Goal: Task Accomplishment & Management: Manage account settings

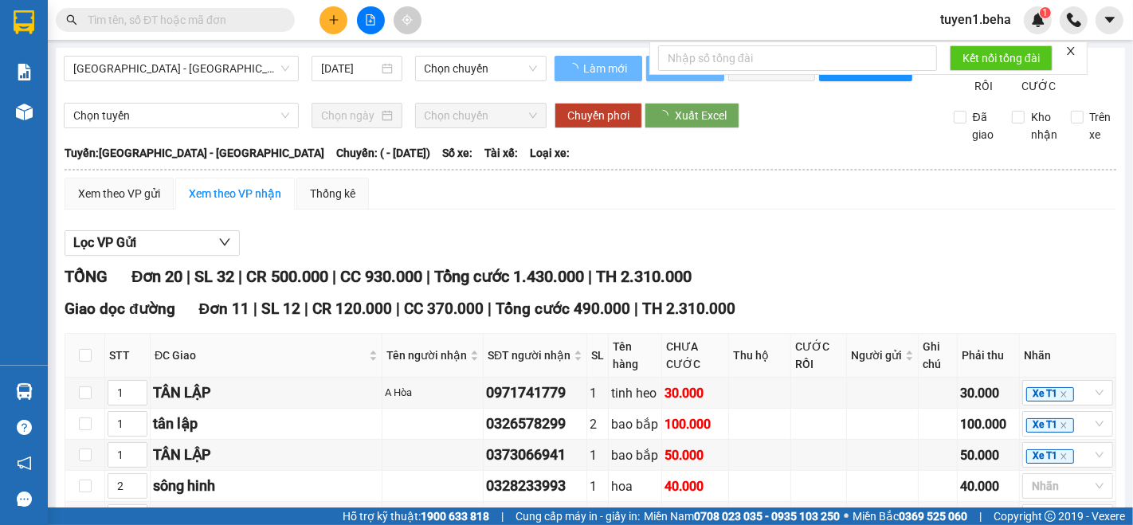
type input "[DATE]"
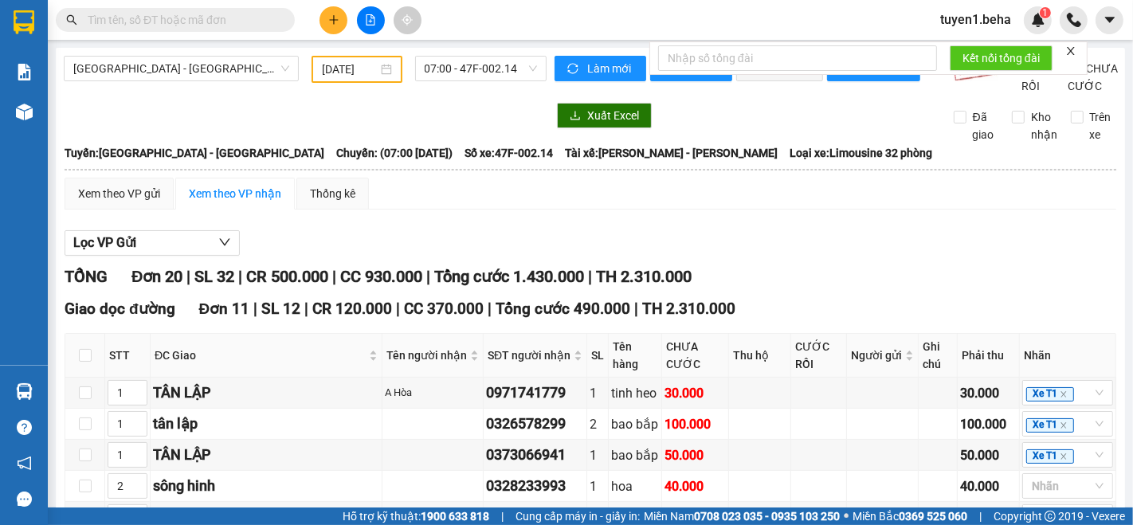
click at [217, 128] on div at bounding box center [305, 115] width 483 height 25
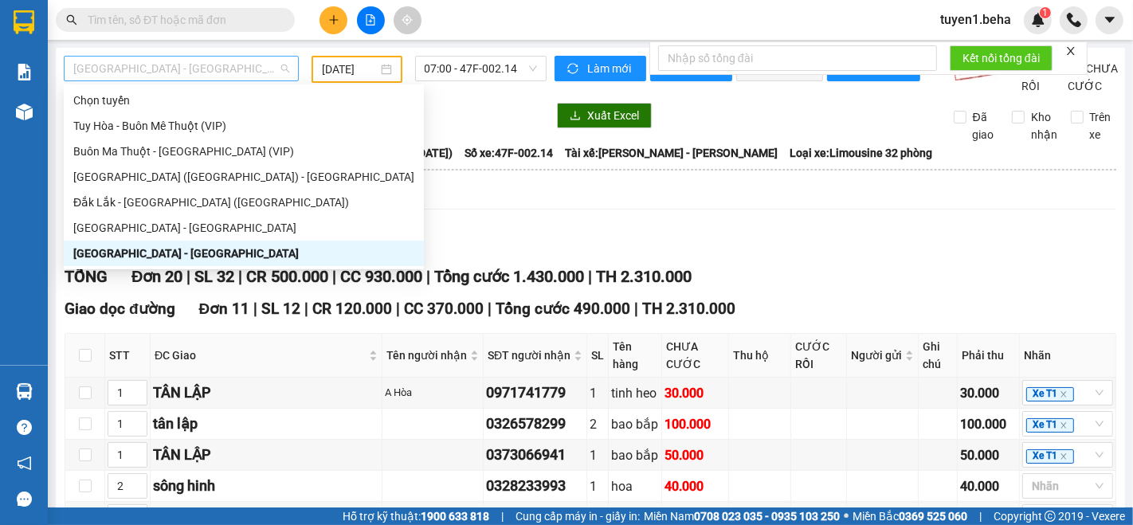
click at [196, 76] on span "[GEOGRAPHIC_DATA] - [GEOGRAPHIC_DATA]" at bounding box center [181, 69] width 216 height 24
click at [108, 230] on div "[GEOGRAPHIC_DATA] - [GEOGRAPHIC_DATA]" at bounding box center [243, 228] width 341 height 18
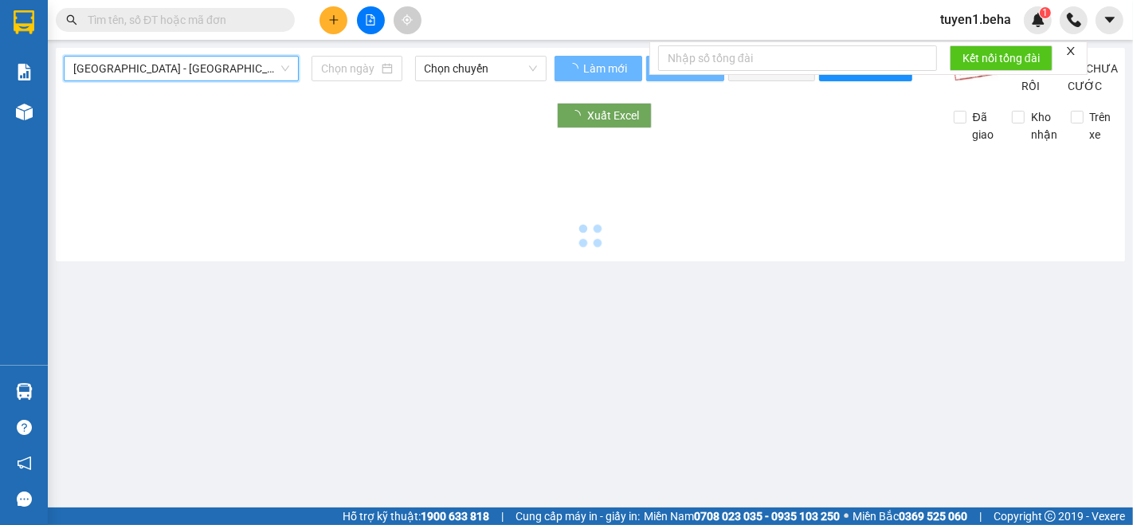
type input "[DATE]"
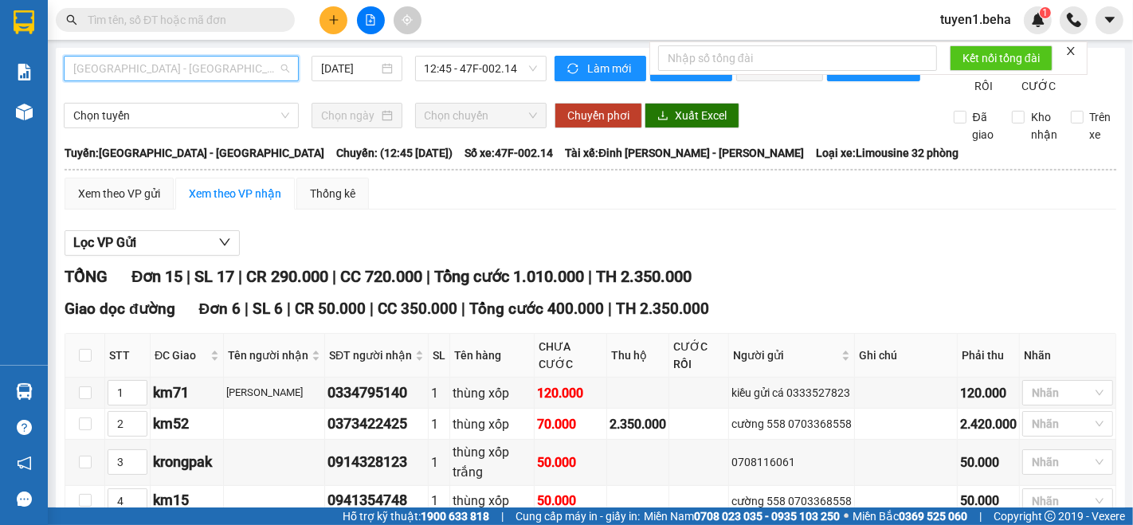
click at [169, 72] on span "[GEOGRAPHIC_DATA] - [GEOGRAPHIC_DATA]" at bounding box center [181, 69] width 216 height 24
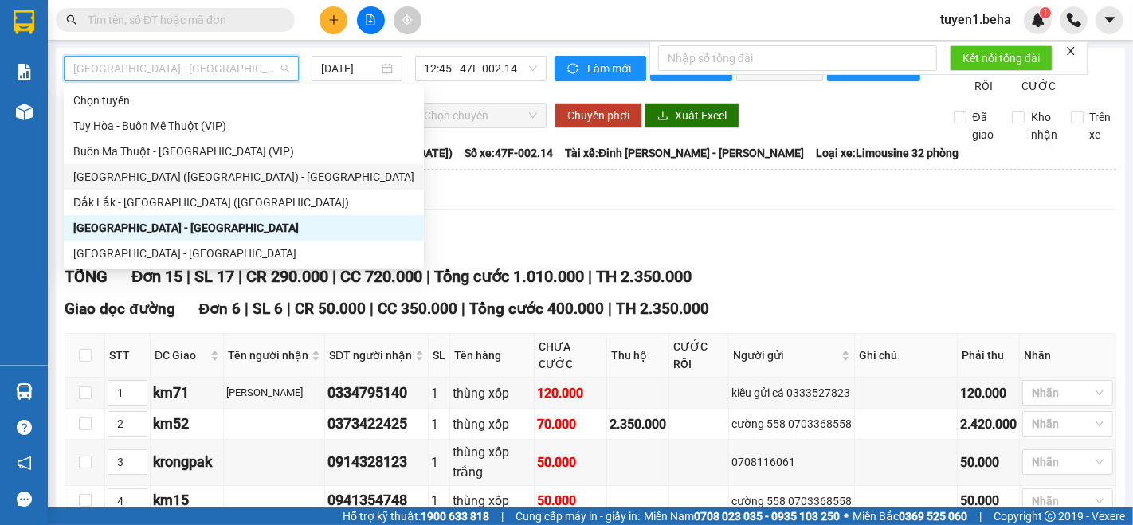
click at [155, 170] on div "[GEOGRAPHIC_DATA] ([GEOGRAPHIC_DATA]) - [GEOGRAPHIC_DATA]" at bounding box center [243, 177] width 341 height 18
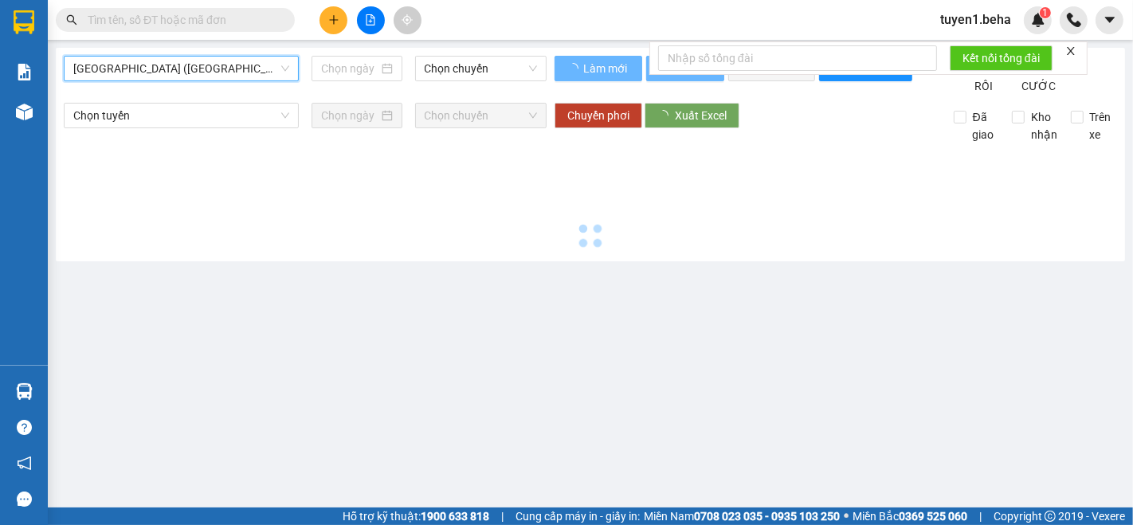
type input "[DATE]"
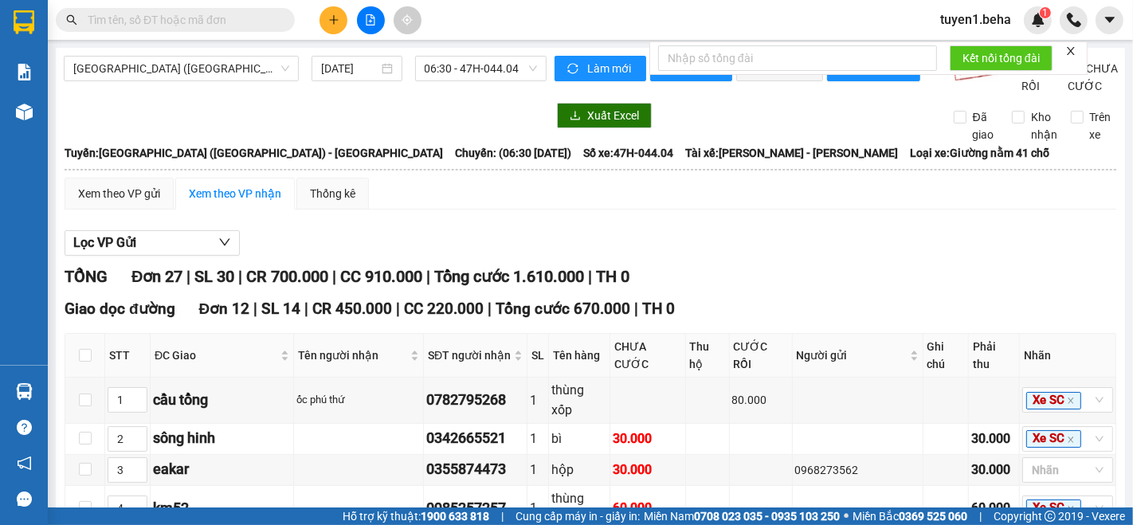
click at [161, 95] on div "[GEOGRAPHIC_DATA] ([GEOGRAPHIC_DATA]) - [GEOGRAPHIC_DATA] [DATE] 06:30 - 47H-04…" at bounding box center [305, 75] width 483 height 39
drag, startPoint x: 1071, startPoint y: 51, endPoint x: 1028, endPoint y: 51, distance: 42.2
click at [1069, 51] on icon "close" at bounding box center [1070, 50] width 11 height 11
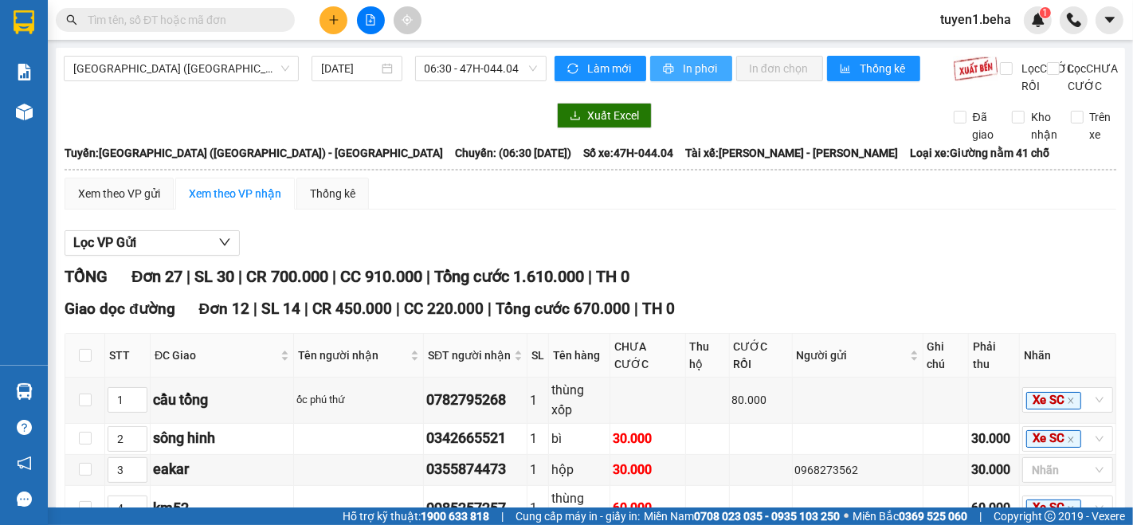
click at [689, 65] on span "In phơi" at bounding box center [701, 69] width 37 height 18
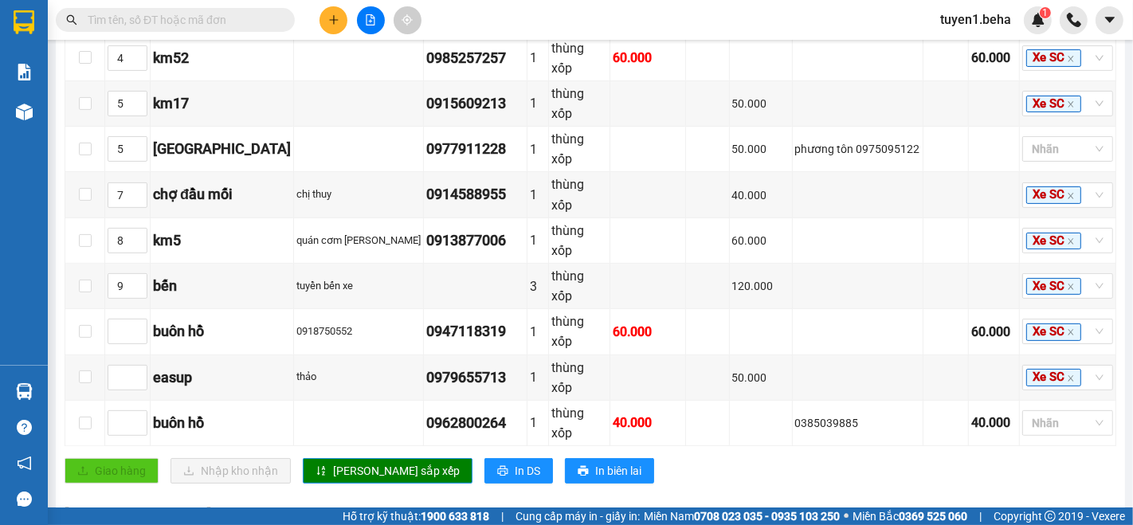
scroll to position [449, 0]
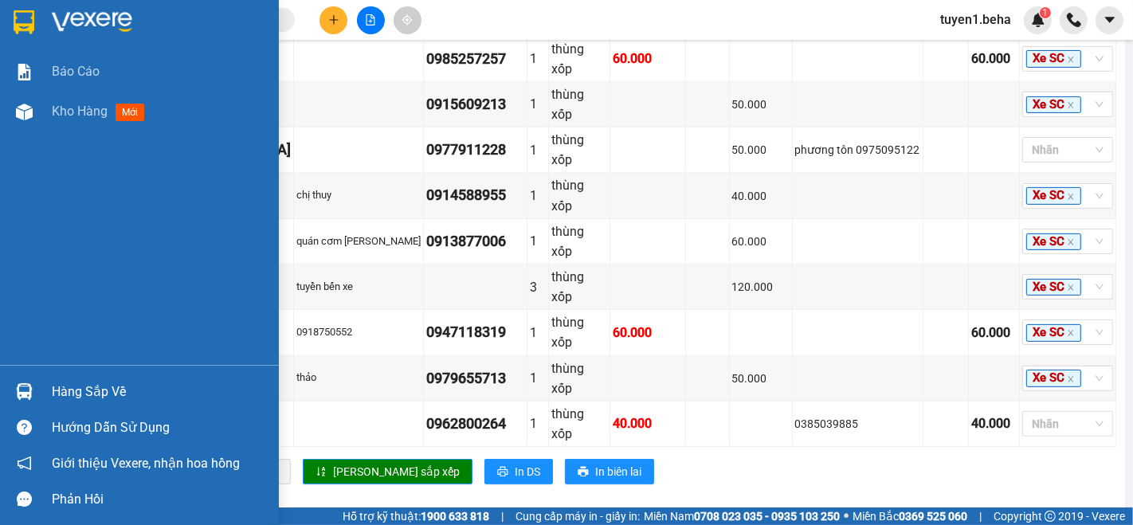
click at [58, 190] on div "Báo cáo Kho hàng mới" at bounding box center [139, 208] width 279 height 313
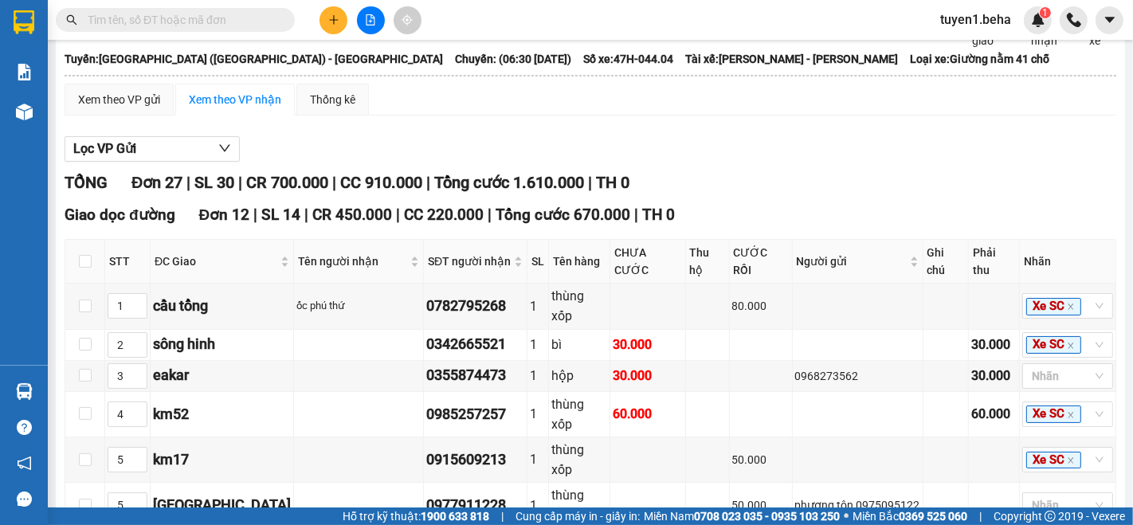
scroll to position [0, 0]
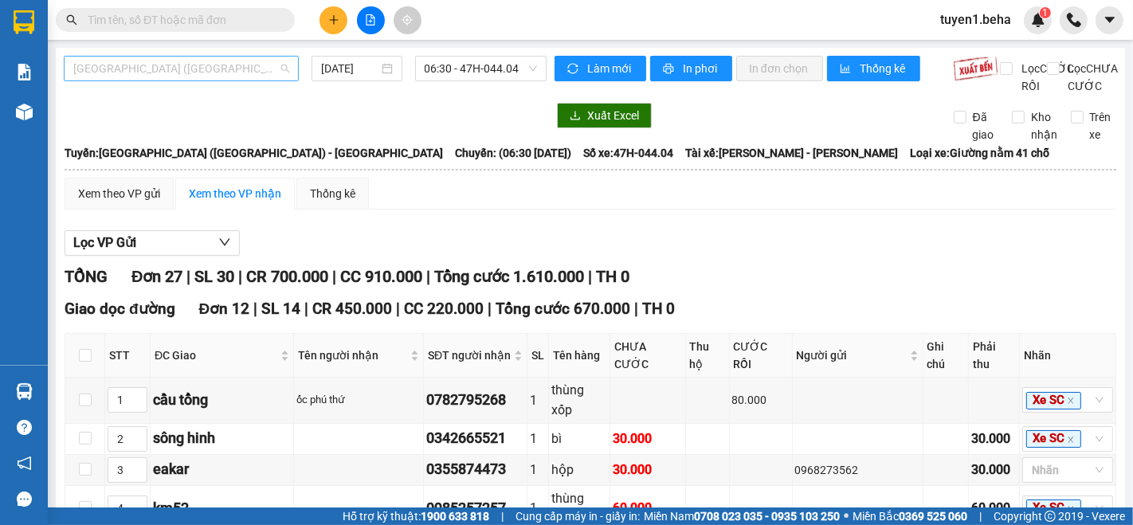
click at [150, 76] on span "[GEOGRAPHIC_DATA] ([GEOGRAPHIC_DATA]) - [GEOGRAPHIC_DATA]" at bounding box center [181, 69] width 216 height 24
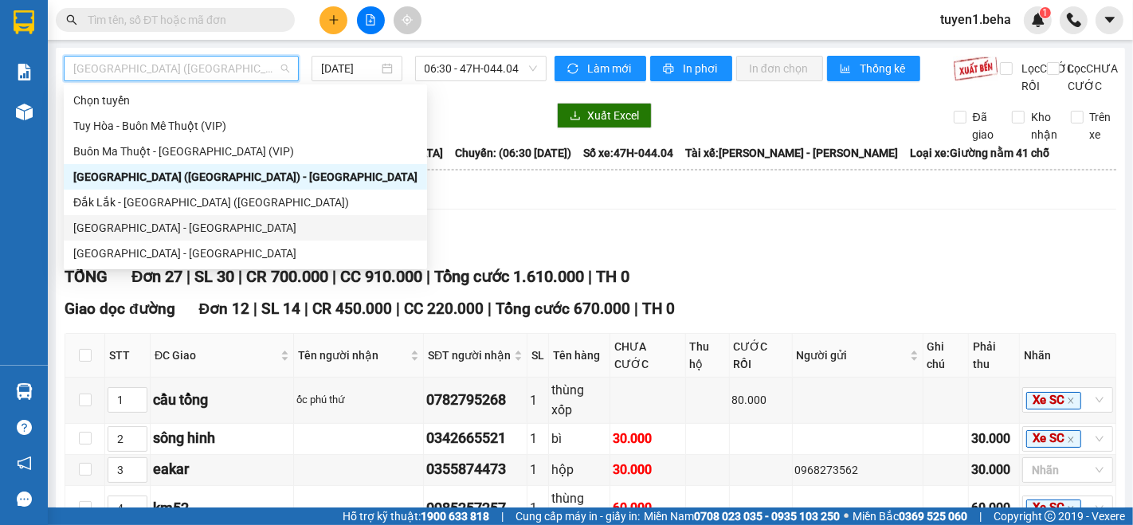
click at [143, 221] on div "[GEOGRAPHIC_DATA] - [GEOGRAPHIC_DATA]" at bounding box center [245, 228] width 344 height 18
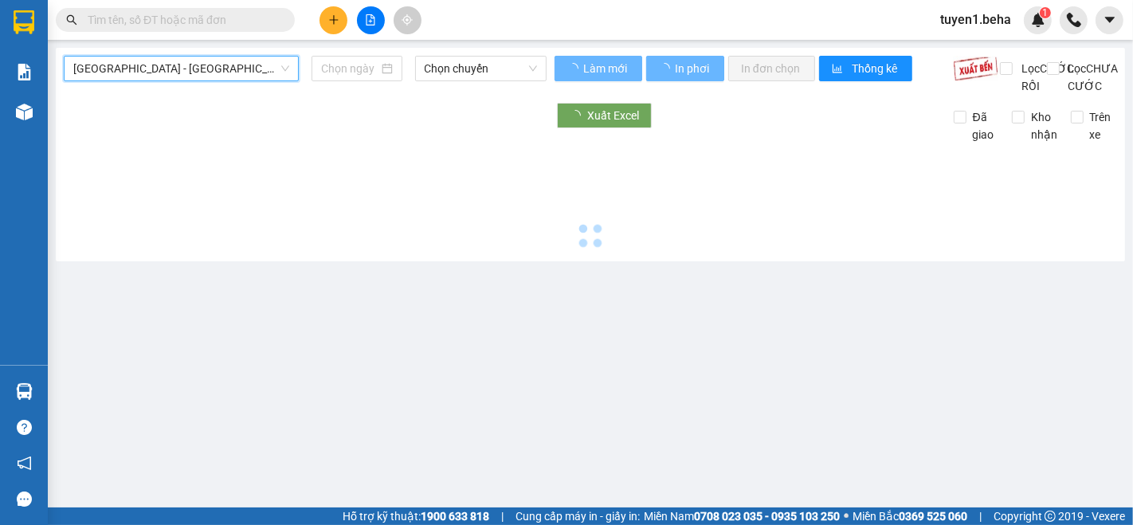
type input "[DATE]"
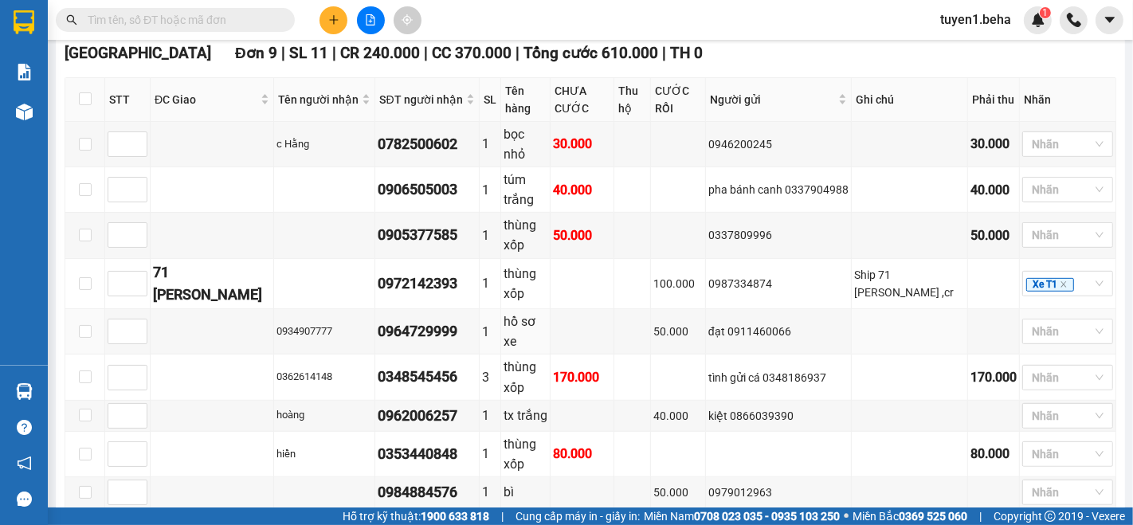
scroll to position [682, 0]
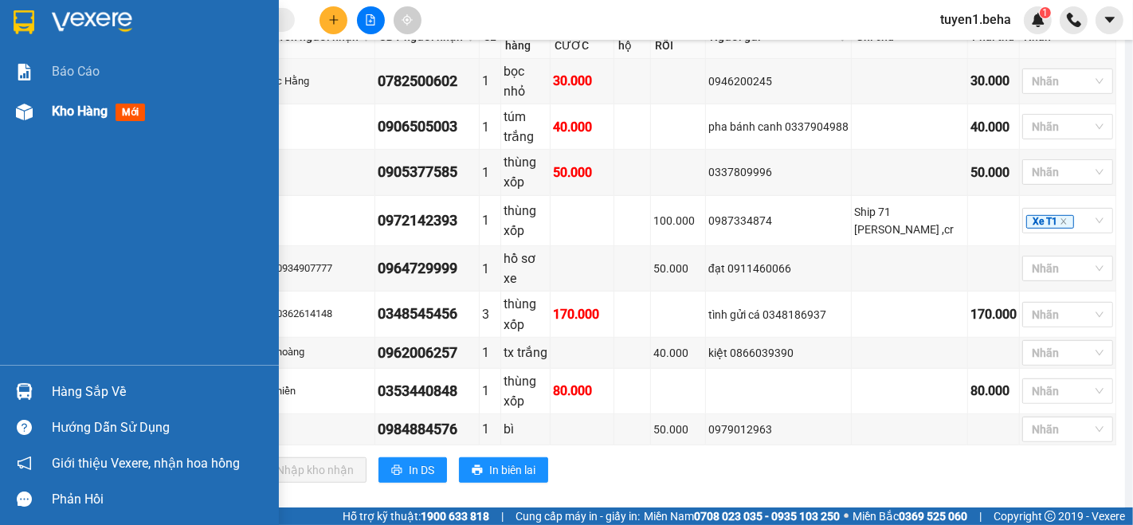
click at [76, 109] on span "Kho hàng" at bounding box center [80, 111] width 56 height 15
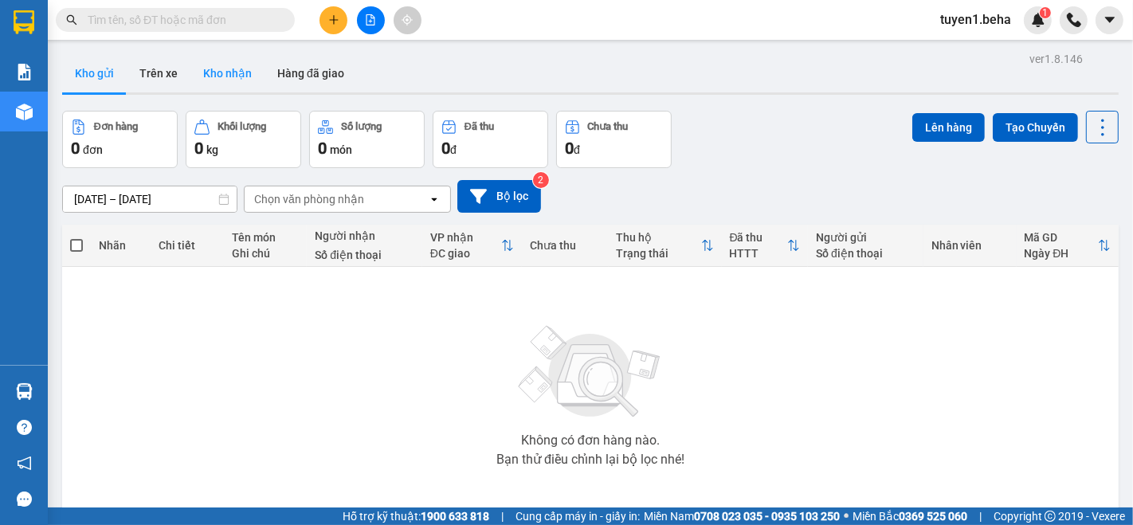
click at [223, 73] on button "Kho nhận" at bounding box center [227, 73] width 74 height 38
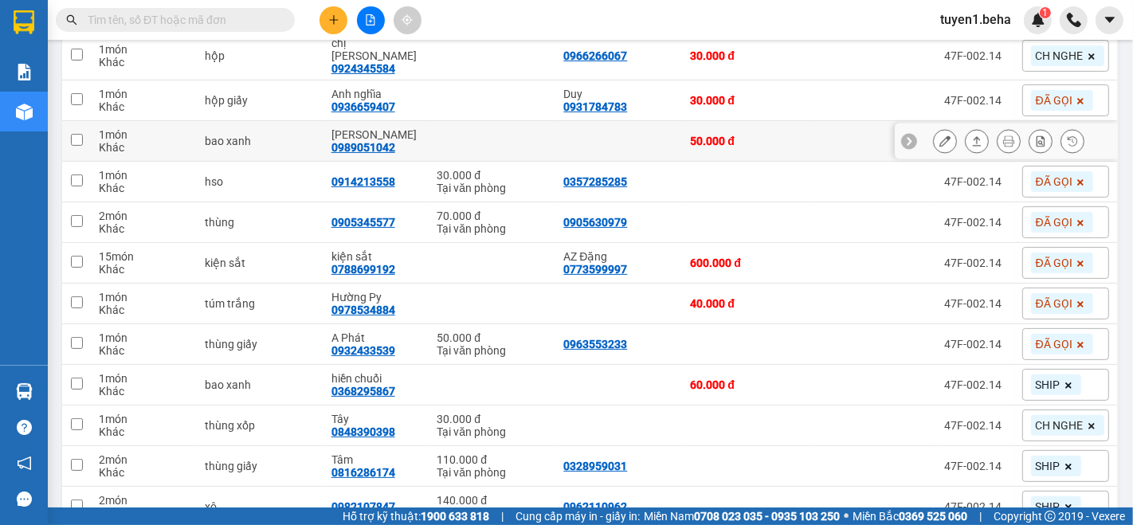
scroll to position [354, 0]
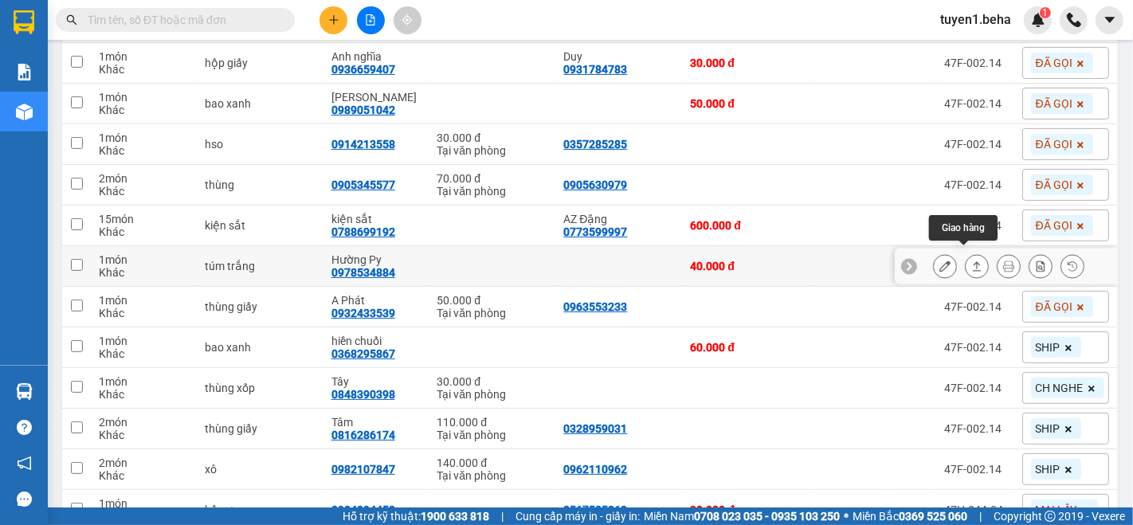
click at [971, 260] on icon at bounding box center [976, 265] width 11 height 11
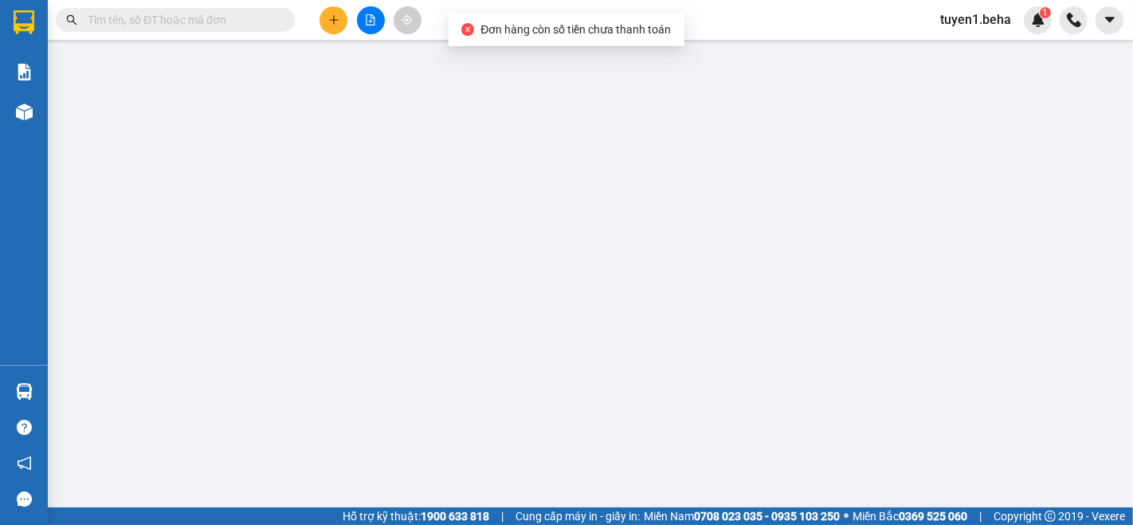
type input "0978534884"
type input "Hường Py"
type input "40.000"
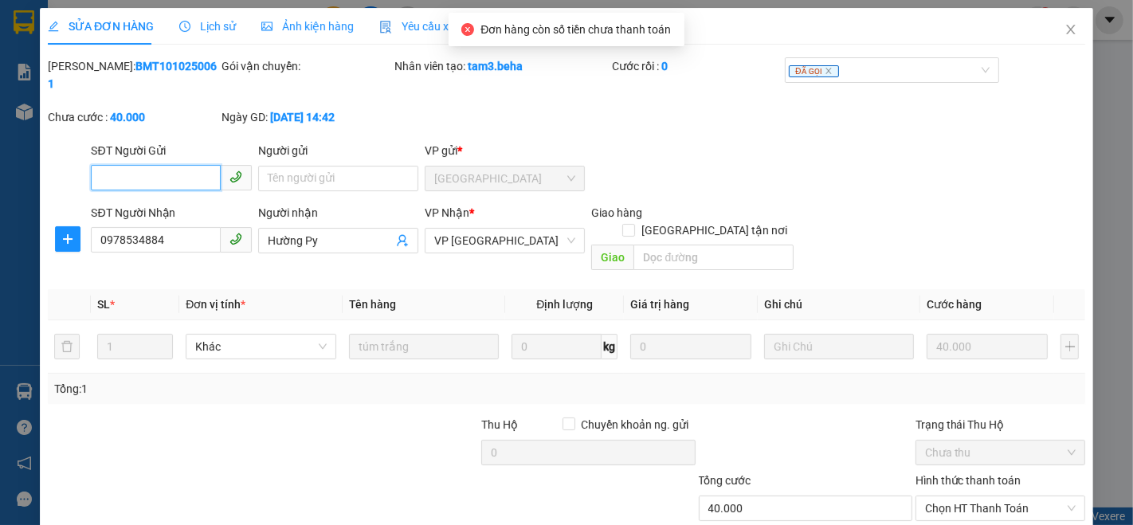
scroll to position [58, 0]
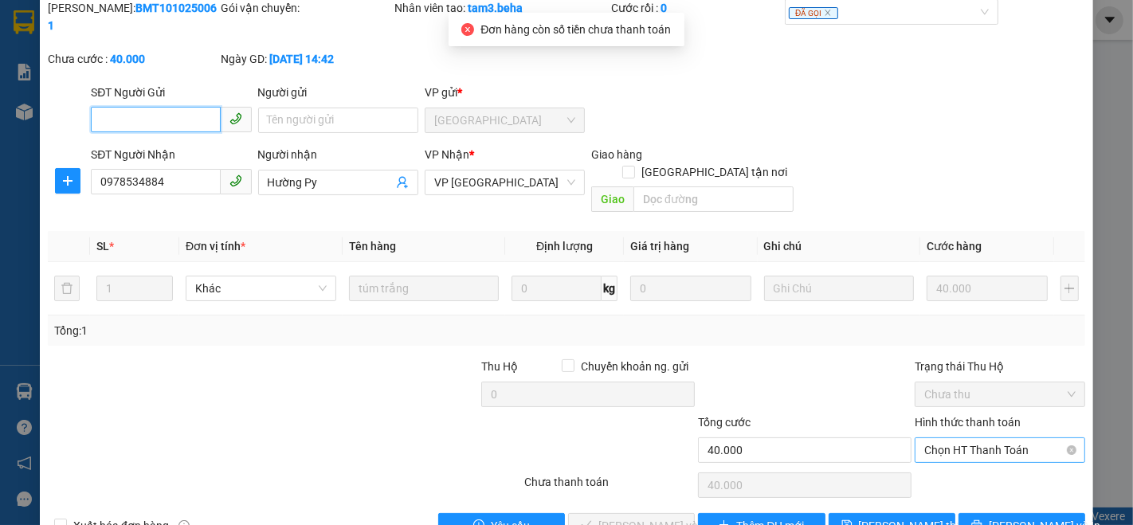
click at [924, 438] on span "Chọn HT Thanh Toán" at bounding box center [999, 450] width 151 height 24
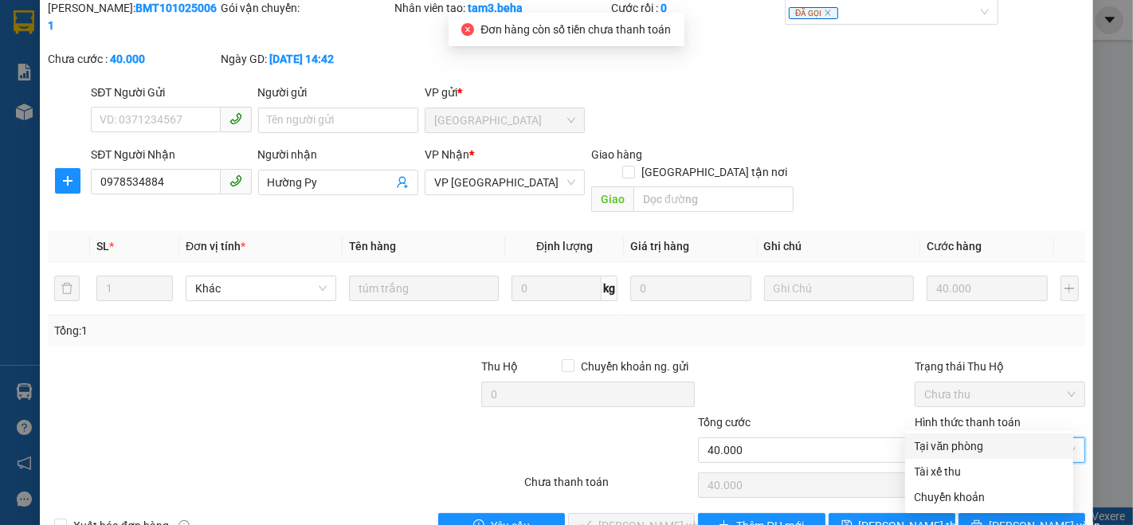
click at [957, 438] on div "Tại văn phòng" at bounding box center [988, 446] width 149 height 18
type input "0"
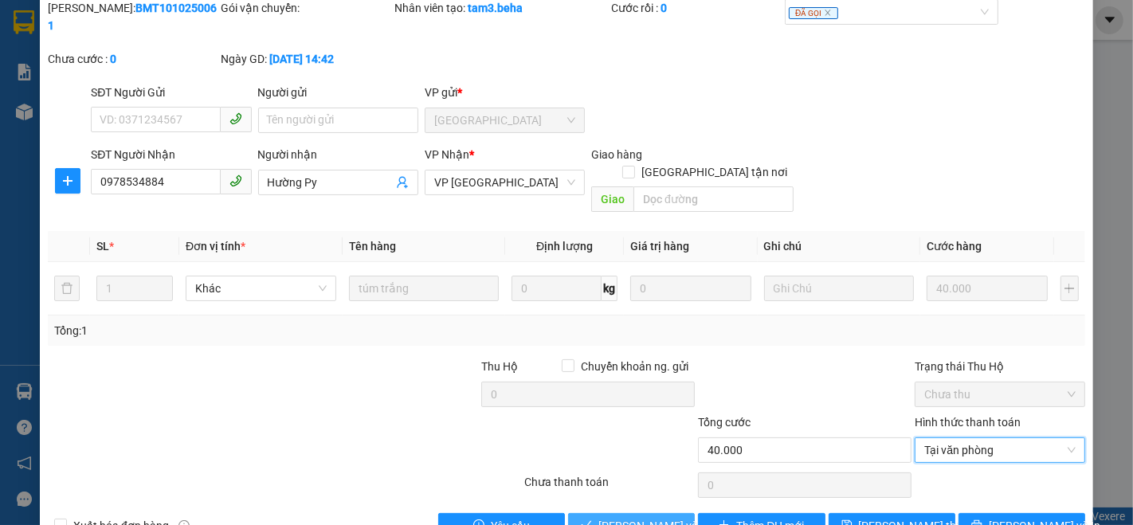
click at [636, 517] on span "[PERSON_NAME] và Giao hàng" at bounding box center [674, 526] width 153 height 18
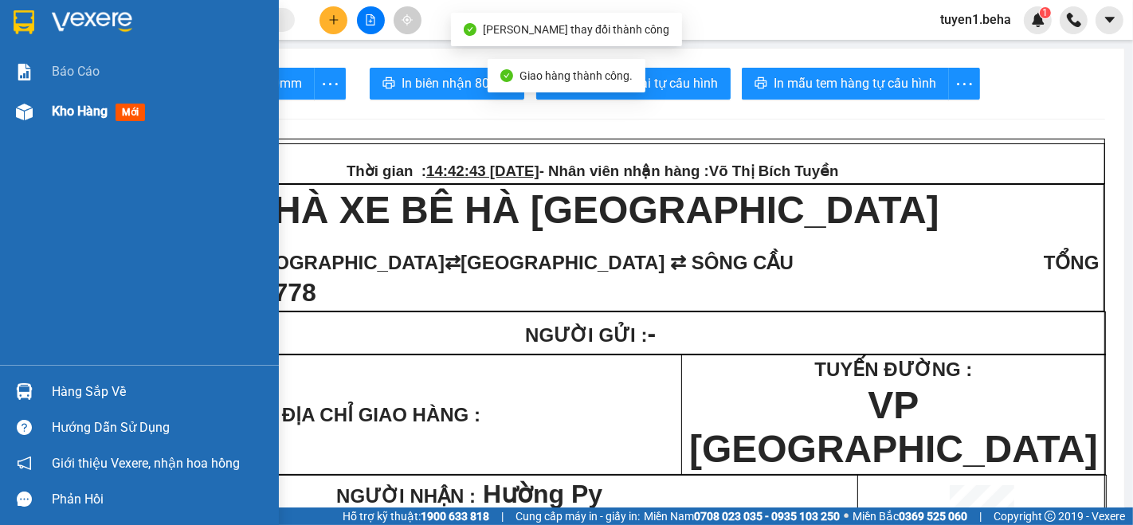
click at [84, 108] on span "Kho hàng" at bounding box center [80, 111] width 56 height 15
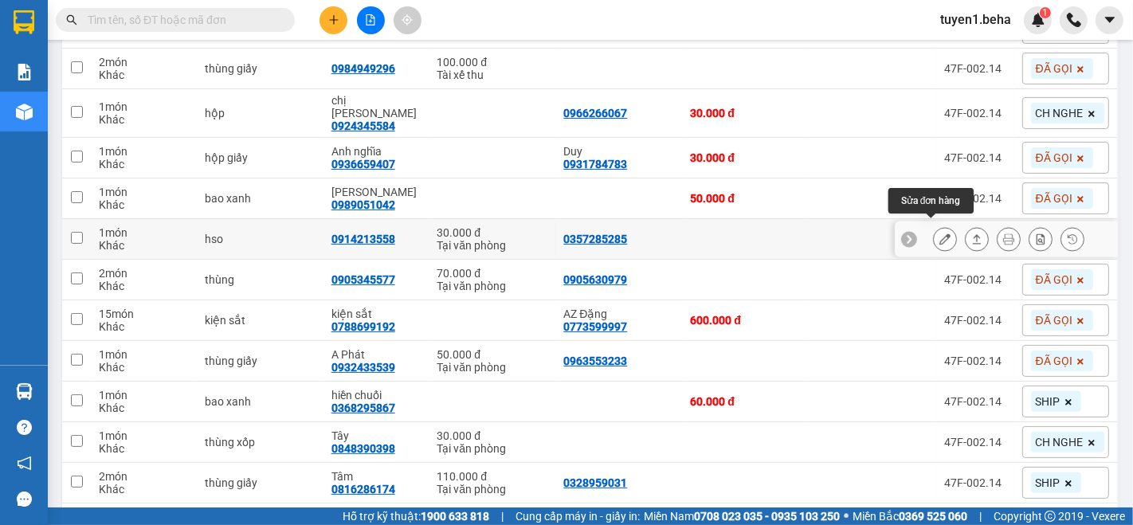
scroll to position [265, 0]
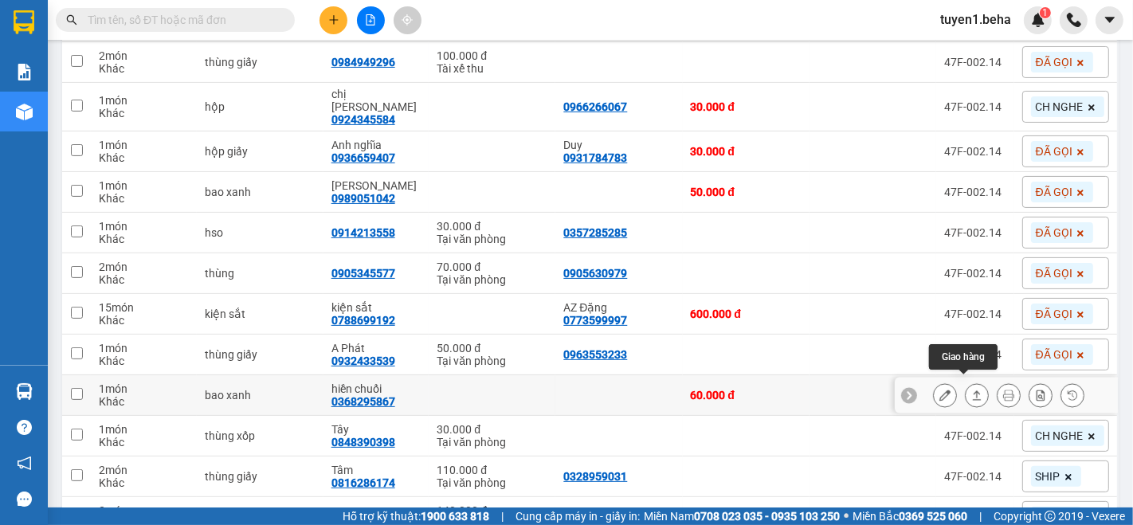
click at [971, 390] on icon at bounding box center [976, 395] width 11 height 11
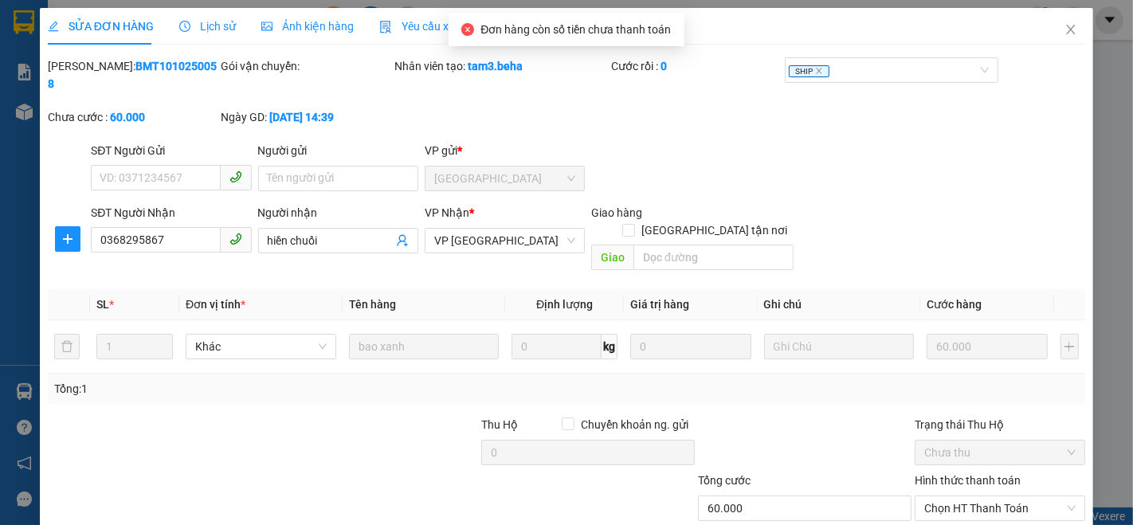
type input "0368295867"
type input "hiền chuối"
type input "60.000"
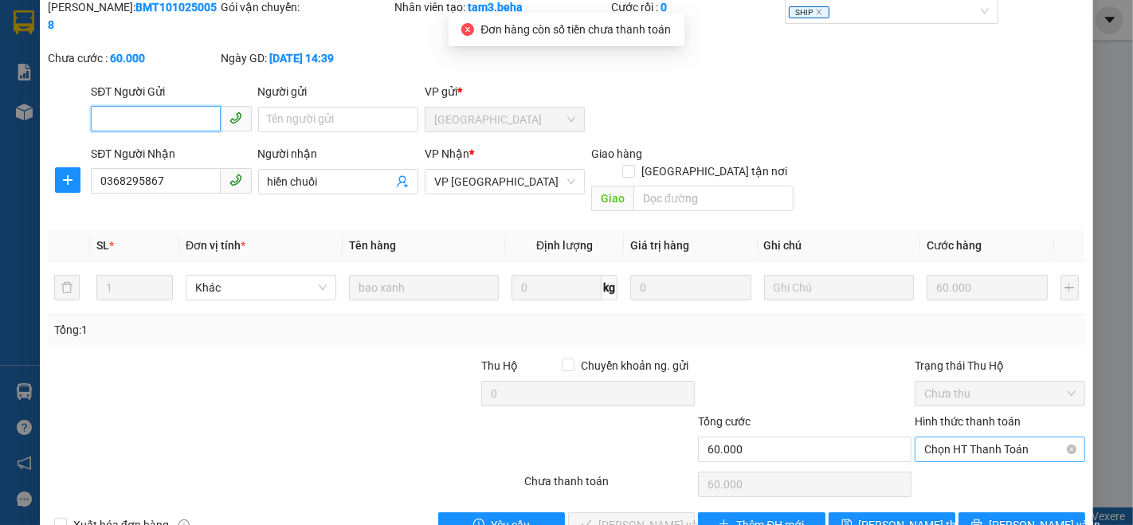
click at [984, 437] on span "Chọn HT Thanh Toán" at bounding box center [999, 449] width 151 height 24
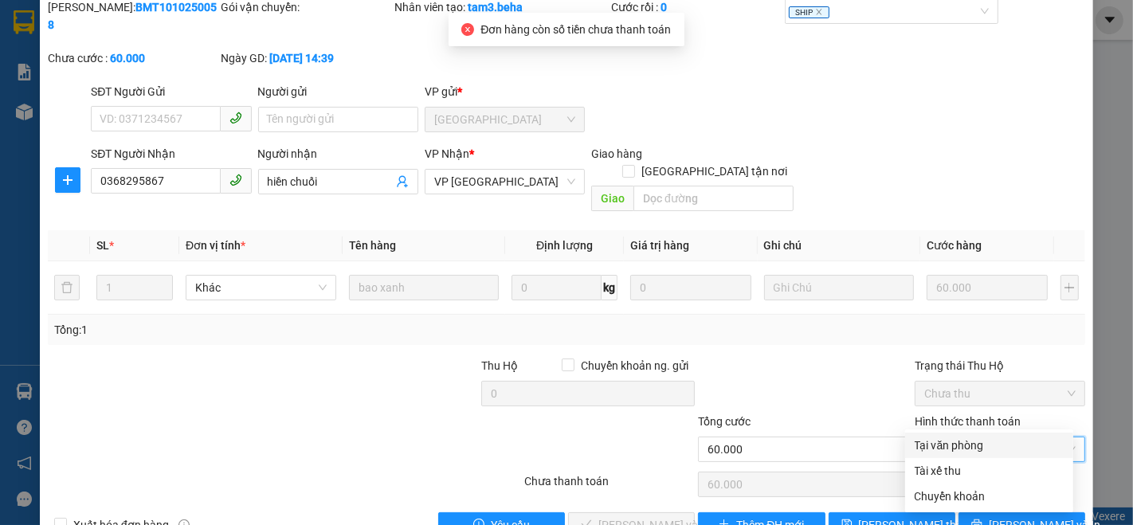
click at [966, 443] on div "Tại văn phòng" at bounding box center [988, 445] width 149 height 18
type input "0"
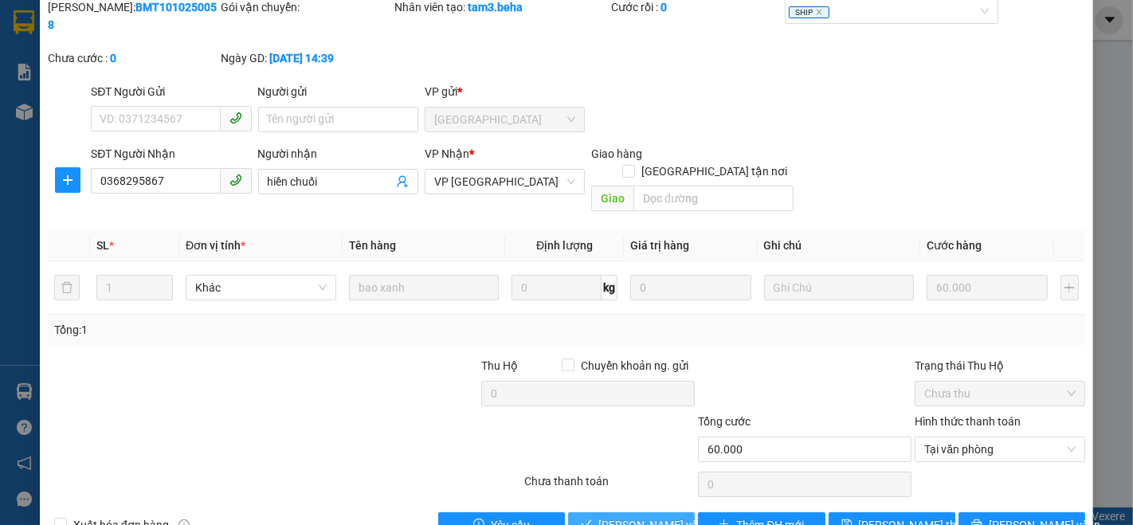
click at [662, 516] on span "[PERSON_NAME] và Giao hàng" at bounding box center [674, 525] width 153 height 18
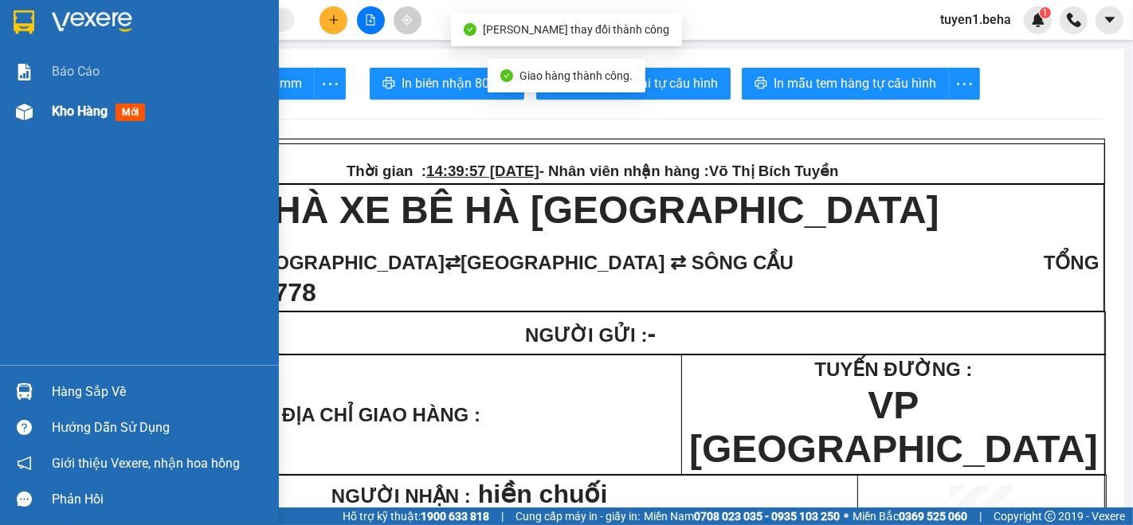
click at [80, 108] on span "Kho hàng" at bounding box center [80, 111] width 56 height 15
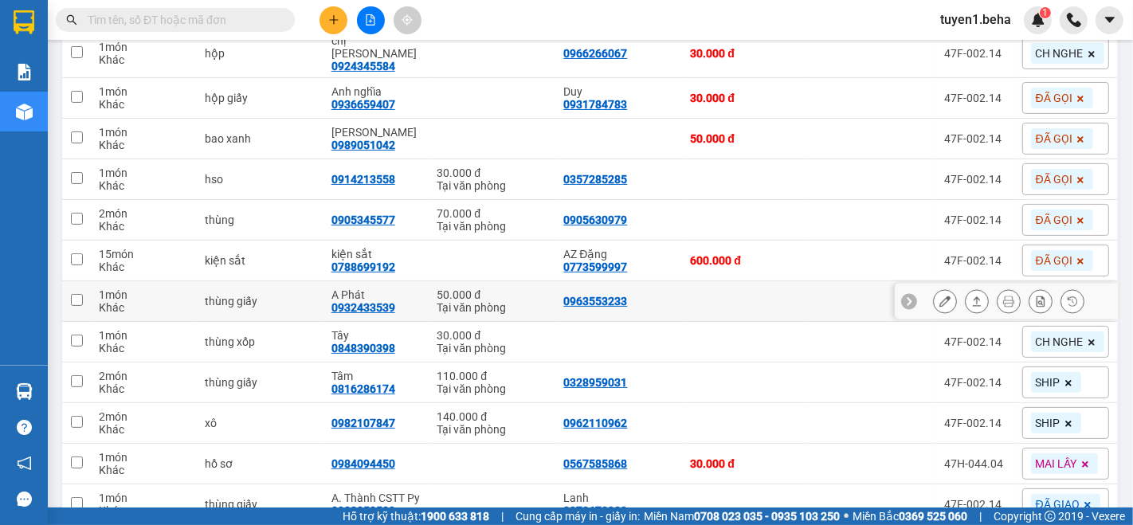
scroll to position [177, 0]
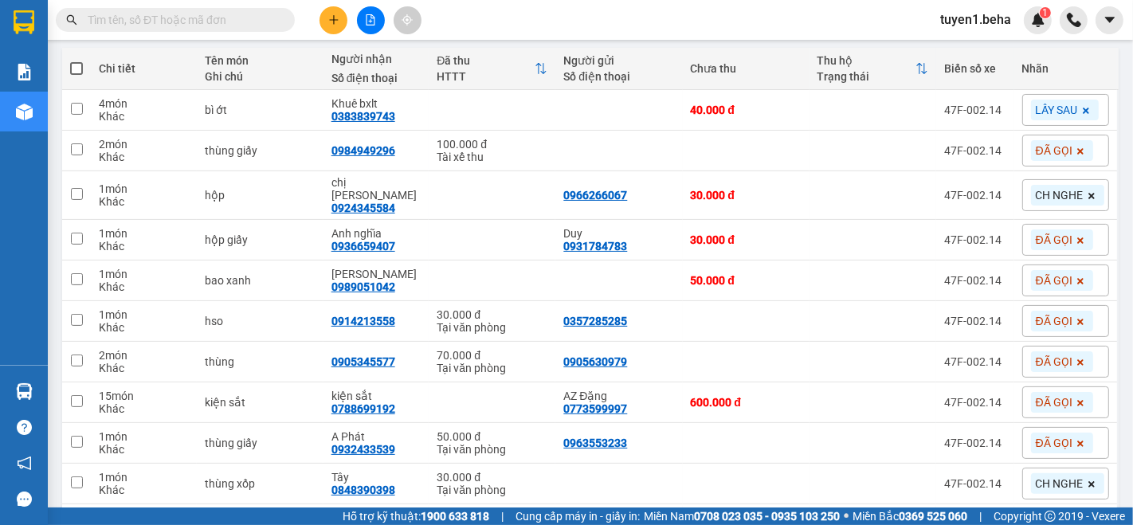
click at [366, 22] on icon "file-add" at bounding box center [370, 19] width 11 height 11
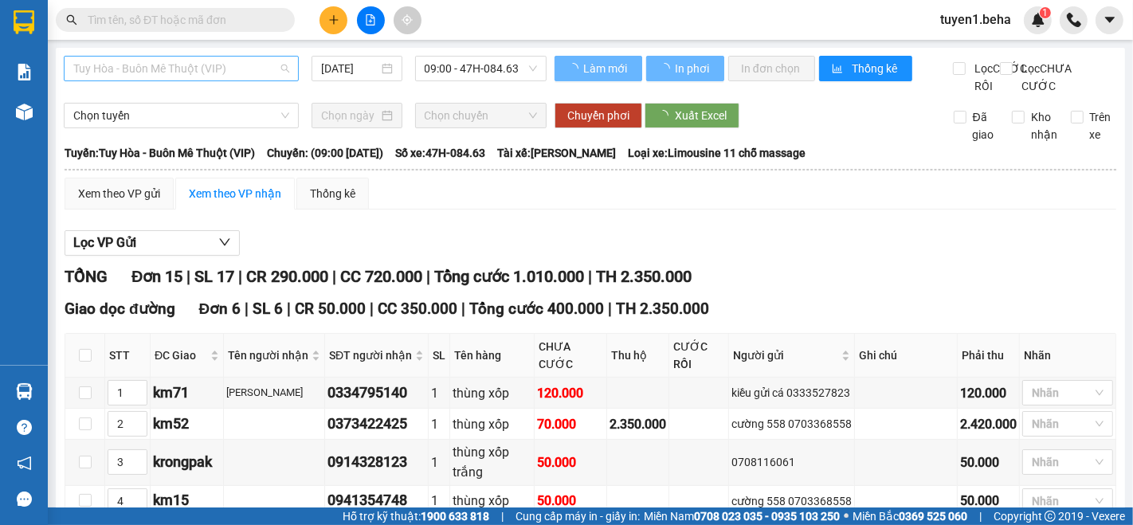
click at [169, 69] on span "Tuy Hòa - Buôn Mê Thuột (VIP)" at bounding box center [181, 69] width 216 height 24
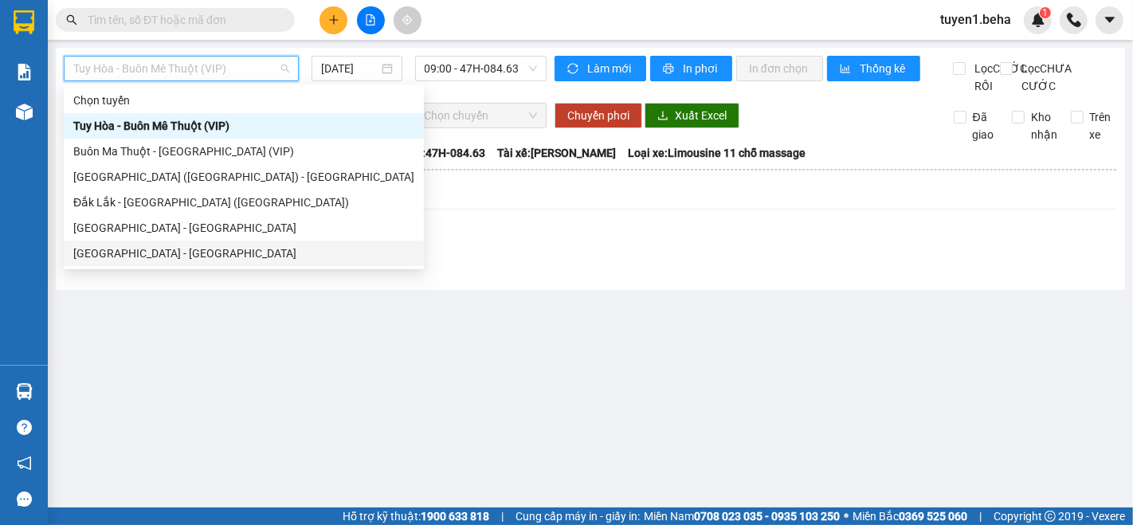
click at [182, 250] on div "[GEOGRAPHIC_DATA] - [GEOGRAPHIC_DATA]" at bounding box center [243, 254] width 341 height 18
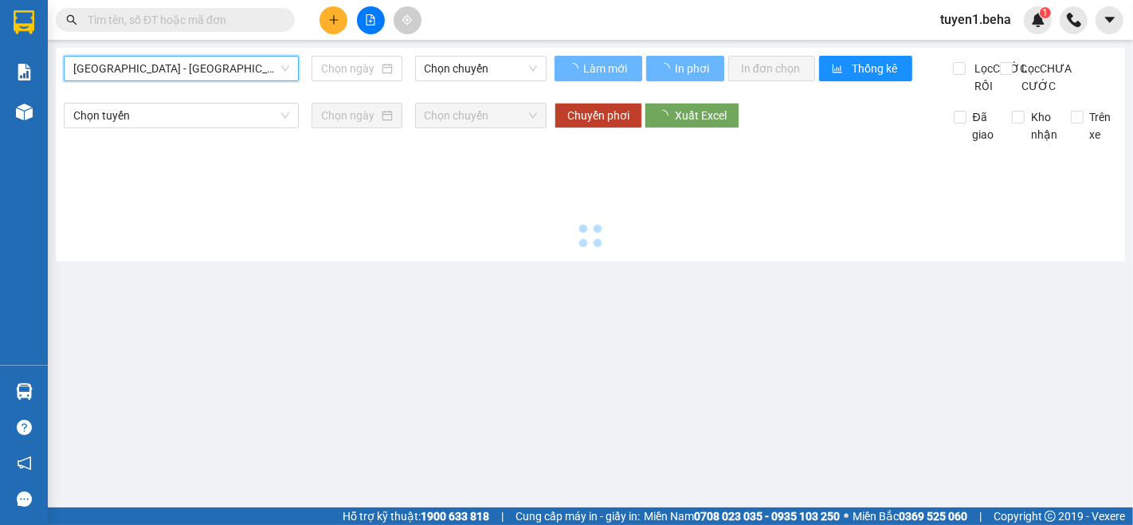
type input "[DATE]"
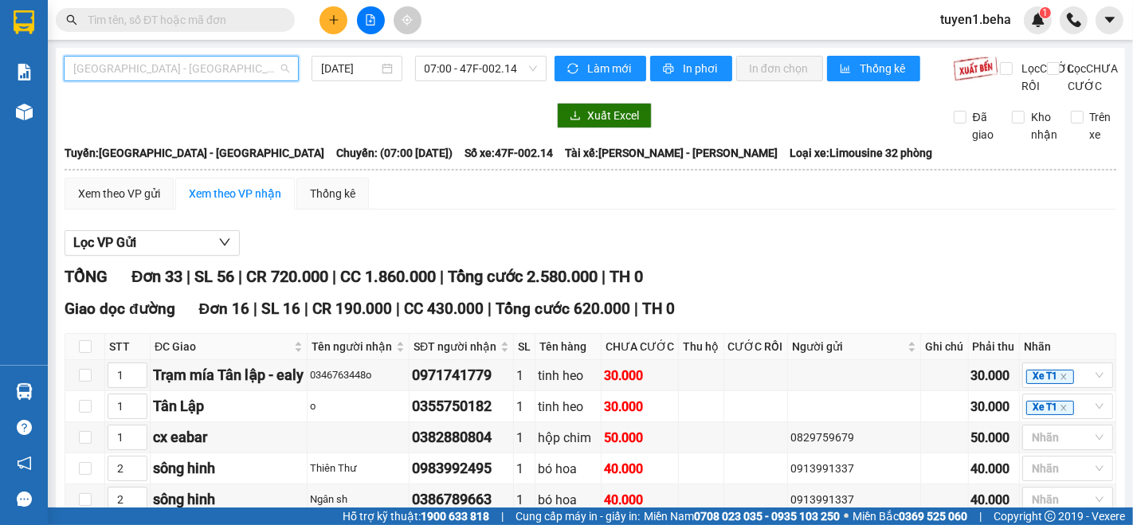
click at [115, 73] on span "[GEOGRAPHIC_DATA] - [GEOGRAPHIC_DATA]" at bounding box center [181, 69] width 216 height 24
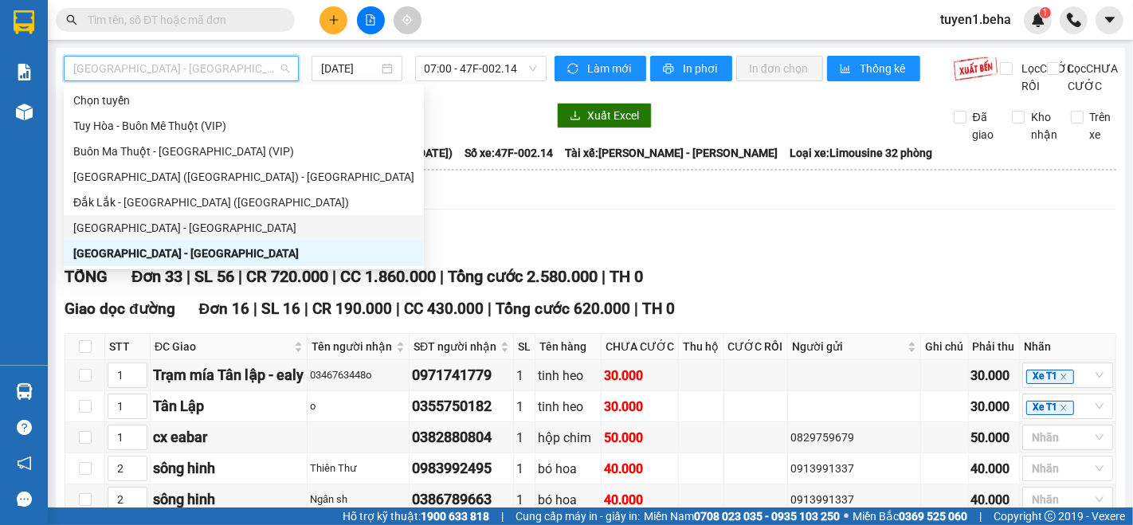
click at [115, 221] on div "[GEOGRAPHIC_DATA] - [GEOGRAPHIC_DATA]" at bounding box center [243, 228] width 341 height 18
type input "[DATE]"
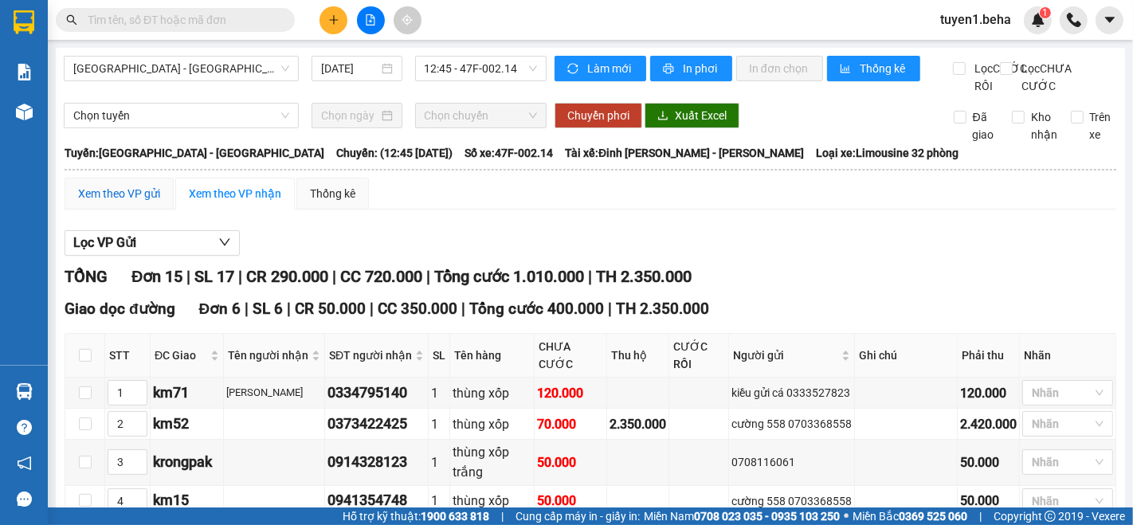
click at [112, 202] on div "Xem theo VP gửi" at bounding box center [119, 194] width 82 height 18
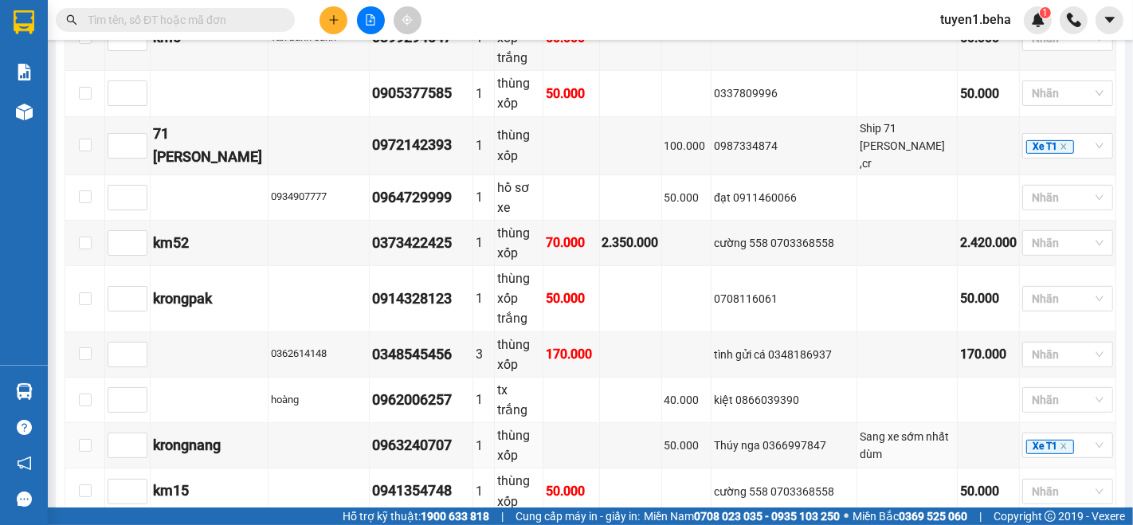
scroll to position [484, 0]
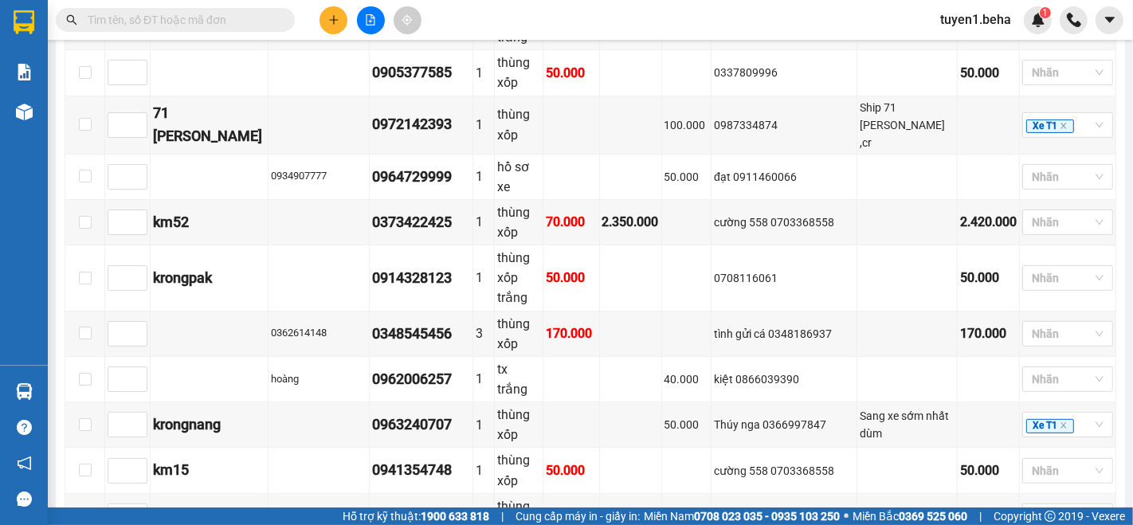
checkbox input "true"
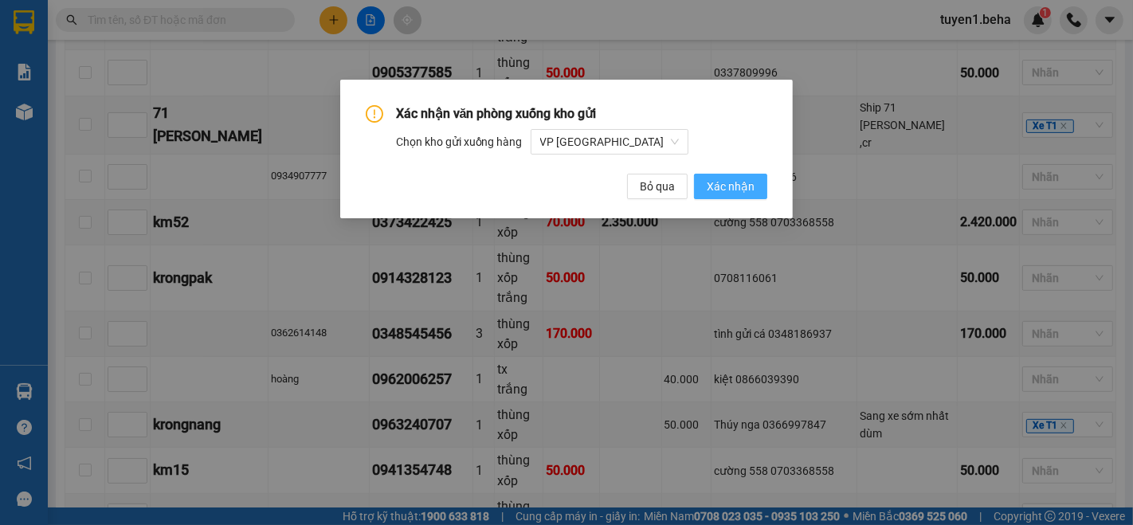
click at [734, 185] on span "Xác nhận" at bounding box center [731, 187] width 48 height 18
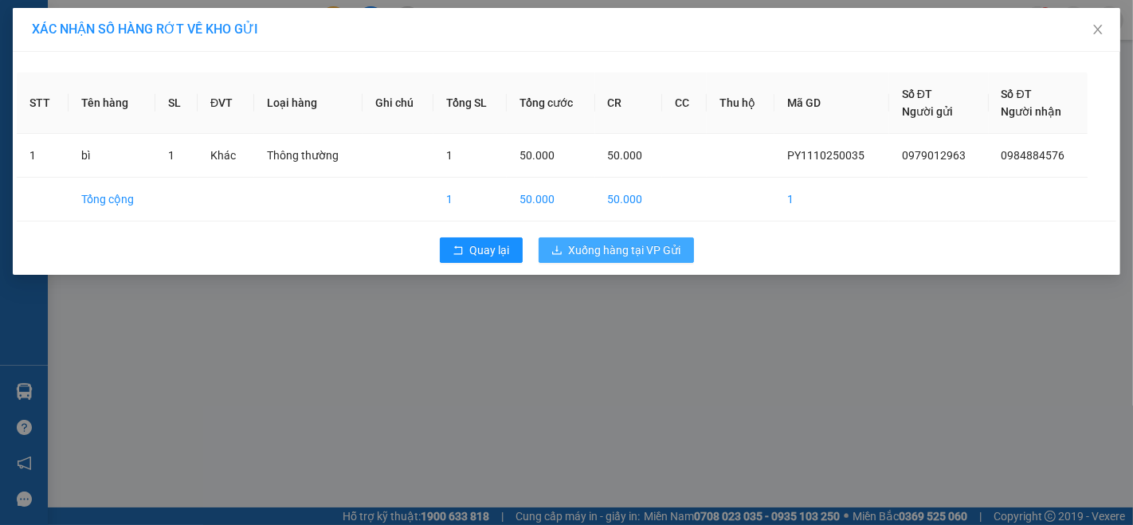
click at [629, 250] on span "Xuống hàng tại VP Gửi" at bounding box center [625, 250] width 112 height 18
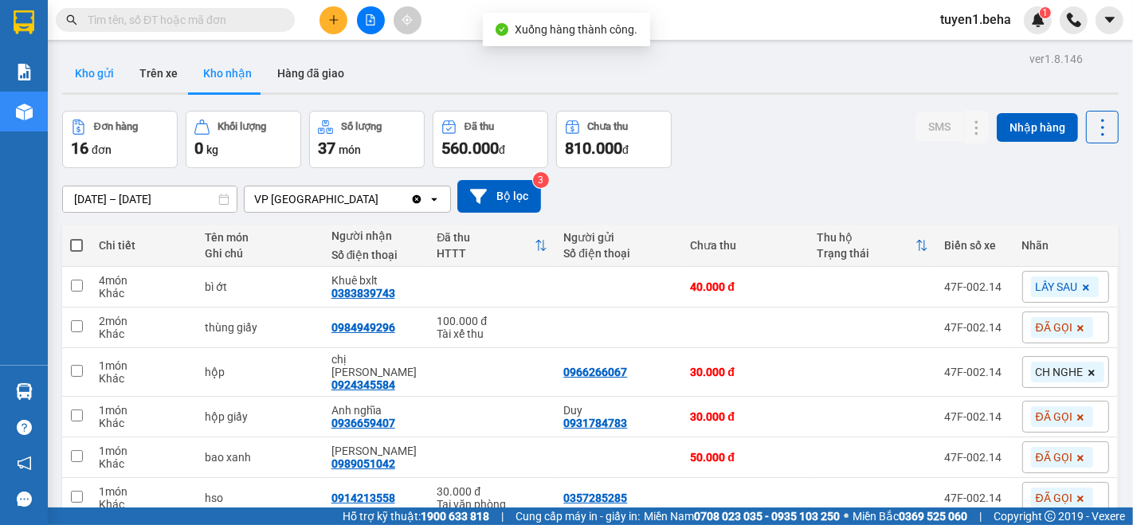
click at [91, 68] on button "Kho gửi" at bounding box center [94, 73] width 65 height 38
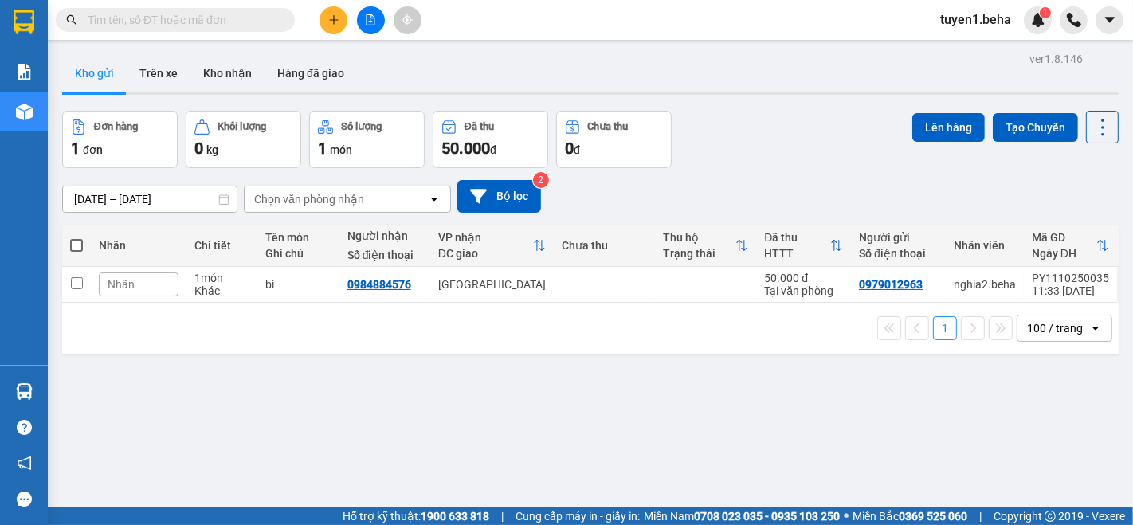
click at [453, 444] on div "ver 1.8.146 Kho gửi Trên xe Kho nhận Hàng đã giao Đơn hàng 1 đơn Khối lượng 0 k…" at bounding box center [590, 310] width 1069 height 525
click at [237, 67] on button "Kho nhận" at bounding box center [227, 73] width 74 height 38
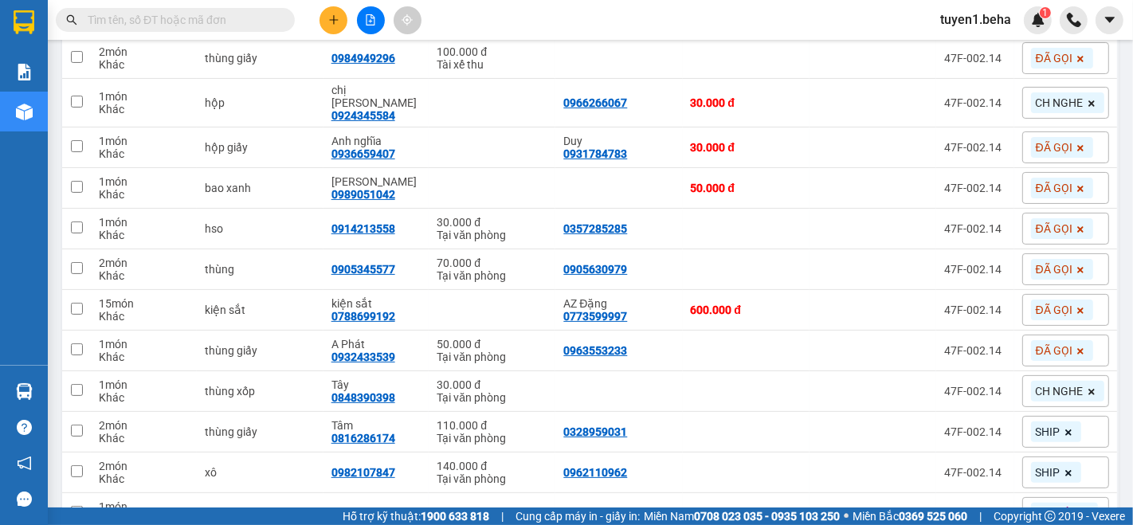
scroll to position [442, 0]
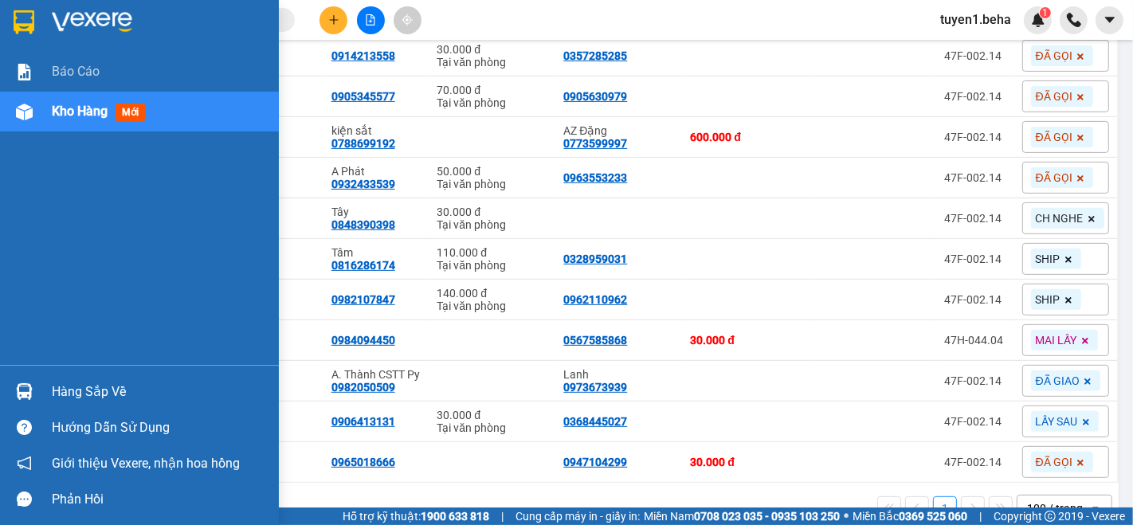
click at [93, 106] on span "Kho hàng" at bounding box center [80, 111] width 56 height 15
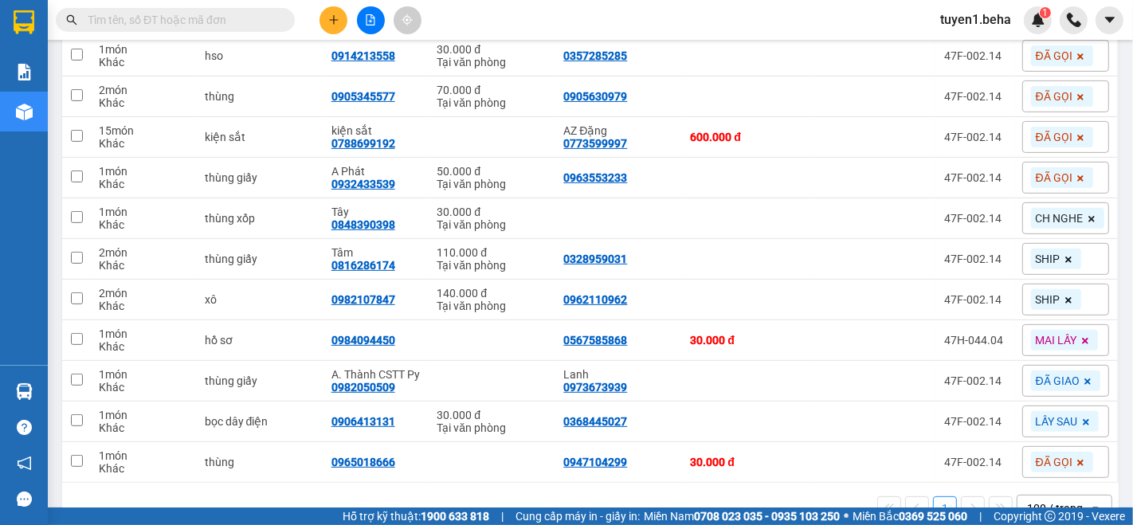
click at [202, 12] on input "text" at bounding box center [182, 20] width 188 height 18
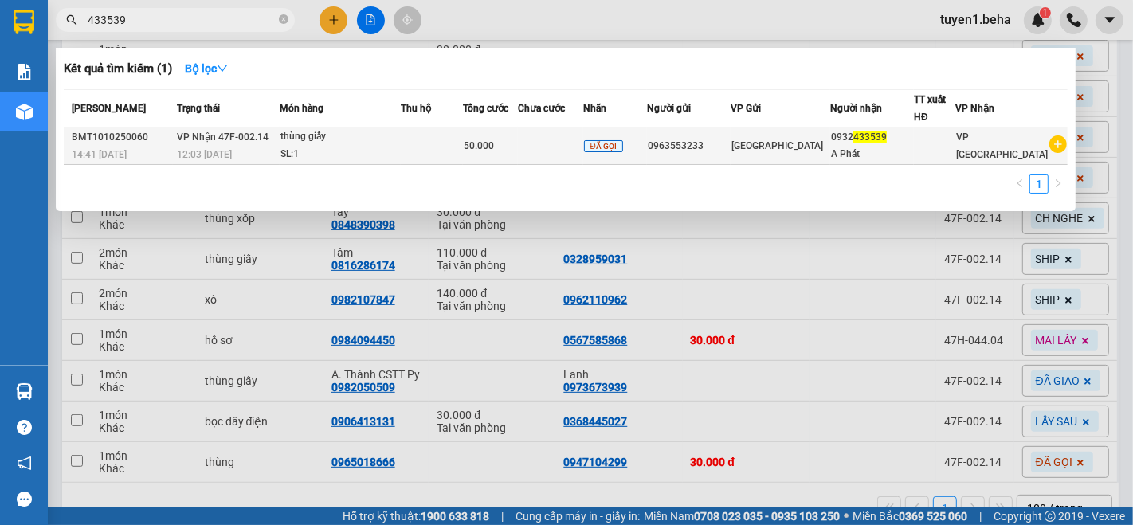
type input "433539"
click at [424, 139] on td at bounding box center [432, 145] width 62 height 37
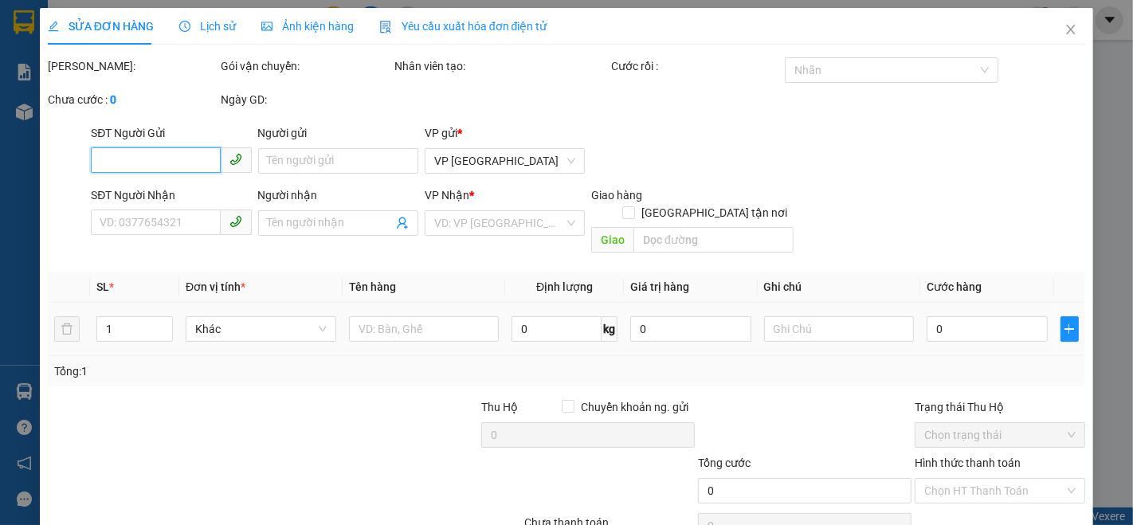
type input "0963553233"
type input "0932433539"
type input "A Phát"
type input "50.000"
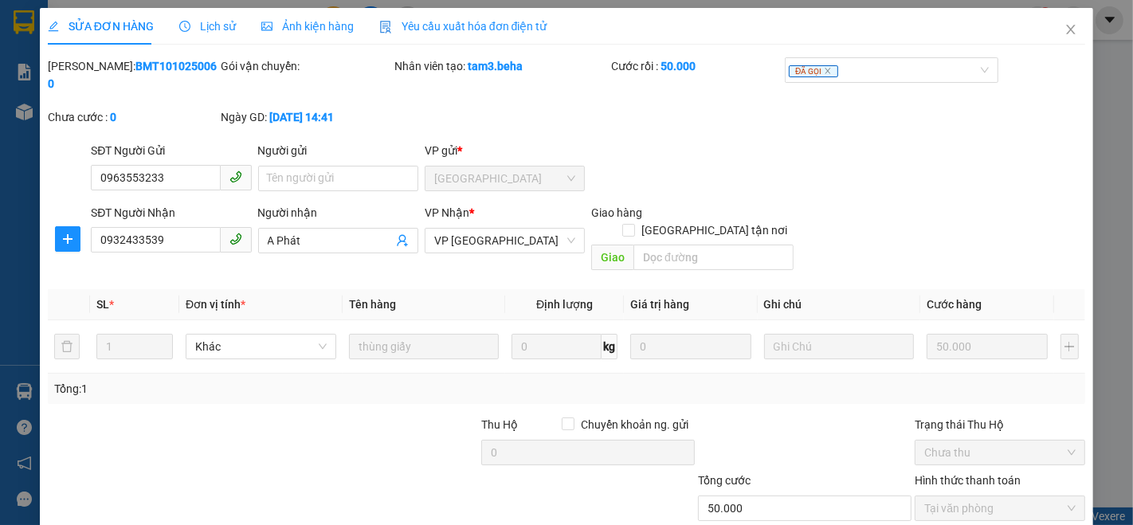
click at [307, 30] on span "Ảnh kiện hàng" at bounding box center [307, 26] width 92 height 13
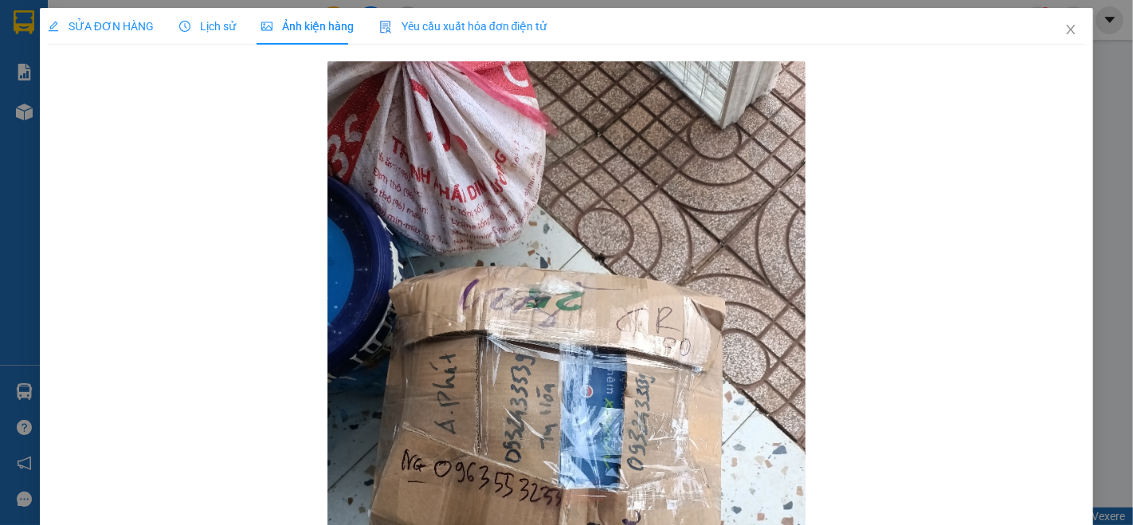
click at [95, 21] on span "SỬA ĐƠN HÀNG" at bounding box center [101, 26] width 106 height 13
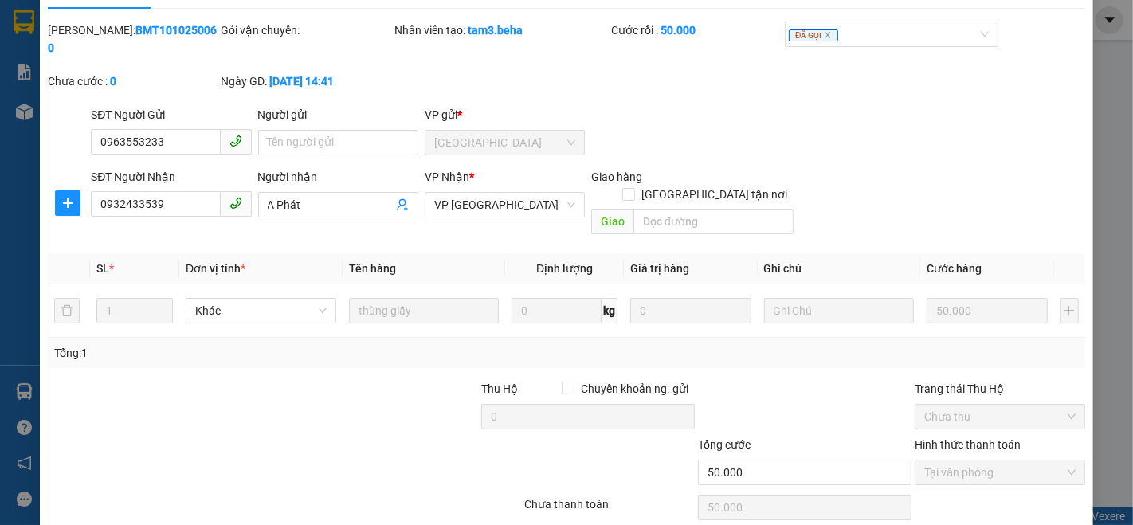
scroll to position [66, 0]
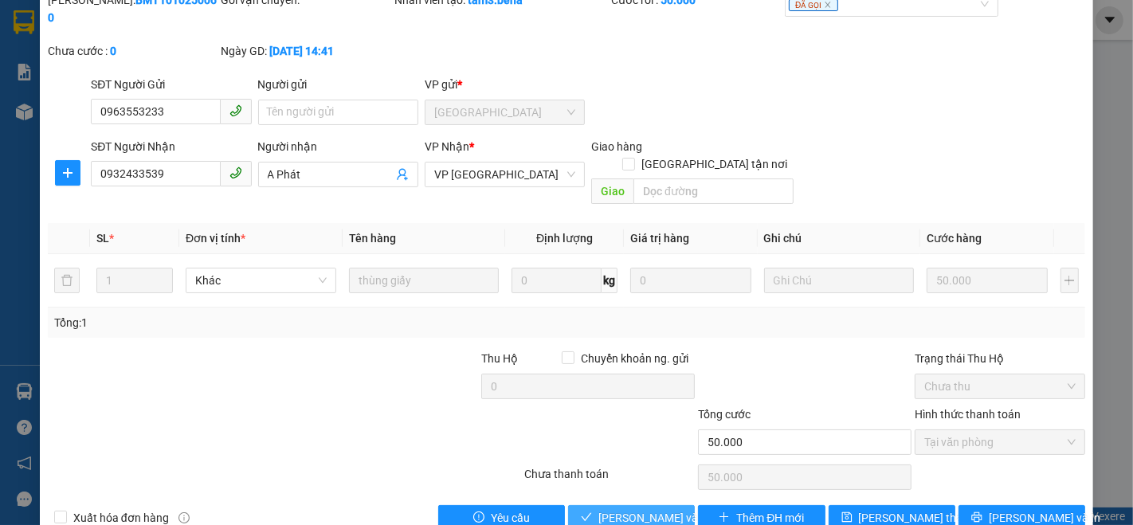
click at [632, 509] on span "[PERSON_NAME] và Giao hàng" at bounding box center [674, 518] width 153 height 18
type input "0"
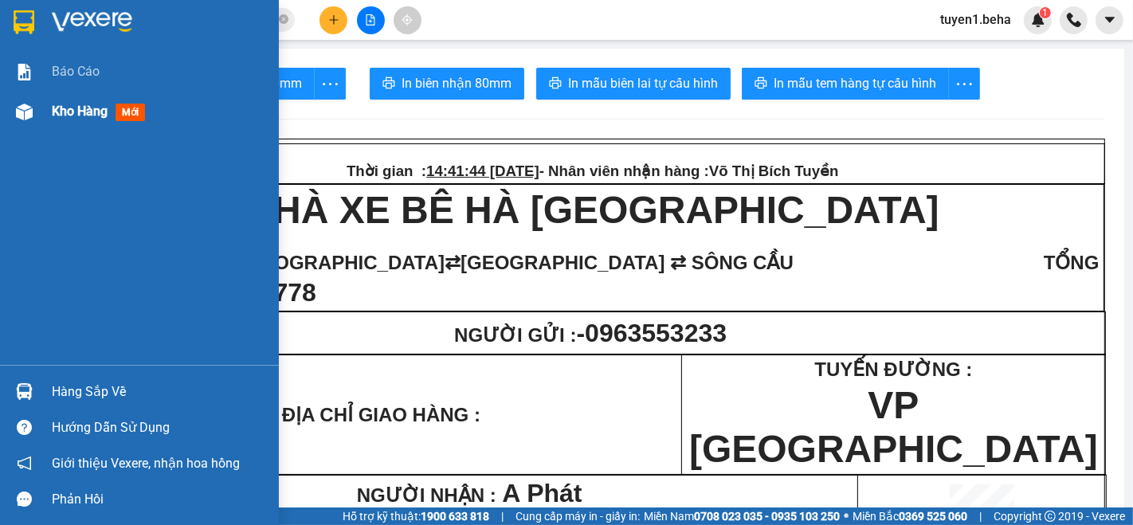
click at [54, 108] on span "Kho hàng" at bounding box center [80, 111] width 56 height 15
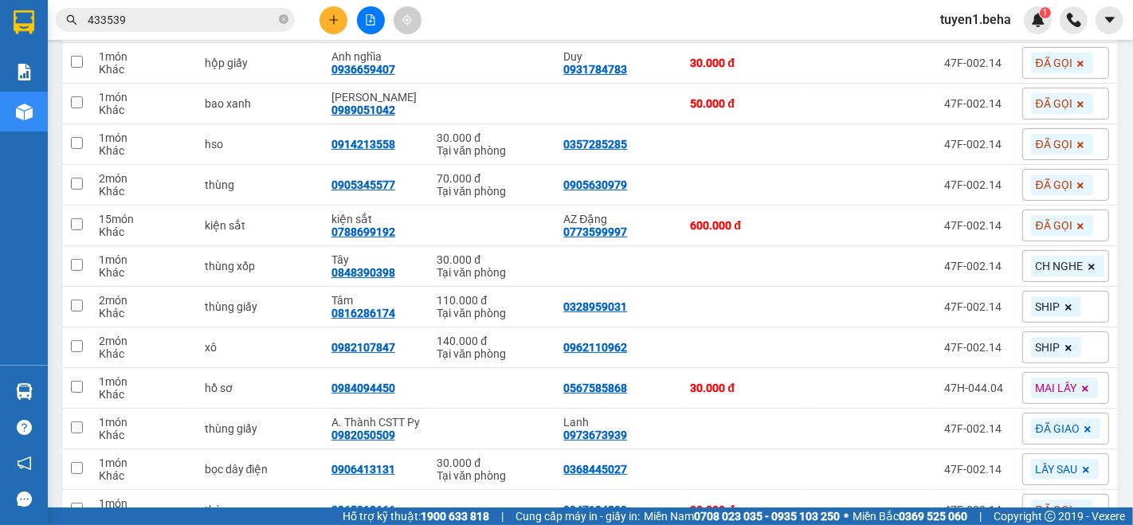
scroll to position [432, 0]
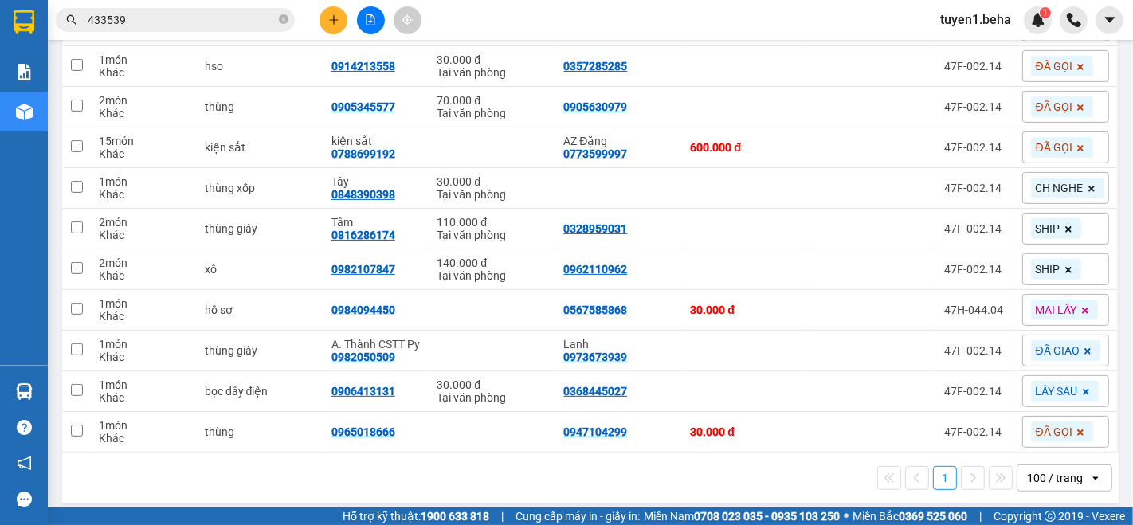
click at [157, 464] on div "1 100 / trang open" at bounding box center [590, 477] width 1043 height 27
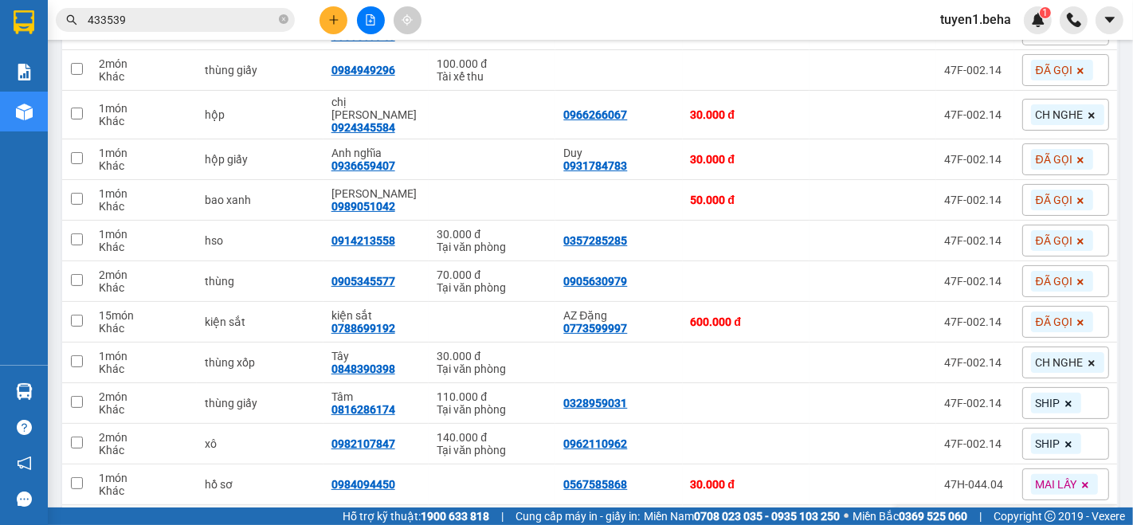
scroll to position [255, 0]
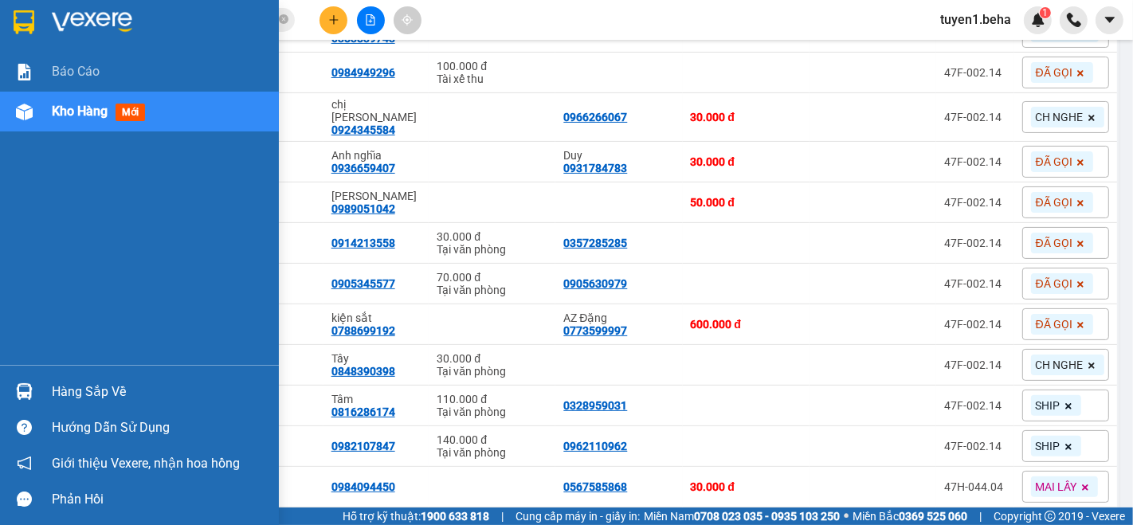
click at [108, 244] on div "Báo cáo Kho hàng mới" at bounding box center [139, 208] width 279 height 313
click at [80, 114] on span "Kho hàng" at bounding box center [80, 111] width 56 height 15
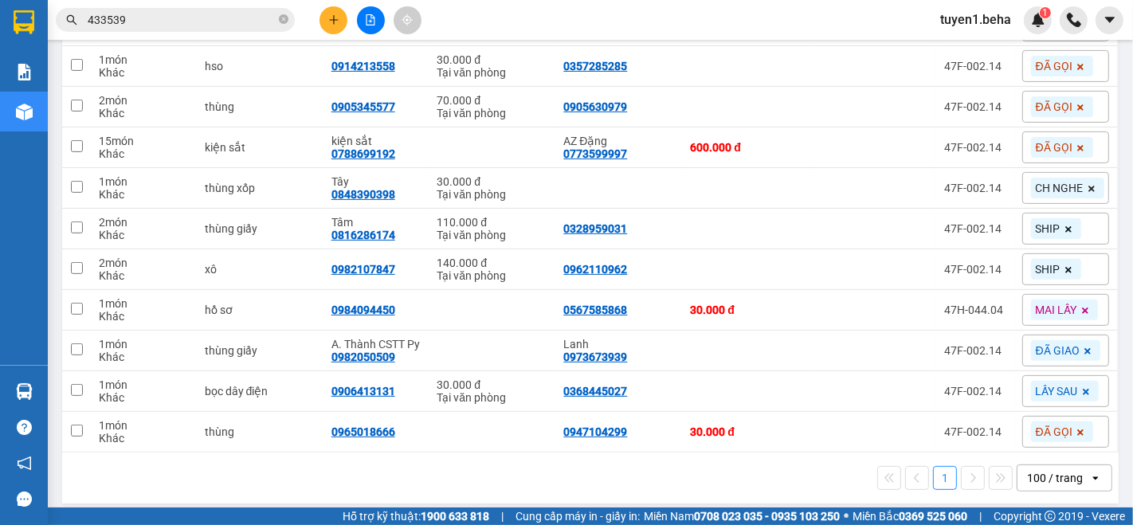
scroll to position [432, 0]
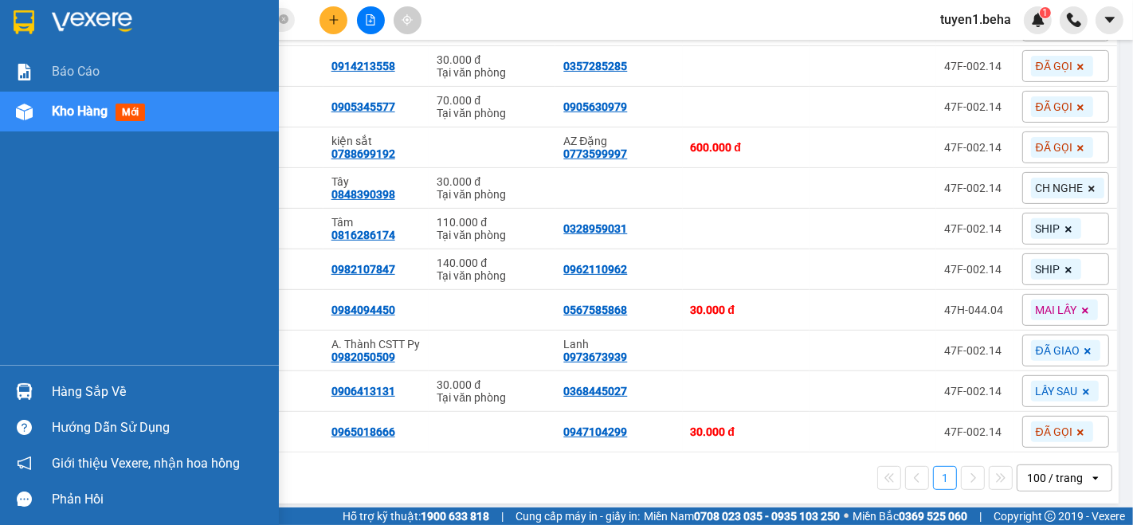
click at [73, 112] on span "Kho hàng" at bounding box center [80, 111] width 56 height 15
click at [63, 104] on span "Kho hàng" at bounding box center [80, 111] width 56 height 15
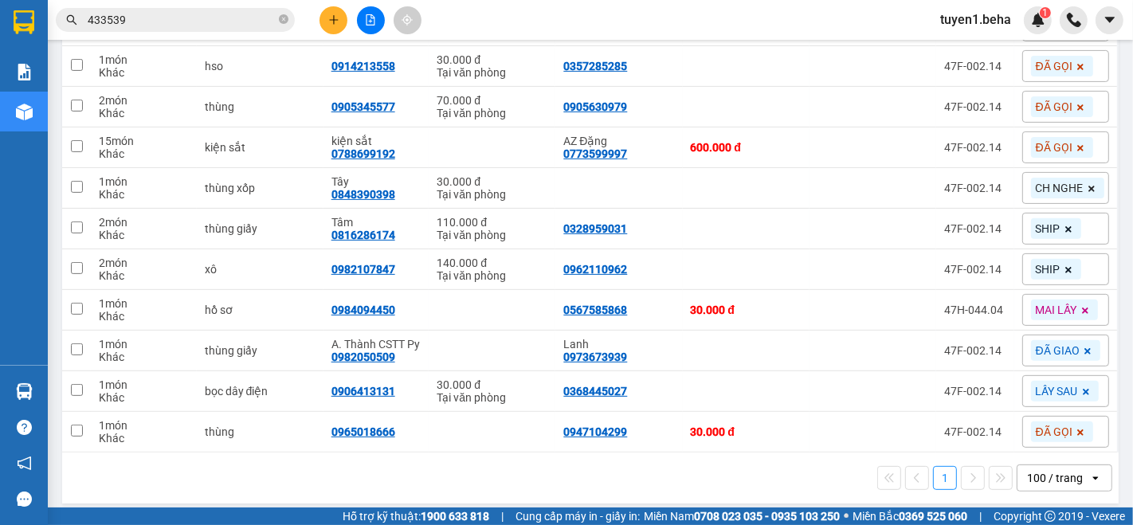
click at [136, 18] on input "433539" at bounding box center [182, 20] width 188 height 18
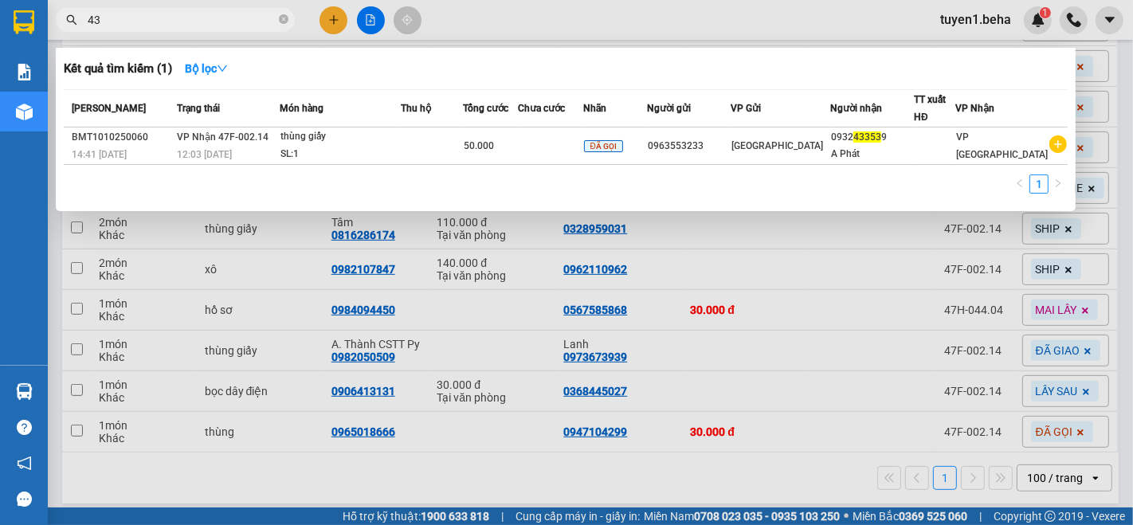
type input "4"
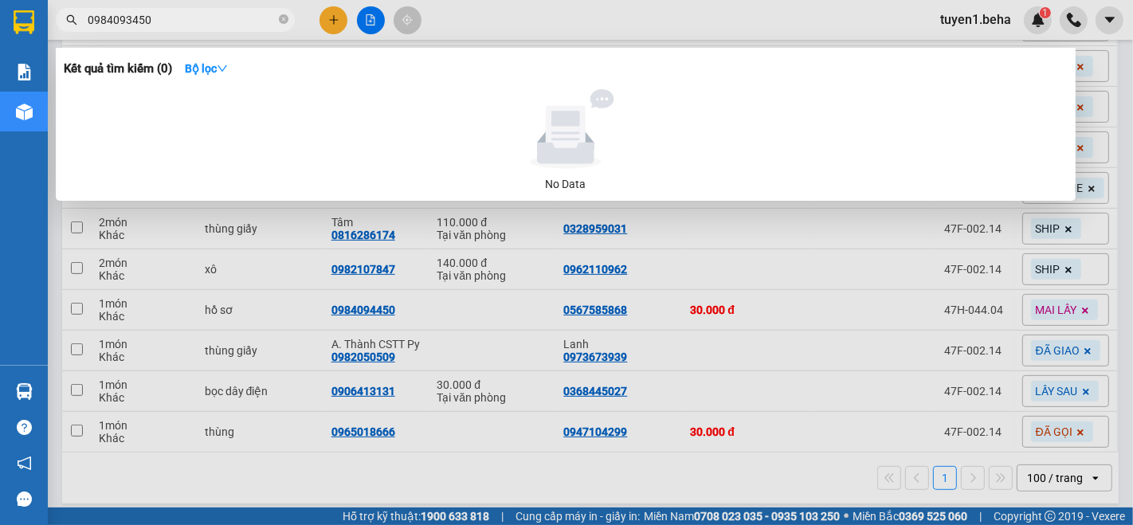
type input "0984093450"
click at [868, 308] on div at bounding box center [566, 262] width 1133 height 525
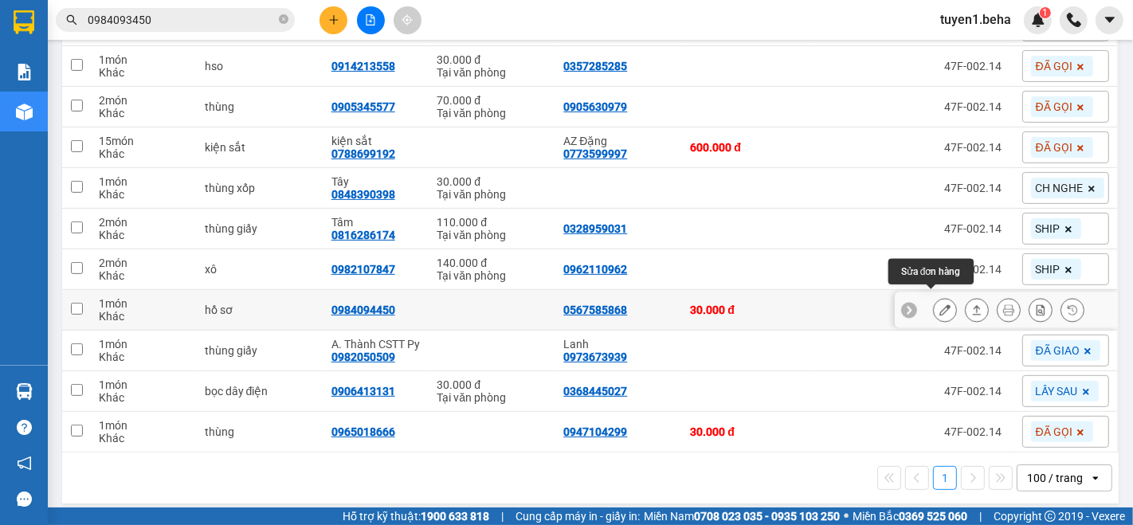
click at [939, 304] on icon at bounding box center [944, 309] width 11 height 11
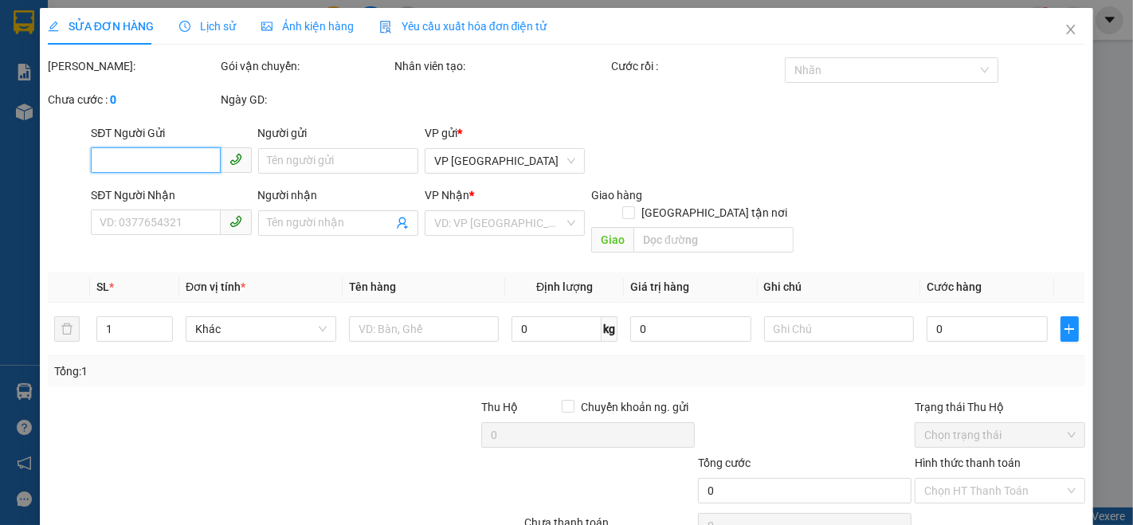
type input "0567585868"
type input "0984094450"
type input "30.000"
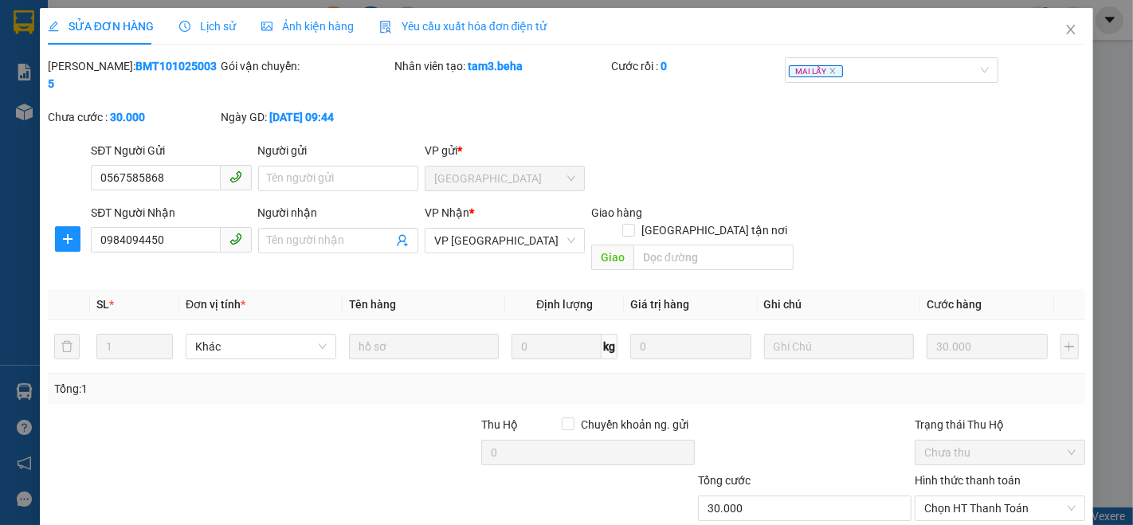
click at [317, 26] on span "Ảnh kiện hàng" at bounding box center [307, 26] width 92 height 13
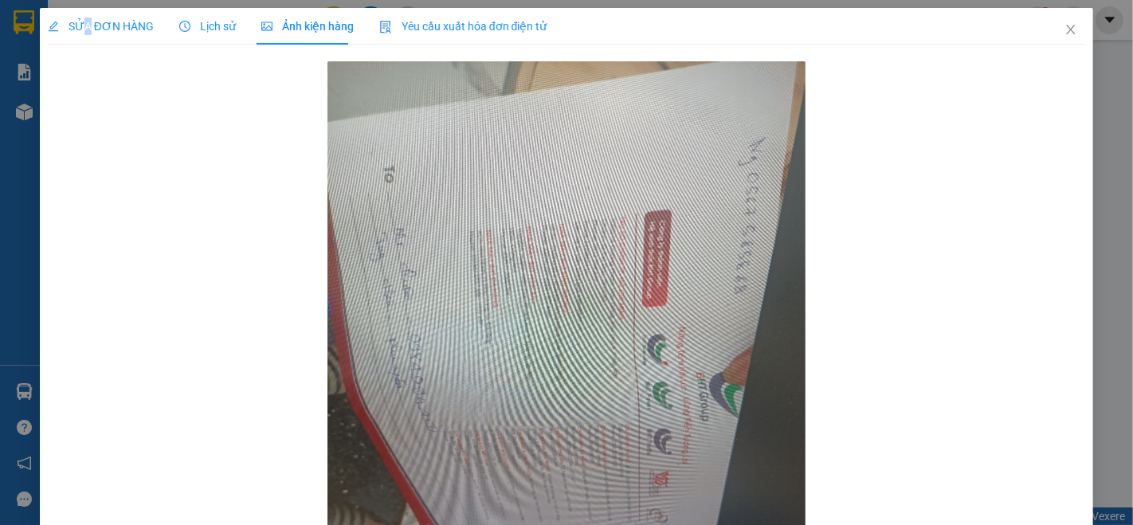
click at [85, 32] on span "SỬA ĐƠN HÀNG" at bounding box center [101, 26] width 106 height 13
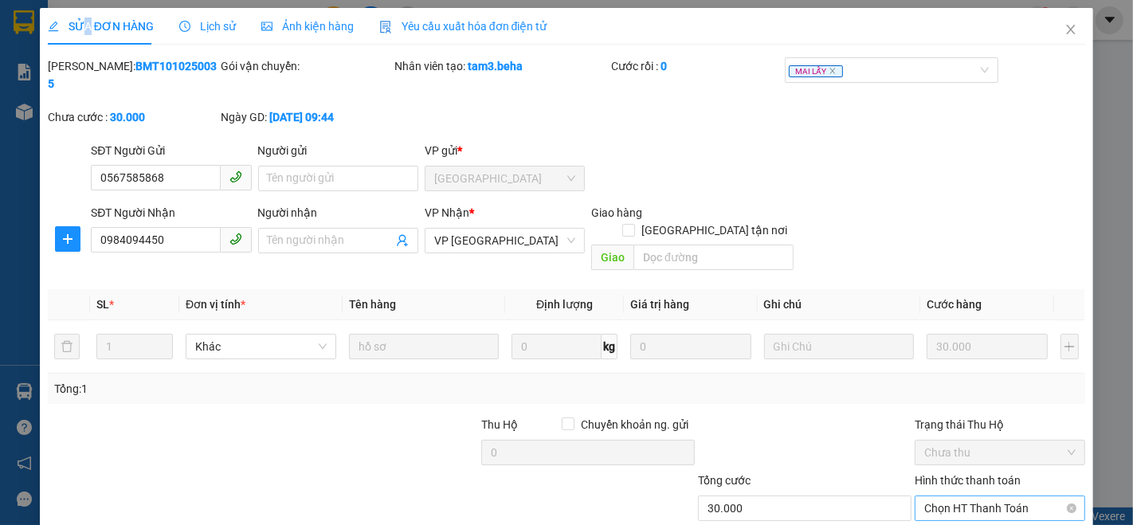
scroll to position [66, 0]
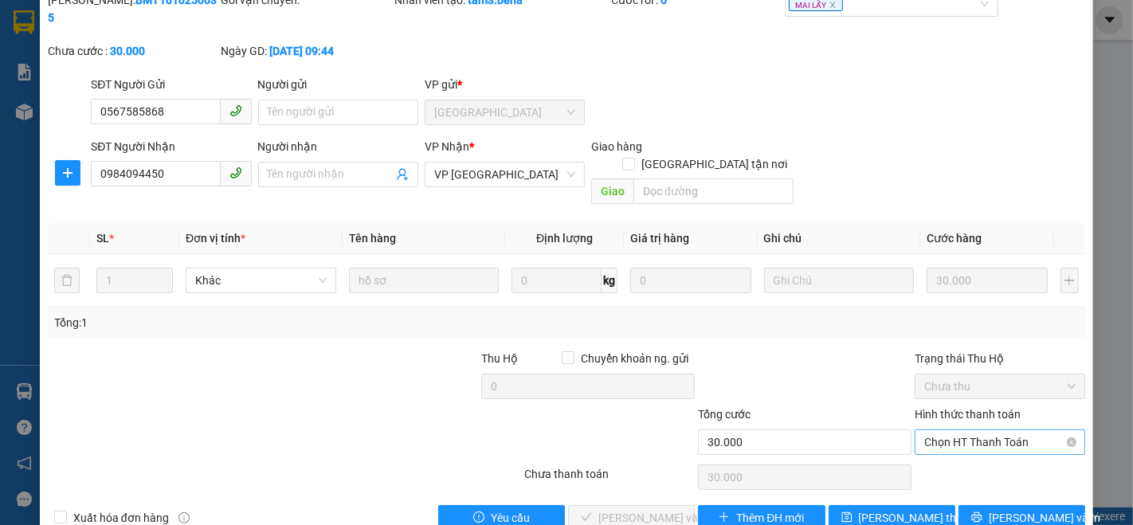
click at [965, 430] on span "Chọn HT Thanh Toán" at bounding box center [999, 442] width 151 height 24
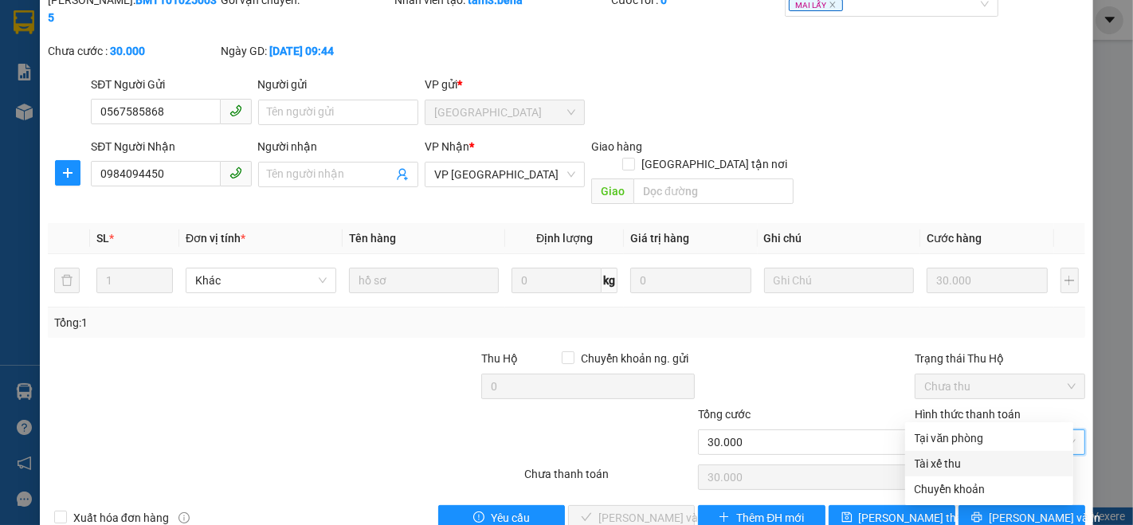
click at [946, 457] on div "Tài xế thu" at bounding box center [988, 464] width 149 height 18
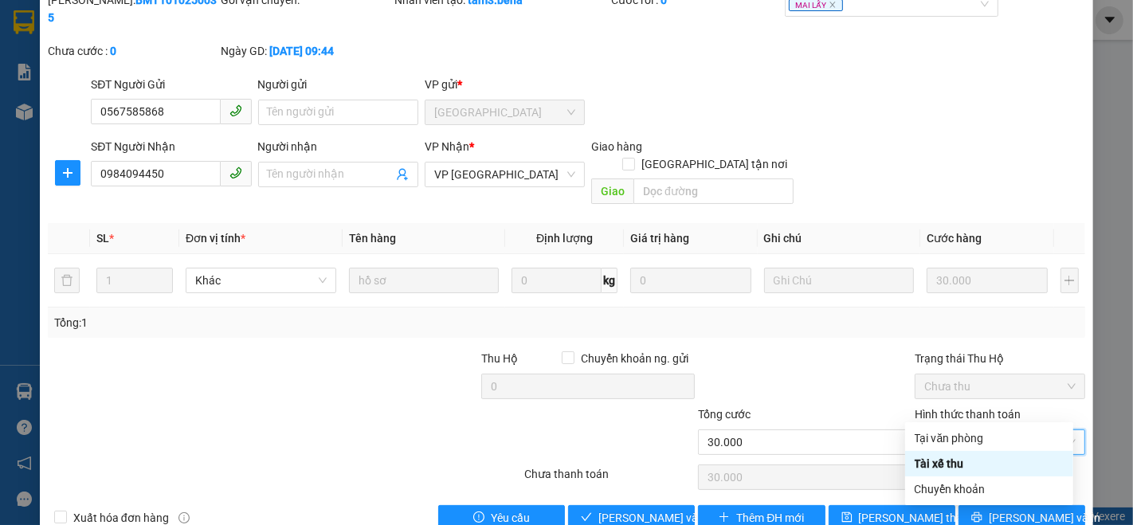
type input "0"
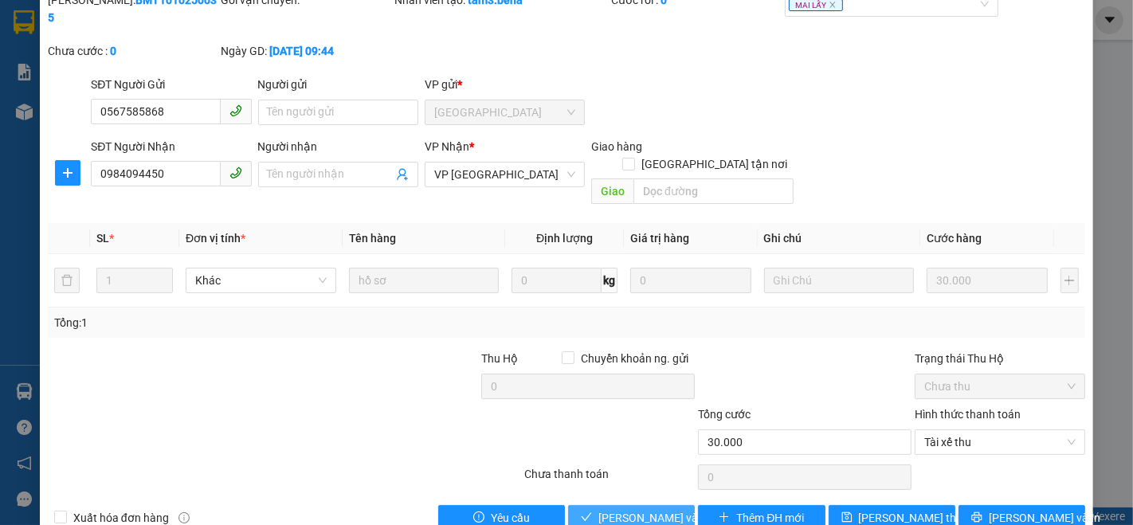
click at [640, 509] on span "[PERSON_NAME] và Giao hàng" at bounding box center [674, 518] width 153 height 18
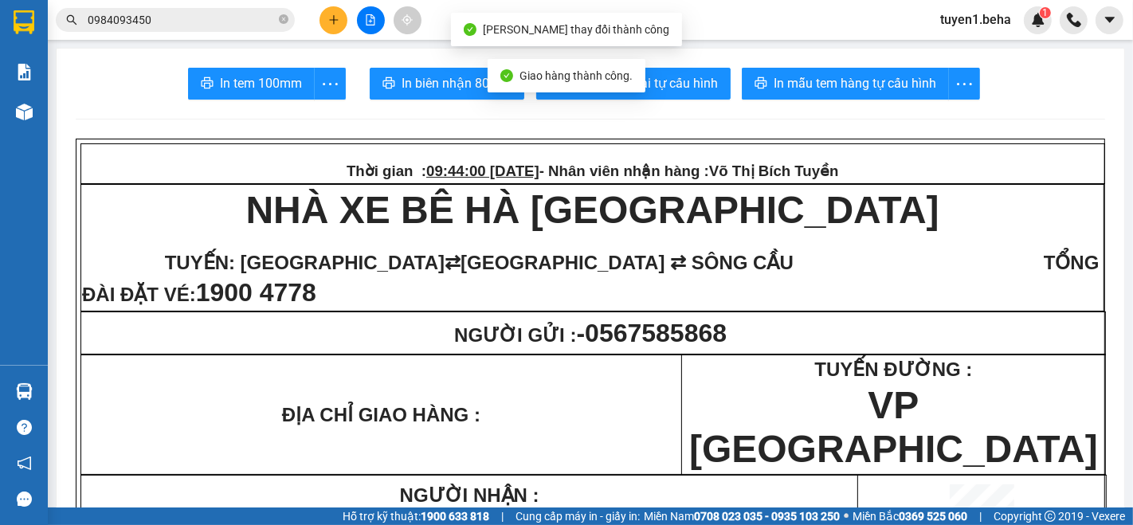
click at [255, 27] on input "0984093450" at bounding box center [182, 20] width 188 height 18
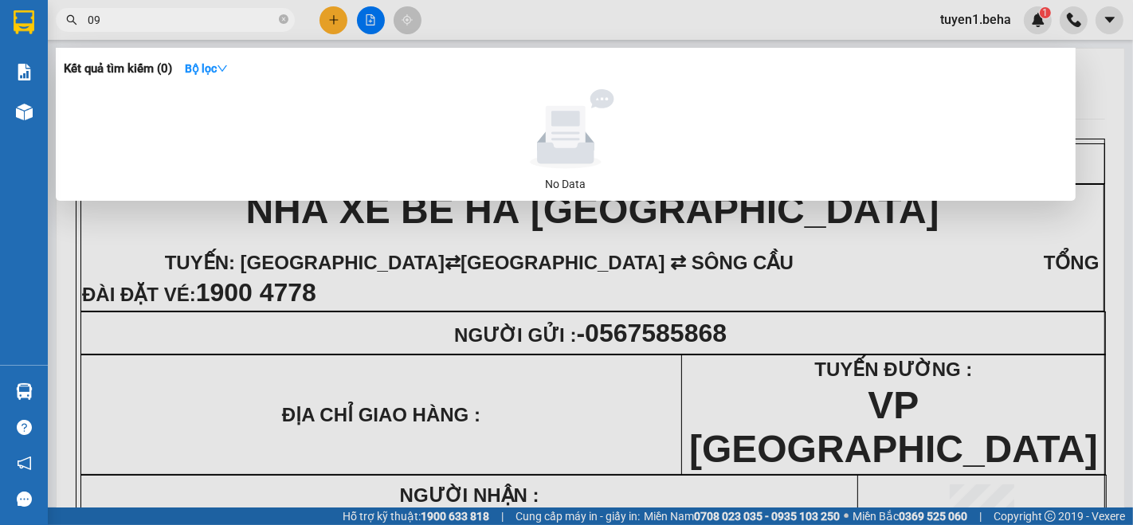
type input "0"
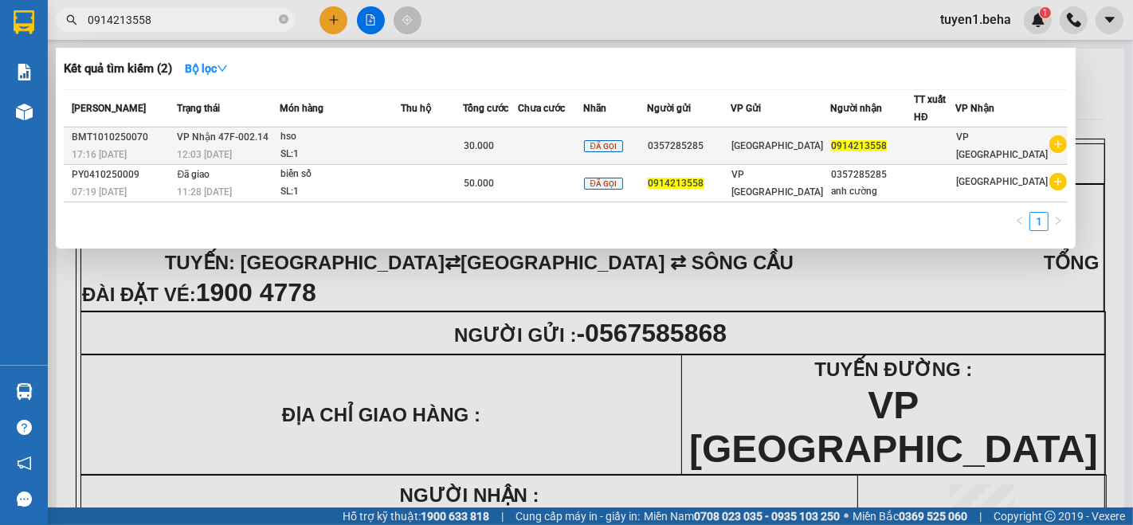
type input "0914213558"
click at [417, 136] on td at bounding box center [432, 145] width 62 height 37
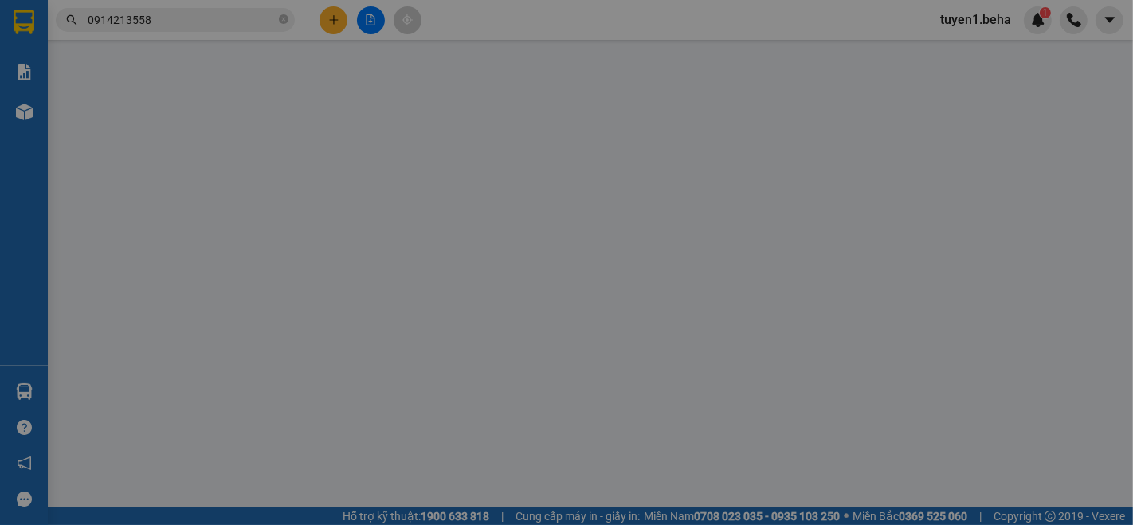
type input "0357285285"
type input "0914213558"
type input "30.000"
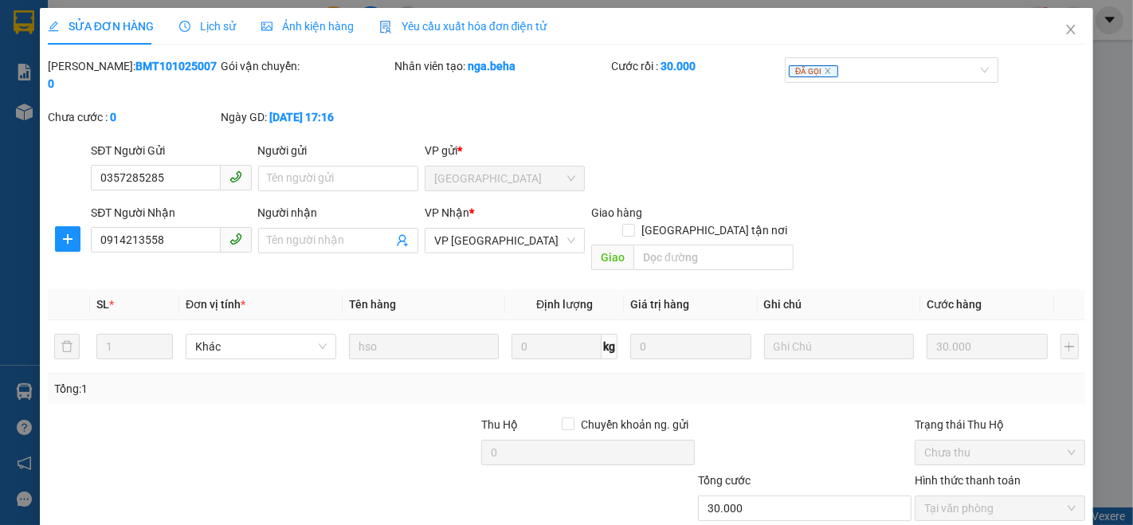
click at [327, 24] on span "Ảnh kiện hàng" at bounding box center [307, 26] width 92 height 13
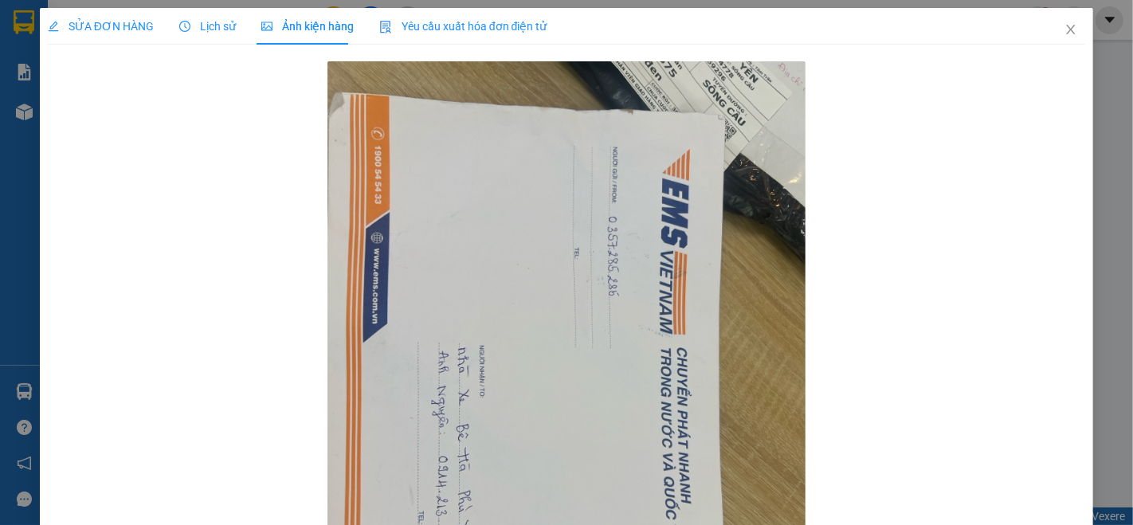
click at [125, 25] on span "SỬA ĐƠN HÀNG" at bounding box center [101, 26] width 106 height 13
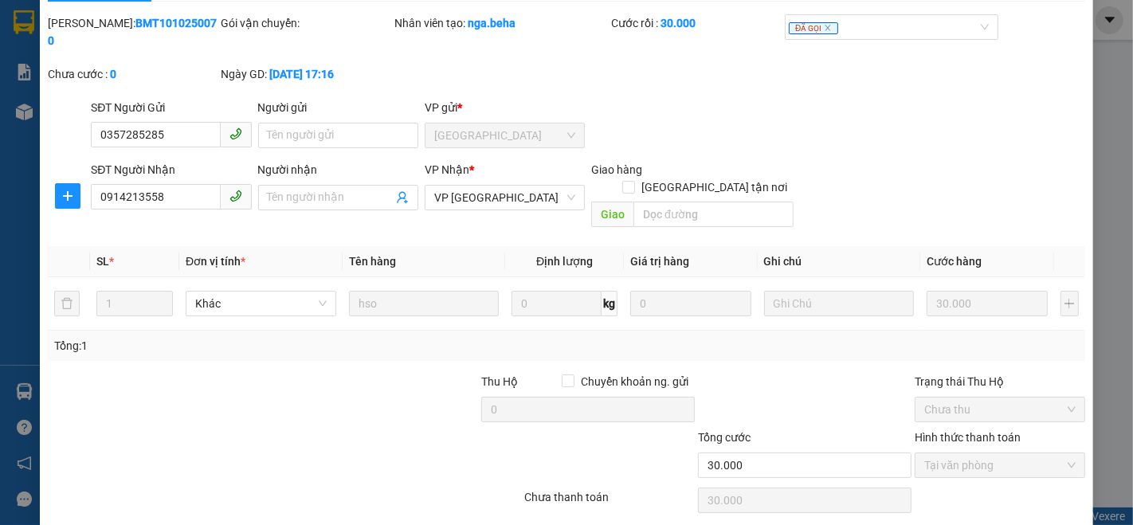
scroll to position [66, 0]
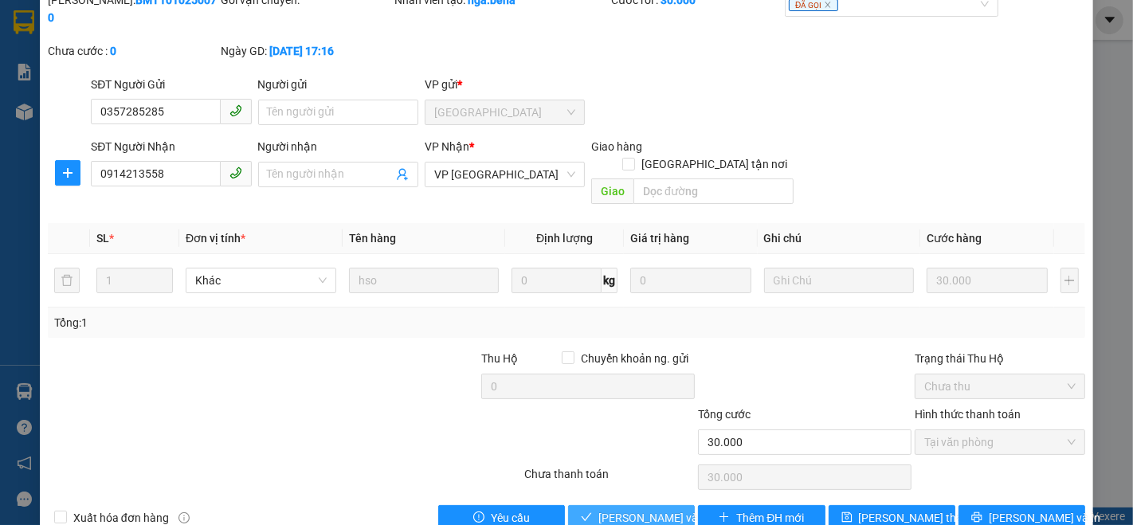
click at [636, 509] on span "[PERSON_NAME] và Giao hàng" at bounding box center [674, 518] width 153 height 18
type input "0"
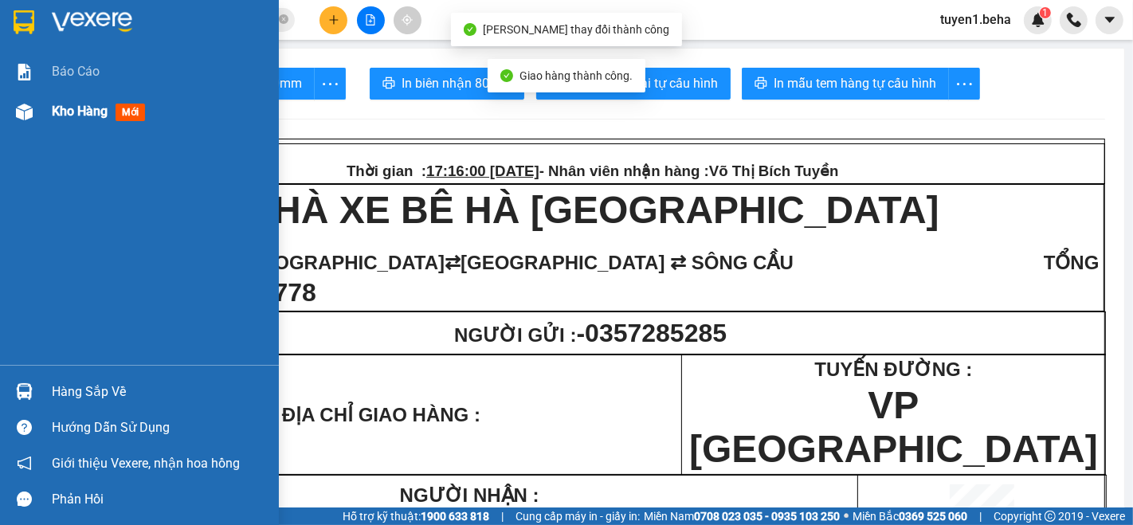
click at [74, 106] on span "Kho hàng" at bounding box center [80, 111] width 56 height 15
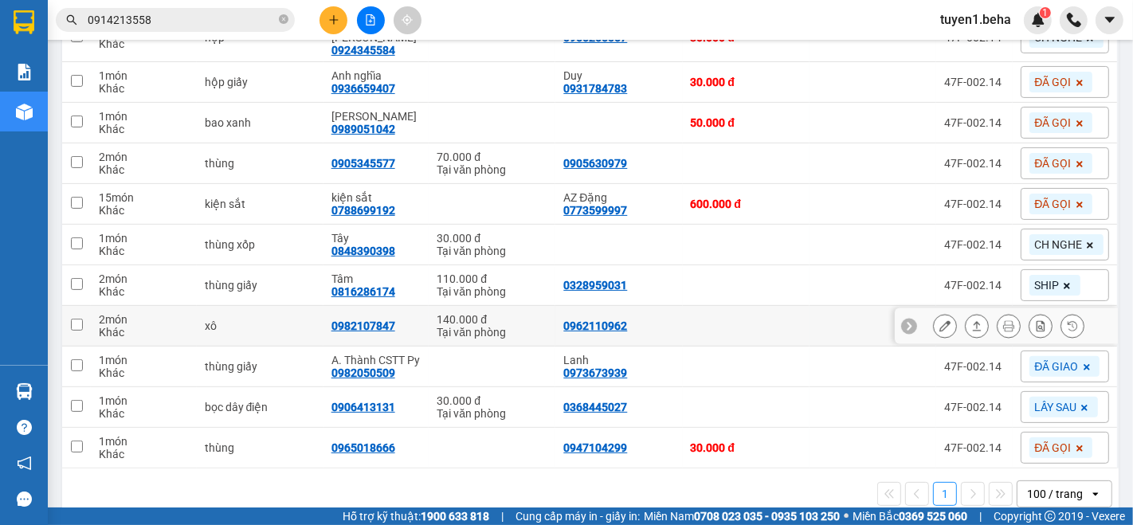
scroll to position [350, 0]
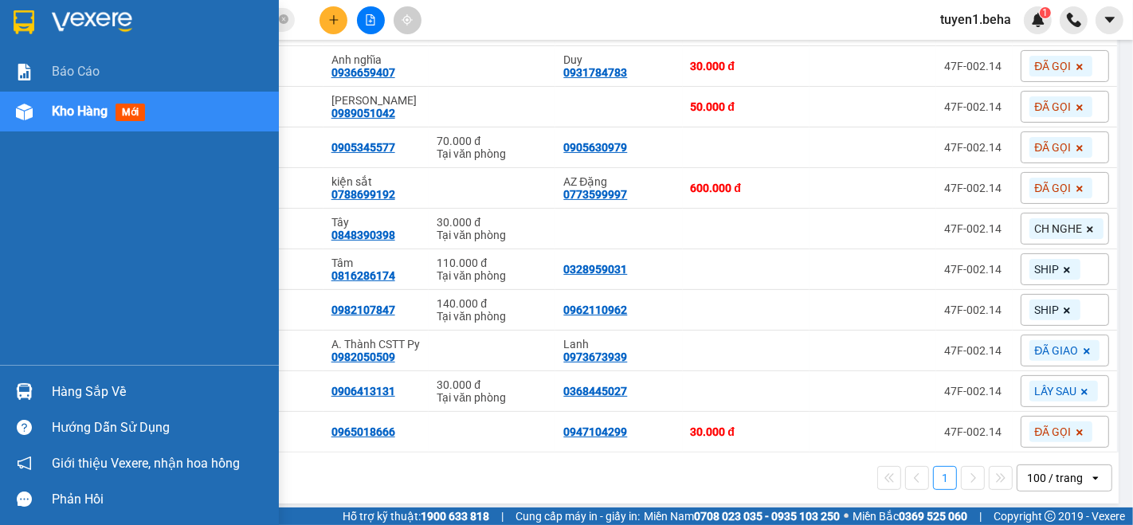
click at [76, 112] on span "Kho hàng" at bounding box center [80, 111] width 56 height 15
click at [54, 110] on span "Kho hàng" at bounding box center [80, 111] width 56 height 15
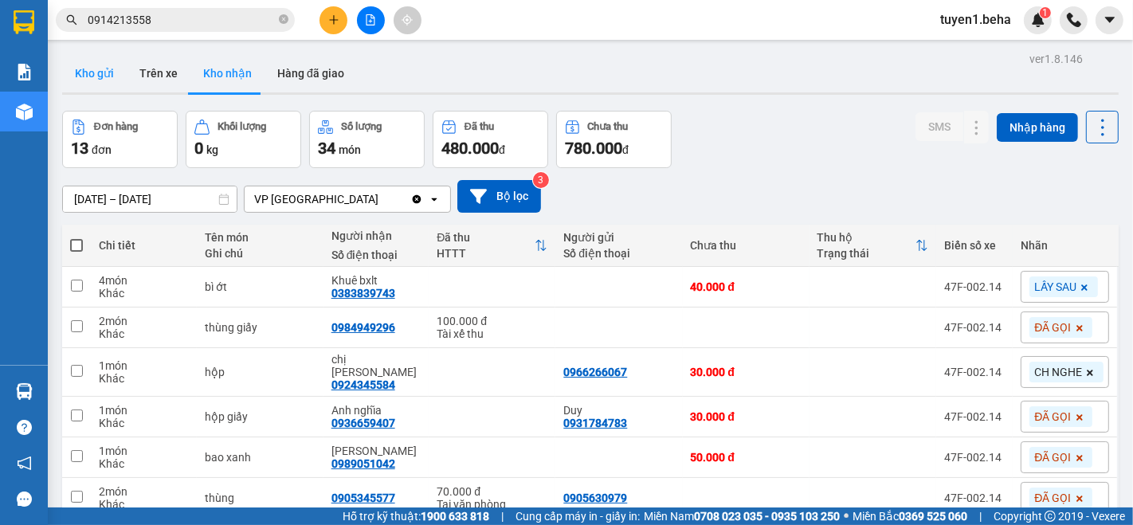
click at [104, 78] on button "Kho gửi" at bounding box center [94, 73] width 65 height 38
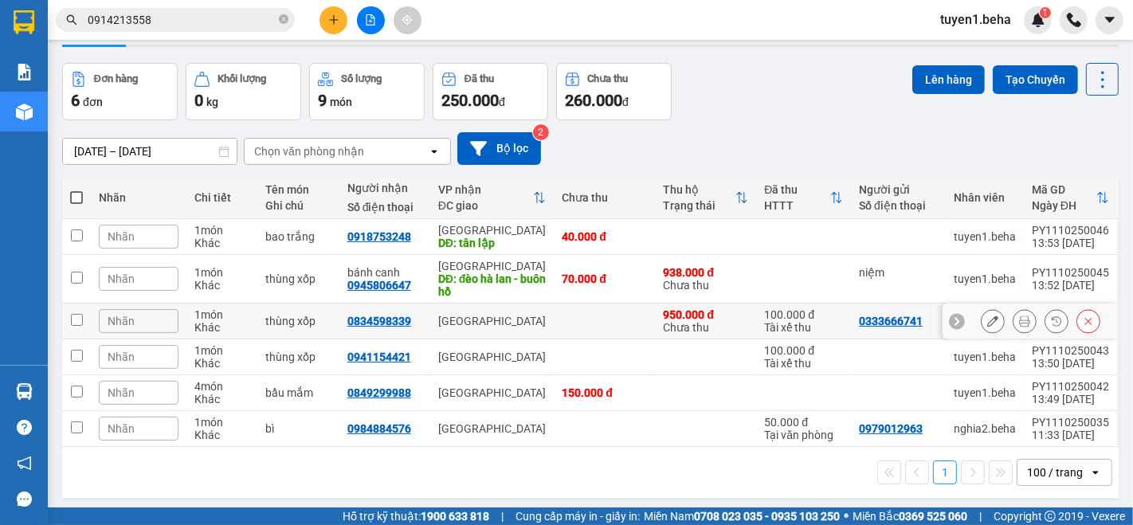
scroll to position [72, 0]
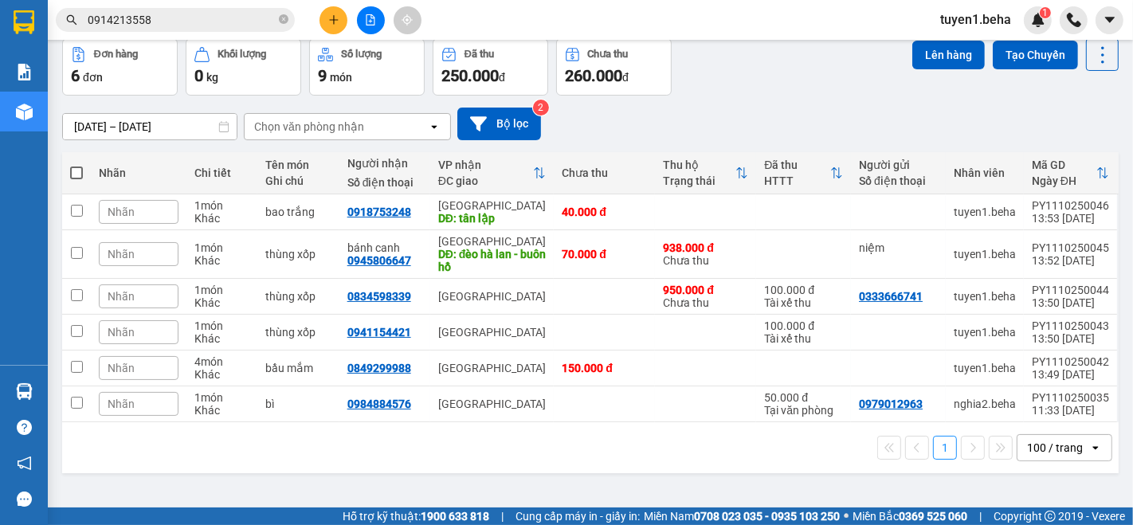
click at [78, 170] on span at bounding box center [76, 172] width 13 height 13
click at [76, 165] on input "checkbox" at bounding box center [76, 165] width 0 height 0
checkbox input "true"
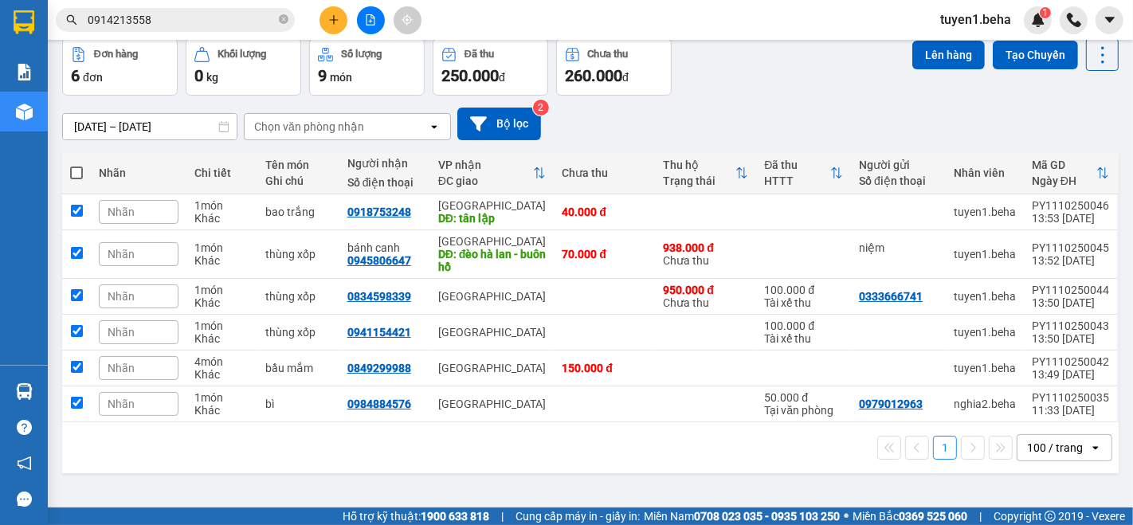
checkbox input "true"
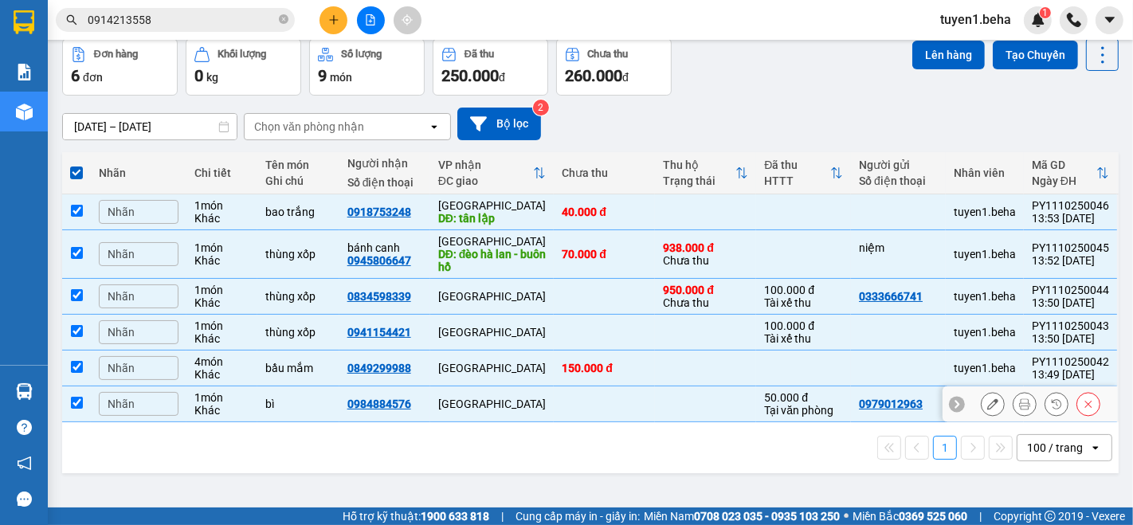
click at [76, 405] on input "checkbox" at bounding box center [77, 403] width 12 height 12
checkbox input "false"
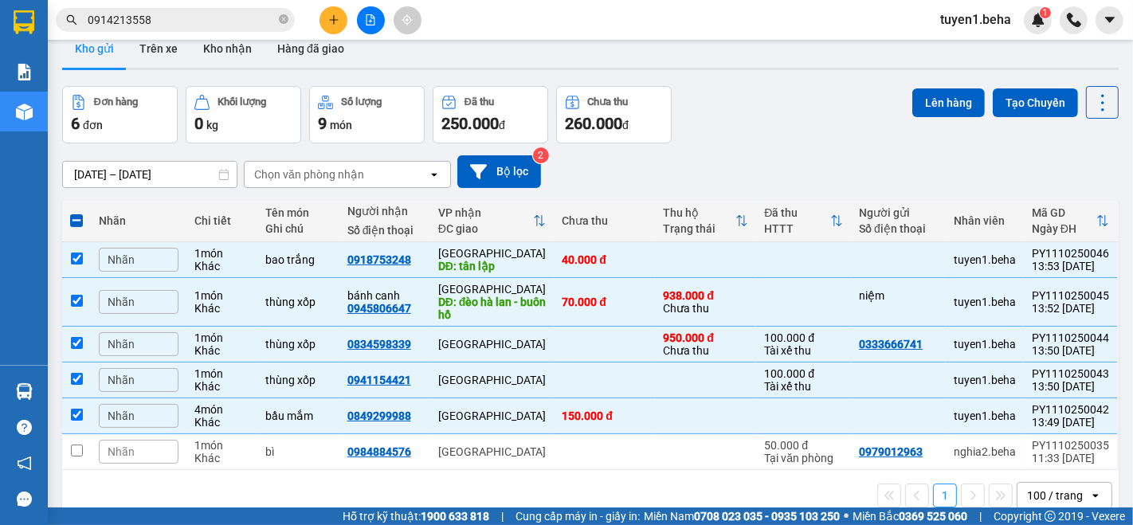
scroll to position [0, 0]
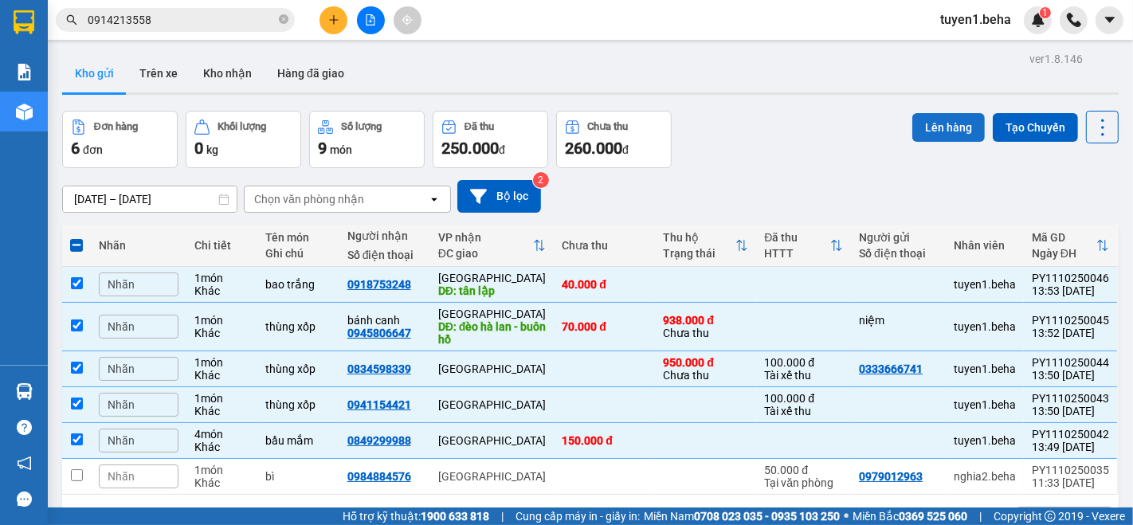
click at [926, 132] on button "Lên hàng" at bounding box center [948, 127] width 72 height 29
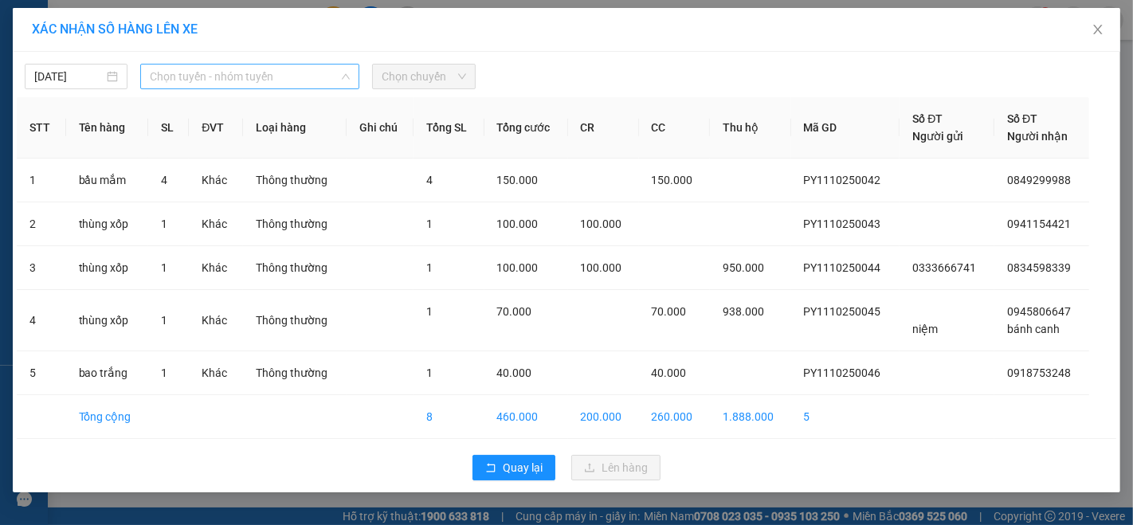
click at [243, 69] on span "Chọn tuyến - nhóm tuyến" at bounding box center [250, 77] width 200 height 24
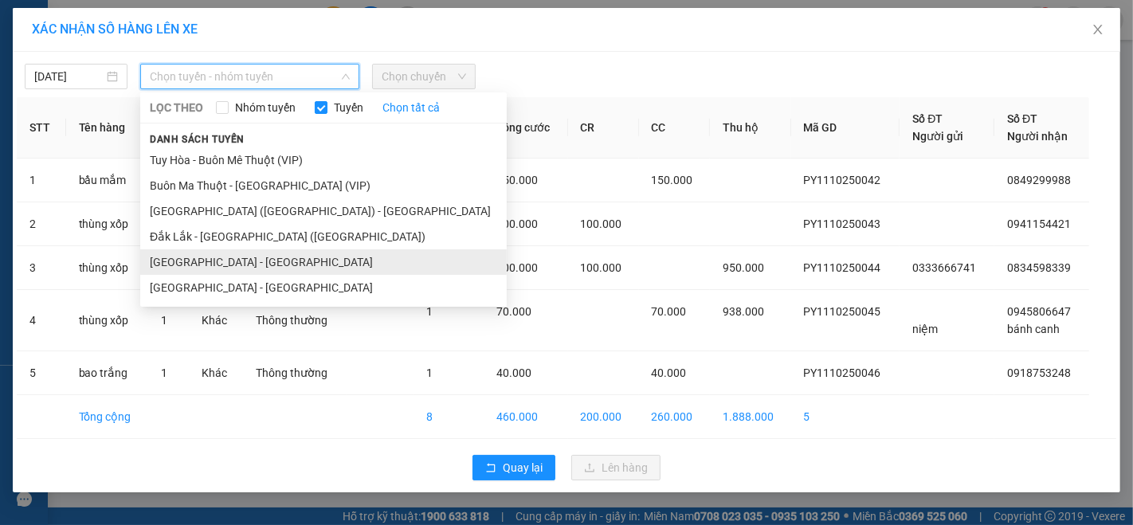
click at [210, 264] on li "[GEOGRAPHIC_DATA] - [GEOGRAPHIC_DATA]" at bounding box center [323, 261] width 366 height 25
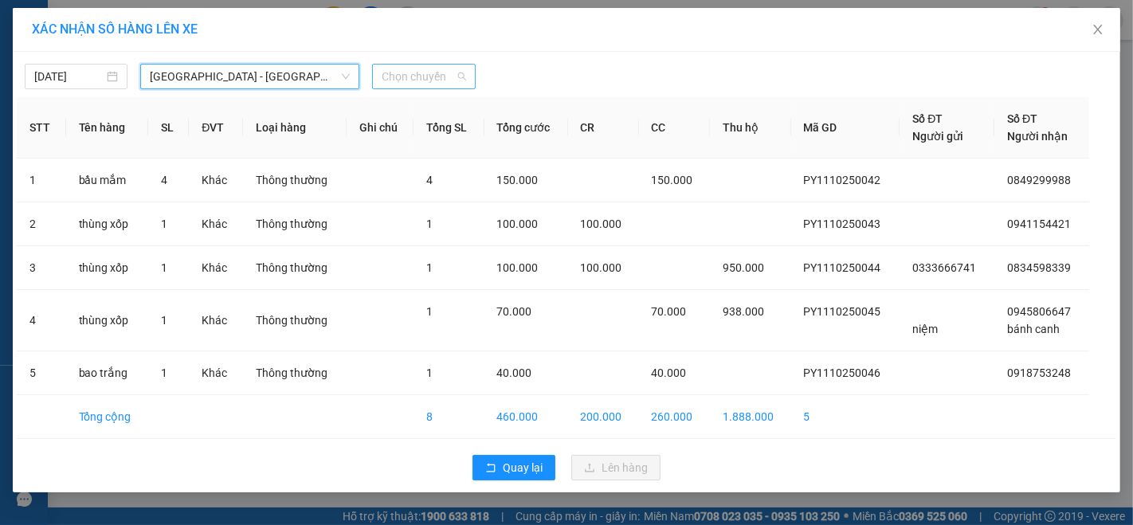
click at [409, 78] on span "Chọn chuyến" at bounding box center [424, 77] width 84 height 24
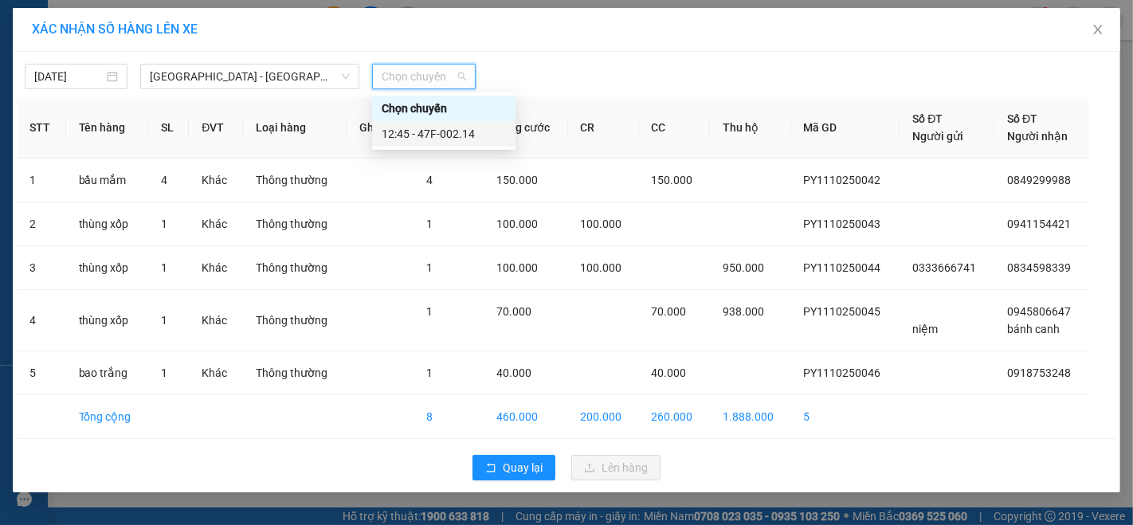
click at [446, 141] on div "12:45 - 47F-002.14" at bounding box center [444, 134] width 124 height 18
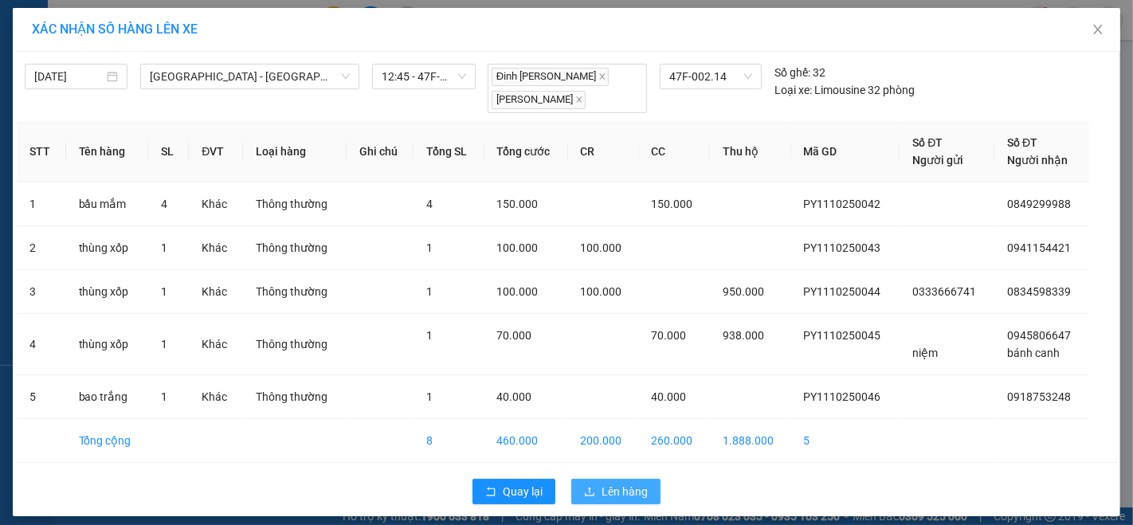
click at [624, 483] on span "Lên hàng" at bounding box center [624, 492] width 46 height 18
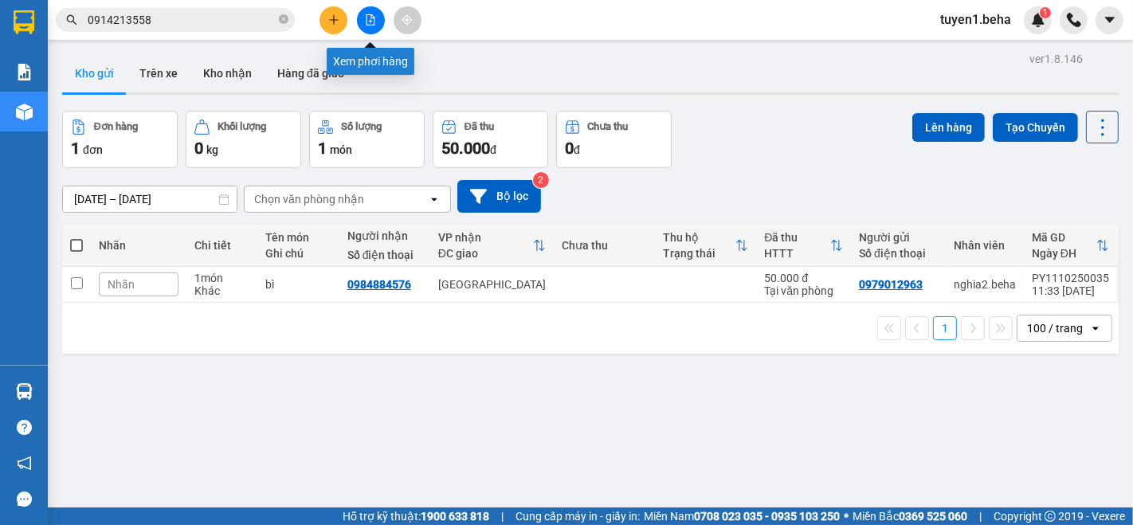
click at [368, 10] on button at bounding box center [371, 20] width 28 height 28
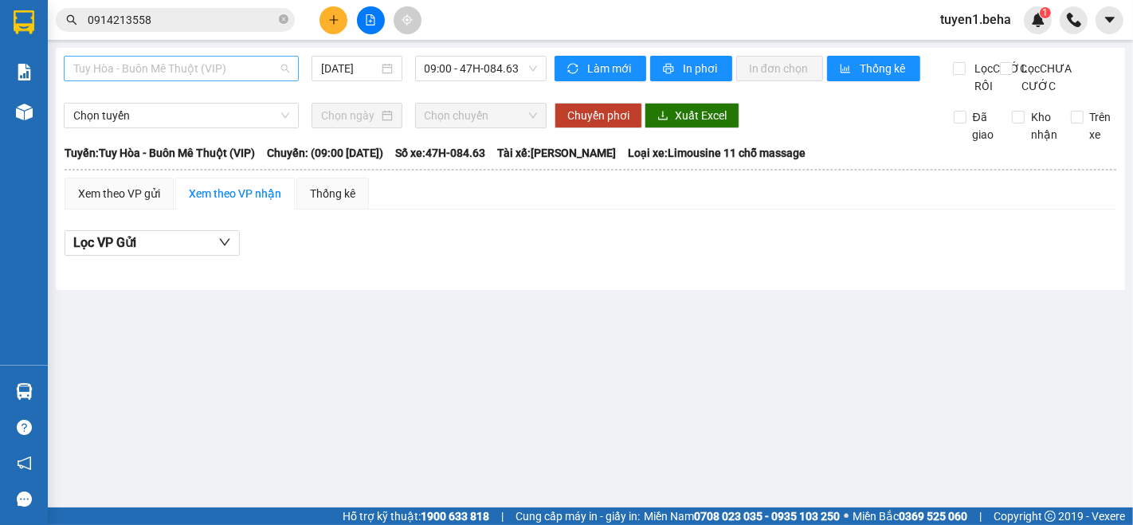
click at [213, 57] on span "Tuy Hòa - Buôn Mê Thuột (VIP)" at bounding box center [181, 69] width 216 height 24
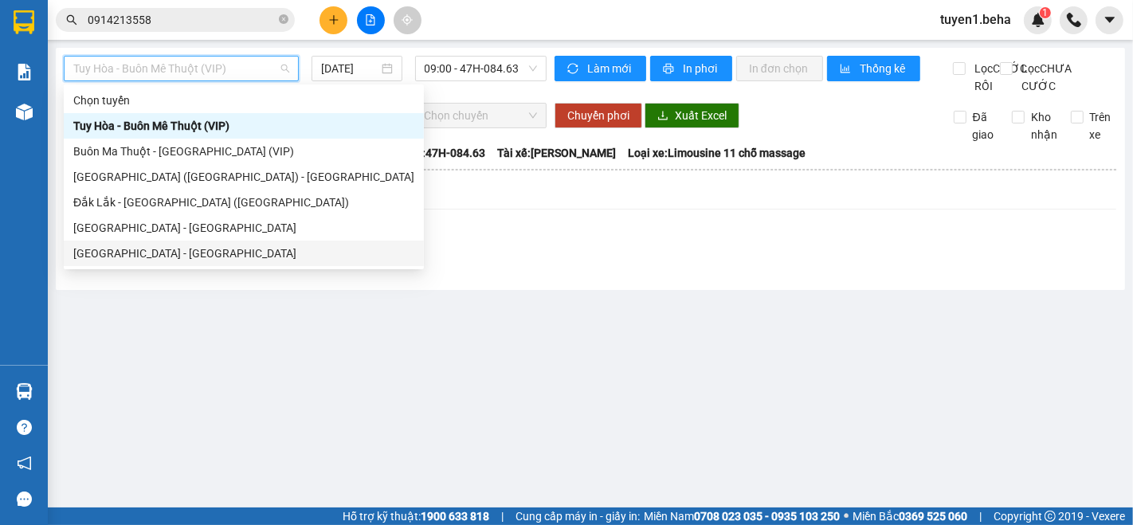
click at [178, 247] on div "[GEOGRAPHIC_DATA] - [GEOGRAPHIC_DATA]" at bounding box center [243, 254] width 341 height 18
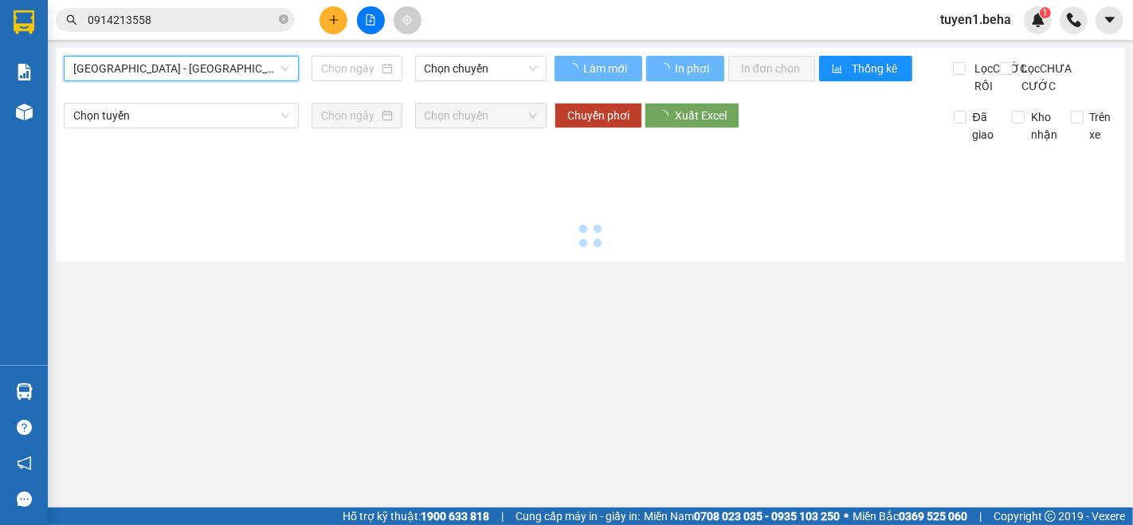
type input "[DATE]"
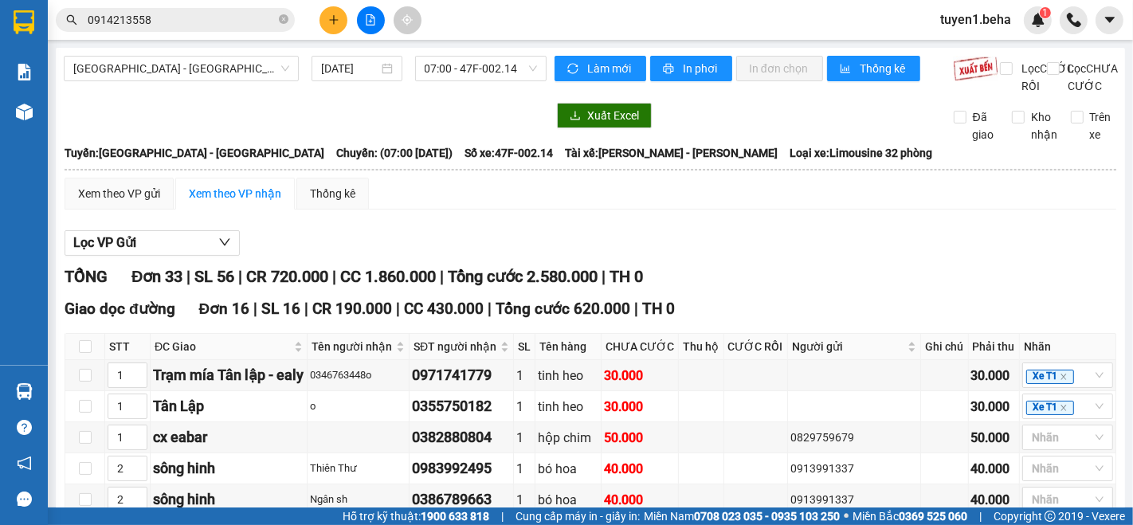
click at [119, 71] on span "[GEOGRAPHIC_DATA] - [GEOGRAPHIC_DATA]" at bounding box center [181, 69] width 216 height 24
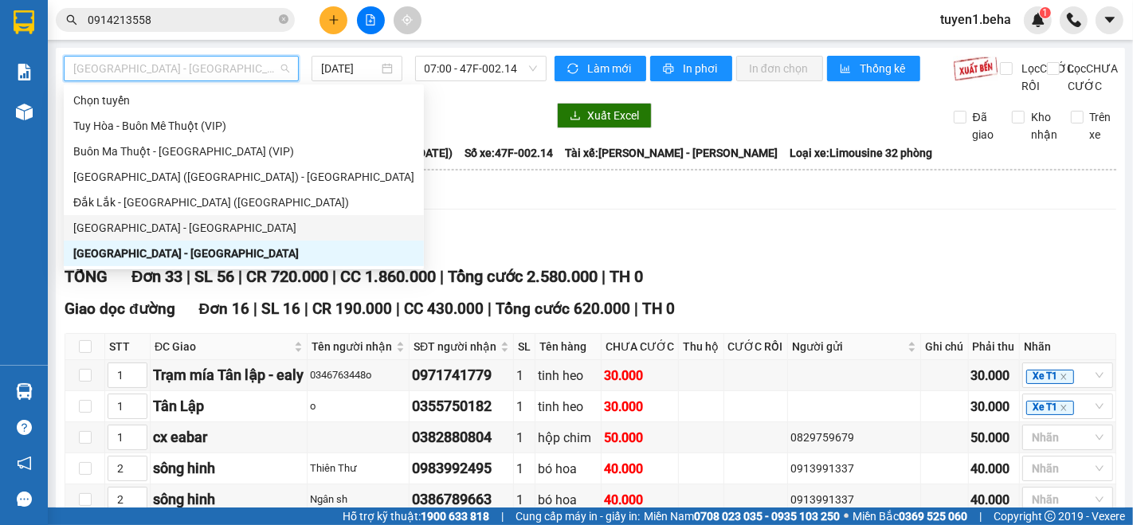
click at [101, 217] on div "[GEOGRAPHIC_DATA] - [GEOGRAPHIC_DATA]" at bounding box center [244, 227] width 360 height 25
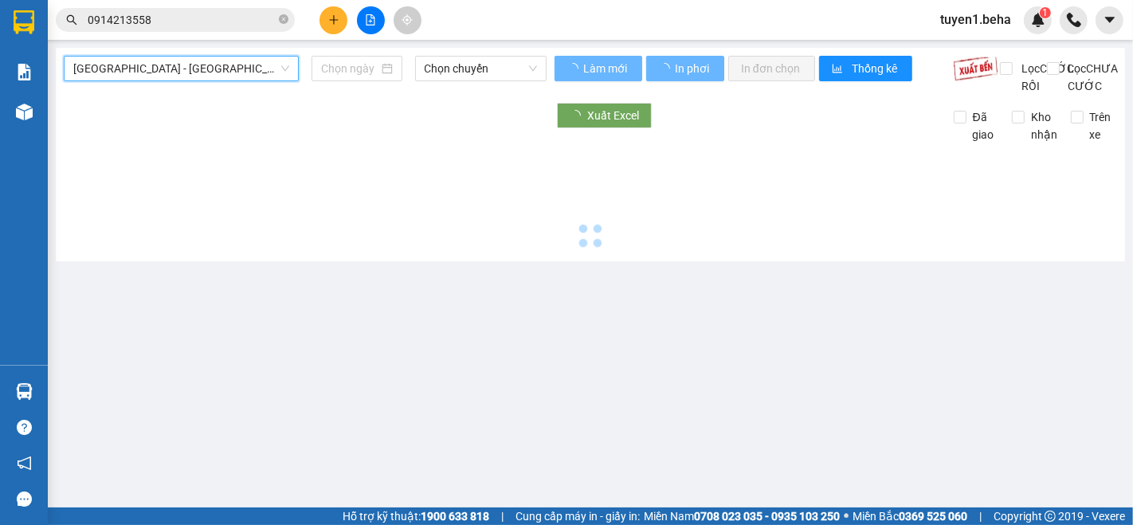
type input "[DATE]"
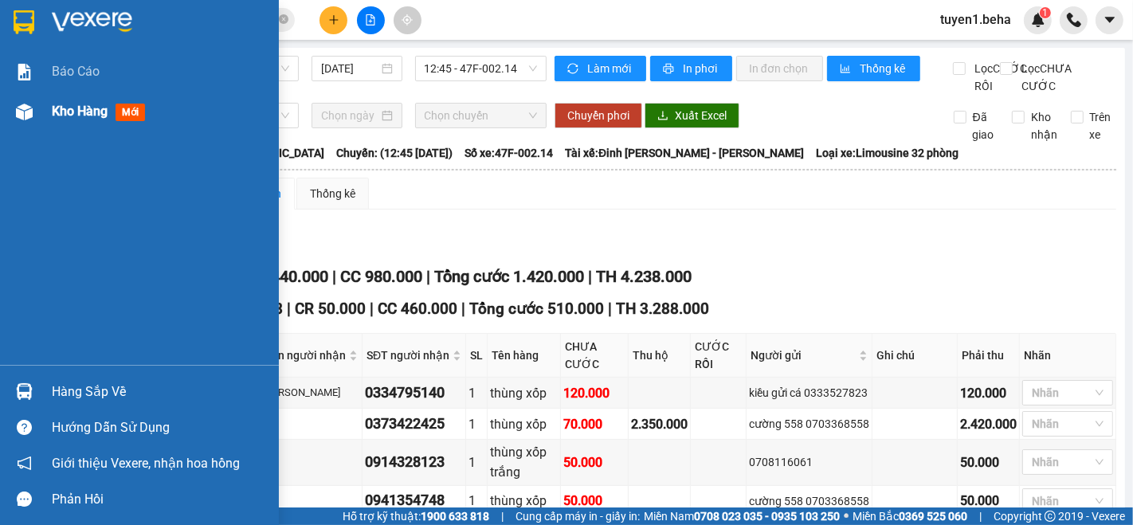
drag, startPoint x: 84, startPoint y: 110, endPoint x: 131, endPoint y: 123, distance: 49.7
click at [83, 110] on span "Kho hàng" at bounding box center [80, 111] width 56 height 15
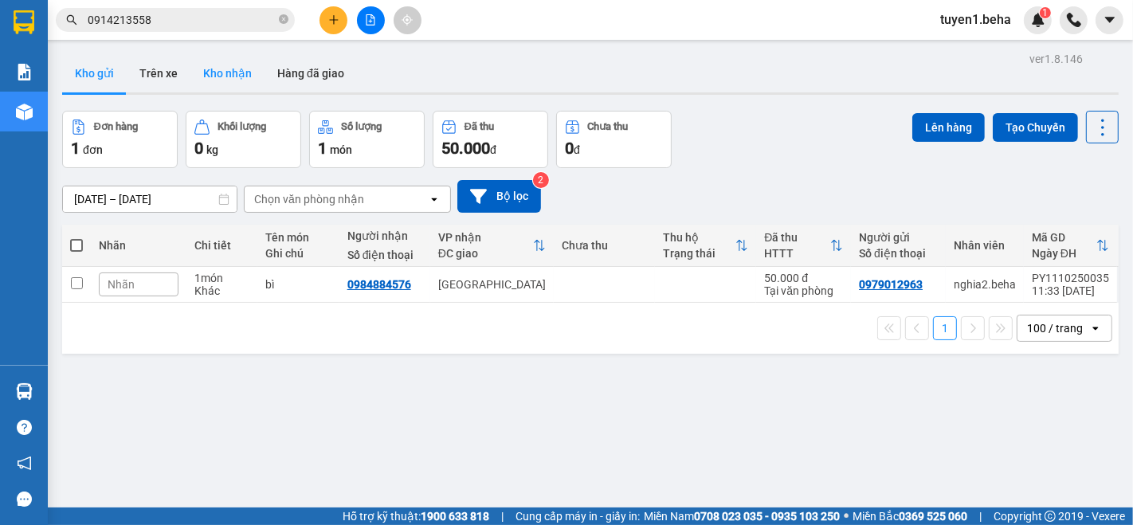
click at [208, 73] on button "Kho nhận" at bounding box center [227, 73] width 74 height 38
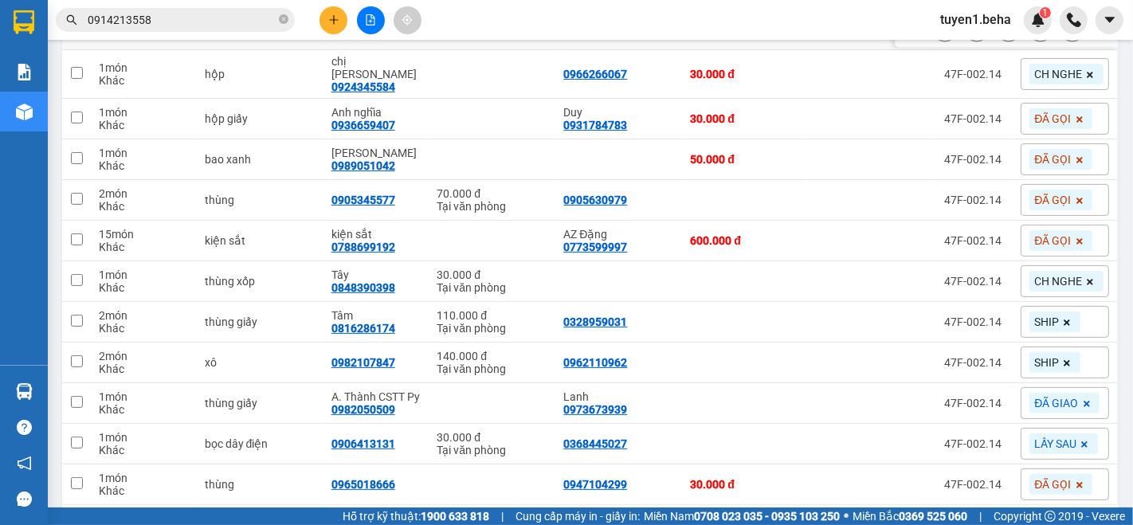
scroll to position [350, 0]
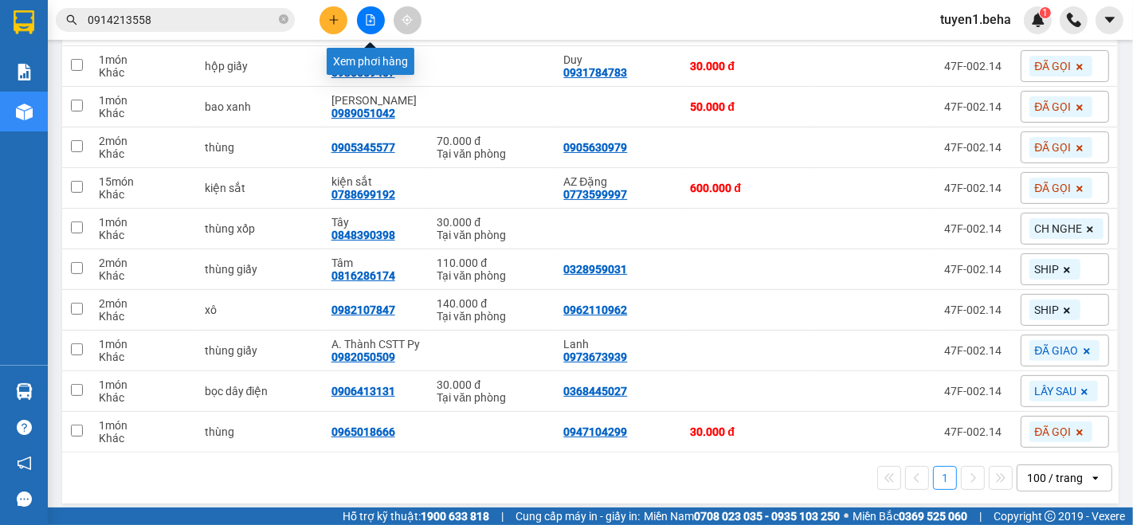
click at [368, 14] on icon "file-add" at bounding box center [370, 19] width 9 height 11
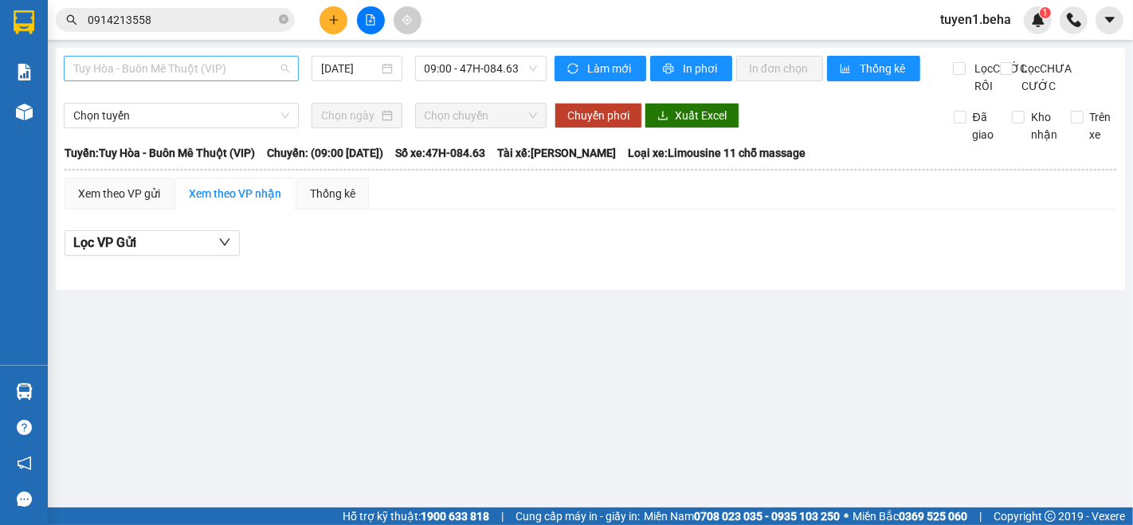
click at [168, 69] on span "Tuy Hòa - Buôn Mê Thuột (VIP)" at bounding box center [181, 69] width 216 height 24
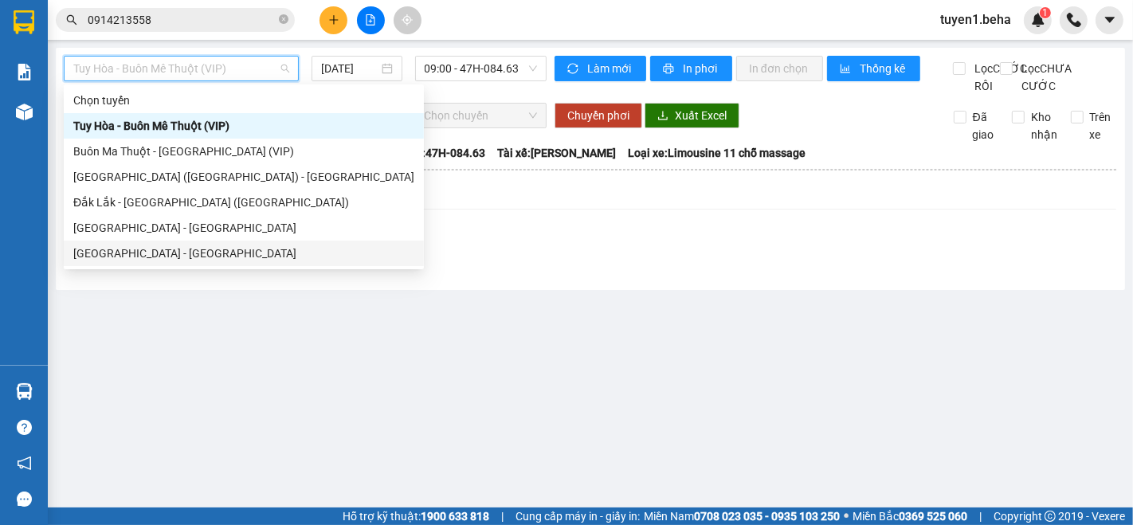
click at [143, 252] on div "[GEOGRAPHIC_DATA] - [GEOGRAPHIC_DATA]" at bounding box center [243, 254] width 341 height 18
type input "[DATE]"
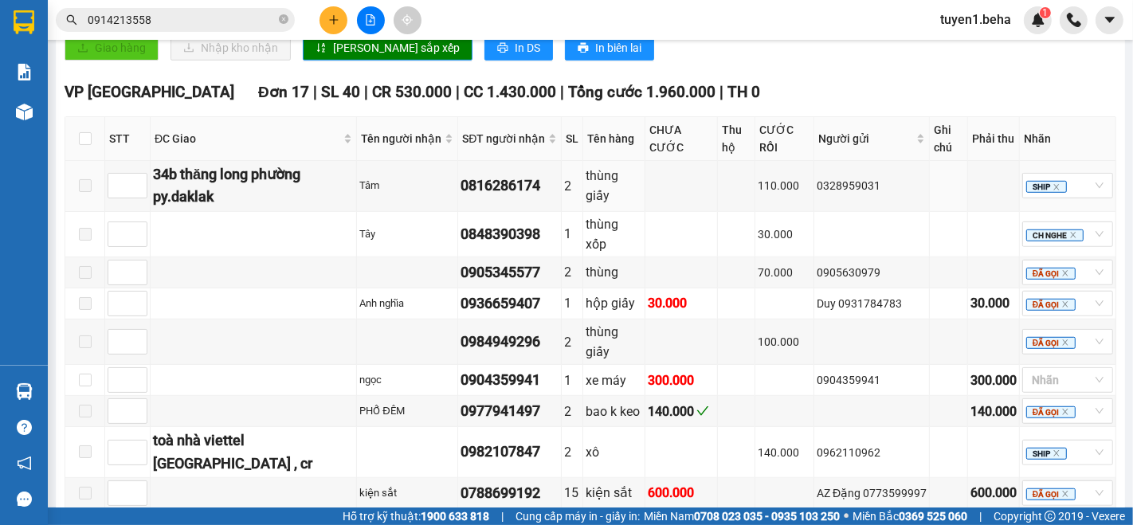
scroll to position [862, 0]
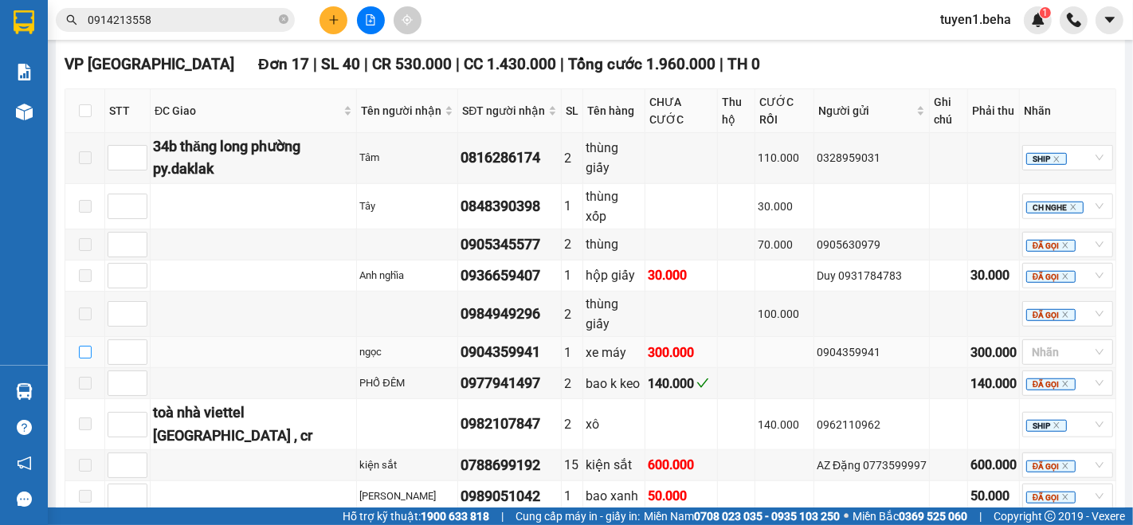
click at [80, 346] on input "checkbox" at bounding box center [85, 352] width 13 height 13
checkbox input "true"
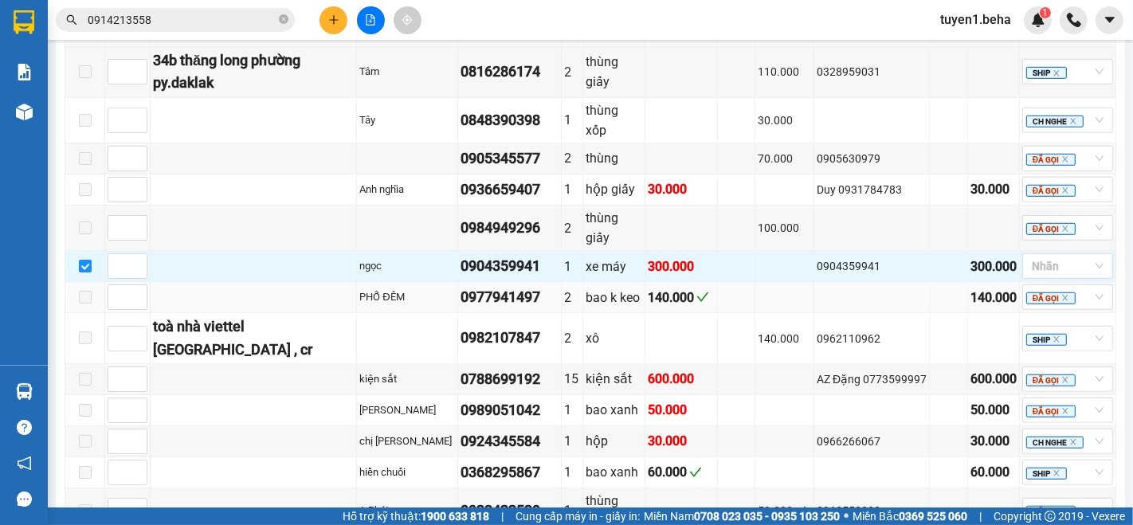
scroll to position [1127, 0]
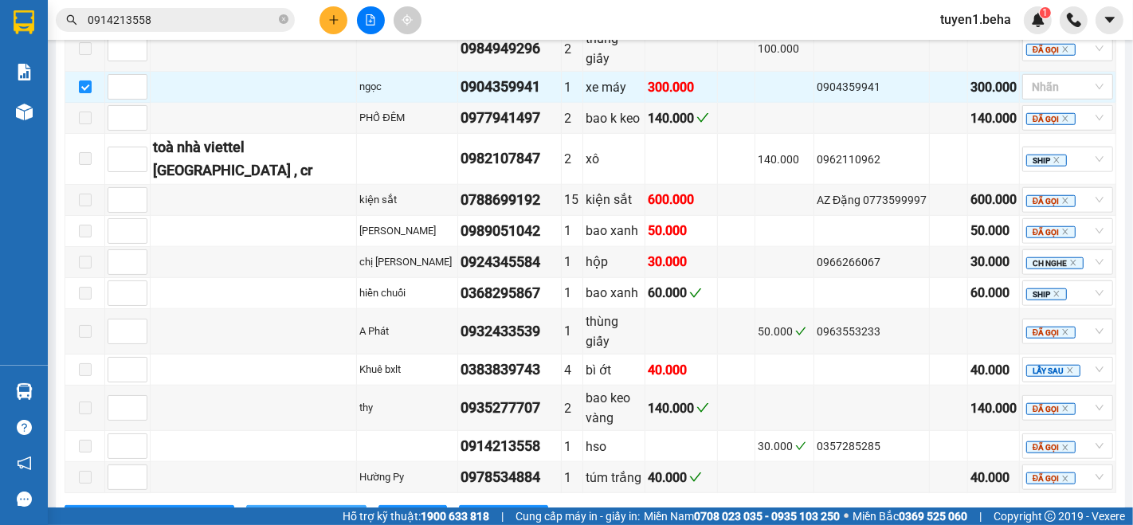
click at [276, 509] on span "Nhập kho nhận" at bounding box center [314, 518] width 77 height 18
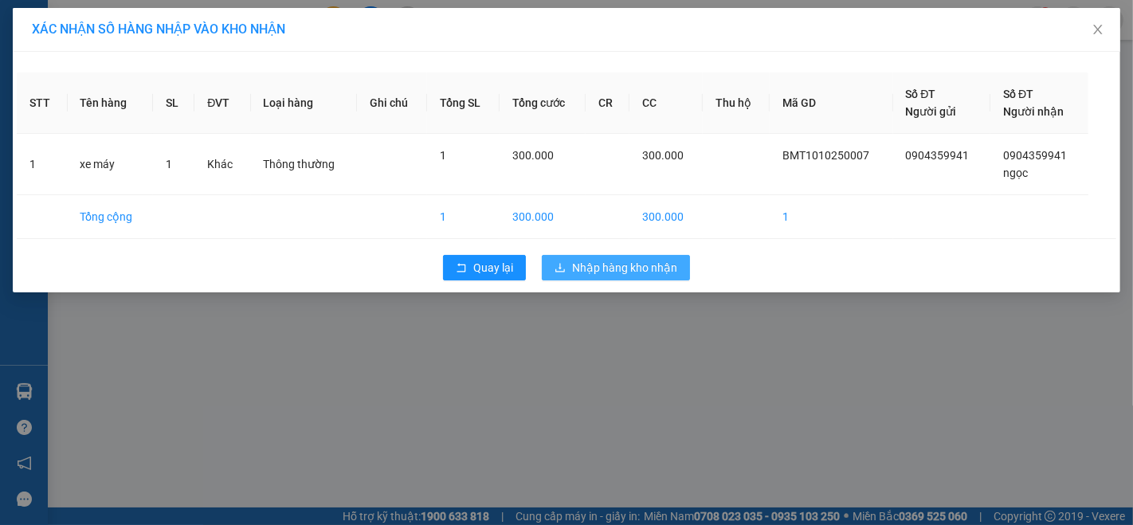
click at [623, 270] on span "Nhập hàng kho nhận" at bounding box center [624, 268] width 105 height 18
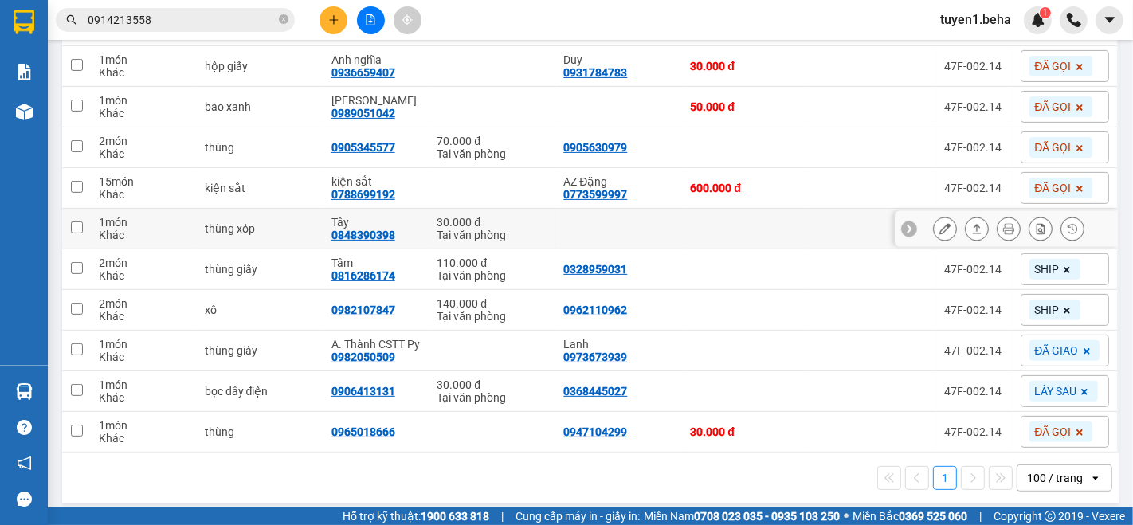
scroll to position [387, 0]
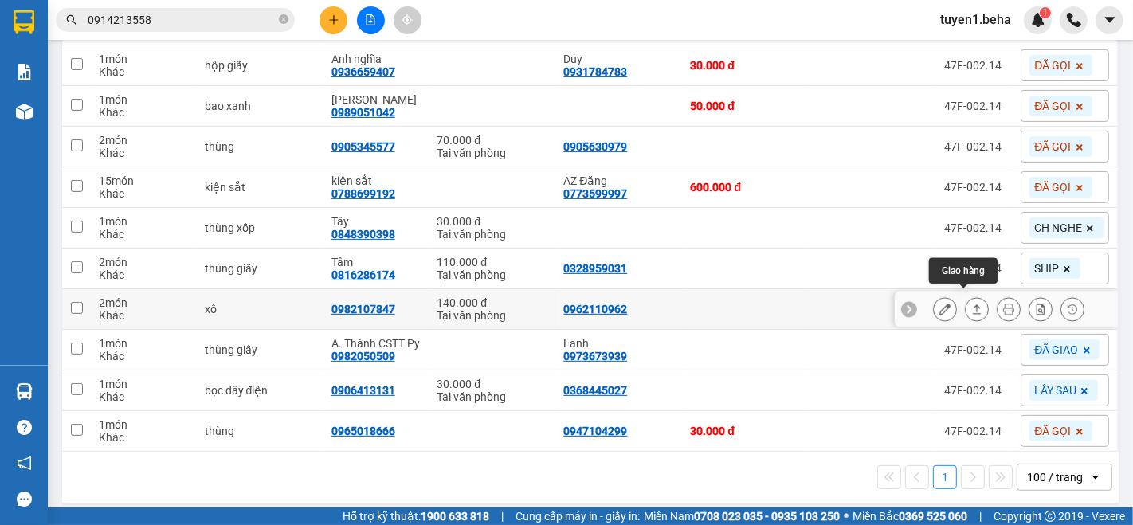
click at [971, 303] on icon at bounding box center [976, 308] width 11 height 11
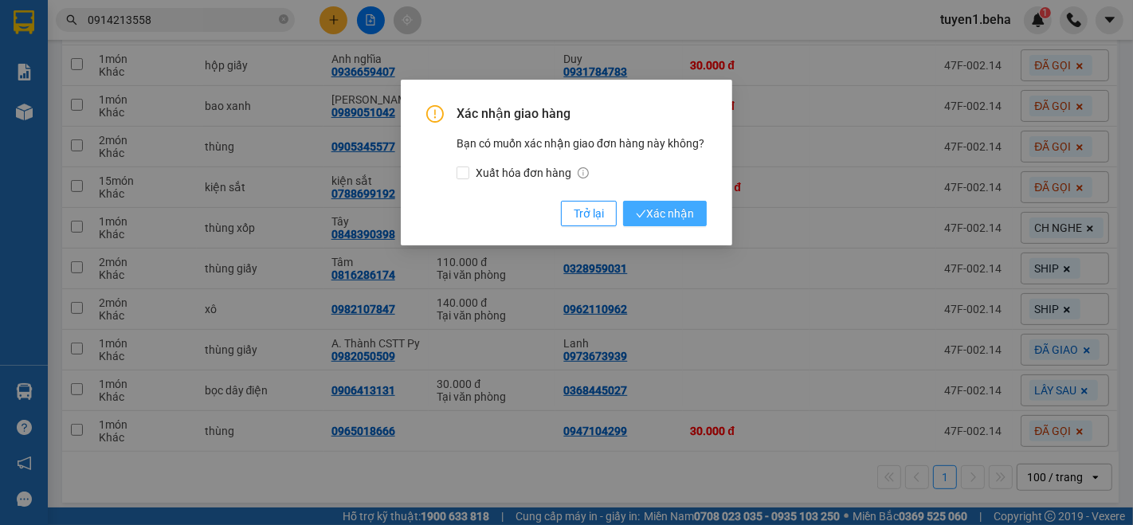
click at [640, 210] on icon "check" at bounding box center [641, 214] width 10 height 10
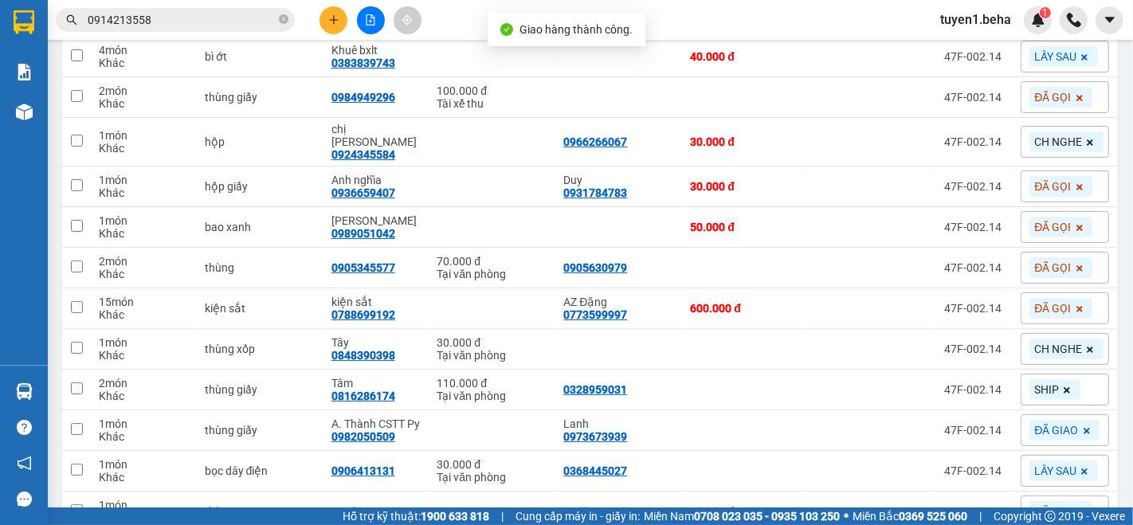
scroll to position [170, 0]
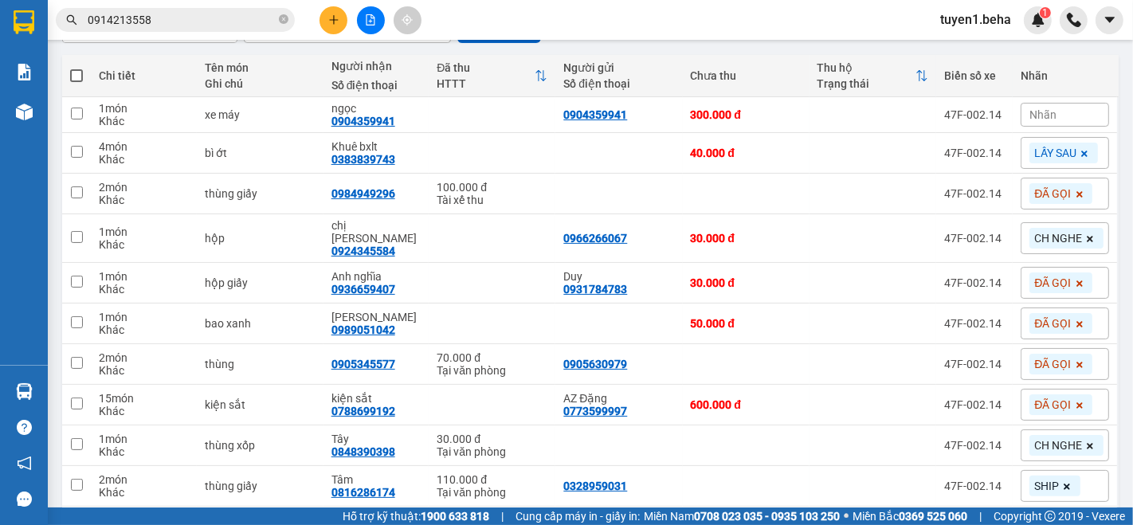
click at [1041, 110] on span "Nhãn" at bounding box center [1042, 114] width 27 height 13
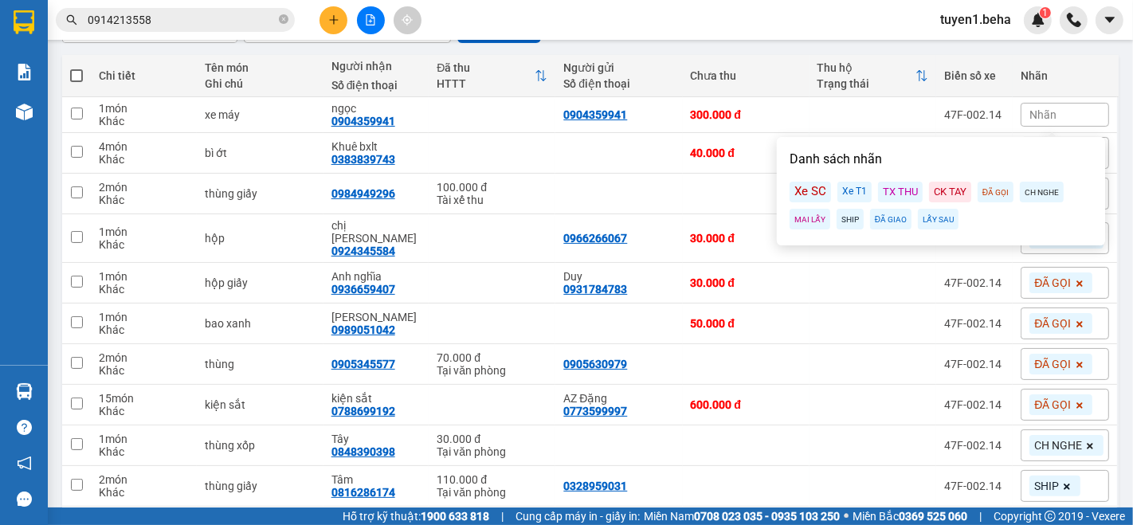
click at [994, 184] on div "ĐÃ GỌI" at bounding box center [995, 192] width 36 height 21
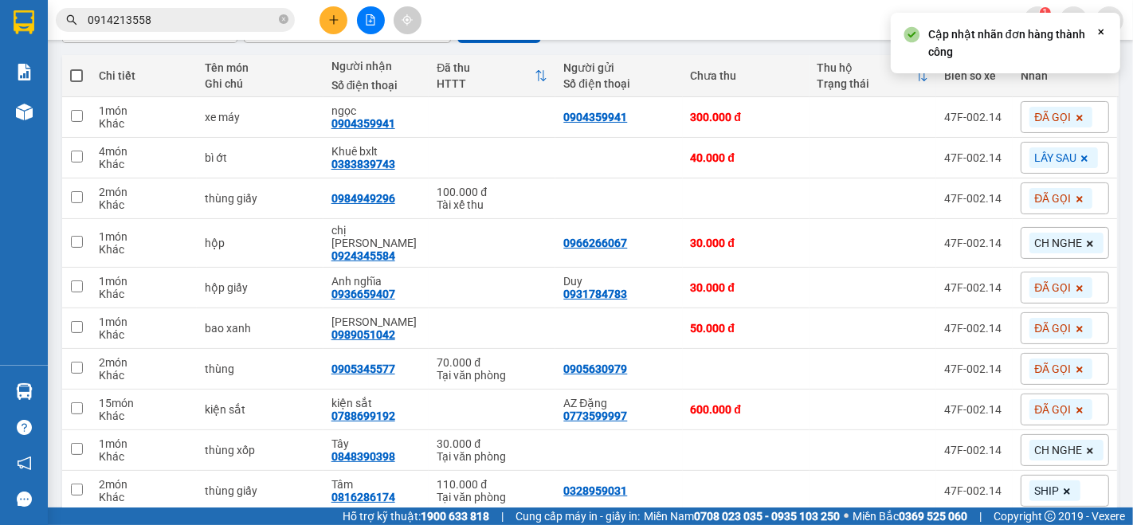
click at [783, 23] on div "Kết quả tìm kiếm ( 2 ) Bộ lọc Mã ĐH Trạng thái Món hàng Thu hộ Tổng cước Chưa c…" at bounding box center [566, 20] width 1133 height 40
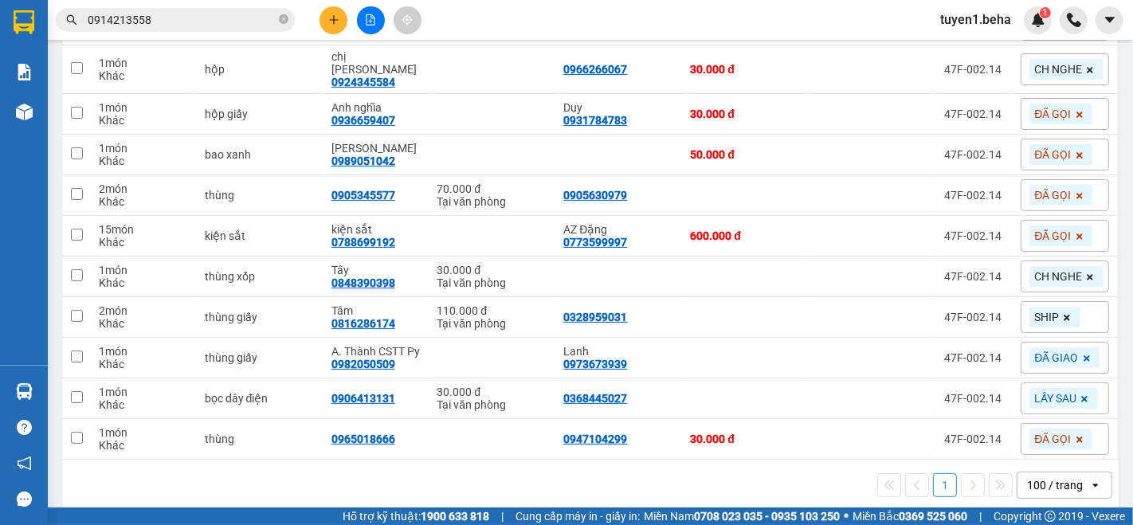
scroll to position [346, 0]
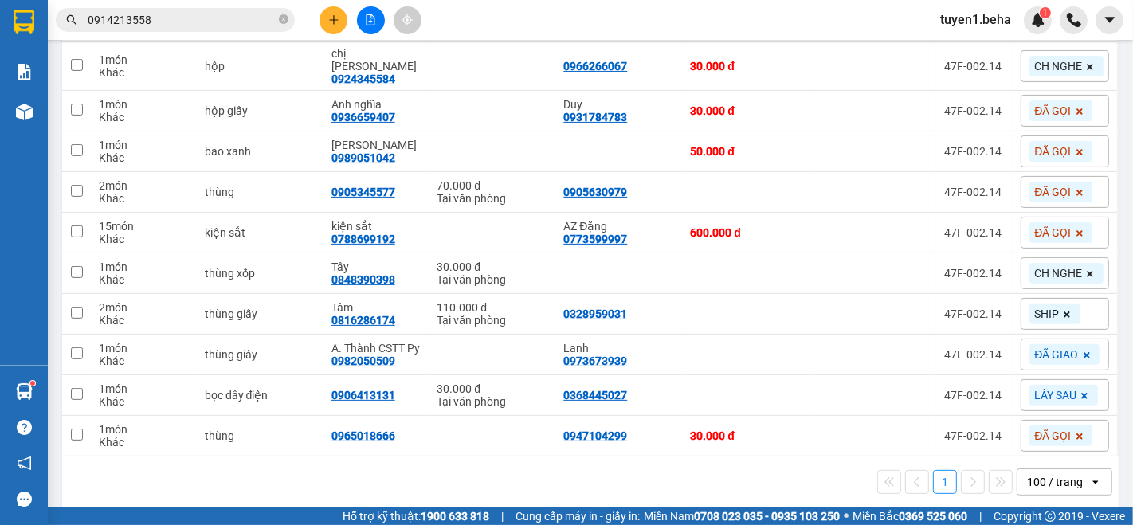
click at [175, 7] on div "Kết quả tìm kiếm ( 2 ) Bộ lọc Mã ĐH Trạng thái Món hàng Thu hộ Tổng cước Chưa c…" at bounding box center [155, 20] width 311 height 28
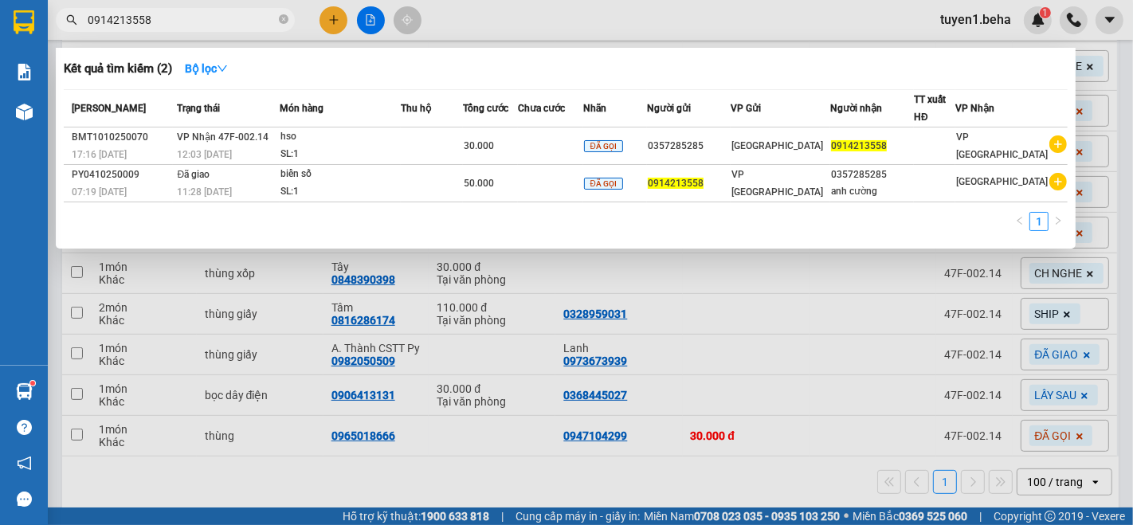
click at [222, 25] on input "0914213558" at bounding box center [182, 20] width 188 height 18
type input "0"
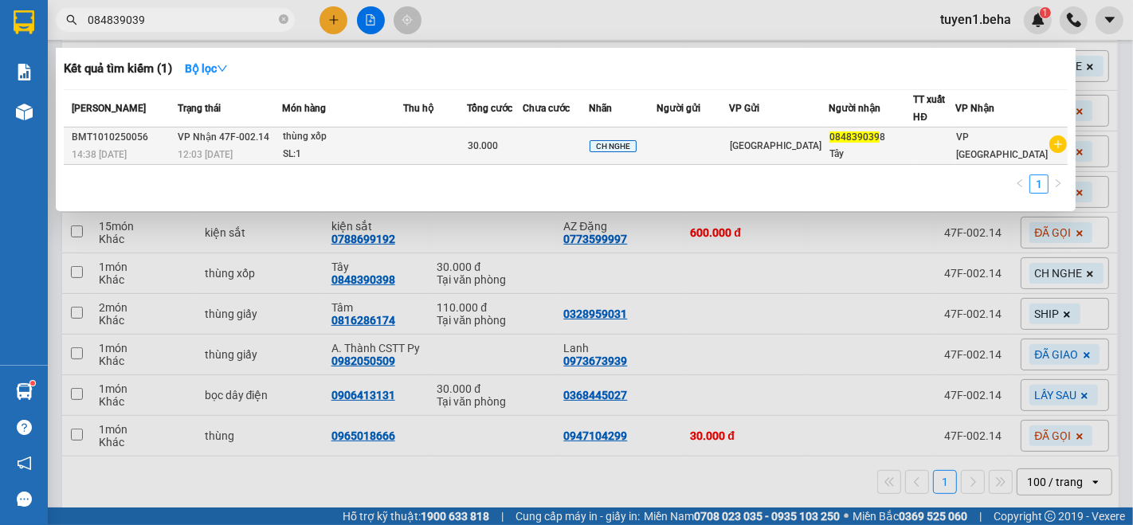
type input "084839039"
click at [375, 150] on div "SL: 1" at bounding box center [342, 155] width 119 height 18
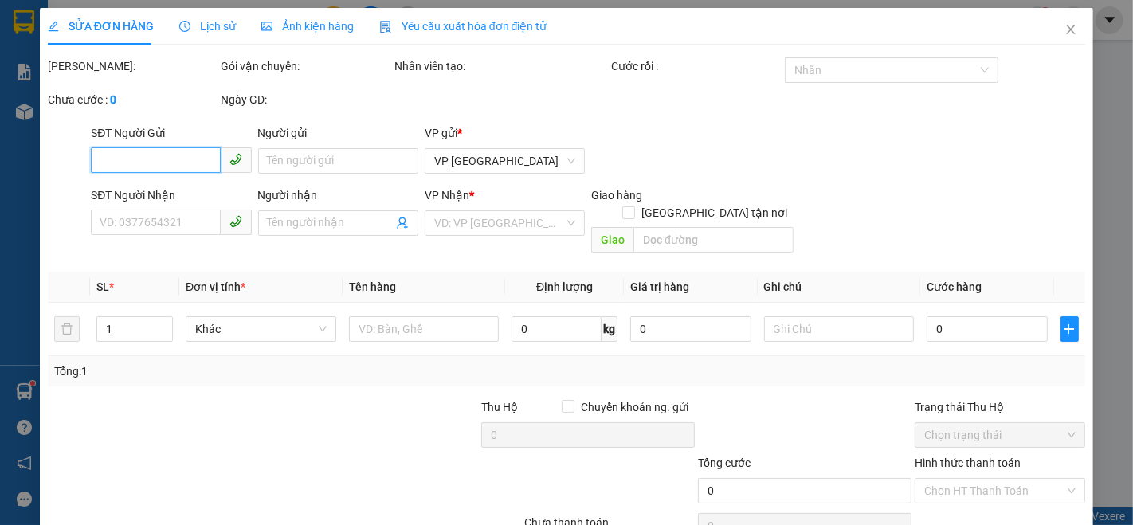
type input "0848390398"
type input "Tây"
type input "30.000"
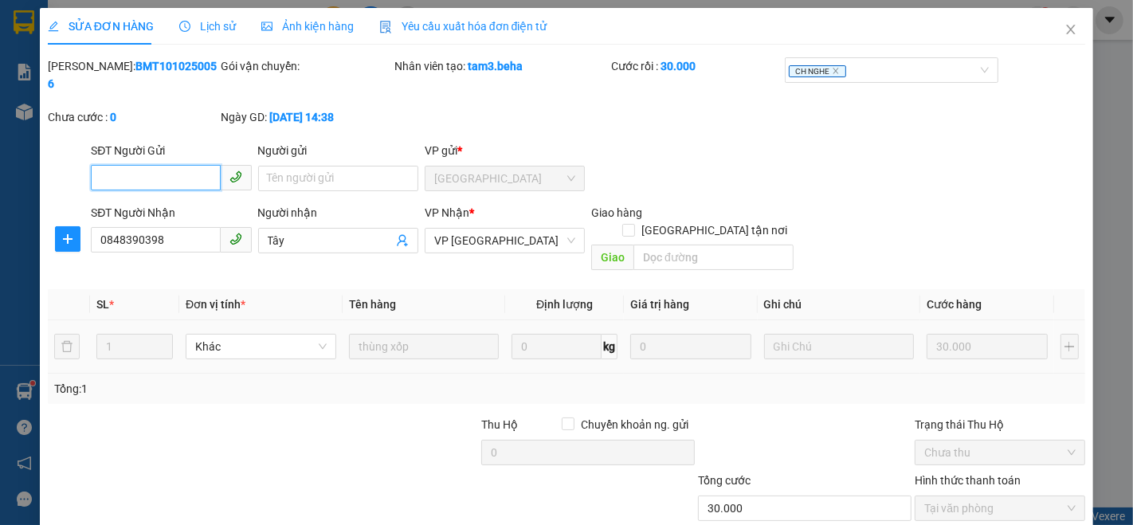
scroll to position [66, 0]
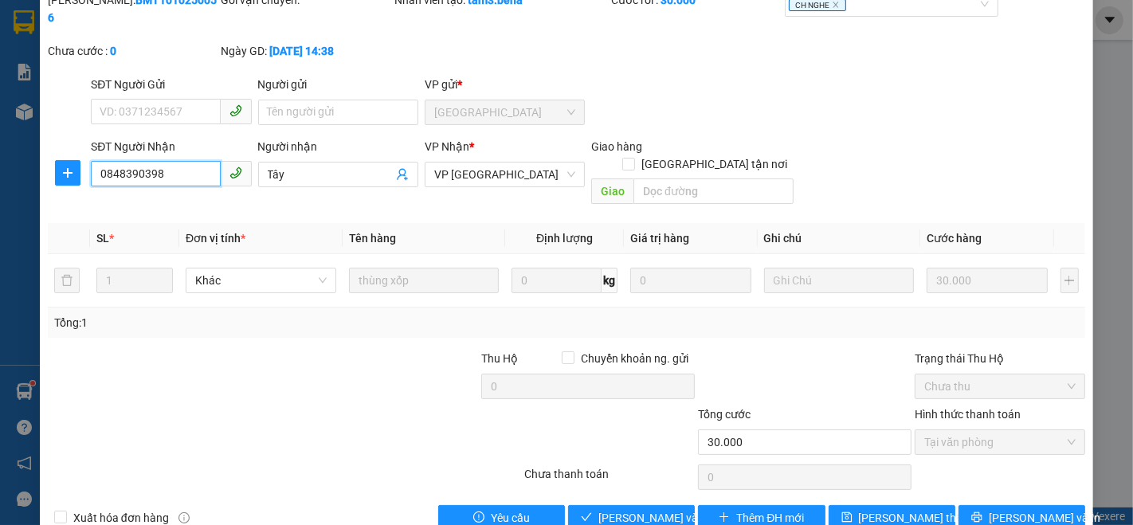
click at [183, 161] on input "0848390398" at bounding box center [155, 173] width 129 height 25
type input "0848390390"
click at [632, 509] on span "[PERSON_NAME] và Giao hàng" at bounding box center [674, 518] width 153 height 18
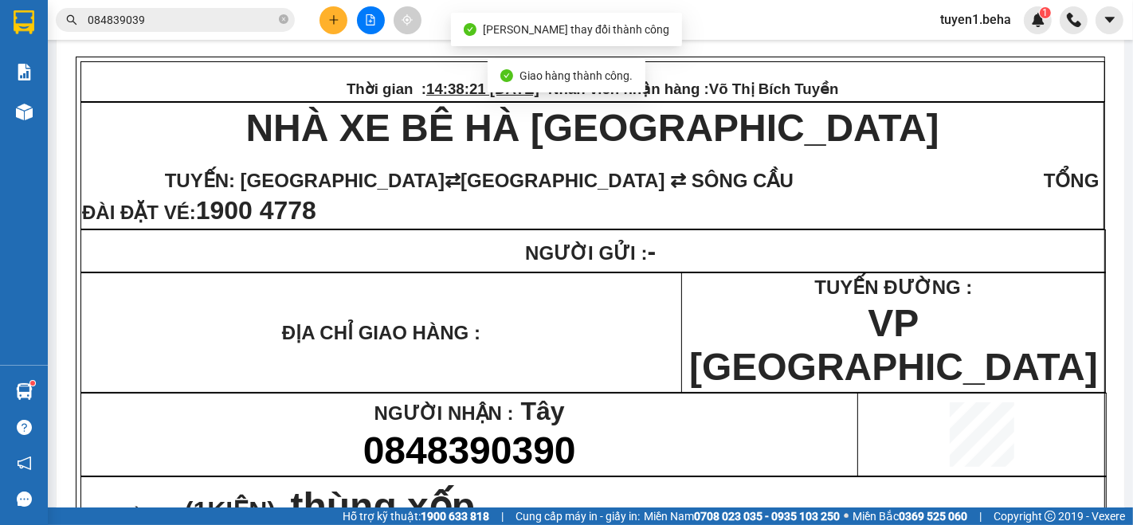
scroll to position [177, 0]
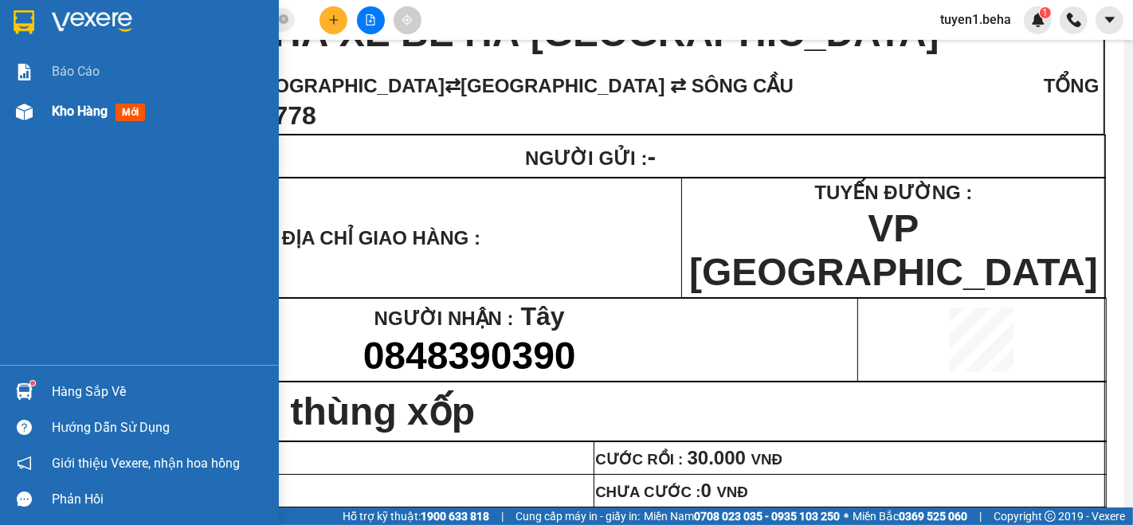
click at [65, 108] on span "Kho hàng" at bounding box center [80, 111] width 56 height 15
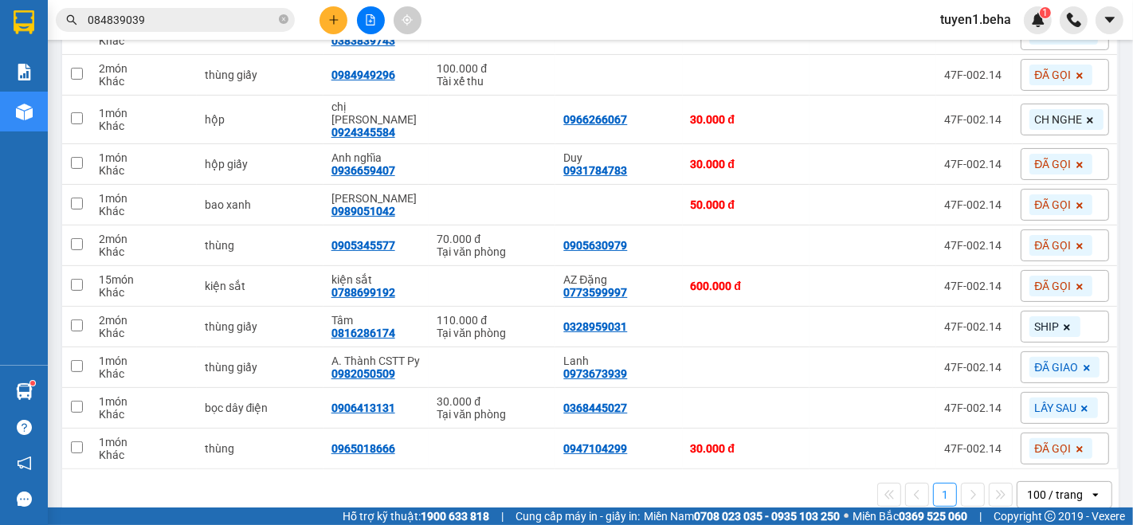
scroll to position [310, 0]
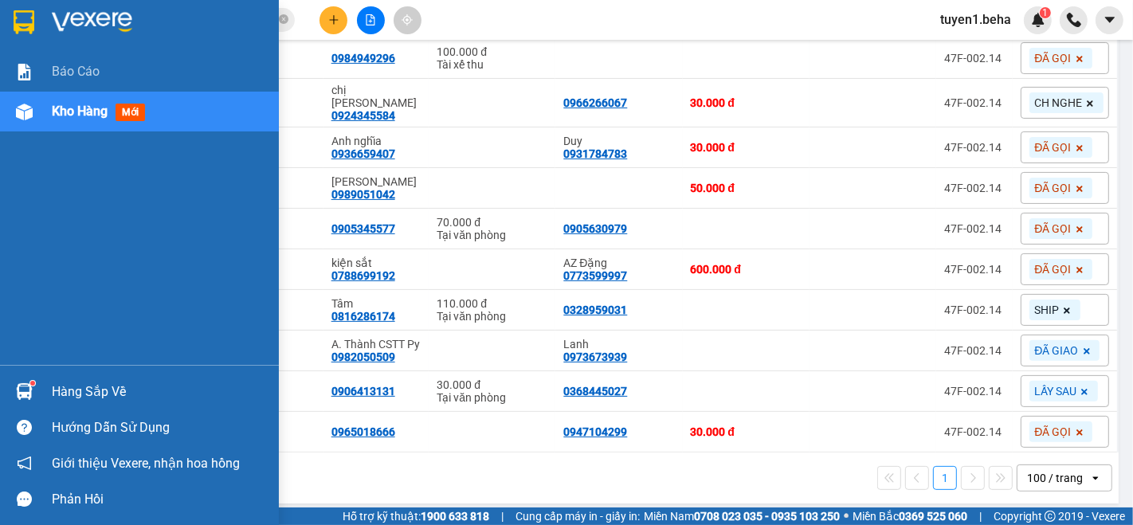
click at [72, 117] on span "Kho hàng" at bounding box center [80, 111] width 56 height 15
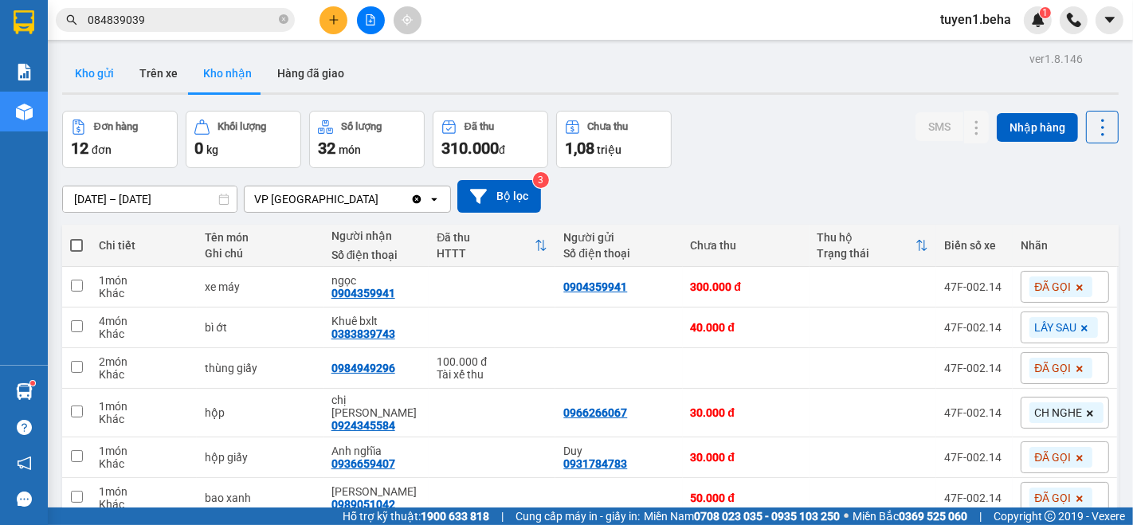
click at [107, 67] on button "Kho gửi" at bounding box center [94, 73] width 65 height 38
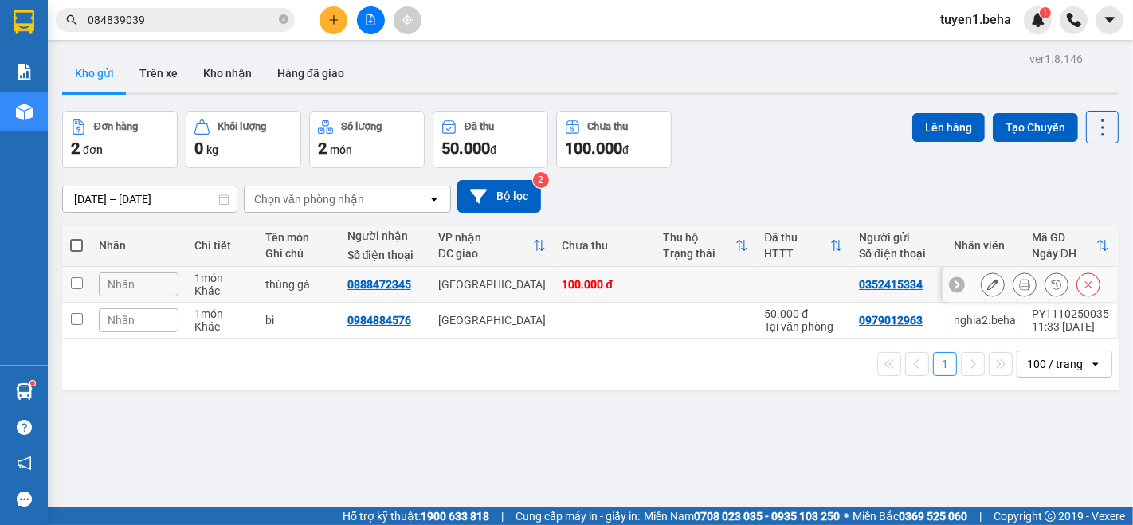
click at [72, 280] on input "checkbox" at bounding box center [77, 283] width 12 height 12
checkbox input "true"
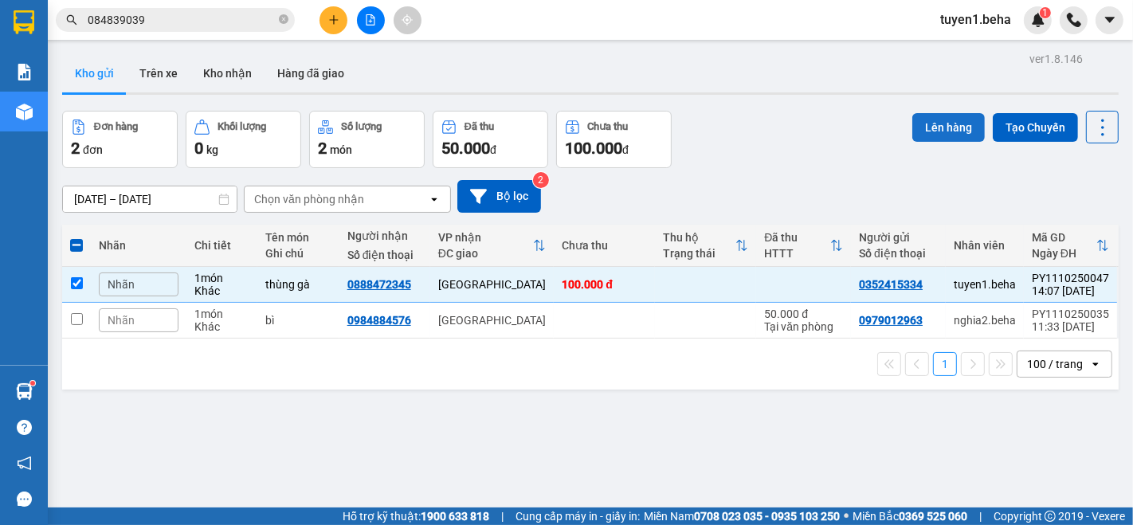
click at [920, 122] on button "Lên hàng" at bounding box center [948, 127] width 72 height 29
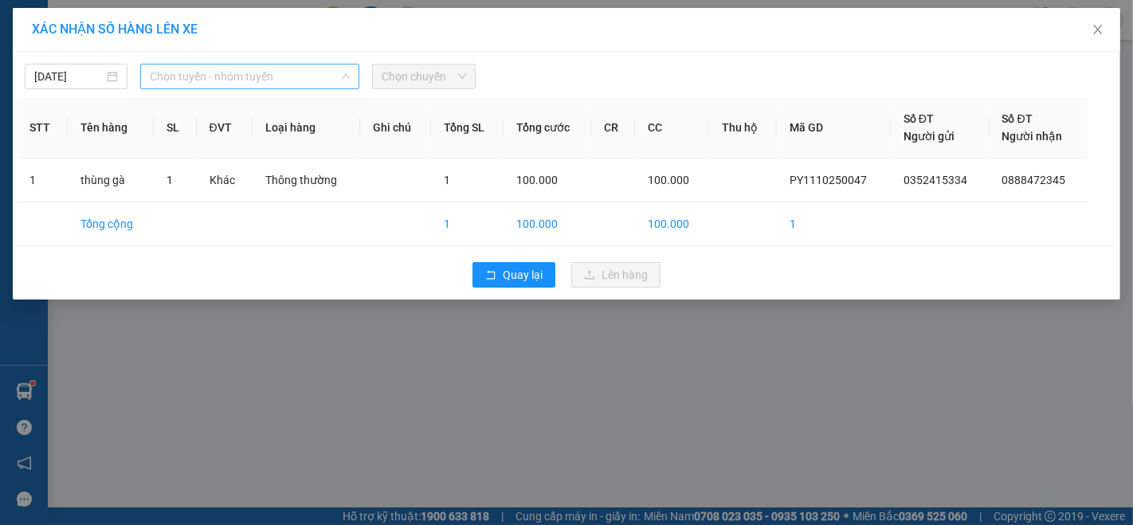
click at [268, 72] on span "Chọn tuyến - nhóm tuyến" at bounding box center [250, 77] width 200 height 24
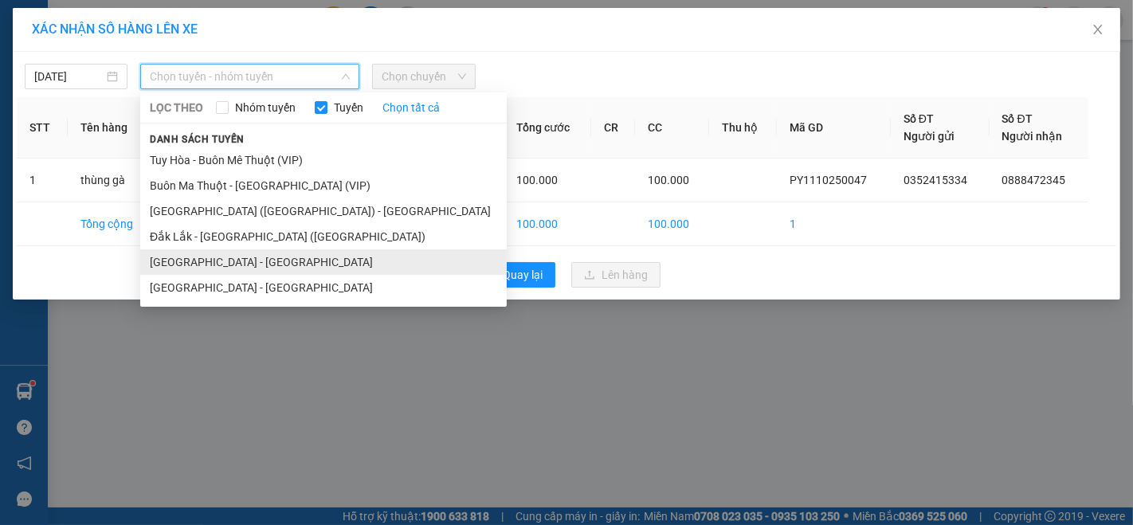
click at [218, 257] on li "[GEOGRAPHIC_DATA] - [GEOGRAPHIC_DATA]" at bounding box center [323, 261] width 366 height 25
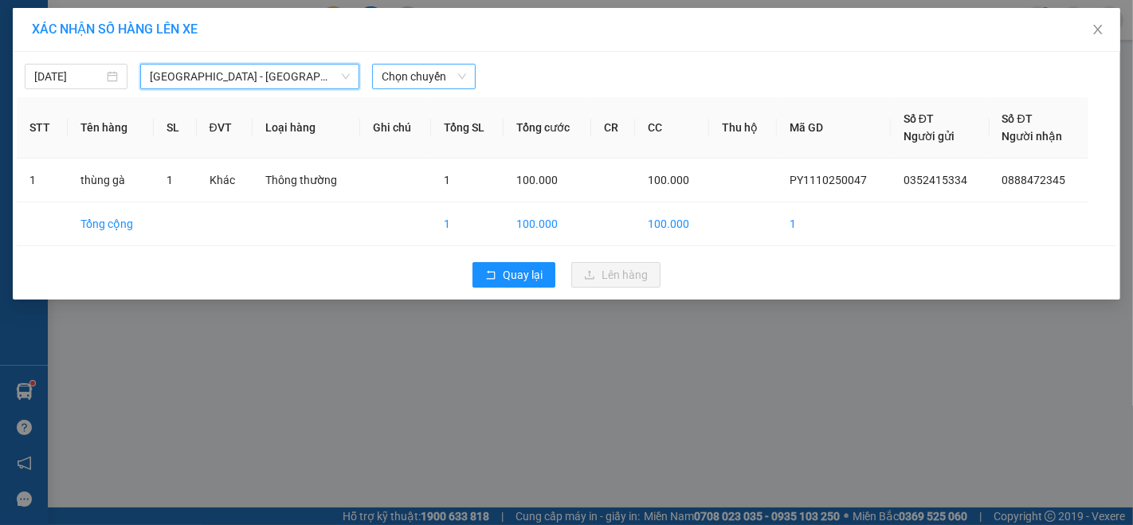
click at [421, 73] on span "Chọn chuyến" at bounding box center [424, 77] width 84 height 24
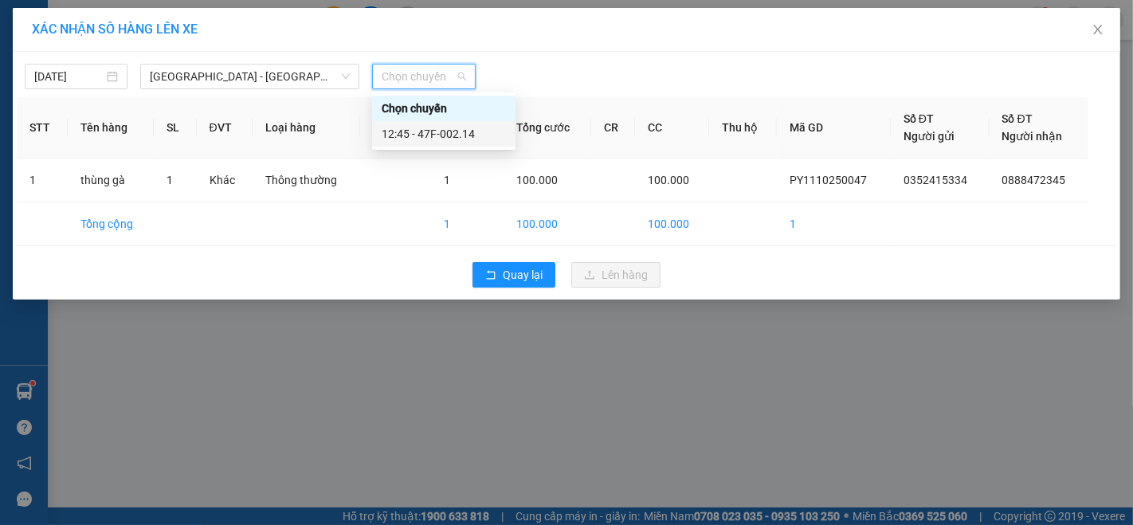
click at [439, 139] on div "12:45 - 47F-002.14" at bounding box center [444, 134] width 124 height 18
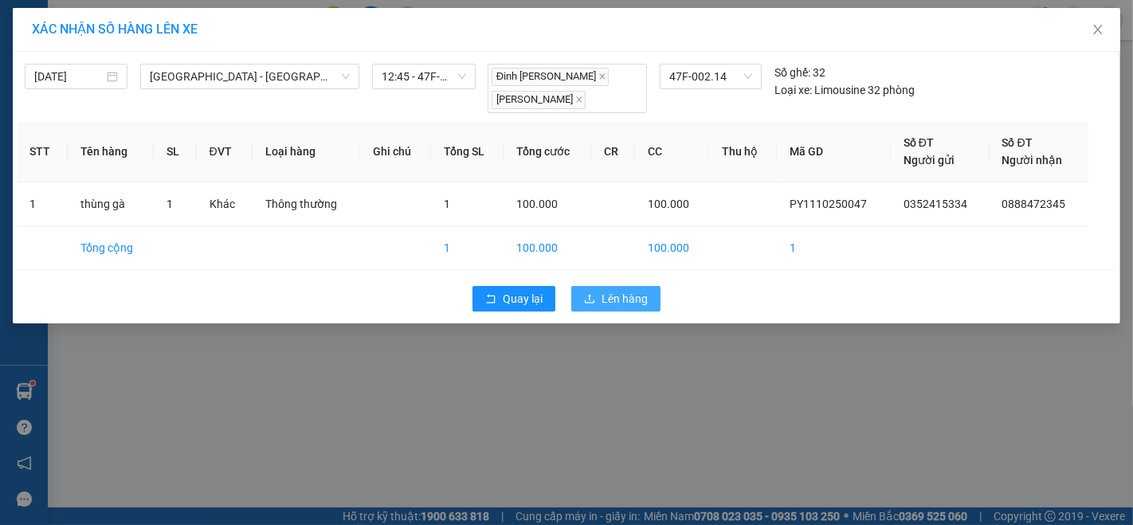
click at [598, 296] on button "Lên hàng" at bounding box center [615, 298] width 89 height 25
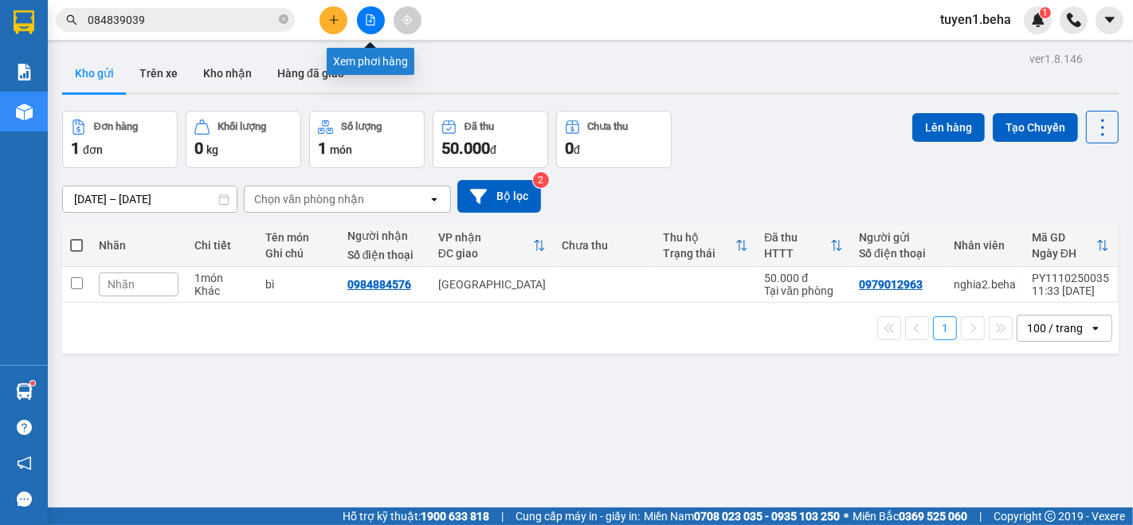
click at [380, 19] on button at bounding box center [371, 20] width 28 height 28
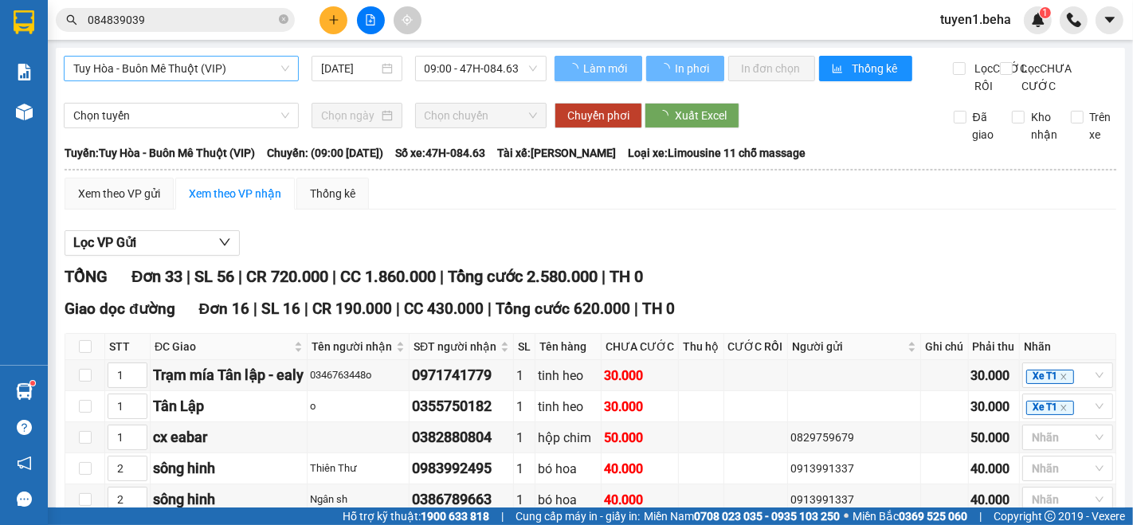
click at [227, 68] on span "Tuy Hòa - Buôn Mê Thuột (VIP)" at bounding box center [181, 69] width 216 height 24
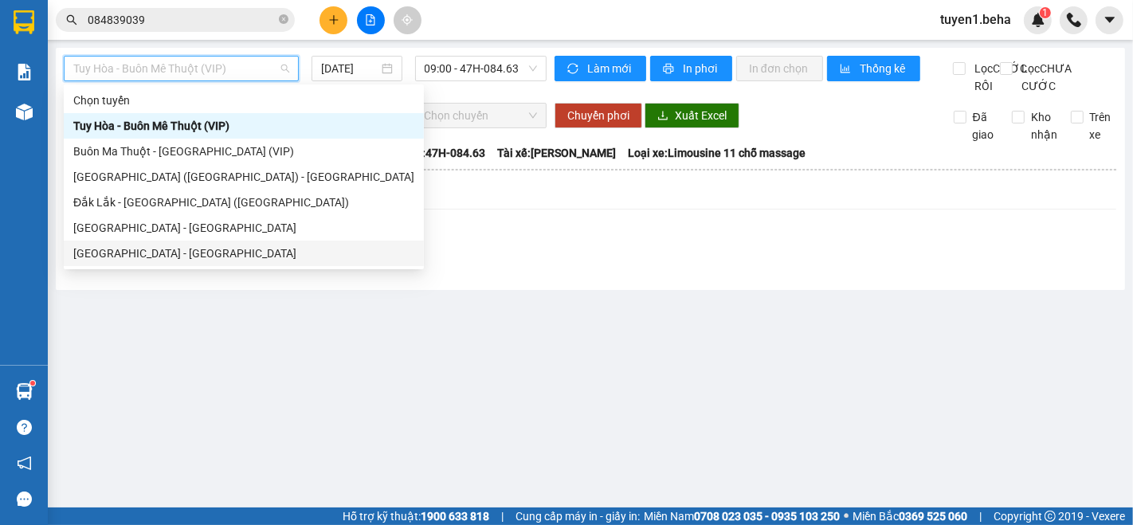
click at [174, 245] on div "[GEOGRAPHIC_DATA] - [GEOGRAPHIC_DATA]" at bounding box center [243, 254] width 341 height 18
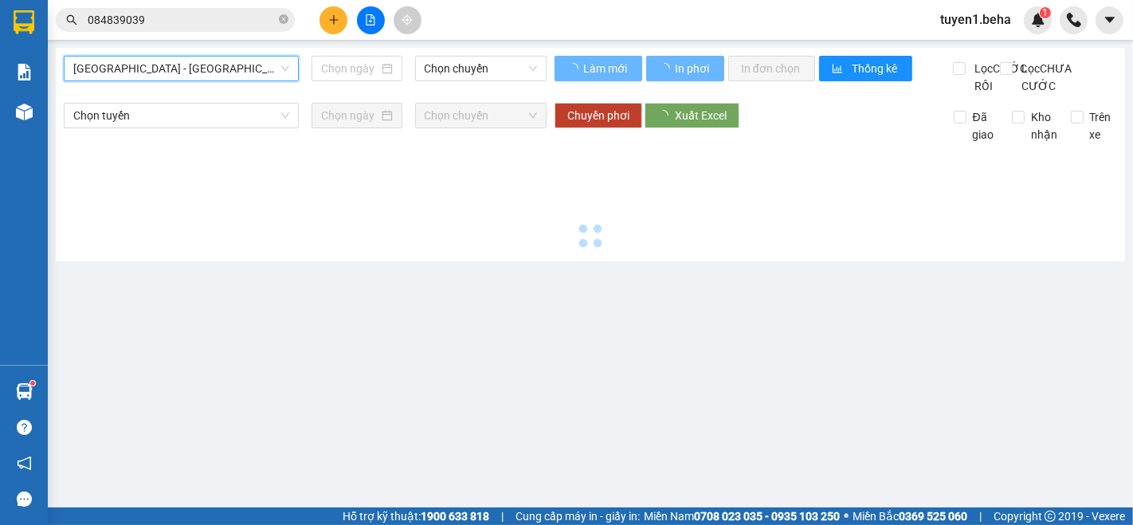
type input "[DATE]"
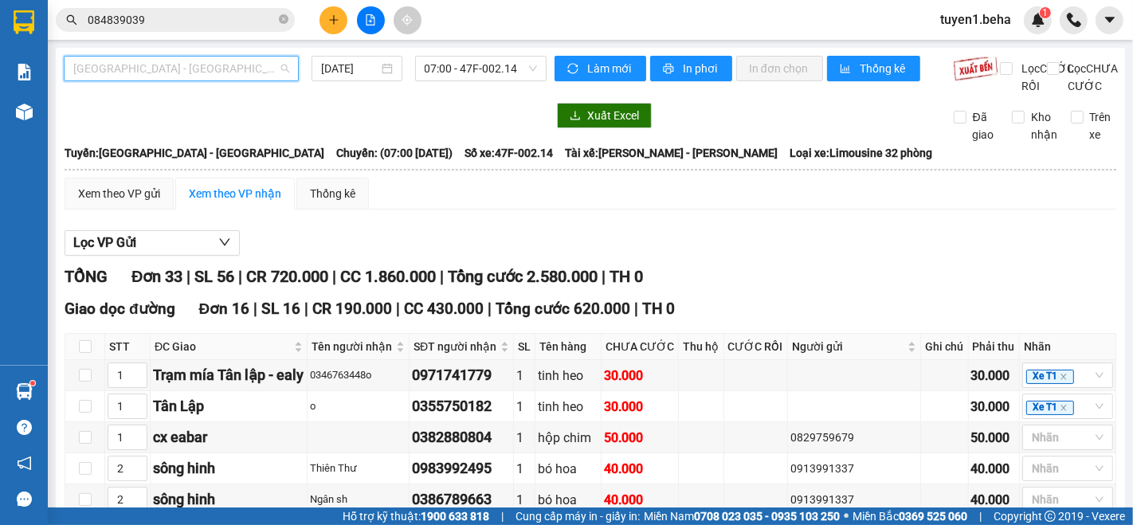
click at [182, 62] on span "[GEOGRAPHIC_DATA] - [GEOGRAPHIC_DATA]" at bounding box center [181, 69] width 216 height 24
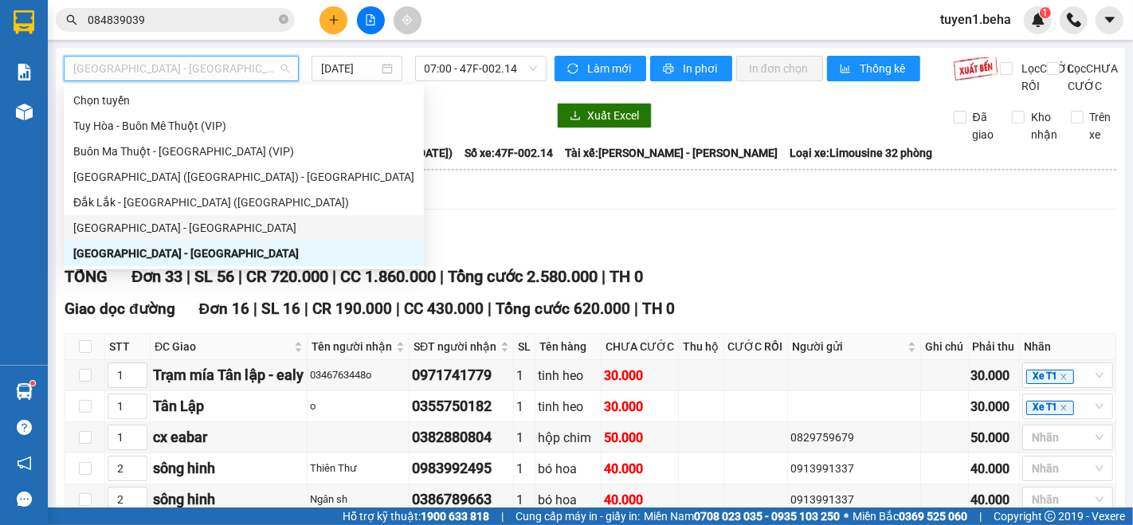
click at [171, 229] on div "[GEOGRAPHIC_DATA] - [GEOGRAPHIC_DATA]" at bounding box center [243, 228] width 341 height 18
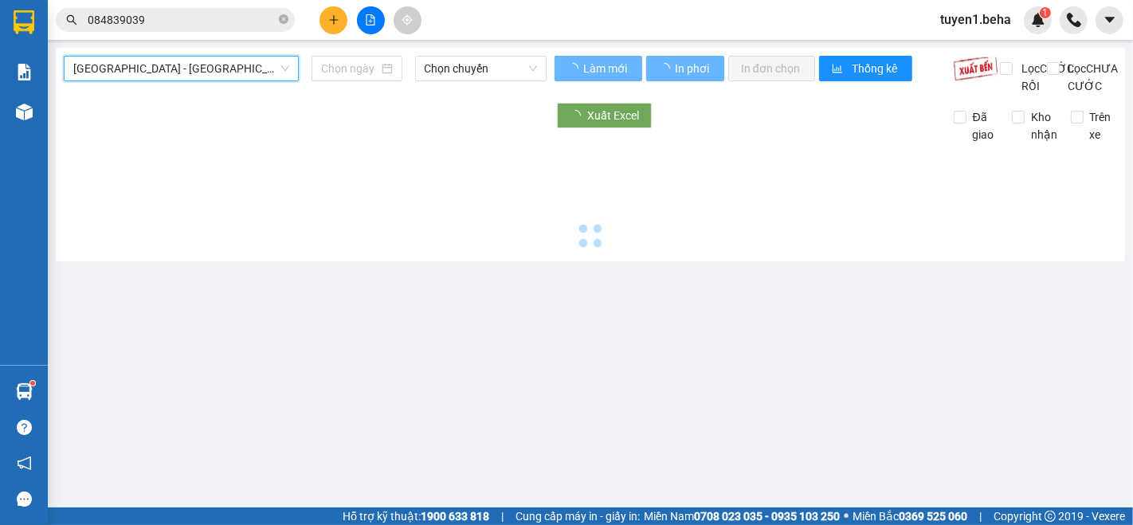
type input "[DATE]"
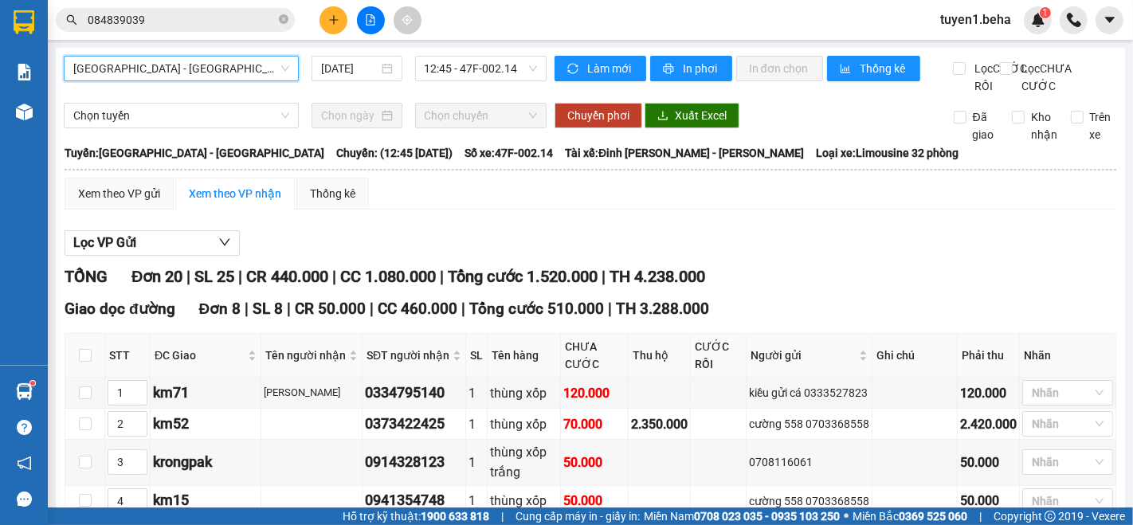
click at [178, 77] on span "[GEOGRAPHIC_DATA] - [GEOGRAPHIC_DATA]" at bounding box center [181, 69] width 216 height 24
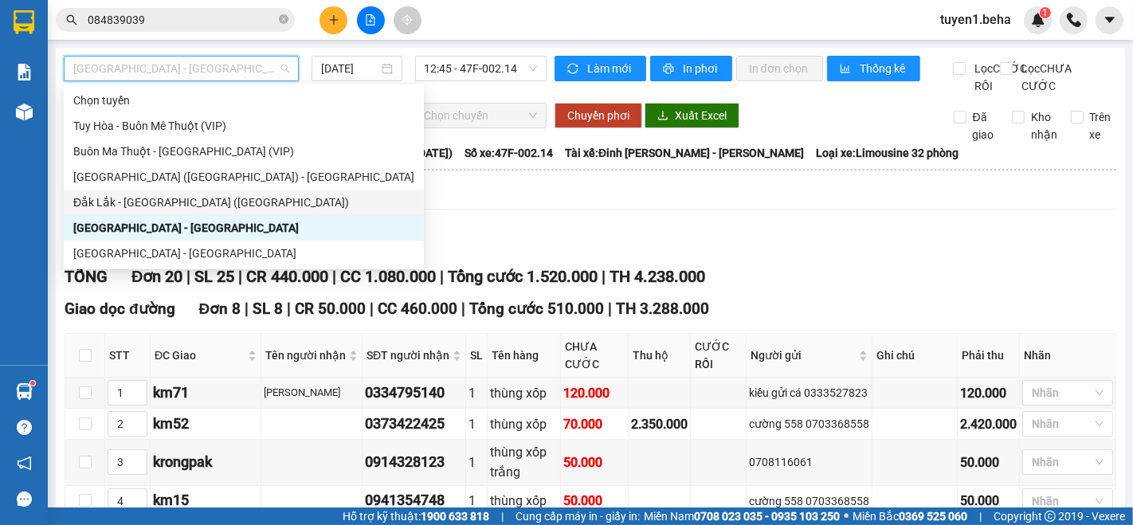
click at [213, 204] on div "Đắk Lắk - [GEOGRAPHIC_DATA] ([GEOGRAPHIC_DATA])" at bounding box center [243, 203] width 341 height 18
type input "[DATE]"
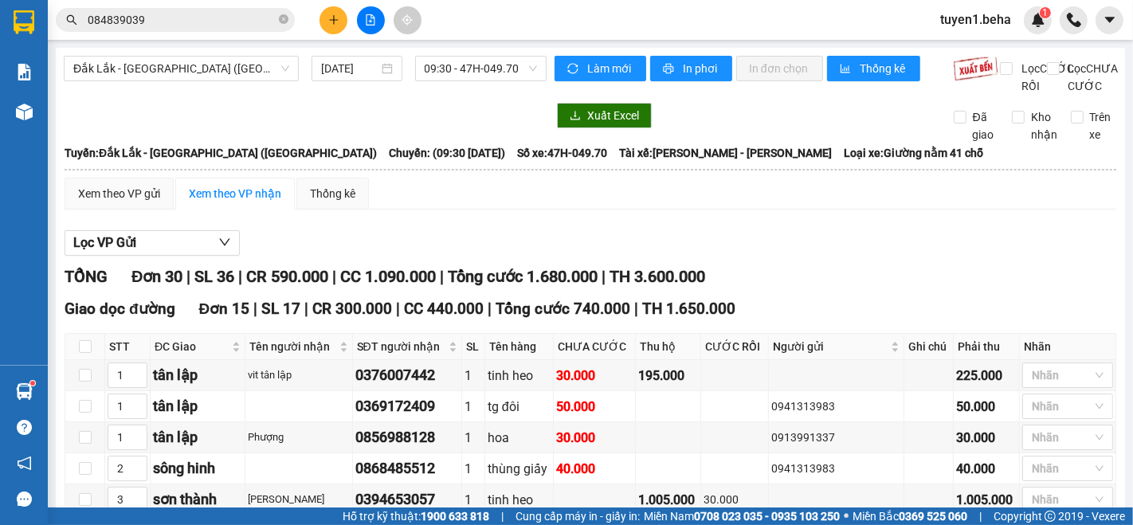
click at [186, 128] on div at bounding box center [305, 115] width 483 height 25
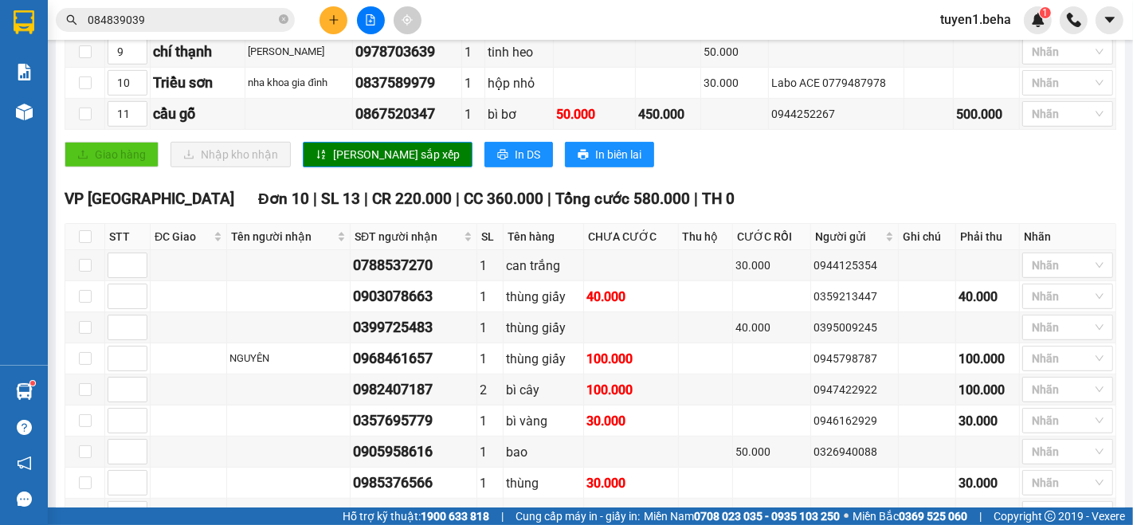
scroll to position [885, 0]
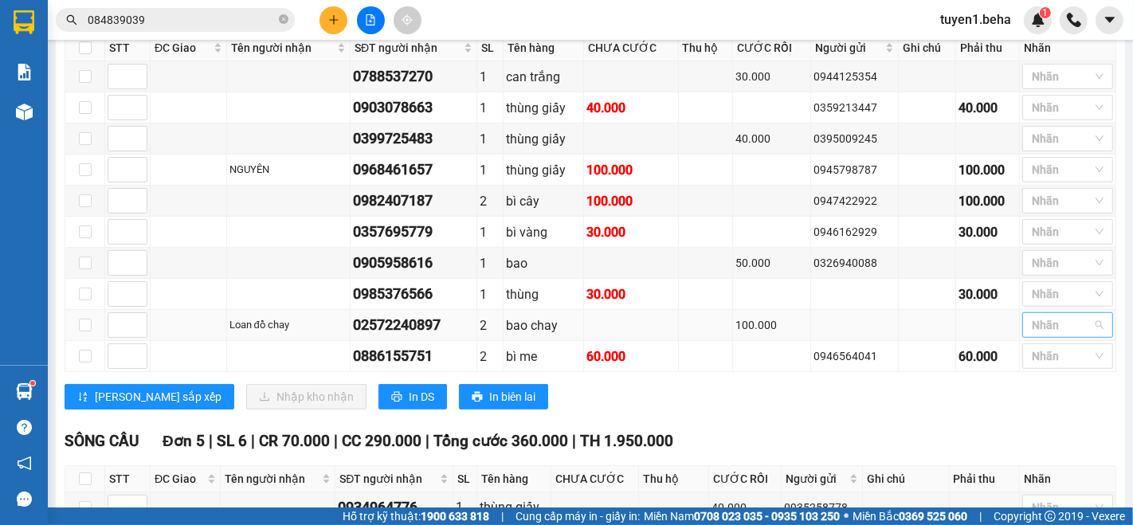
click at [1032, 322] on div at bounding box center [1059, 324] width 67 height 19
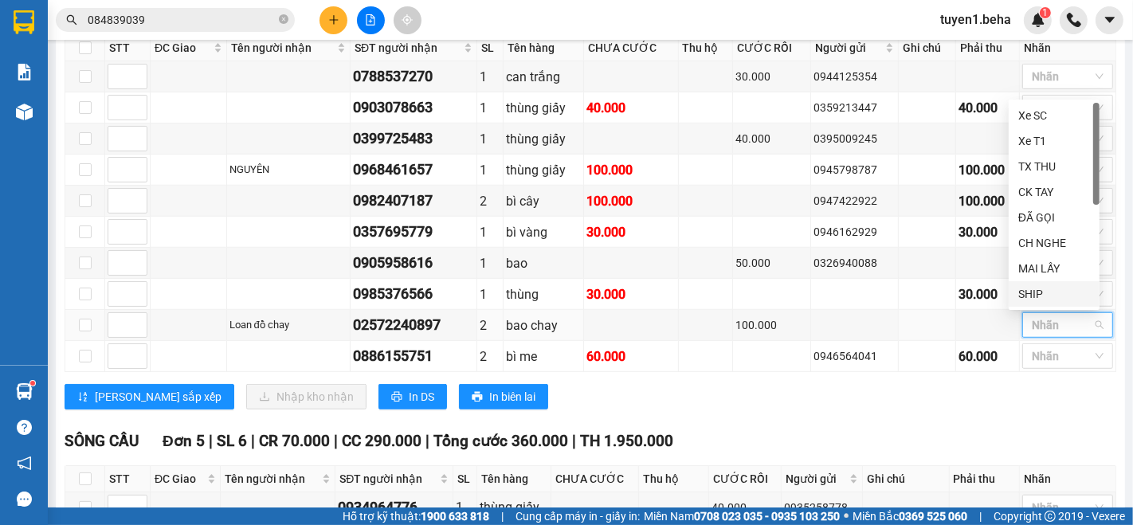
click at [1037, 289] on div "SHIP" at bounding box center [1054, 294] width 72 height 18
drag, startPoint x: 723, startPoint y: 513, endPoint x: 726, endPoint y: 499, distance: 13.9
click at [723, 511] on strong "0708 023 035 - 0935 103 250" at bounding box center [767, 516] width 146 height 13
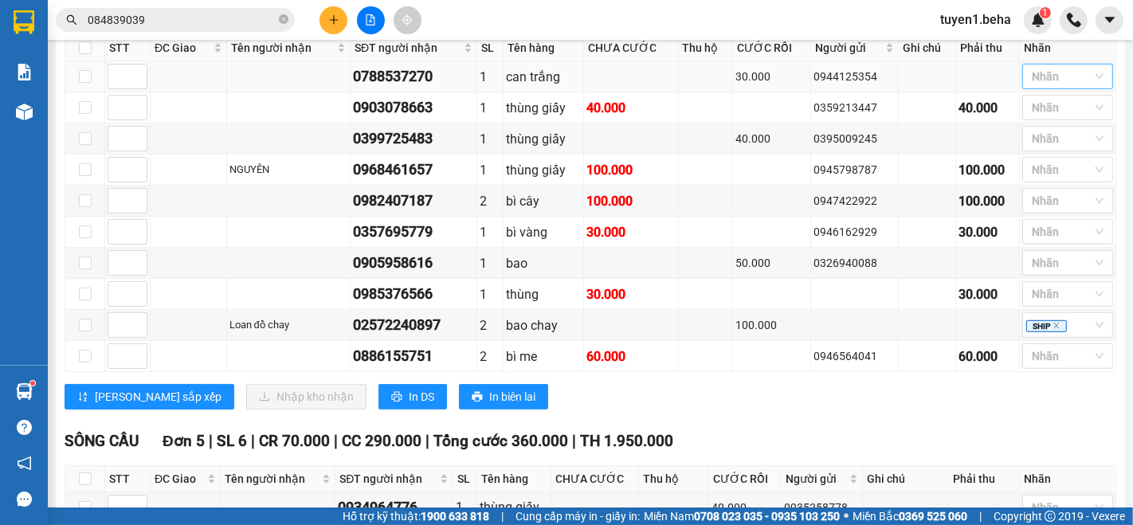
click at [1039, 86] on div at bounding box center [1059, 76] width 67 height 19
click at [1047, 215] on div "ĐÃ GỌI" at bounding box center [1054, 216] width 72 height 18
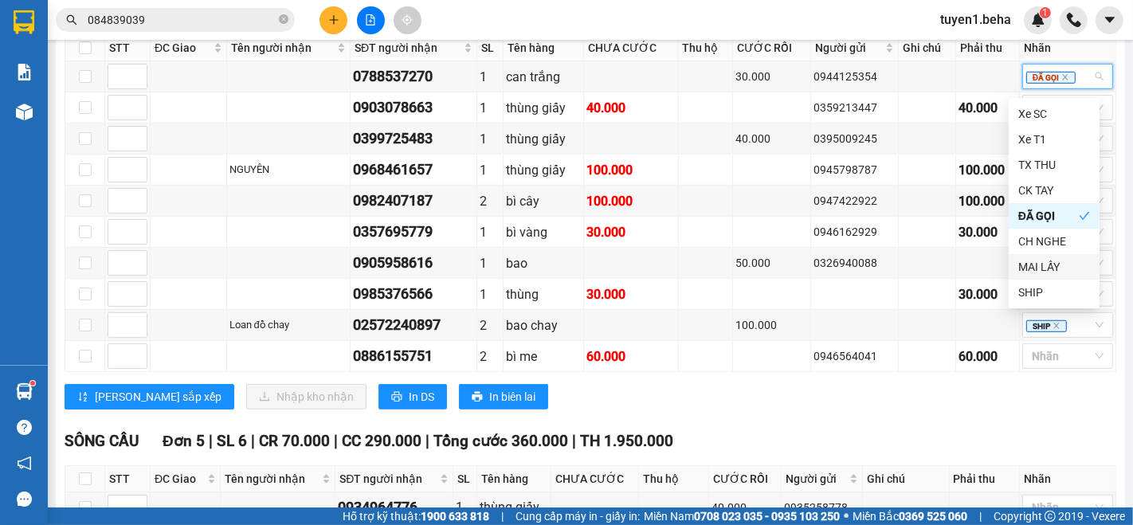
click at [864, 413] on div "VP [GEOGRAPHIC_DATA] 10 | SL 13 | CR 220.000 | CC 360.000 | Tổng cước 580.000 |…" at bounding box center [590, 209] width 1051 height 423
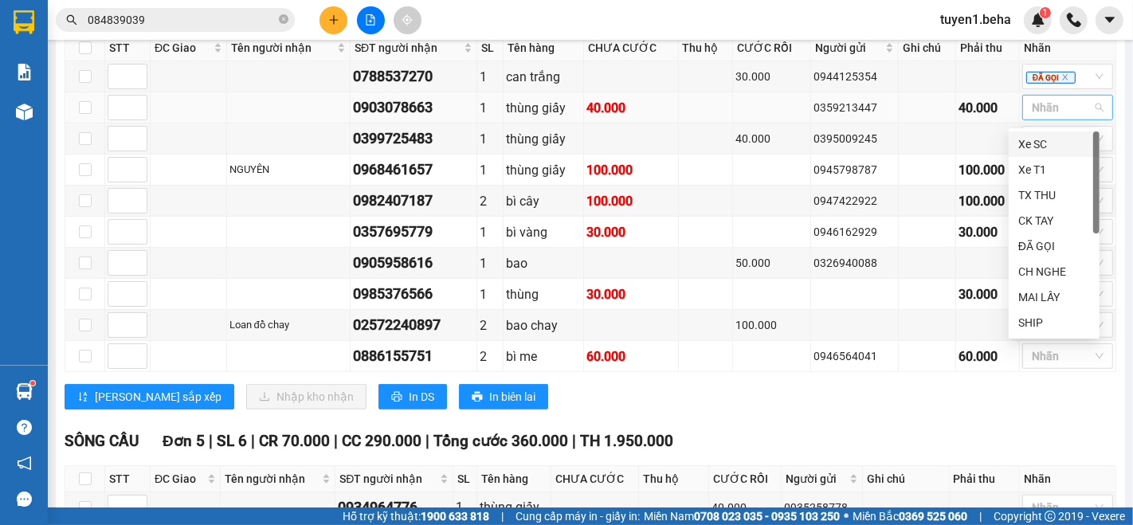
click at [1026, 117] on div at bounding box center [1059, 107] width 67 height 19
click at [1034, 266] on div "CH NGHE" at bounding box center [1054, 272] width 72 height 18
click at [776, 429] on div "SÔNG CẦU Đơn 5 | SL 6 | CR 70.000 | CC 290.000 | Tổng cước 360.000 | TH 1.950.0…" at bounding box center [590, 441] width 1051 height 24
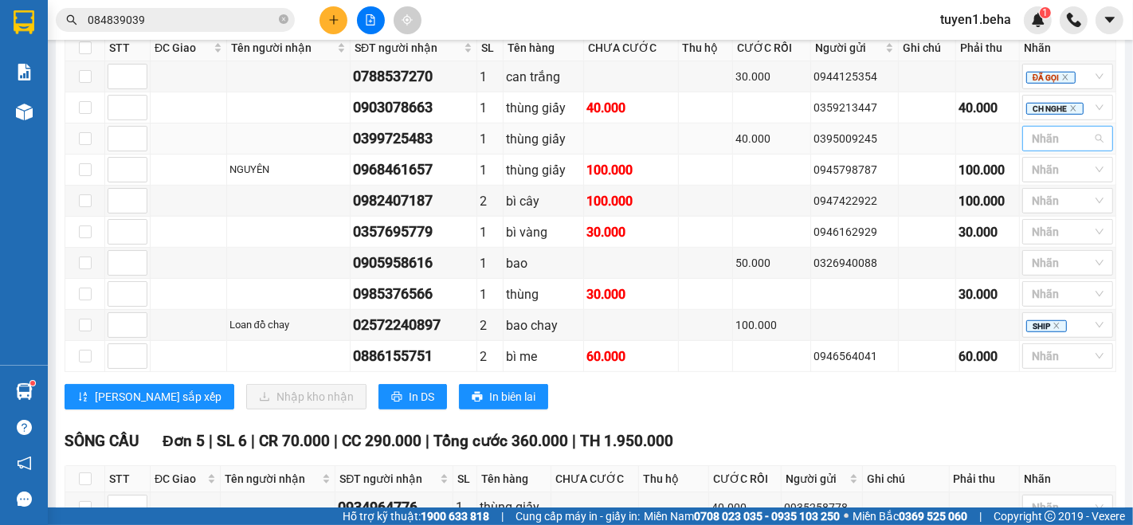
click at [1039, 144] on div at bounding box center [1059, 138] width 67 height 19
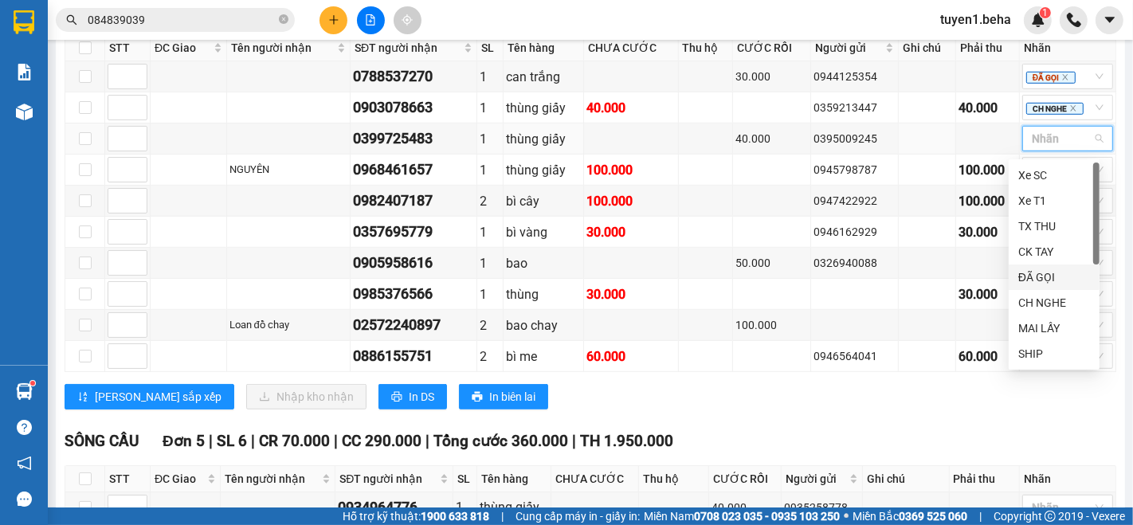
click at [1035, 279] on div "ĐÃ GỌI" at bounding box center [1054, 277] width 72 height 18
click at [850, 425] on div "TỔNG Đơn 30 | SL 36 | CR 590.000 | CC 1.090.000 | Tổng cước 1.680.000 | TH 3.60…" at bounding box center [590, 42] width 1051 height 1325
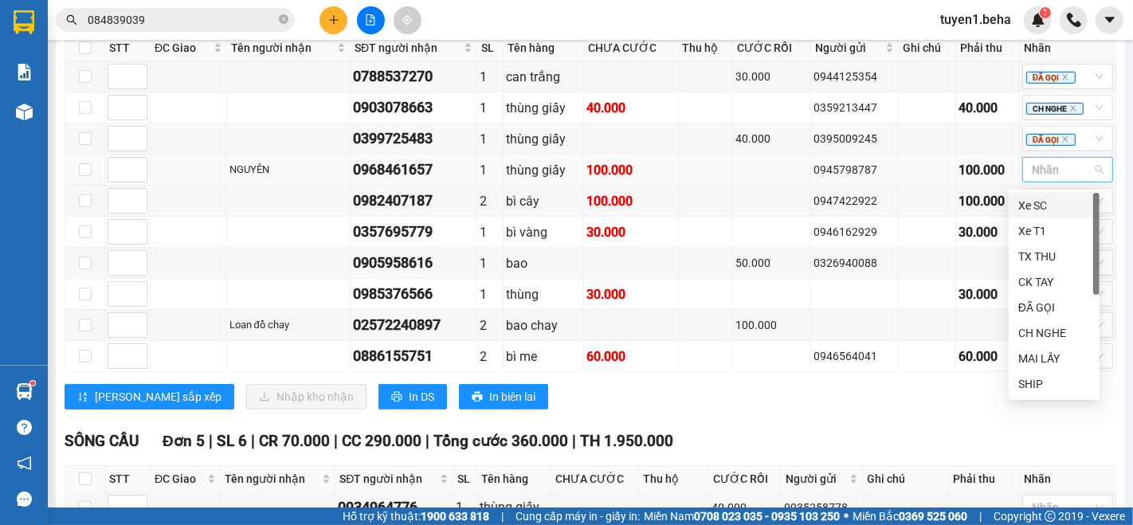
click at [1037, 176] on div at bounding box center [1059, 169] width 67 height 19
click at [1049, 307] on div "ĐÃ GỌI" at bounding box center [1054, 308] width 72 height 18
click at [856, 397] on div "[PERSON_NAME] sắp xếp Nhập kho nhận In DS In biên lai" at bounding box center [590, 396] width 1051 height 25
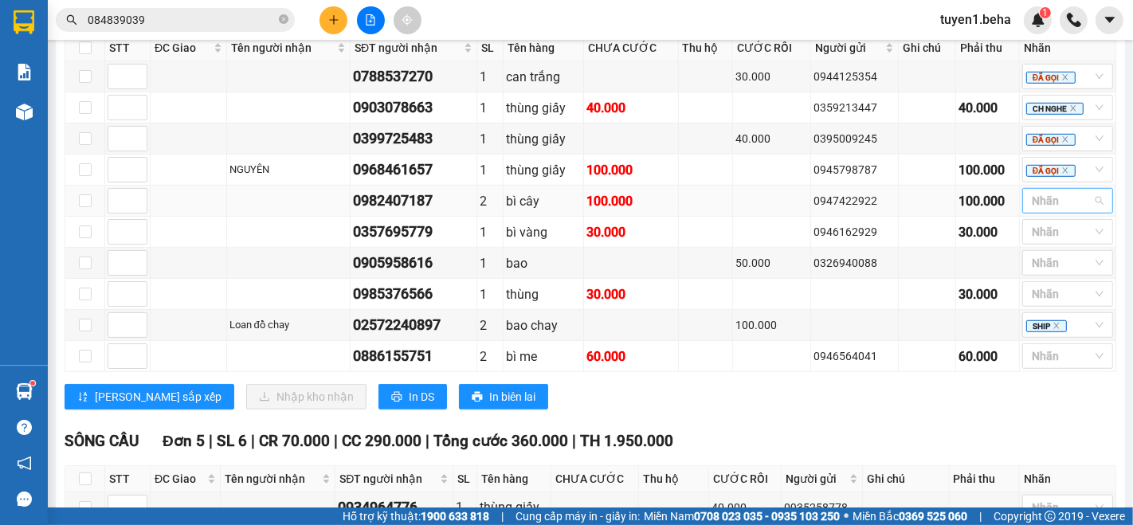
click at [1042, 206] on div at bounding box center [1059, 200] width 67 height 19
click at [1027, 334] on div "ĐÃ GỌI" at bounding box center [1054, 338] width 72 height 18
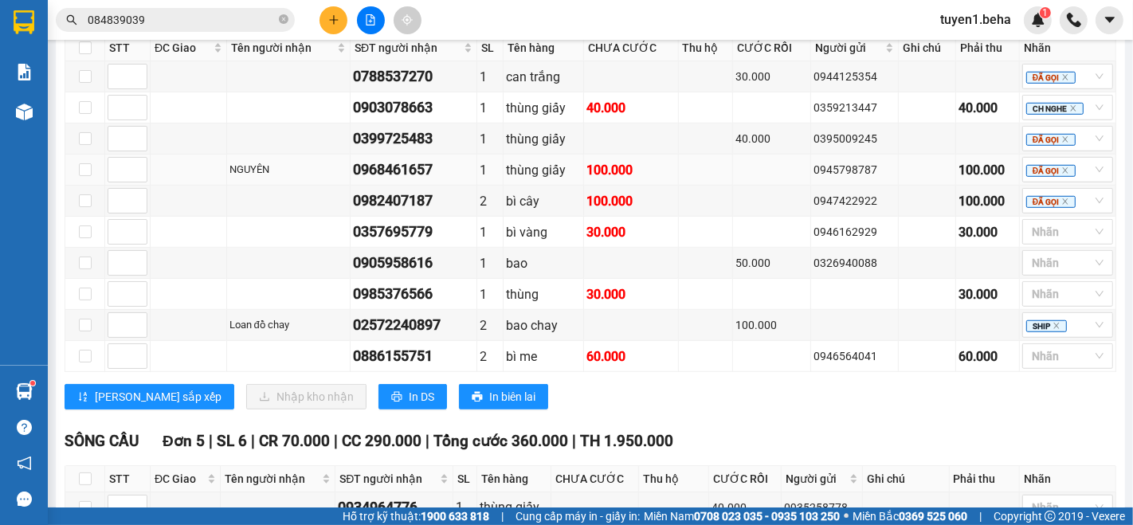
click at [186, 159] on td at bounding box center [189, 170] width 76 height 31
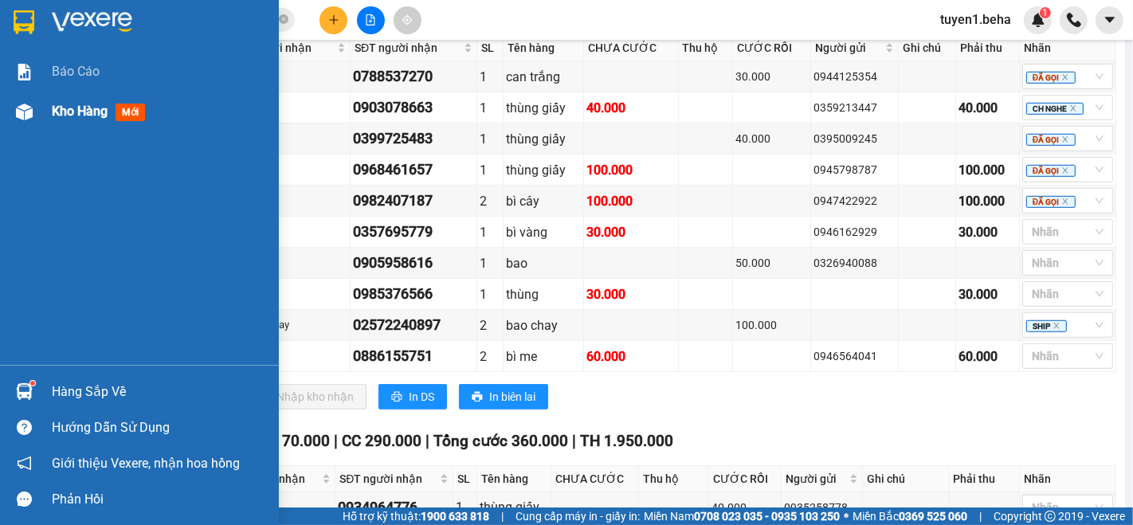
click at [61, 101] on div "Kho hàng mới" at bounding box center [102, 111] width 100 height 20
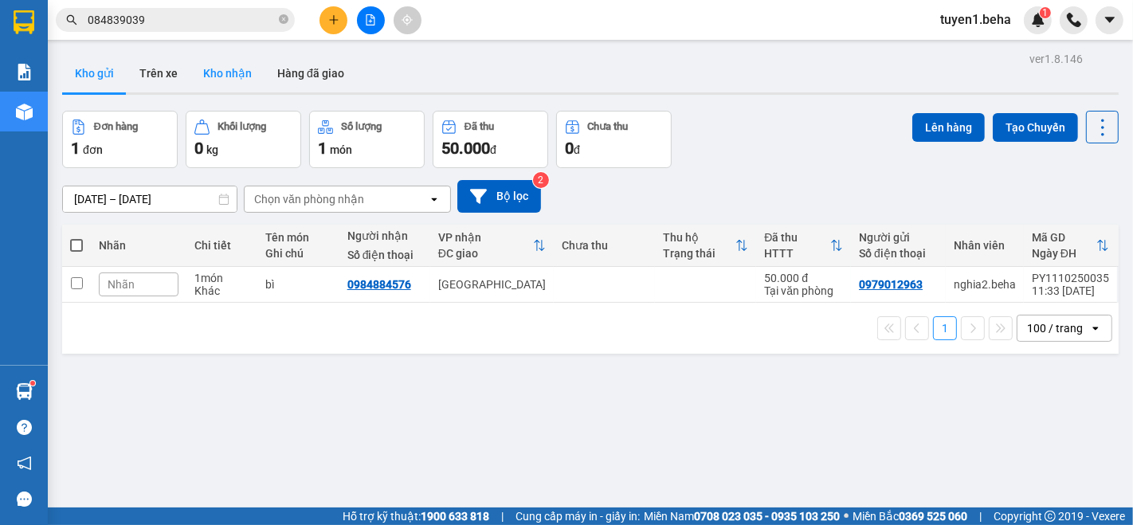
click at [229, 71] on button "Kho nhận" at bounding box center [227, 73] width 74 height 38
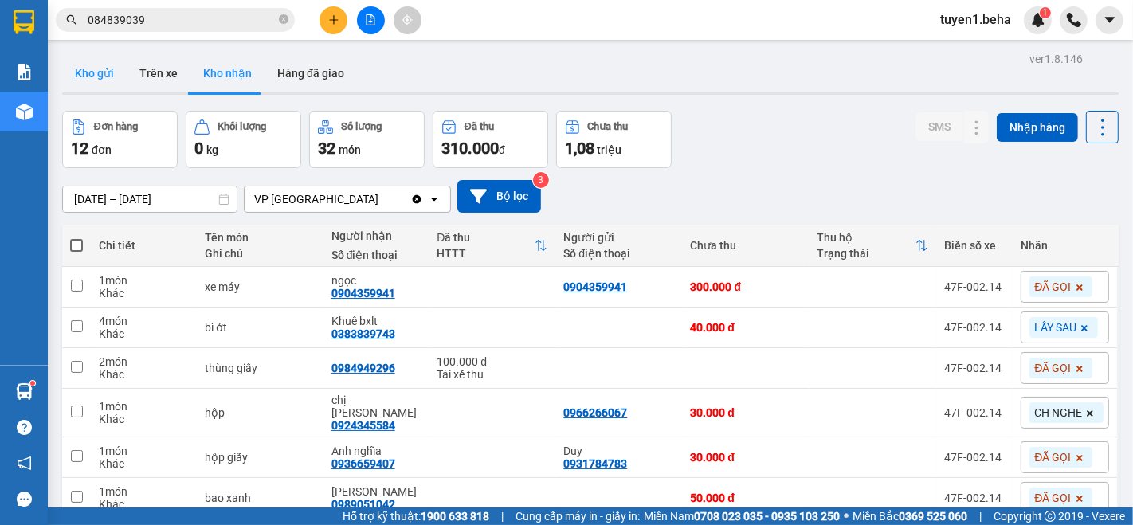
click at [98, 72] on button "Kho gửi" at bounding box center [94, 73] width 65 height 38
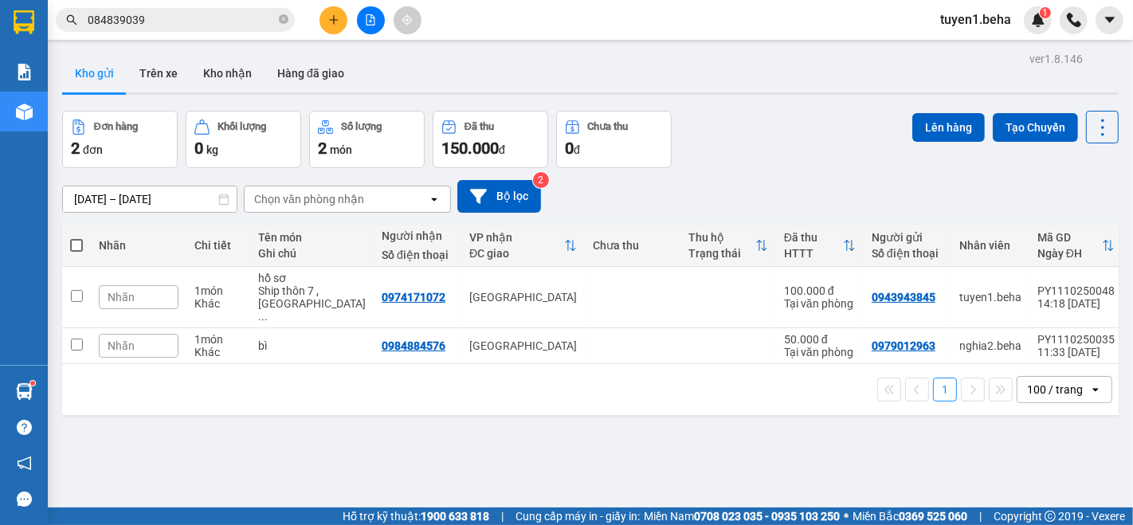
scroll to position [72, 0]
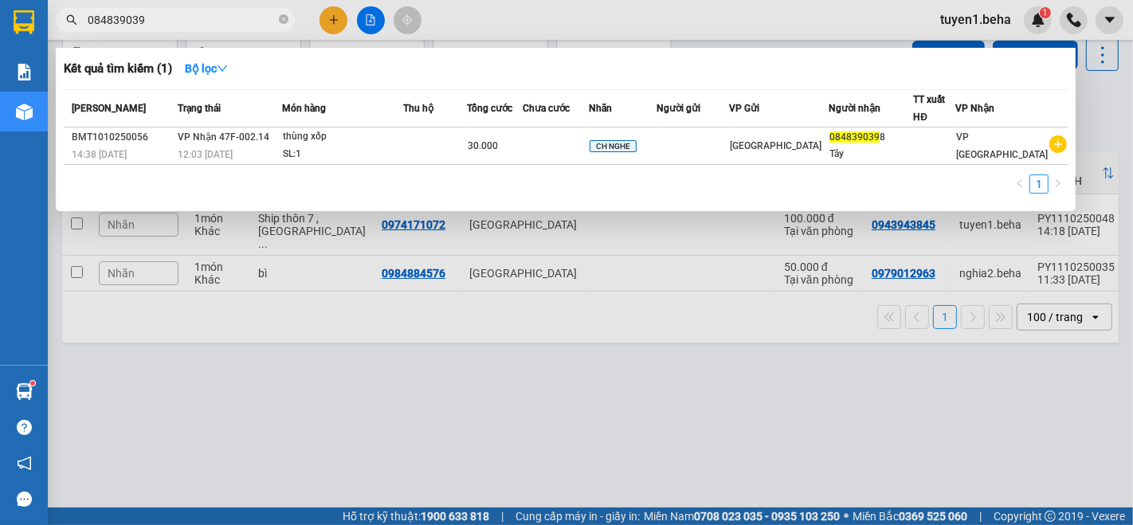
click at [187, 19] on input "084839039" at bounding box center [182, 20] width 188 height 18
type input "0"
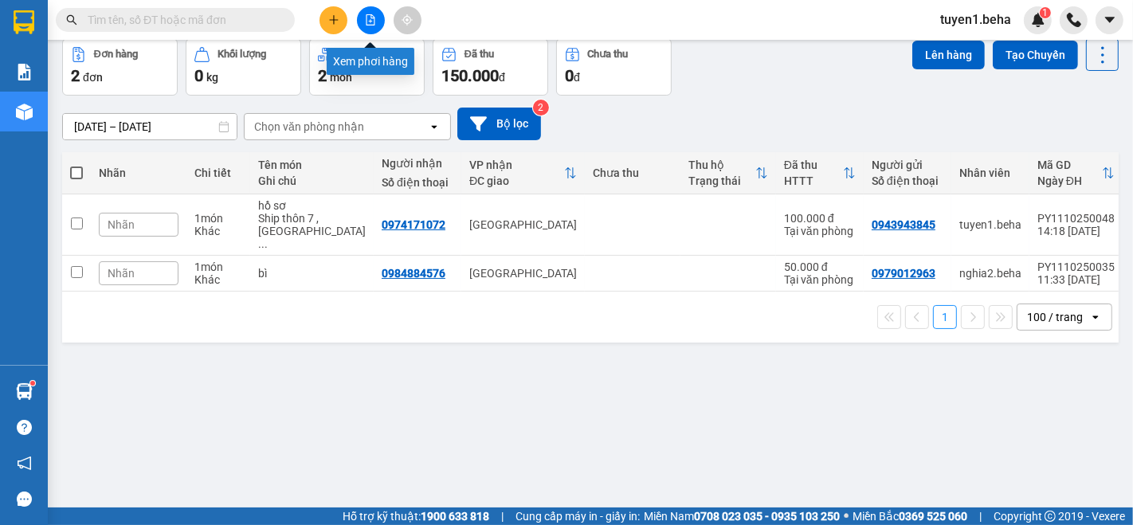
click at [370, 17] on icon "file-add" at bounding box center [370, 19] width 11 height 11
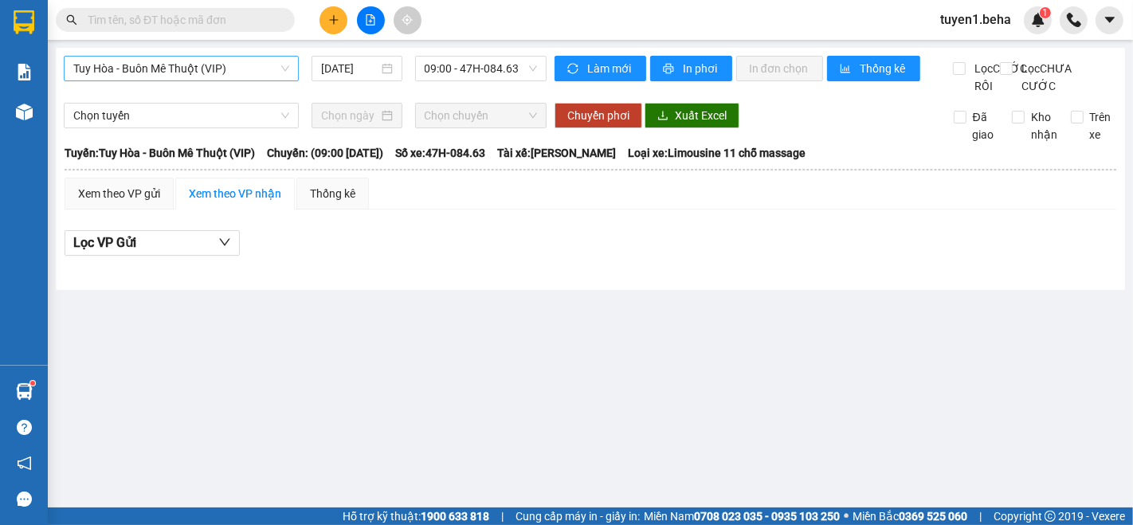
click at [203, 74] on span "Tuy Hòa - Buôn Mê Thuột (VIP)" at bounding box center [181, 69] width 216 height 24
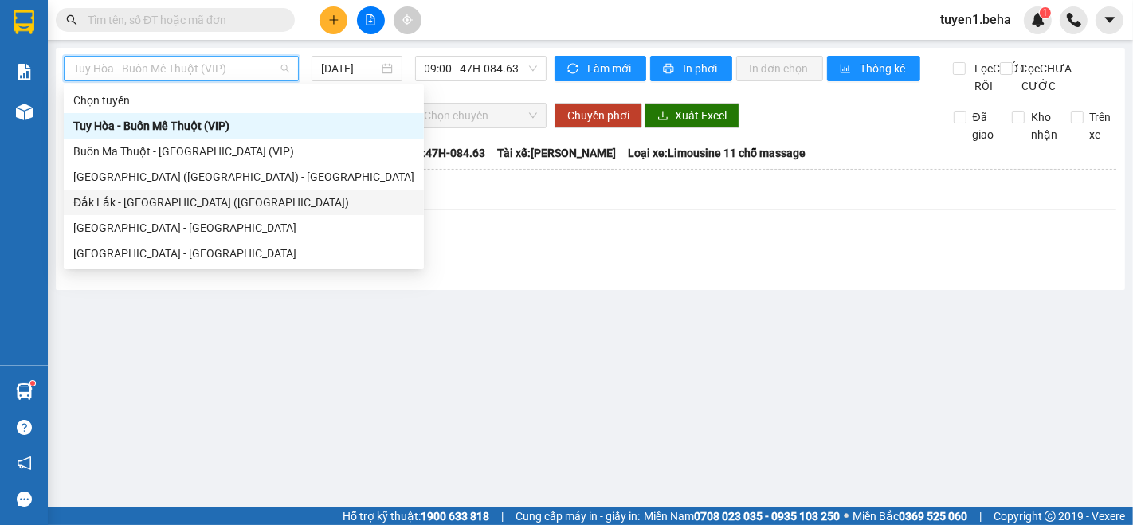
click at [202, 213] on div "Đắk Lắk - [GEOGRAPHIC_DATA] ([GEOGRAPHIC_DATA])" at bounding box center [244, 202] width 360 height 25
type input "[DATE]"
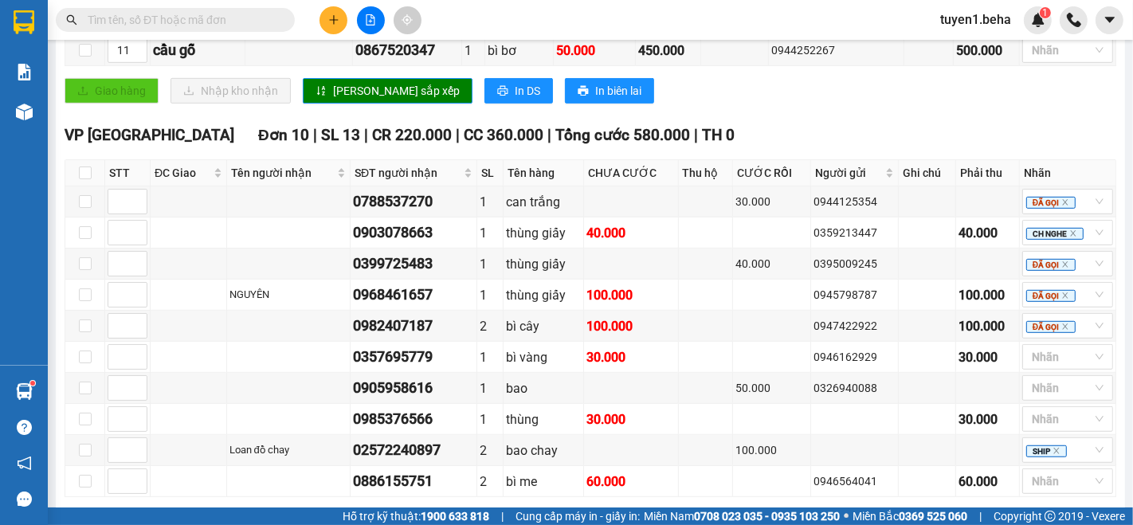
scroll to position [885, 0]
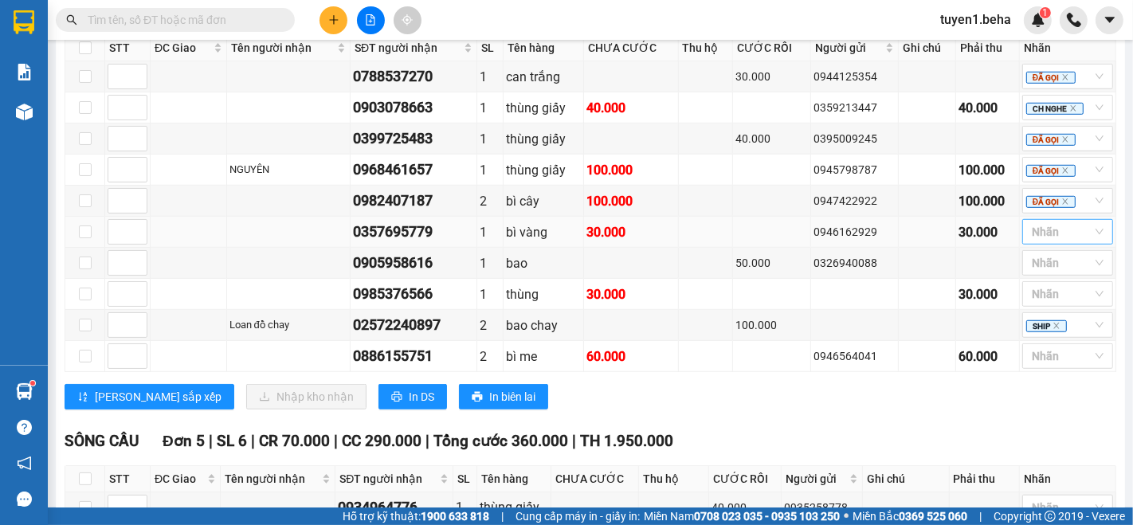
click at [1042, 236] on div at bounding box center [1059, 231] width 67 height 19
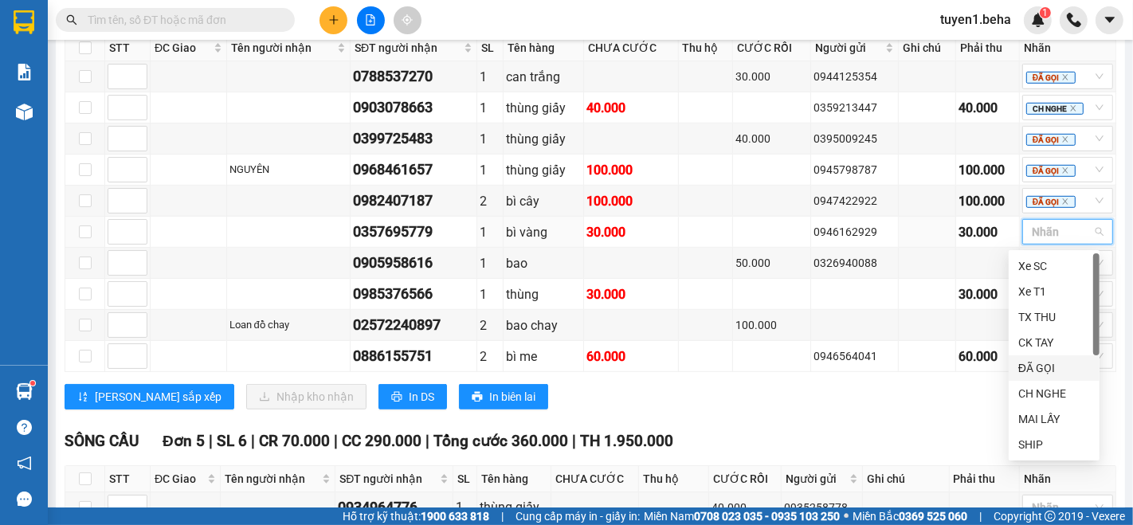
click at [1039, 365] on div "ĐÃ GỌI" at bounding box center [1054, 368] width 72 height 18
click at [821, 409] on div "[PERSON_NAME] sắp xếp Nhập kho nhận In DS In biên lai" at bounding box center [590, 396] width 1051 height 25
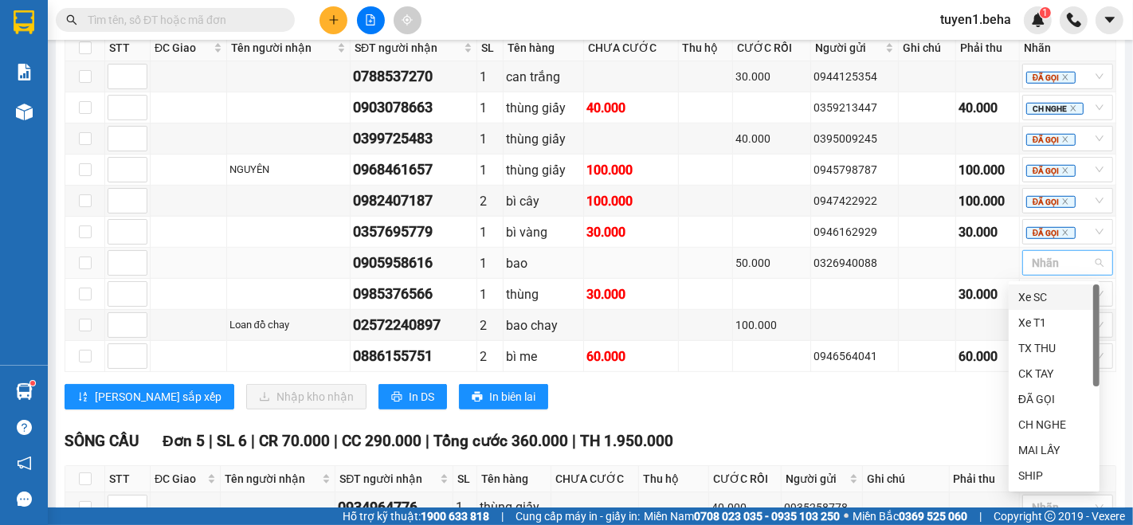
click at [1039, 264] on div at bounding box center [1059, 262] width 67 height 19
click at [1035, 398] on div "ĐÃ GỌI" at bounding box center [1054, 399] width 72 height 18
click at [861, 428] on div "TỔNG Đơn 30 | SL 36 | CR 590.000 | CC 1.090.000 | Tổng cước 1.680.000 | TH 3.60…" at bounding box center [590, 42] width 1051 height 1325
click at [1061, 267] on icon "close" at bounding box center [1065, 264] width 8 height 8
click at [1034, 474] on div "SHIP" at bounding box center [1054, 476] width 72 height 18
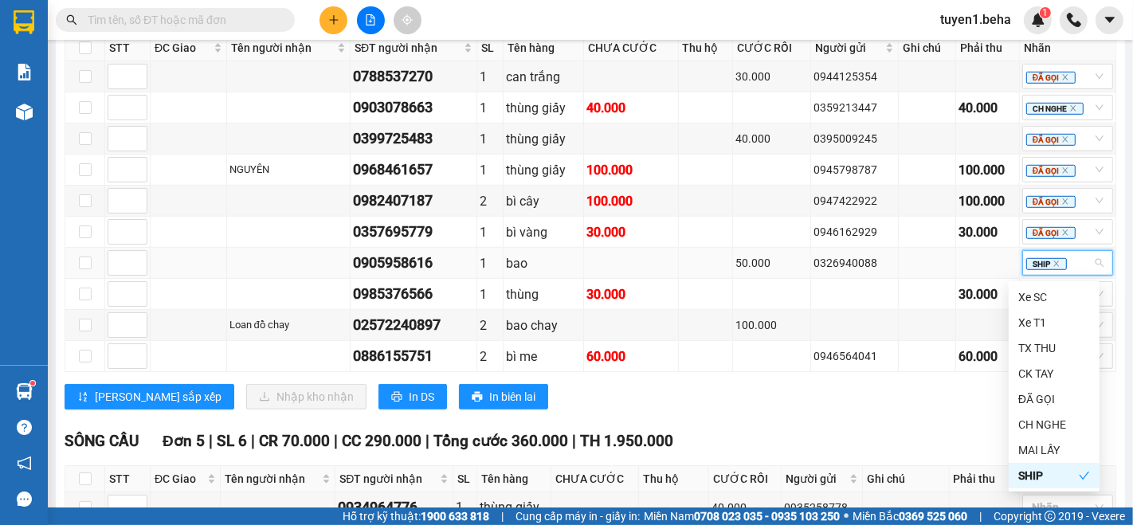
click at [884, 438] on div "SÔNG CẦU Đơn 5 | SL 6 | CR 70.000 | CC 290.000 | Tổng cước 360.000 | TH 1.950.0…" at bounding box center [590, 441] width 1051 height 24
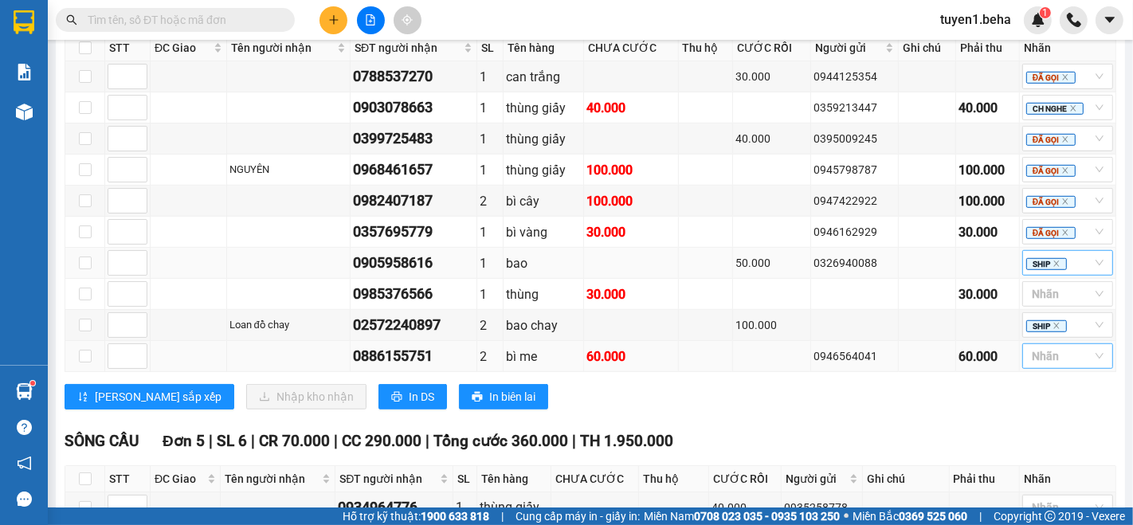
click at [1039, 361] on div at bounding box center [1059, 355] width 67 height 19
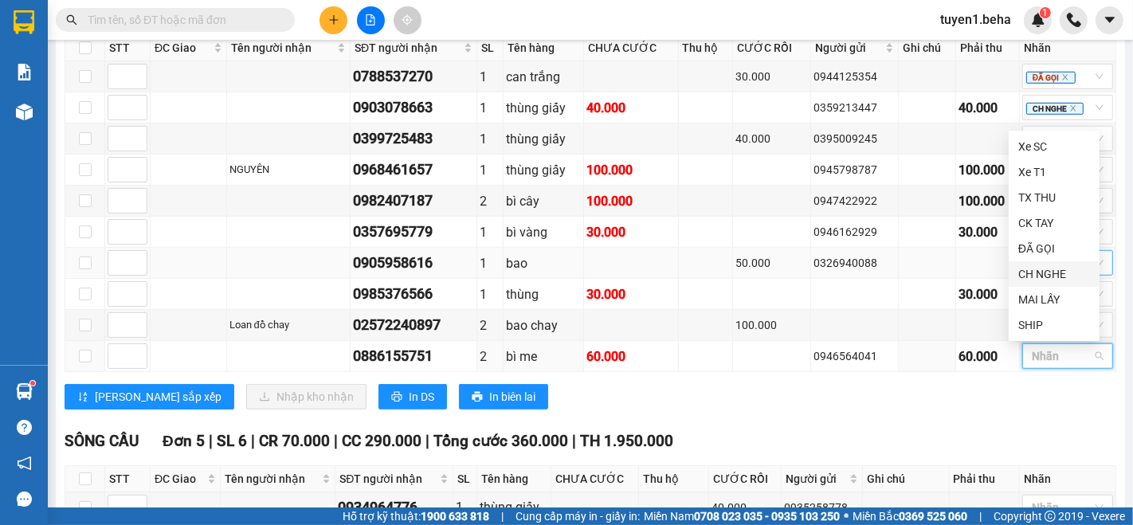
click at [1046, 271] on div "CH NGHE" at bounding box center [1054, 274] width 72 height 18
click at [915, 420] on div "VP [GEOGRAPHIC_DATA] 10 | SL 13 | CR 220.000 | CC 360.000 | Tổng cước 580.000 |…" at bounding box center [590, 209] width 1051 height 423
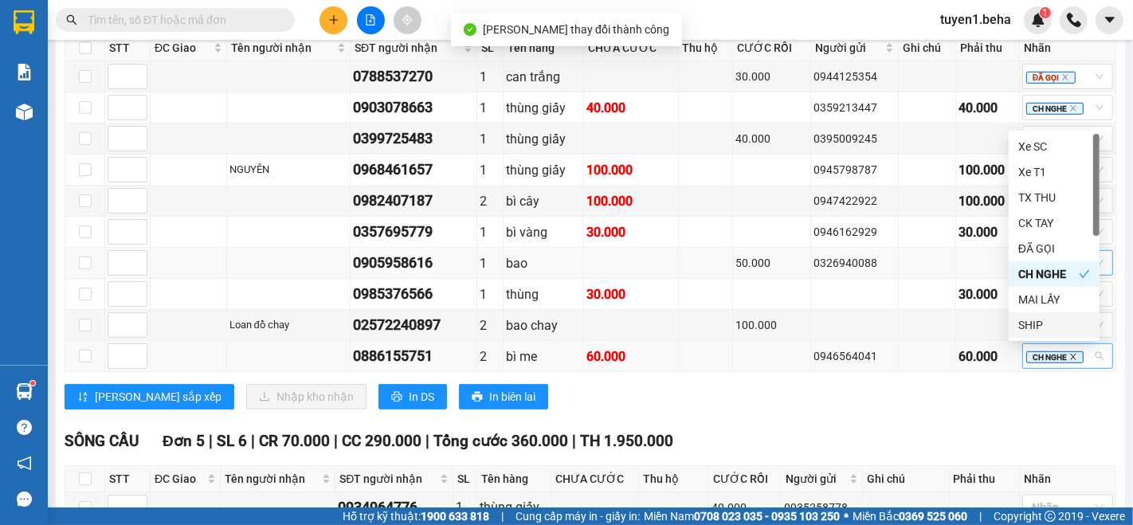
click at [1069, 353] on icon "close" at bounding box center [1073, 357] width 8 height 8
click at [941, 401] on div "[PERSON_NAME] sắp xếp Nhập kho nhận In DS In biên lai" at bounding box center [590, 396] width 1051 height 25
click at [1047, 354] on div at bounding box center [1059, 355] width 67 height 19
click at [1041, 252] on div "ĐÃ GỌI" at bounding box center [1054, 249] width 72 height 18
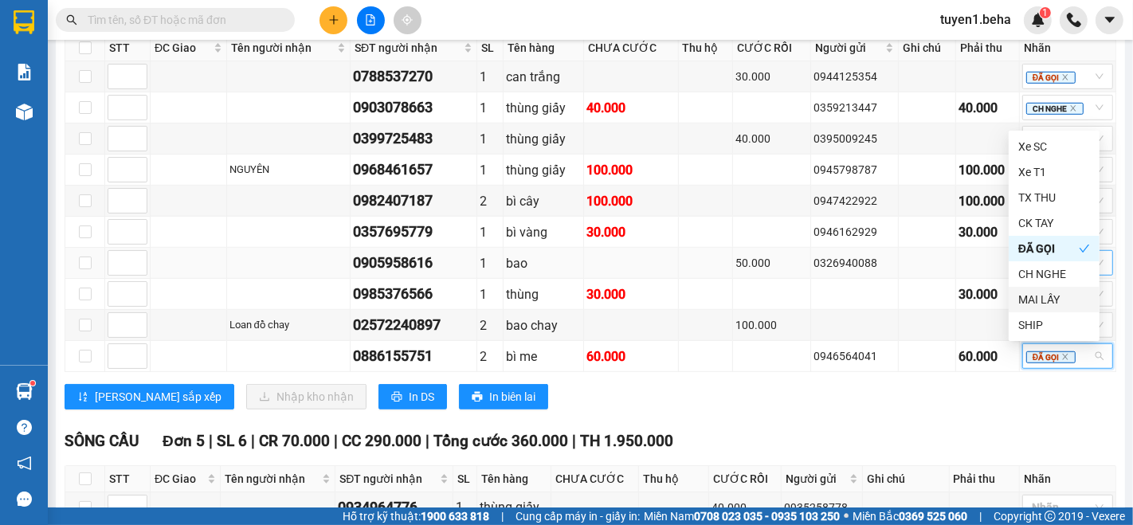
click at [932, 415] on div "VP [GEOGRAPHIC_DATA] 10 | SL 13 | CR 220.000 | CC 360.000 | Tổng cước 580.000 |…" at bounding box center [590, 209] width 1051 height 423
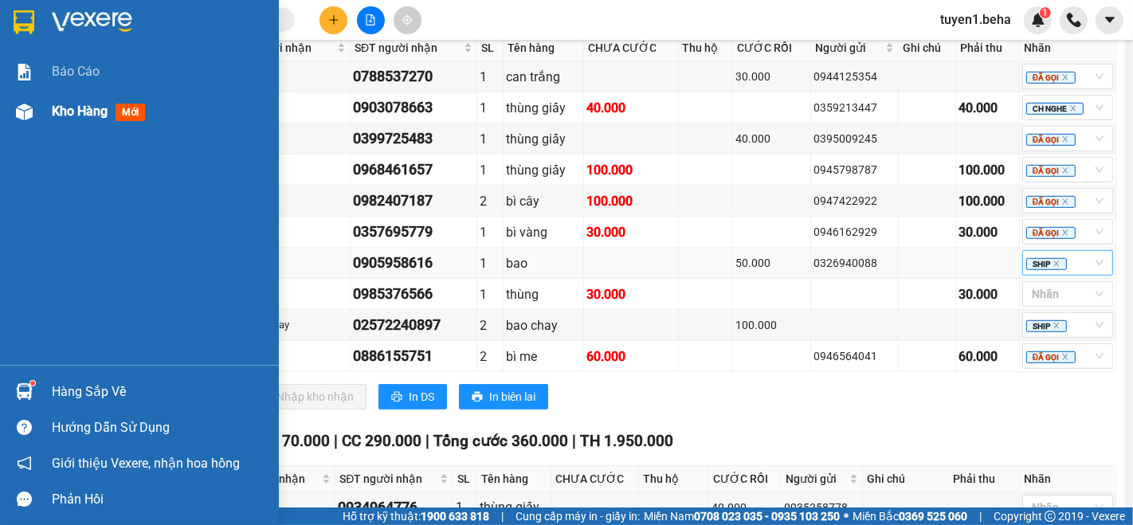
click at [57, 105] on span "Kho hàng" at bounding box center [80, 111] width 56 height 15
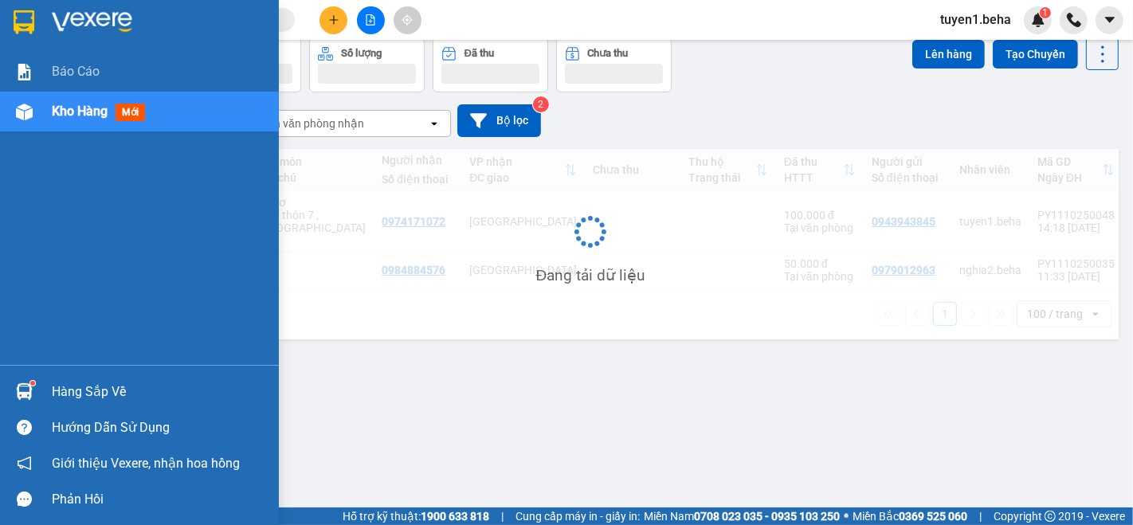
scroll to position [72, 0]
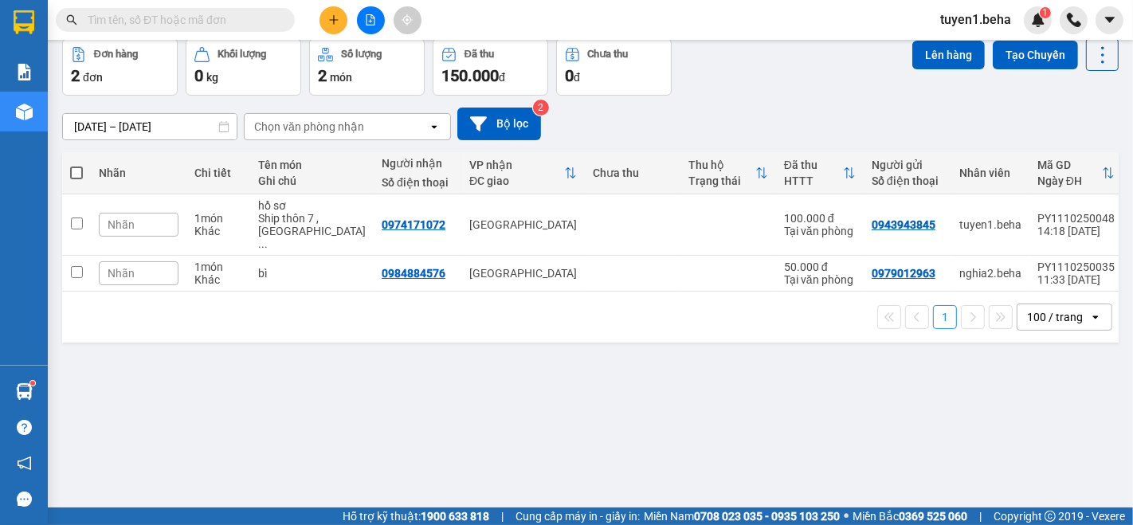
click at [212, 20] on input "text" at bounding box center [182, 20] width 188 height 18
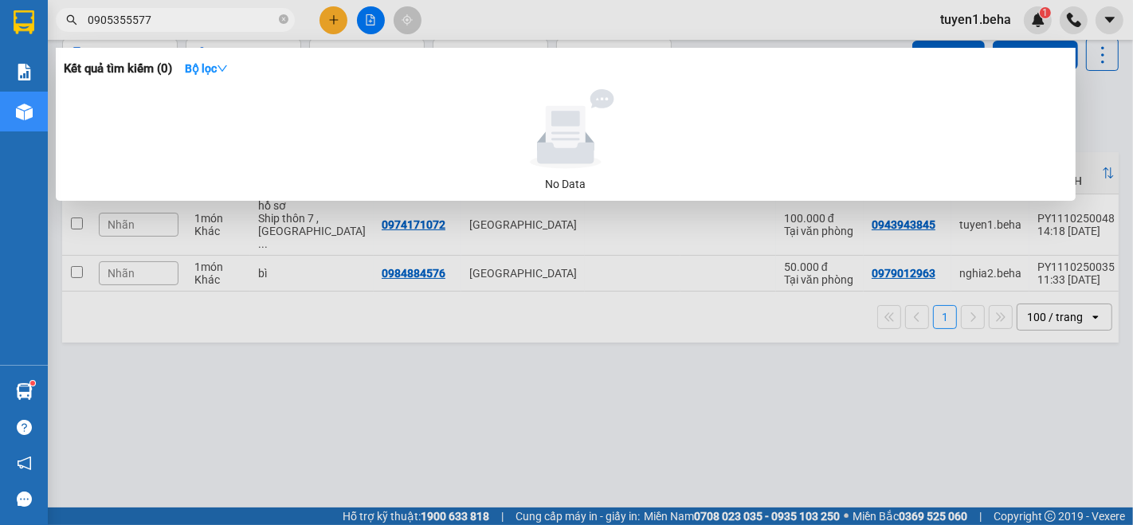
type input "0905355577"
click at [591, 378] on div at bounding box center [566, 262] width 1133 height 525
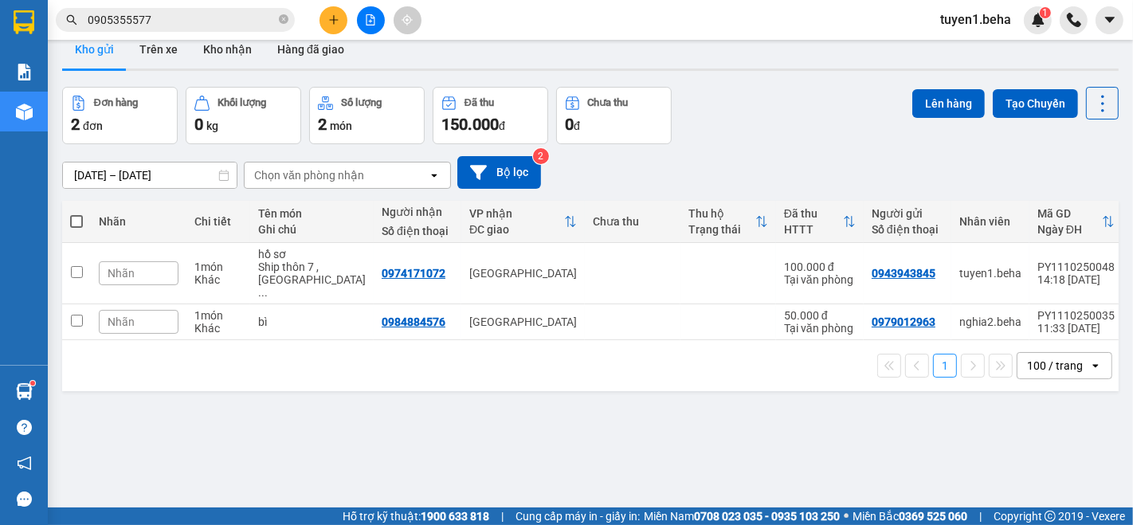
scroll to position [0, 0]
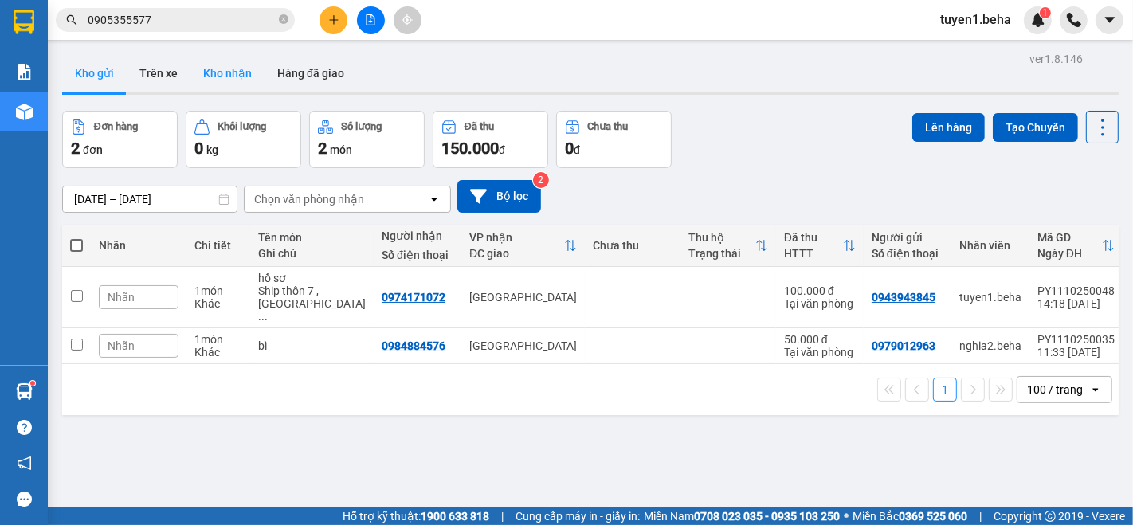
click at [222, 60] on button "Kho nhận" at bounding box center [227, 73] width 74 height 38
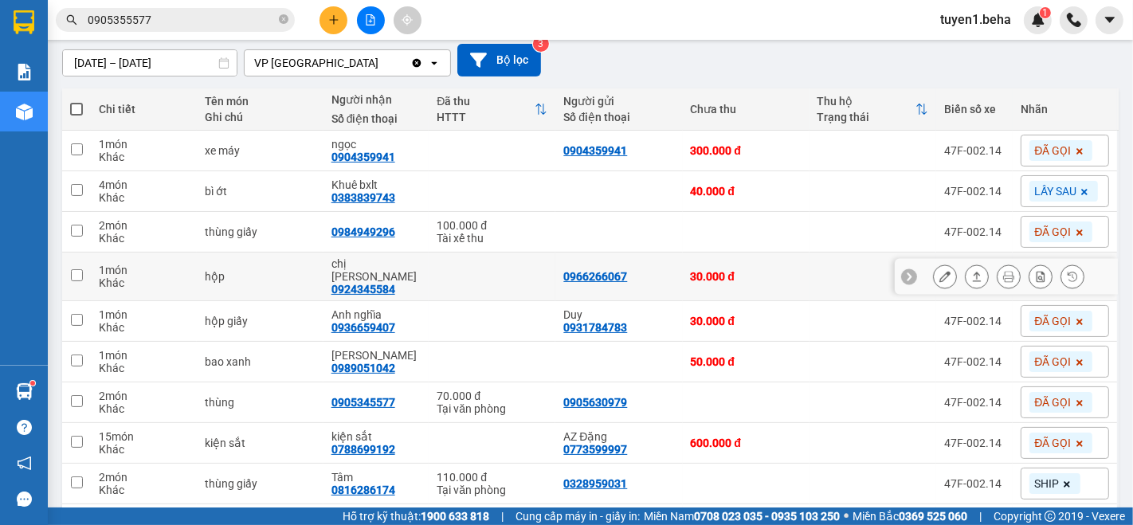
scroll to position [177, 0]
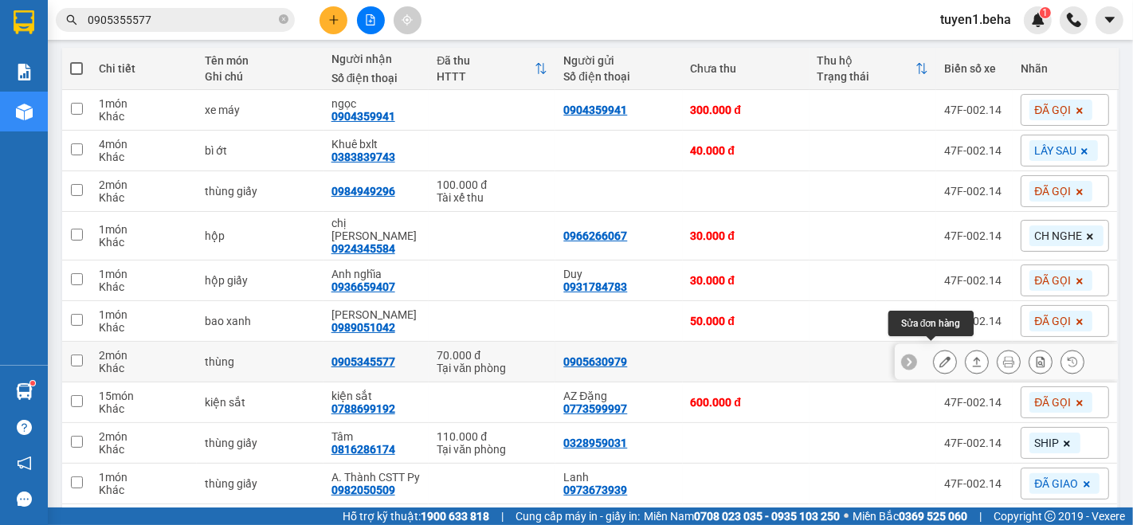
click at [934, 360] on button at bounding box center [945, 362] width 22 height 28
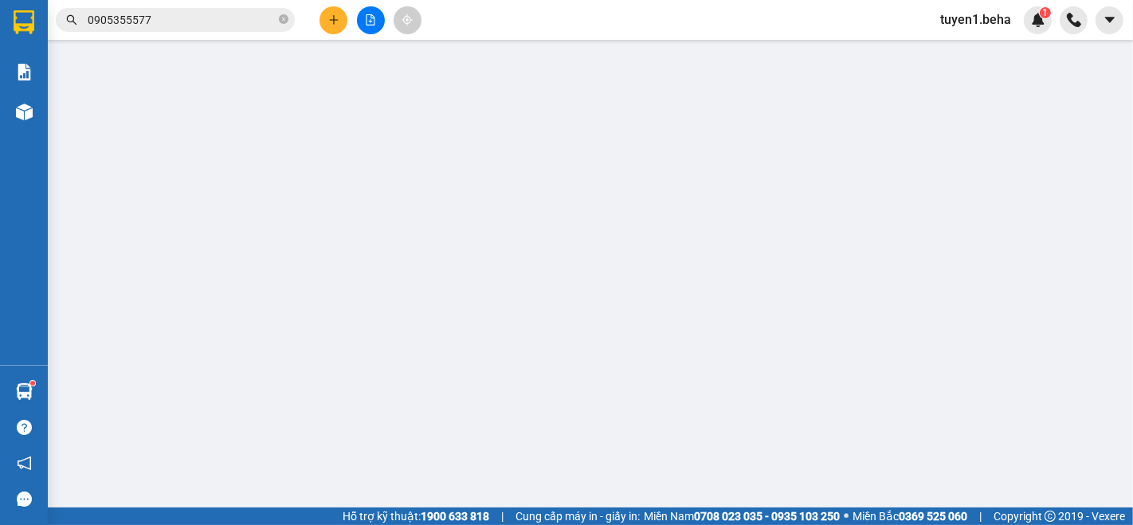
type input "0905630979"
type input "0905345577"
type input "70.000"
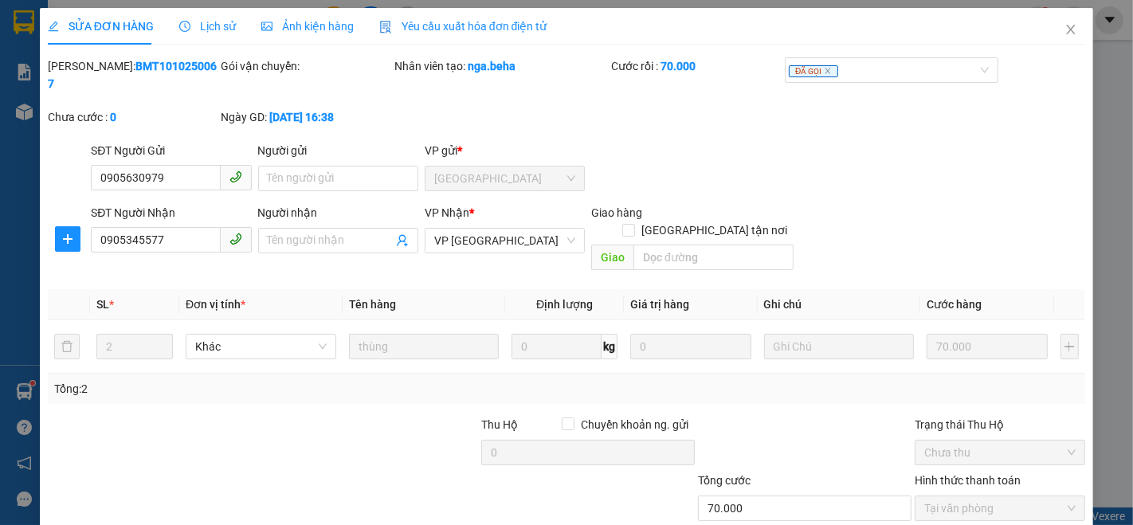
click at [307, 25] on span "Ảnh kiện hàng" at bounding box center [307, 26] width 92 height 13
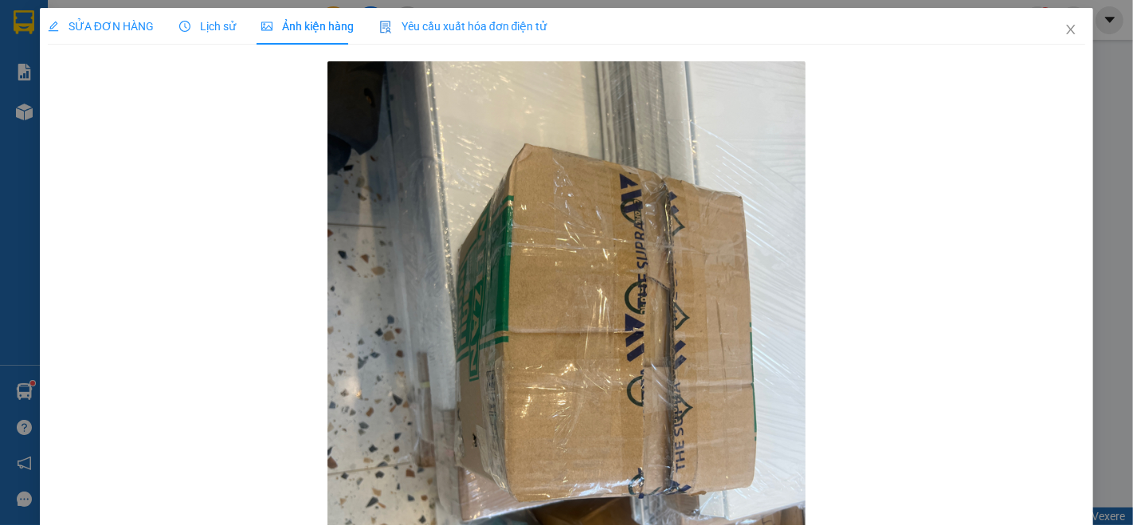
click at [89, 33] on span "SỬA ĐƠN HÀNG" at bounding box center [101, 26] width 106 height 13
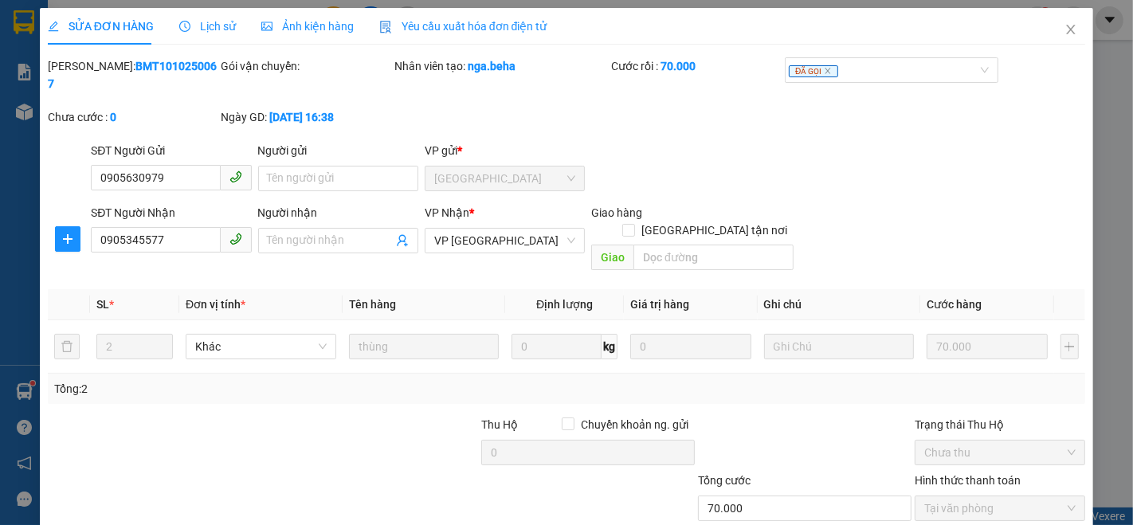
scroll to position [66, 0]
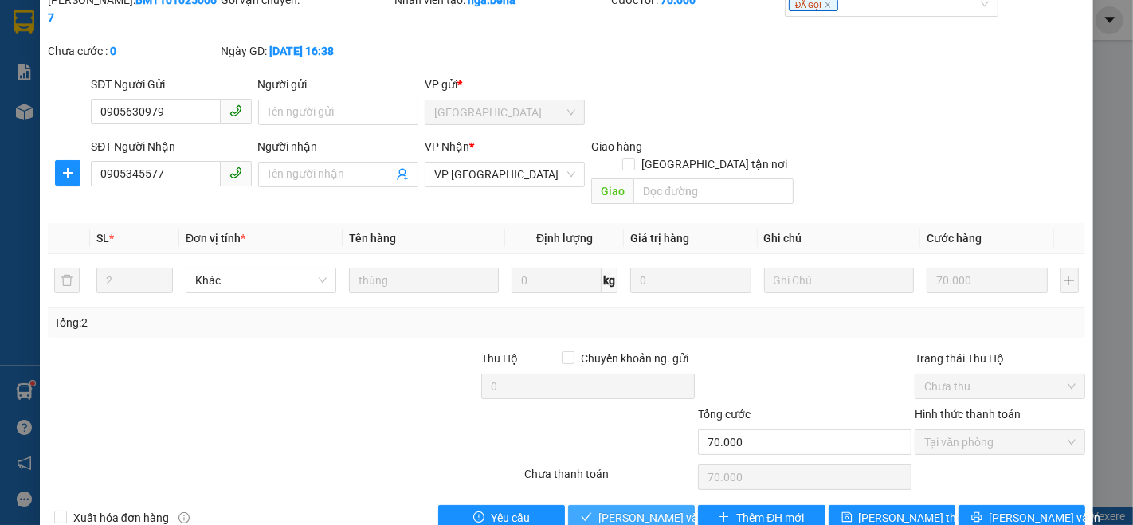
click at [607, 509] on span "[PERSON_NAME] và Giao hàng" at bounding box center [674, 518] width 153 height 18
type input "0"
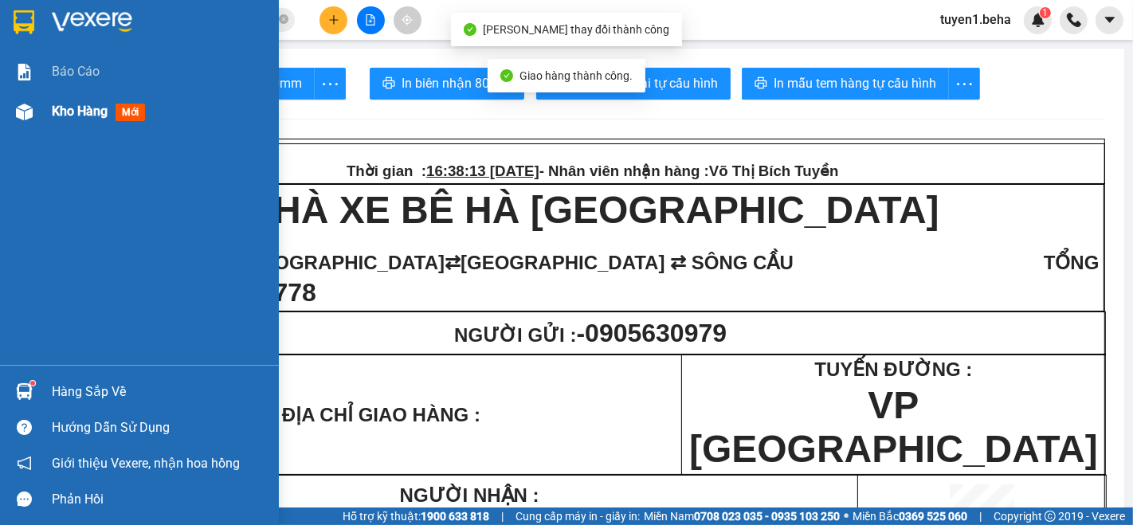
click at [88, 106] on span "Kho hàng" at bounding box center [80, 111] width 56 height 15
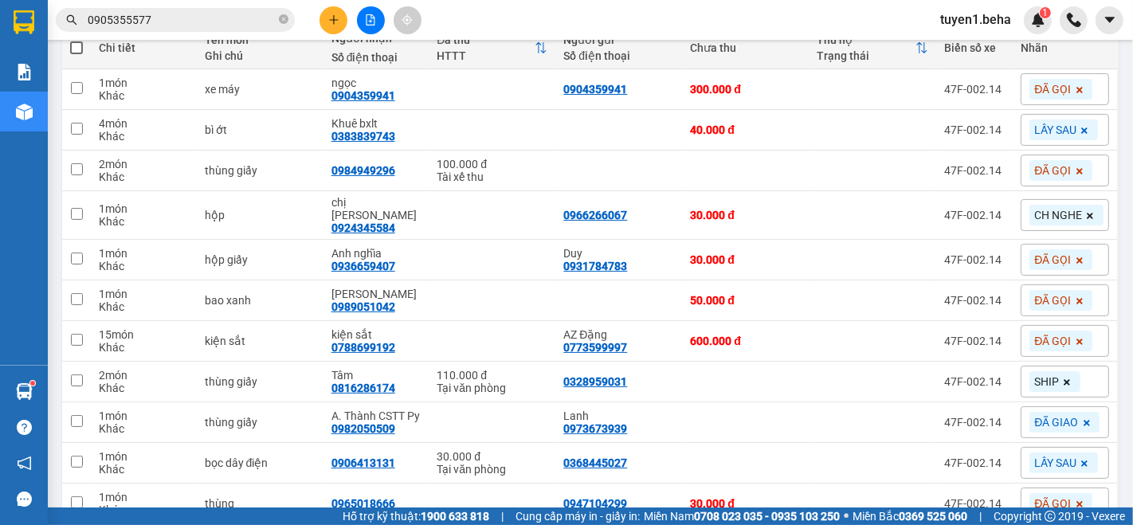
scroll to position [182, 0]
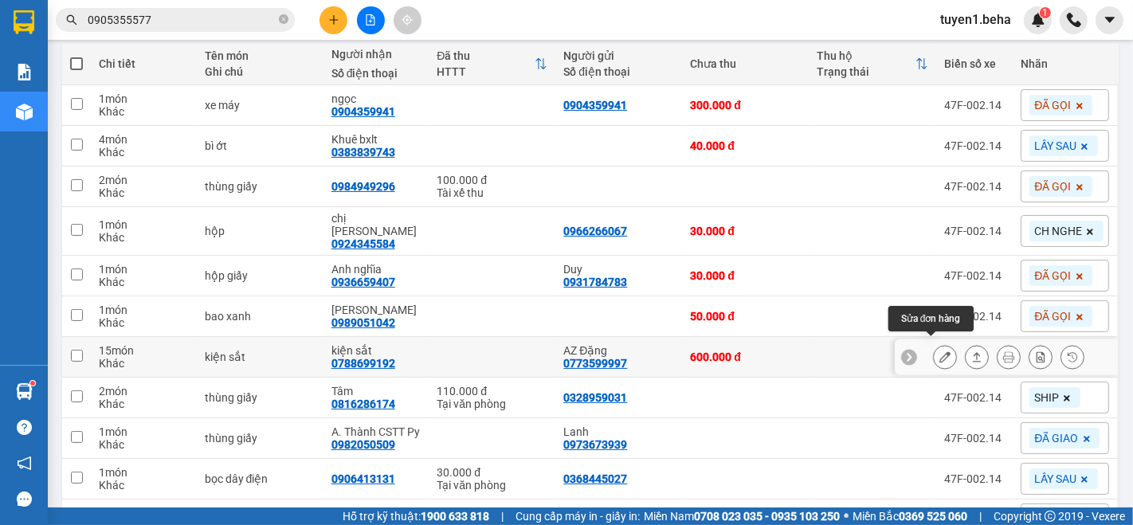
click at [939, 351] on icon at bounding box center [944, 356] width 11 height 11
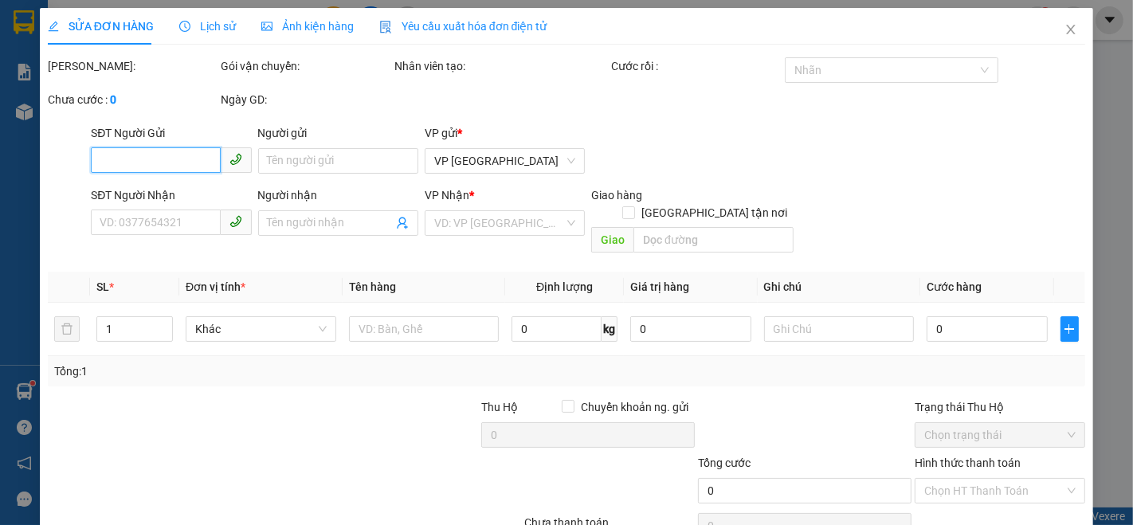
type input "0773599997"
type input "AZ Đặng"
type input "0788699192"
type input "kiện sắt"
type input "600.000"
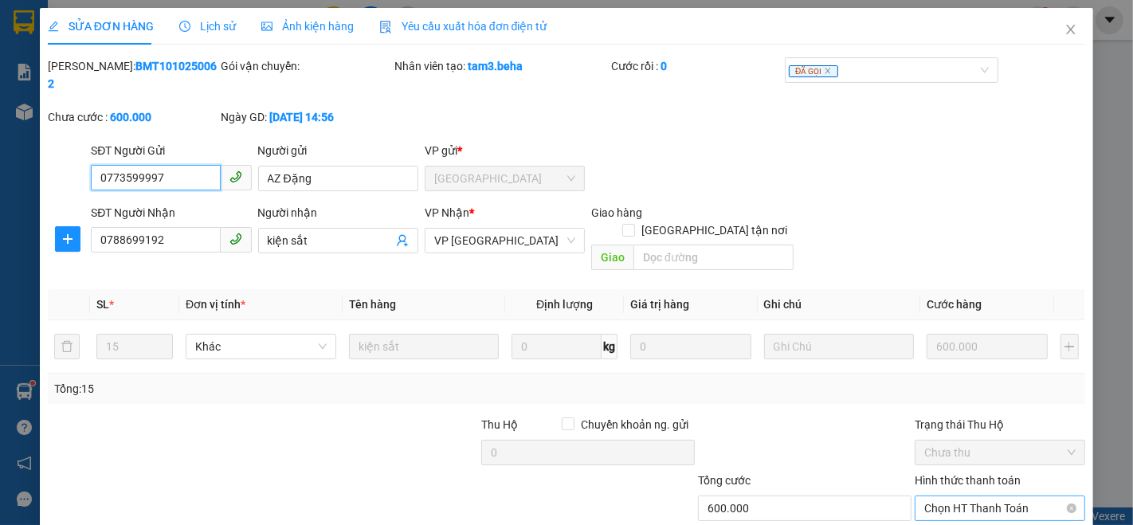
scroll to position [66, 0]
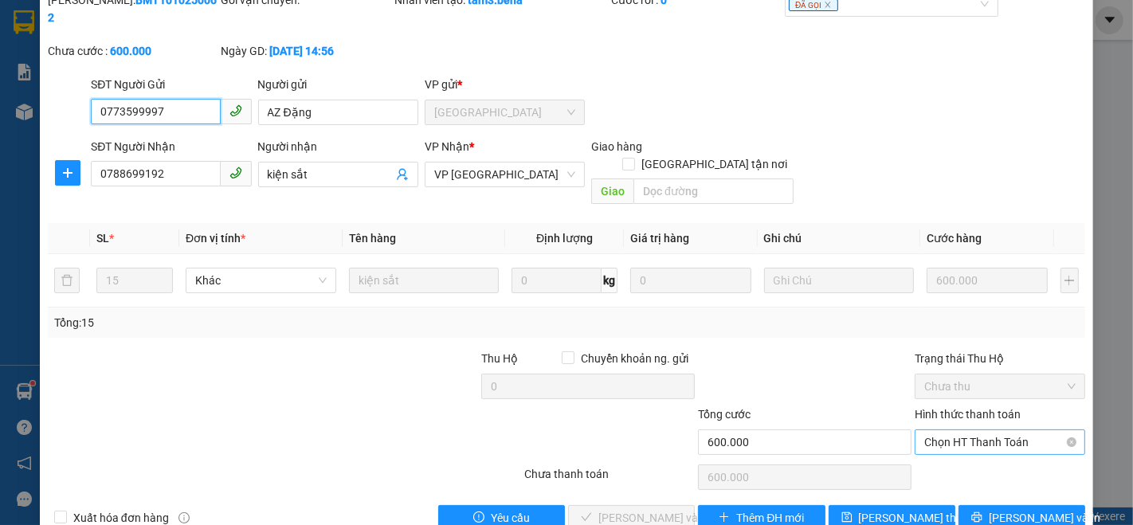
click at [974, 430] on span "Chọn HT Thanh Toán" at bounding box center [999, 442] width 151 height 24
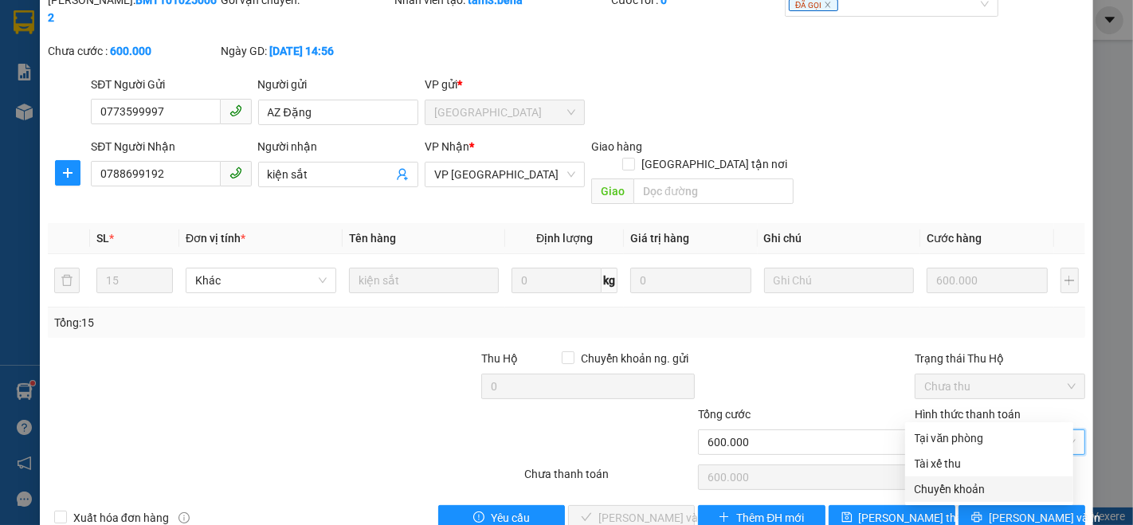
click at [955, 487] on div "Chuyển khoản" at bounding box center [988, 489] width 149 height 18
type input "0"
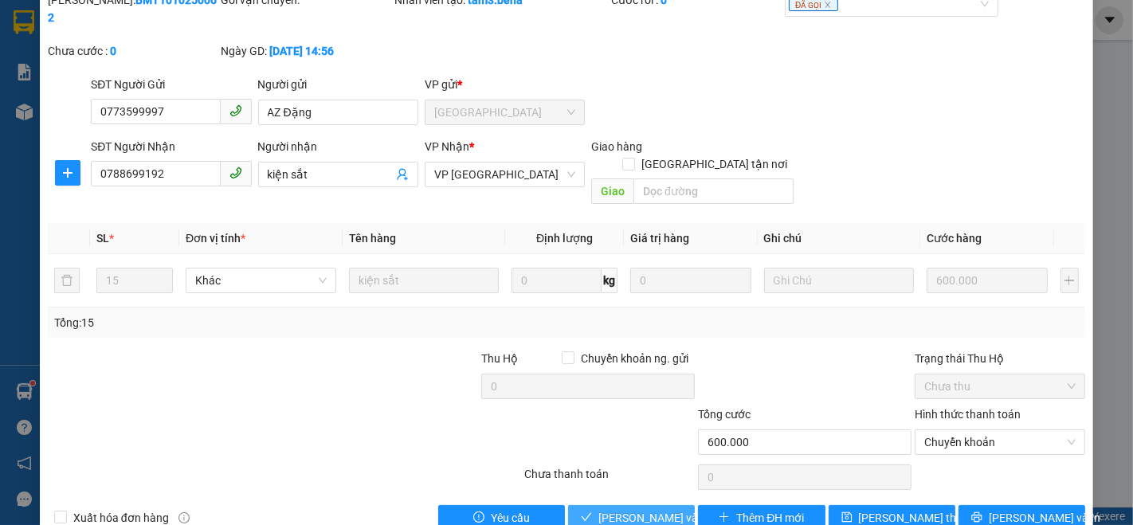
click at [636, 509] on span "[PERSON_NAME] và Giao hàng" at bounding box center [674, 518] width 153 height 18
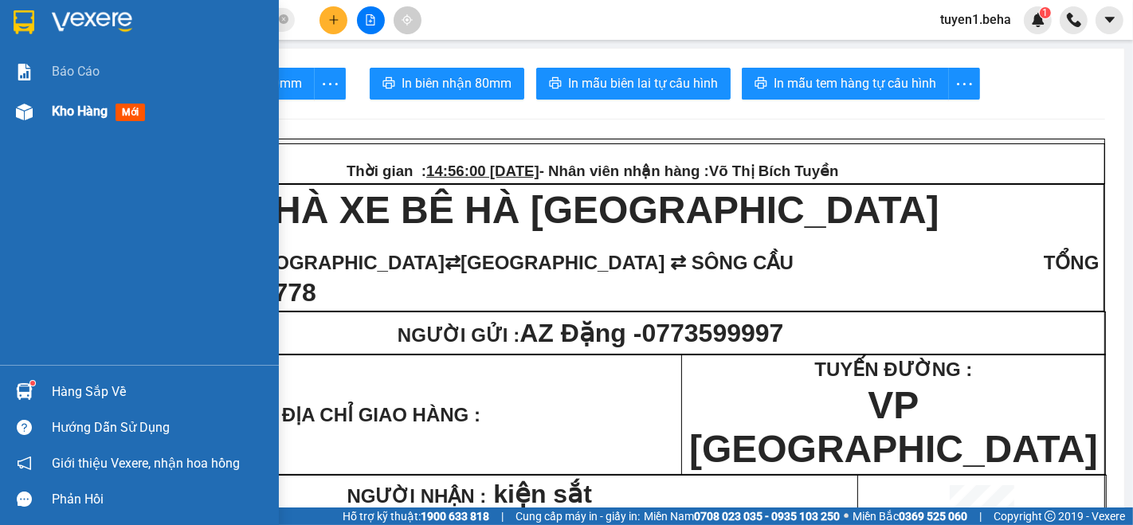
click at [77, 108] on span "Kho hàng" at bounding box center [80, 111] width 56 height 15
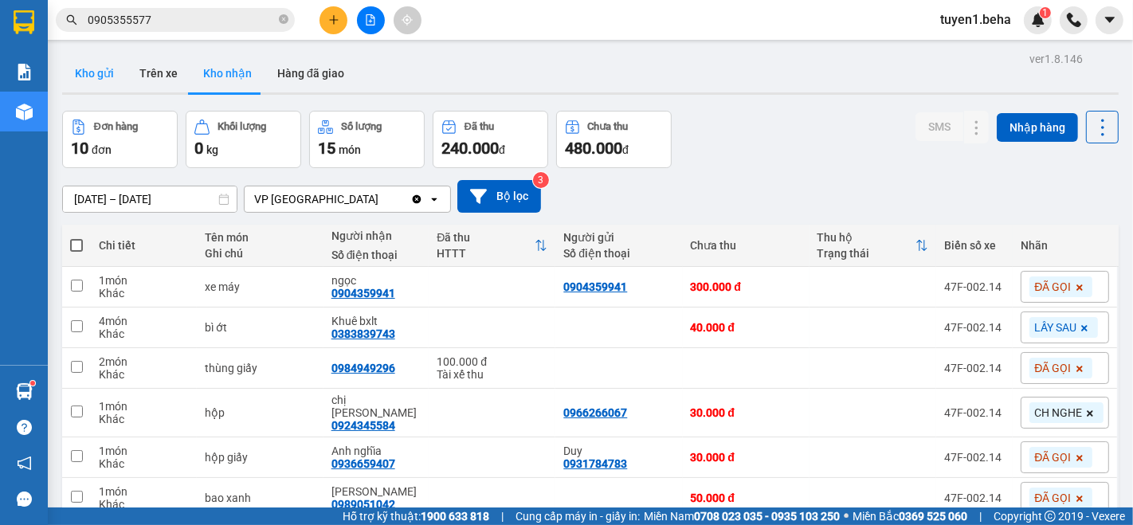
click at [100, 67] on button "Kho gửi" at bounding box center [94, 73] width 65 height 38
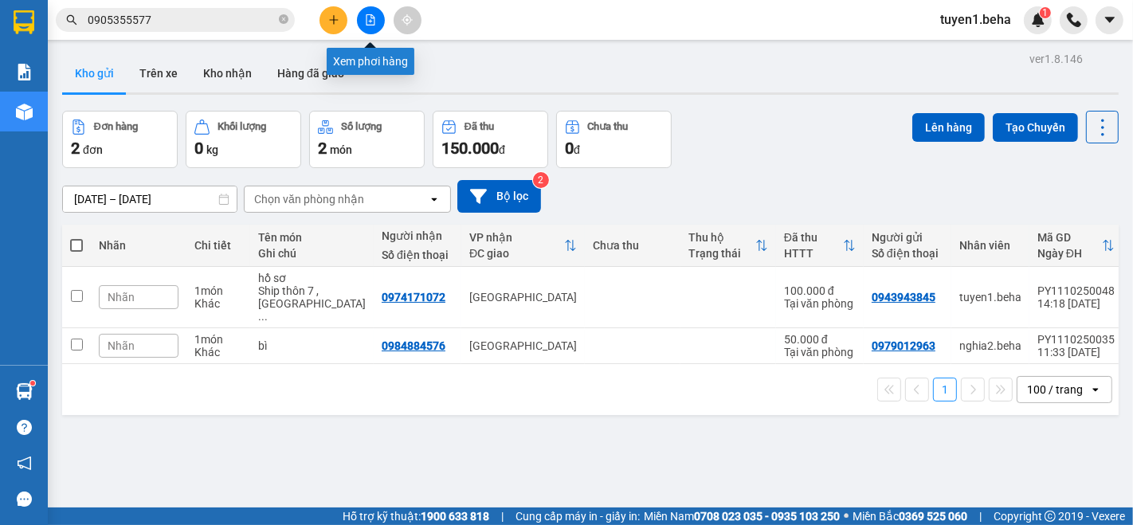
click at [366, 20] on icon "file-add" at bounding box center [370, 19] width 11 height 11
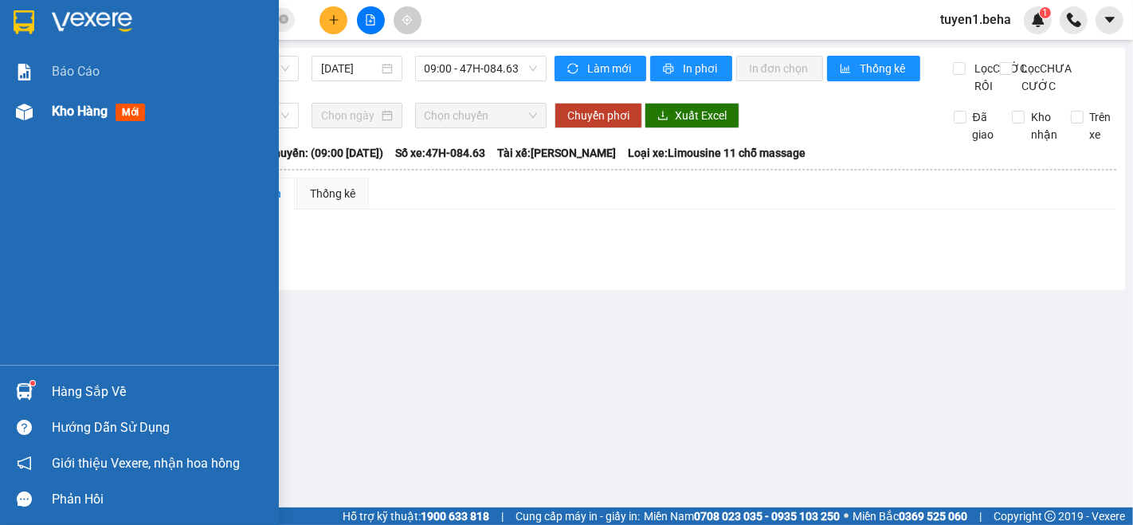
click at [59, 116] on span "Kho hàng" at bounding box center [80, 111] width 56 height 15
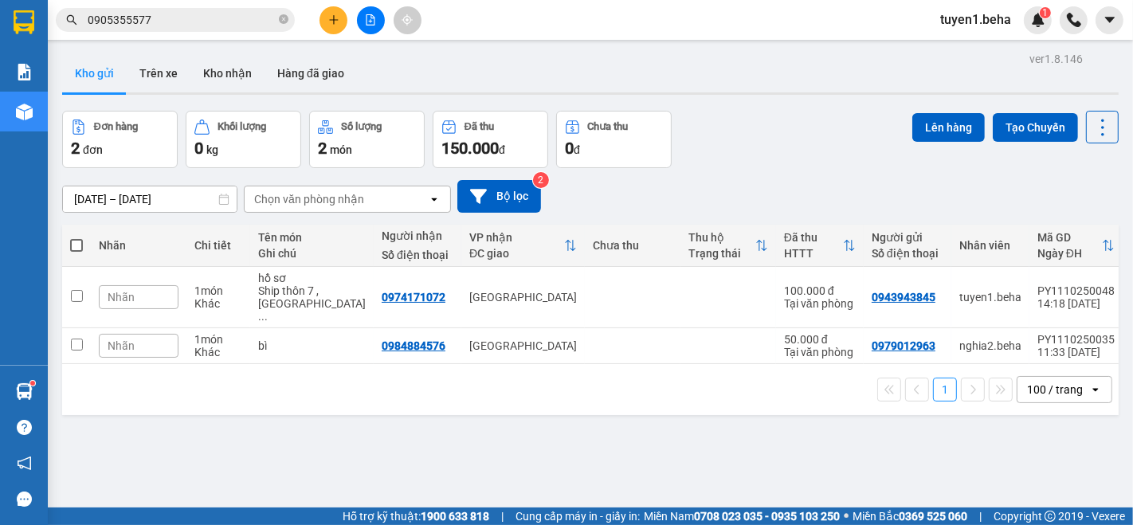
click at [74, 237] on label at bounding box center [76, 245] width 13 height 16
click at [76, 237] on input "checkbox" at bounding box center [76, 237] width 0 height 0
checkbox input "true"
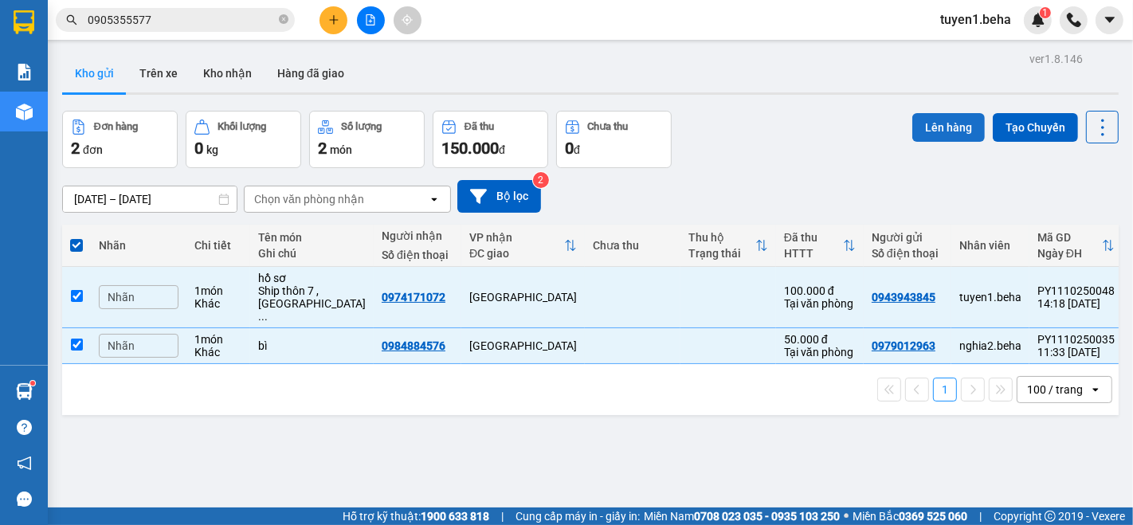
click at [937, 126] on button "Lên hàng" at bounding box center [948, 127] width 72 height 29
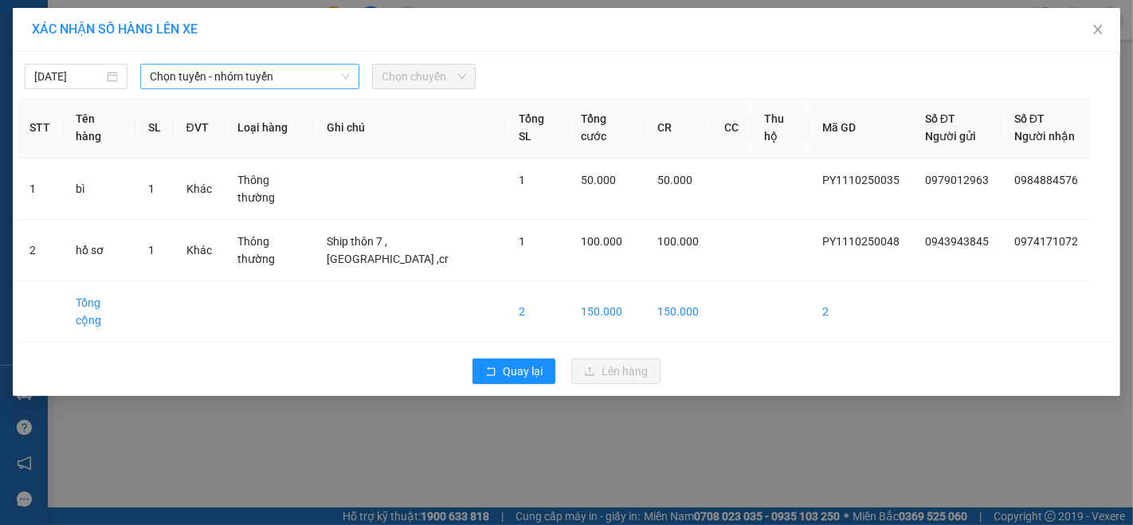
click at [241, 65] on span "Chọn tuyến - nhóm tuyến" at bounding box center [250, 77] width 200 height 24
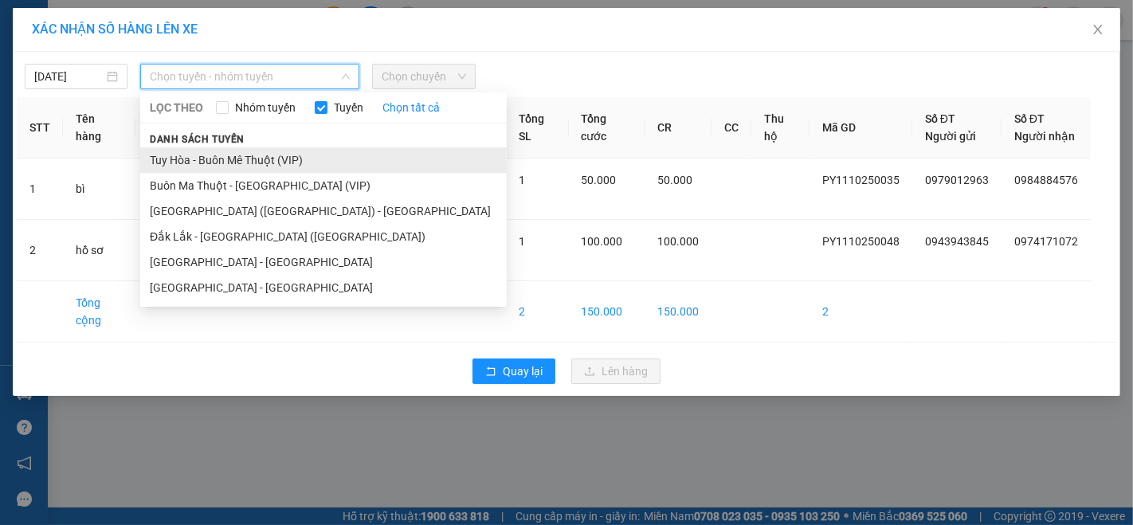
click at [229, 154] on li "Tuy Hòa - Buôn Mê Thuột (VIP)" at bounding box center [323, 159] width 366 height 25
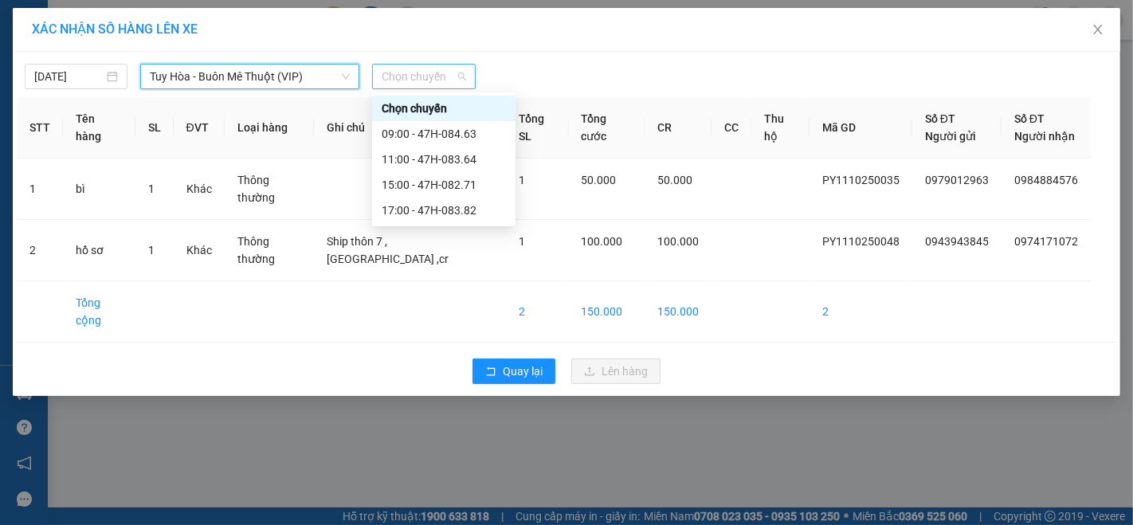
click at [412, 67] on span "Chọn chuyến" at bounding box center [424, 77] width 84 height 24
click at [444, 186] on div "15:00 - 47H-082.71" at bounding box center [444, 185] width 124 height 18
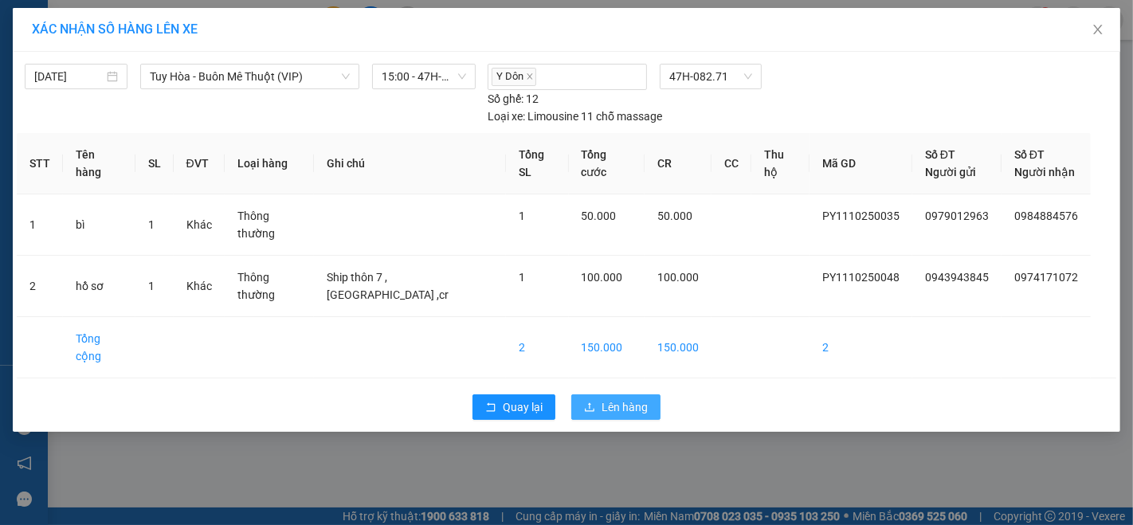
click at [593, 401] on icon "upload" at bounding box center [589, 406] width 11 height 11
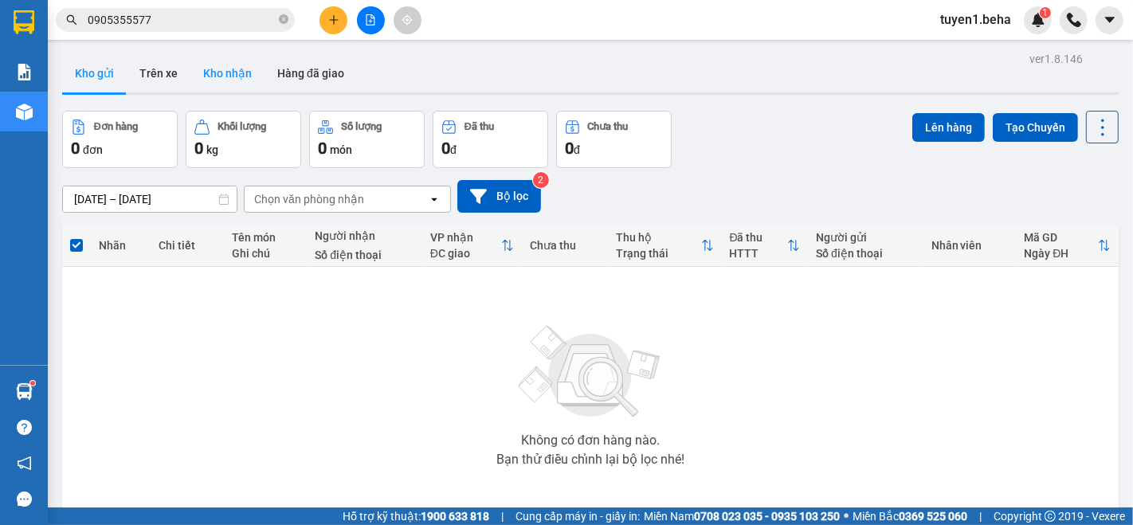
click at [226, 70] on button "Kho nhận" at bounding box center [227, 73] width 74 height 38
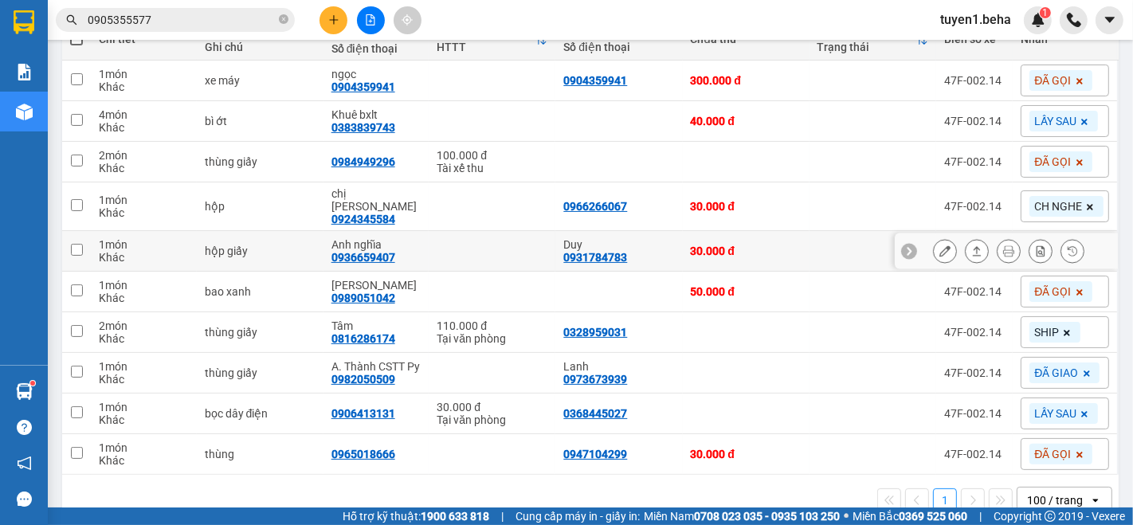
scroll to position [229, 0]
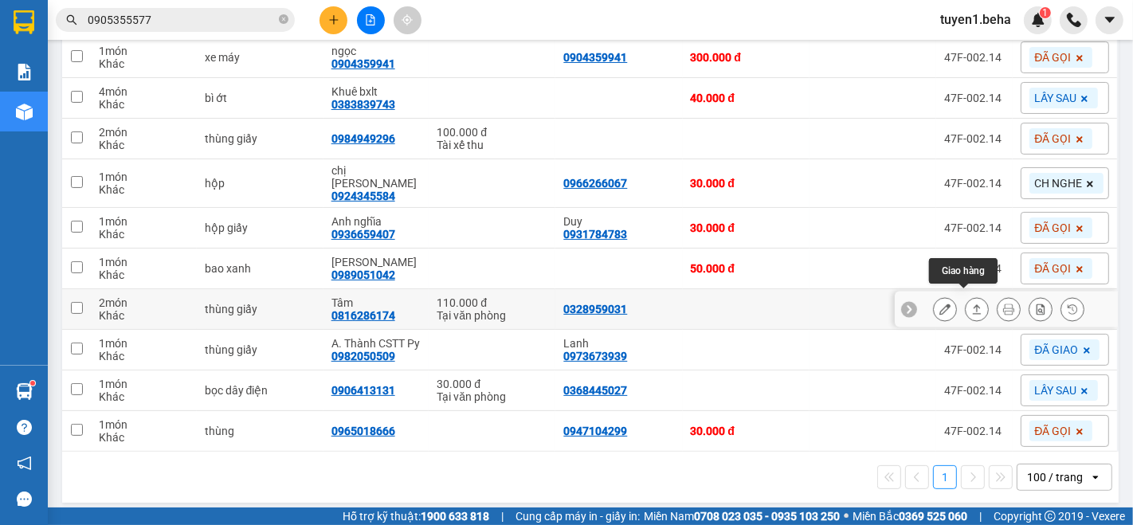
click at [971, 303] on icon at bounding box center [976, 308] width 11 height 11
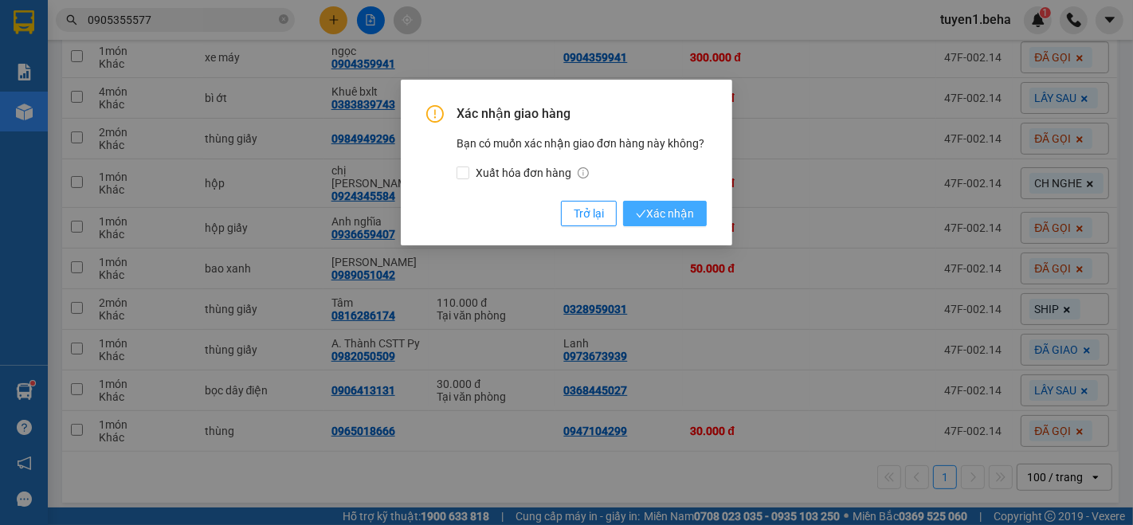
click at [659, 213] on span "Xác nhận" at bounding box center [665, 214] width 58 height 18
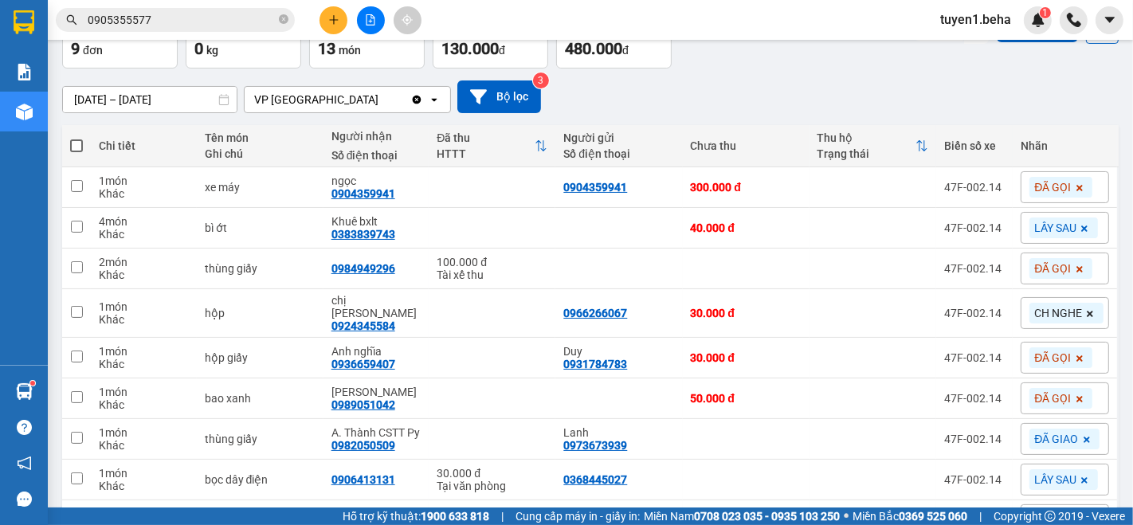
scroll to position [189, 0]
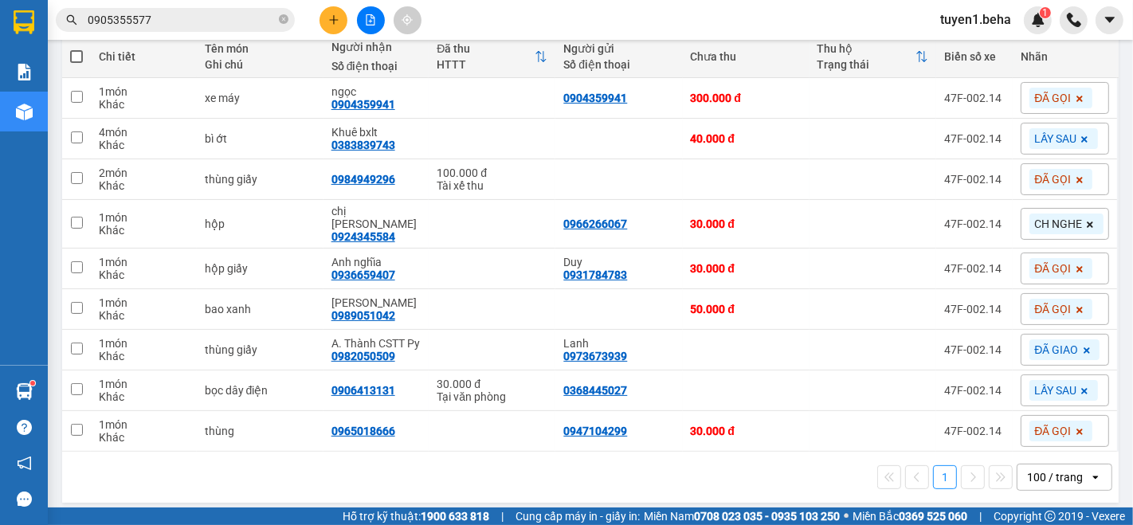
click at [1071, 171] on span at bounding box center [1079, 179] width 16 height 21
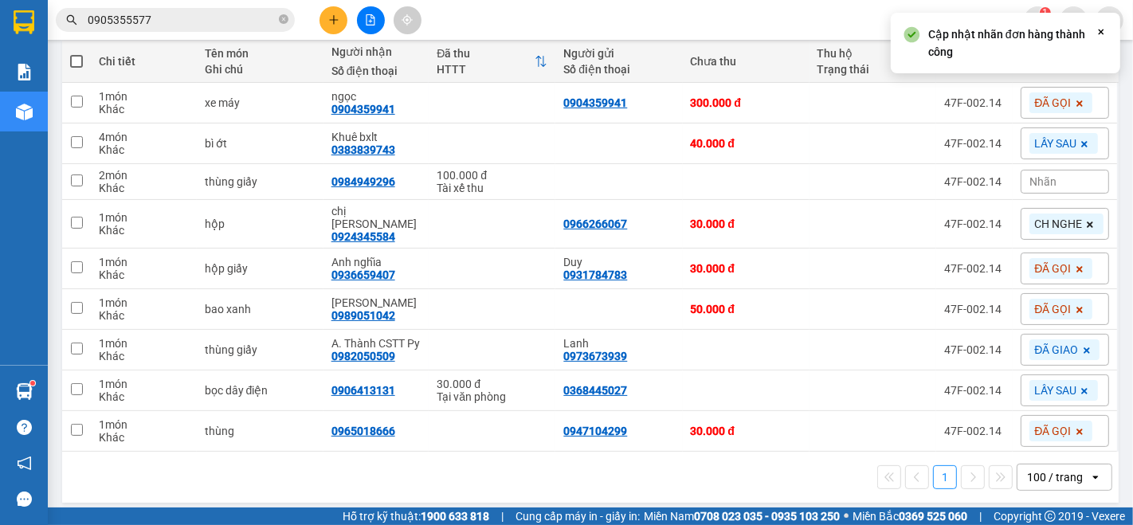
click at [1059, 182] on div "Nhãn" at bounding box center [1064, 182] width 88 height 24
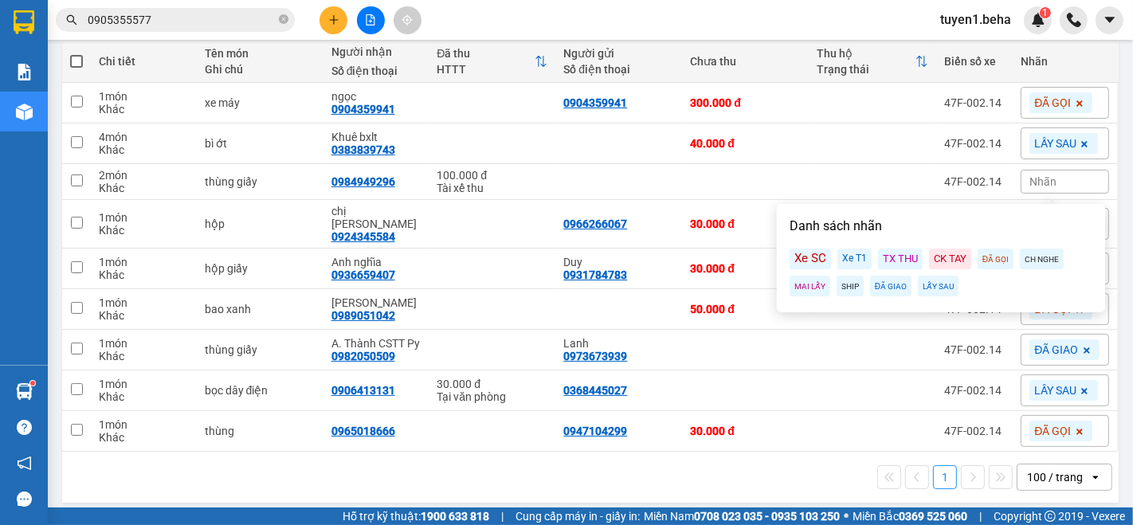
click at [844, 285] on div "SHIP" at bounding box center [849, 286] width 27 height 21
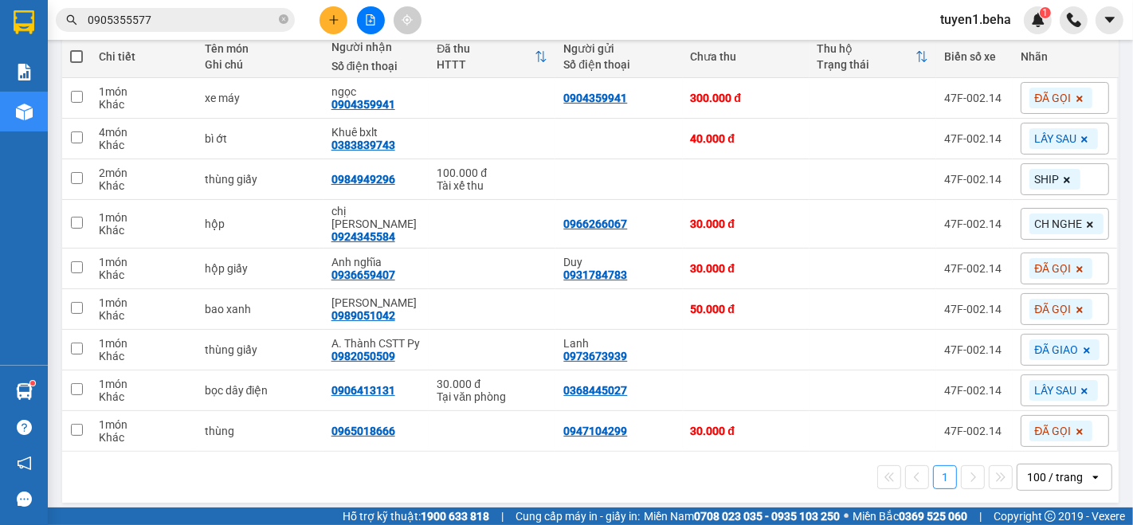
click at [757, 464] on div "1 100 / trang open" at bounding box center [590, 477] width 1043 height 27
click at [202, 464] on div "1 100 / trang open" at bounding box center [590, 477] width 1043 height 27
click at [939, 303] on icon at bounding box center [944, 308] width 11 height 11
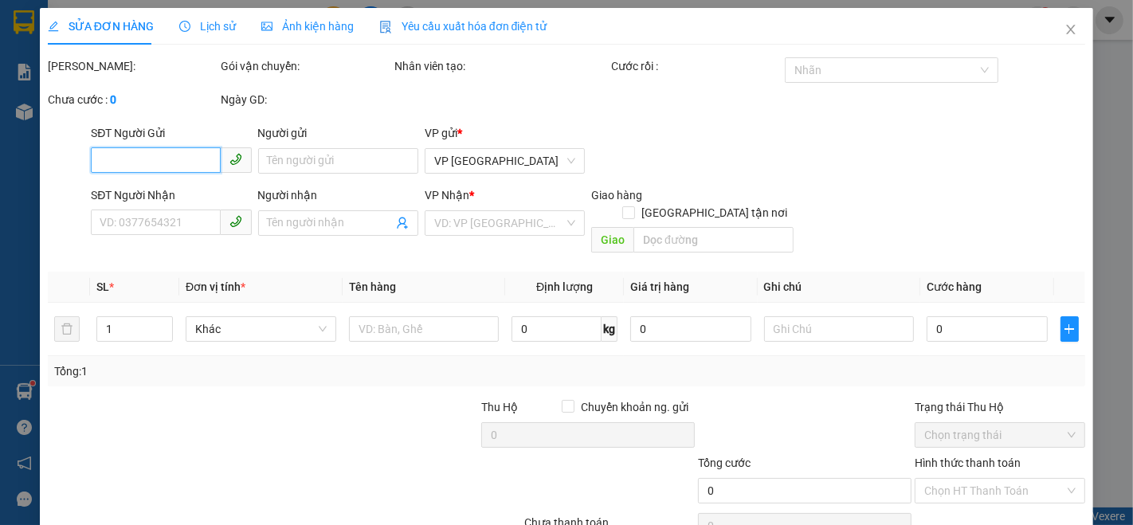
type input "0989051042"
type input "[PERSON_NAME]"
type input "50.000"
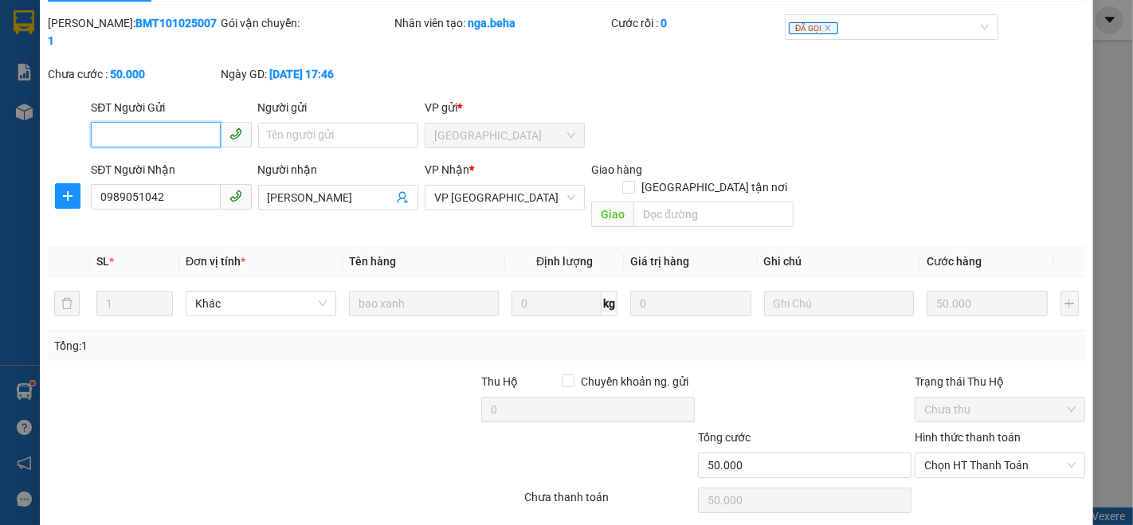
scroll to position [66, 0]
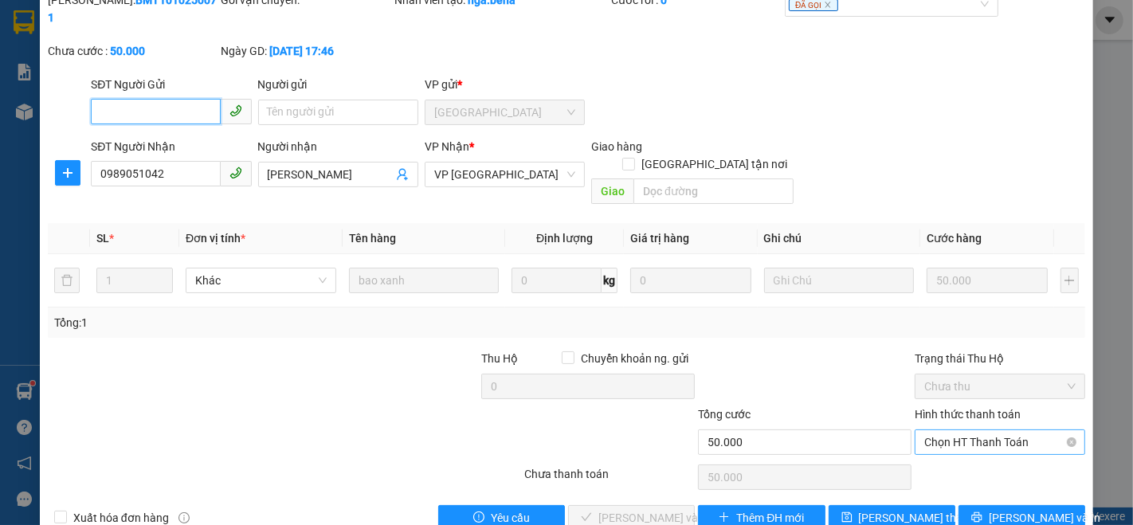
click at [933, 430] on span "Chọn HT Thanh Toán" at bounding box center [999, 442] width 151 height 24
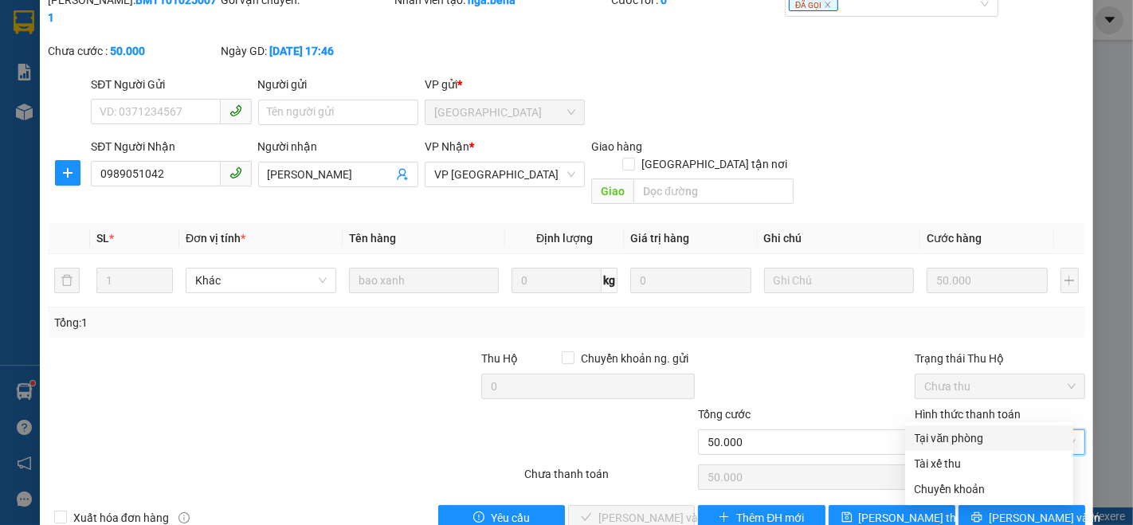
click at [956, 432] on div "Tại văn phòng" at bounding box center [988, 438] width 149 height 18
type input "0"
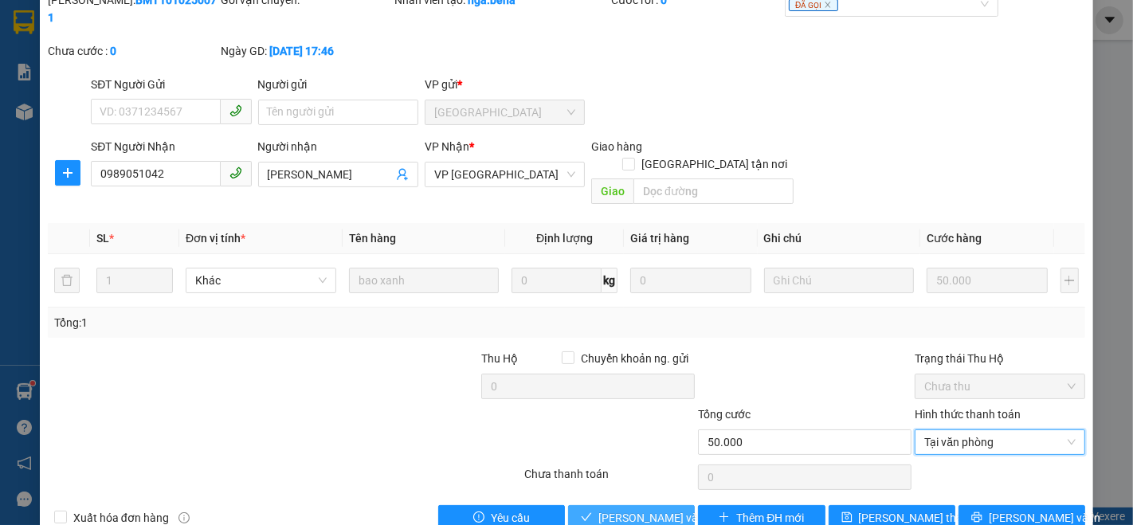
click at [628, 509] on span "[PERSON_NAME] và Giao hàng" at bounding box center [674, 518] width 153 height 18
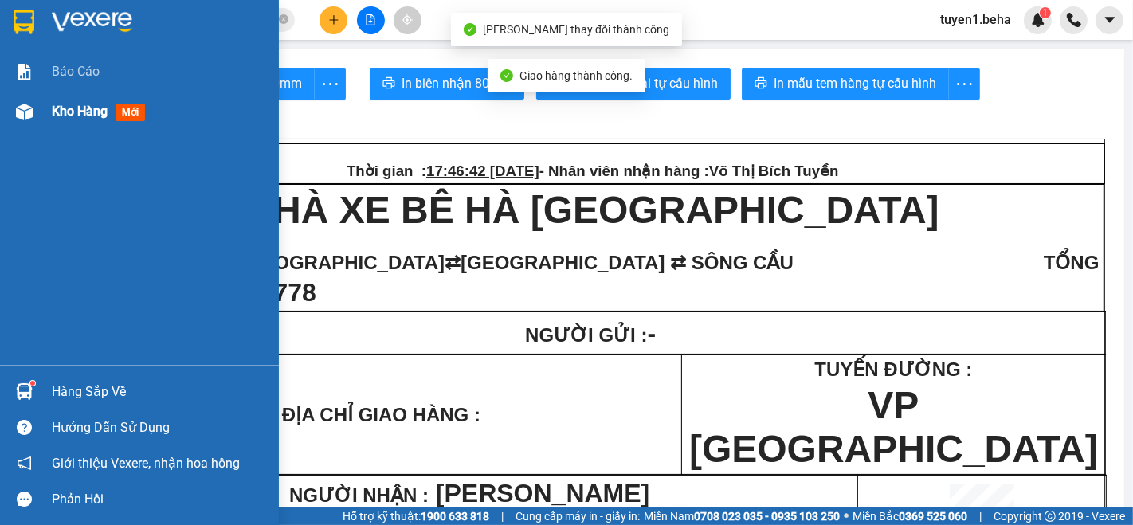
click at [61, 112] on span "Kho hàng" at bounding box center [80, 111] width 56 height 15
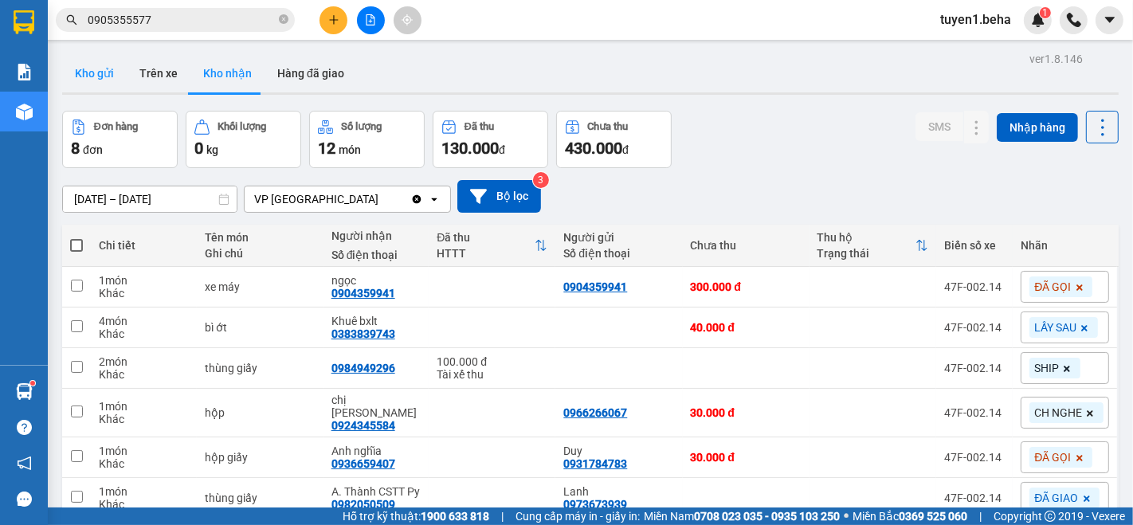
click at [97, 74] on button "Kho gửi" at bounding box center [94, 73] width 65 height 38
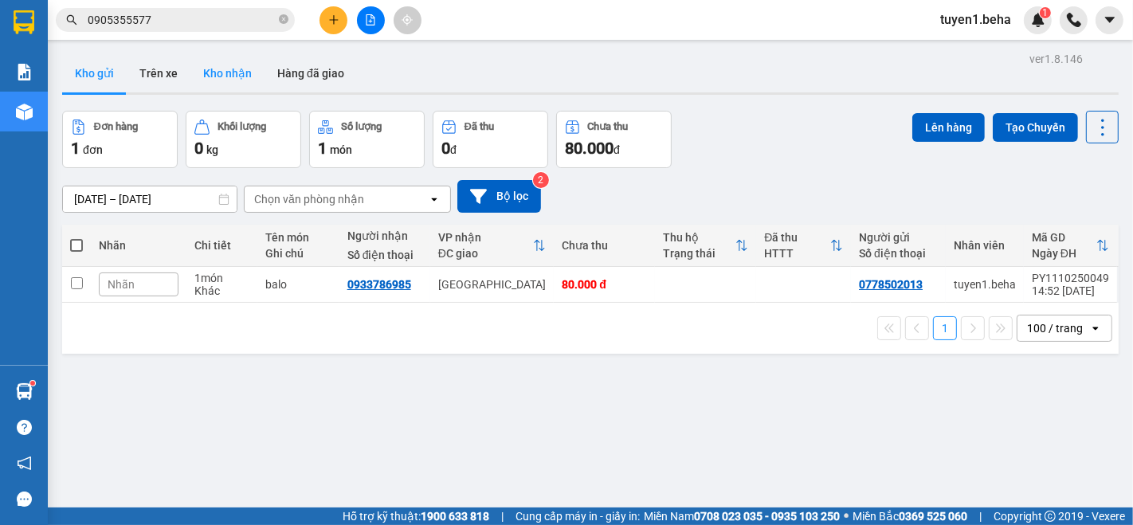
click at [226, 77] on button "Kho nhận" at bounding box center [227, 73] width 74 height 38
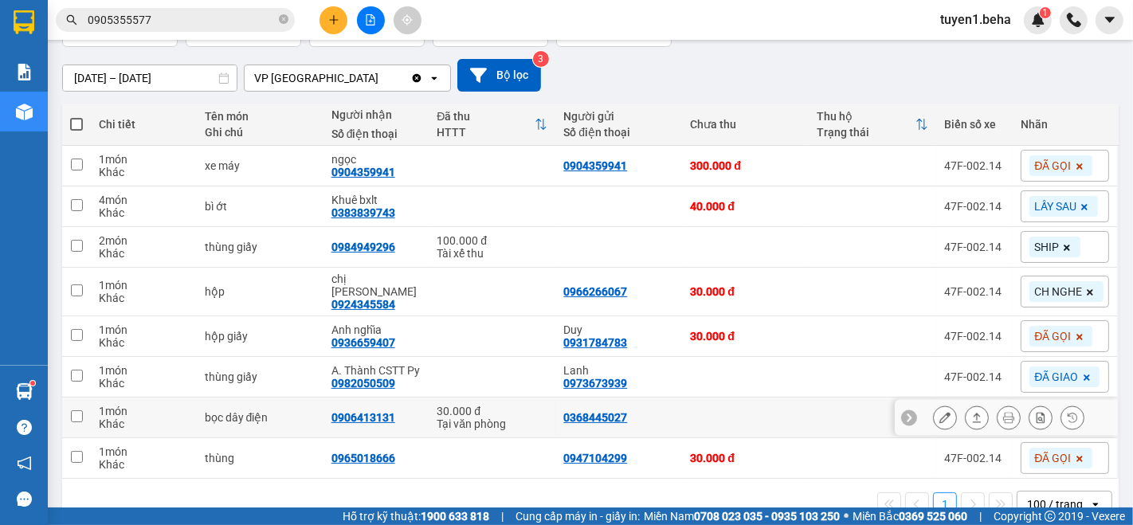
scroll to position [147, 0]
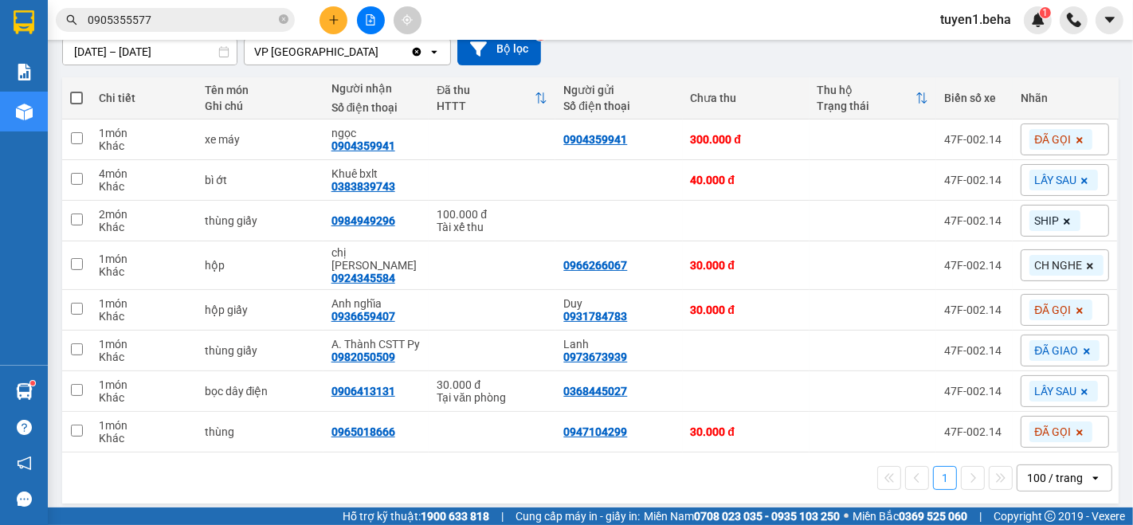
click at [207, 491] on div "1 100 / trang open" at bounding box center [590, 477] width 1056 height 51
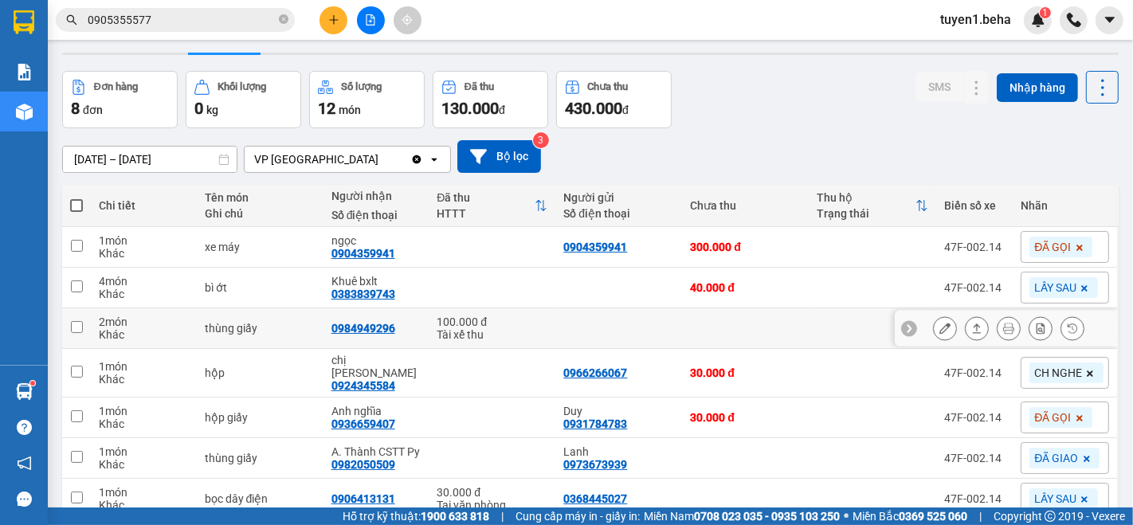
scroll to position [0, 0]
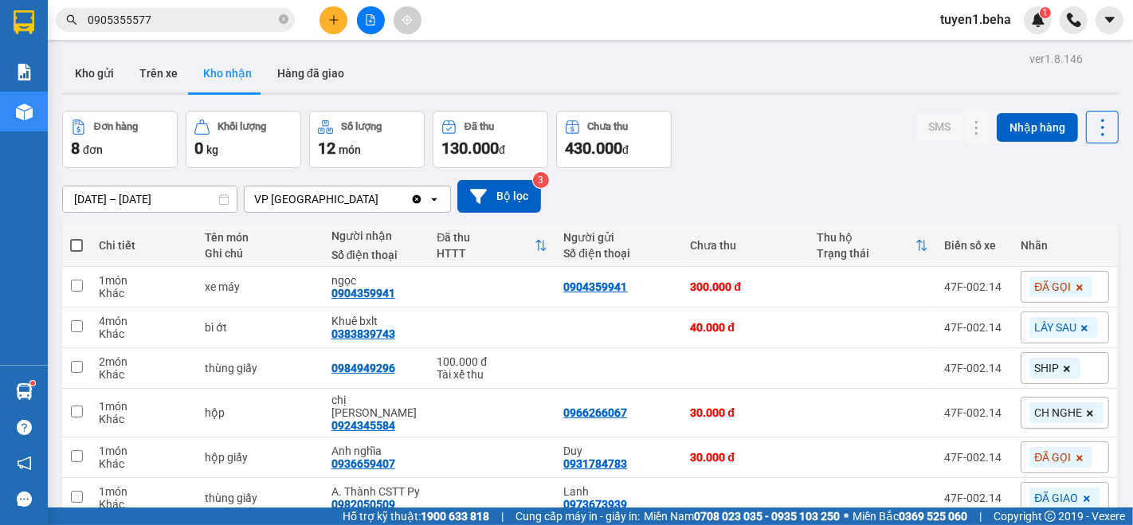
click at [370, 25] on button at bounding box center [371, 20] width 28 height 28
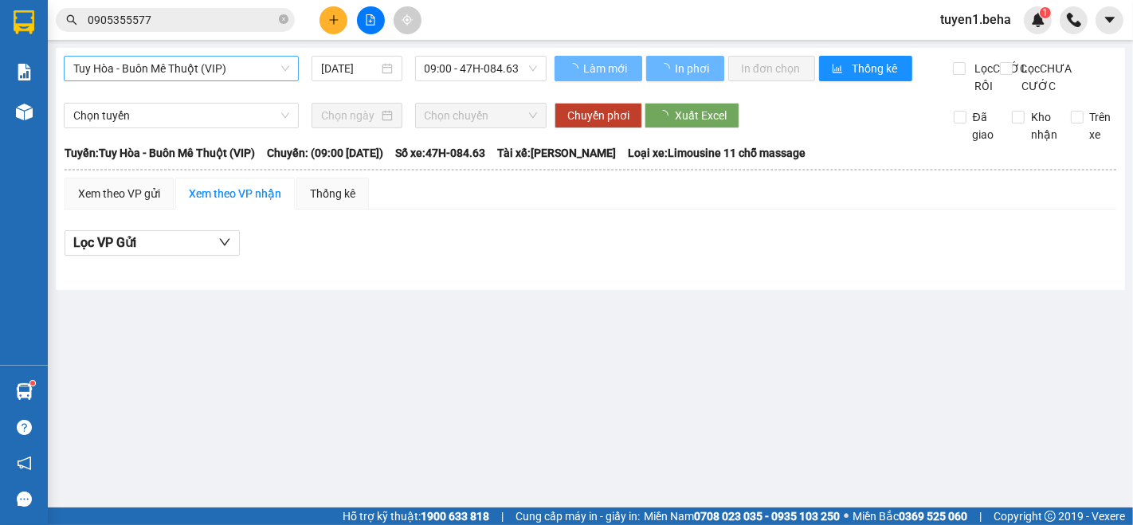
click at [179, 75] on span "Tuy Hòa - Buôn Mê Thuột (VIP)" at bounding box center [181, 69] width 216 height 24
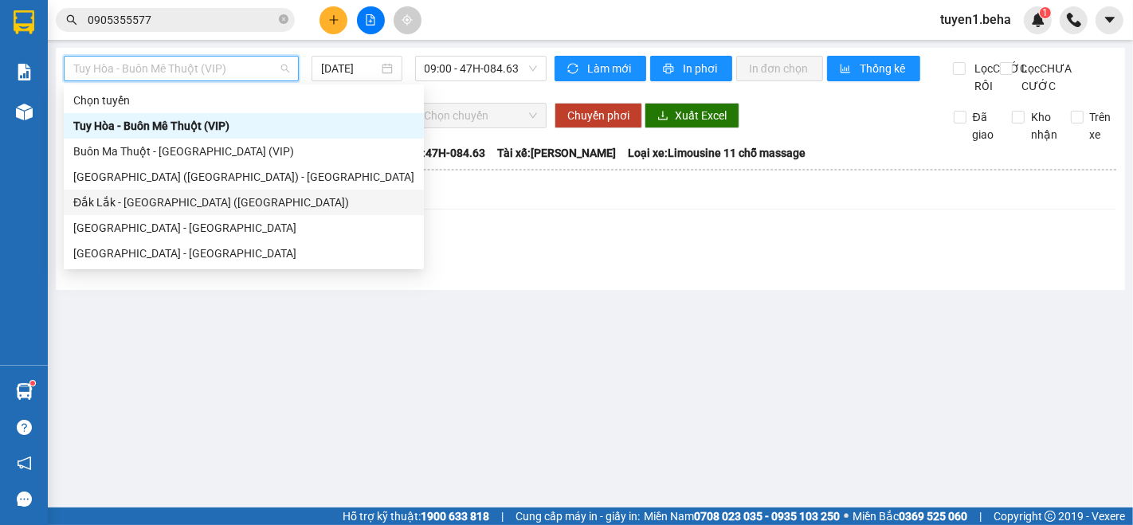
click at [189, 201] on div "Đắk Lắk - [GEOGRAPHIC_DATA] ([GEOGRAPHIC_DATA])" at bounding box center [243, 203] width 341 height 18
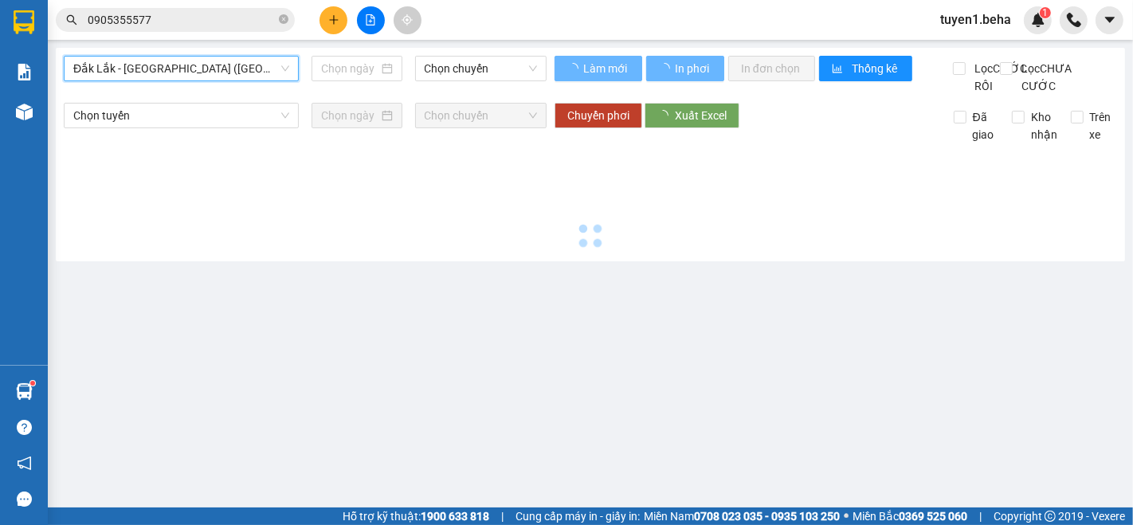
type input "[DATE]"
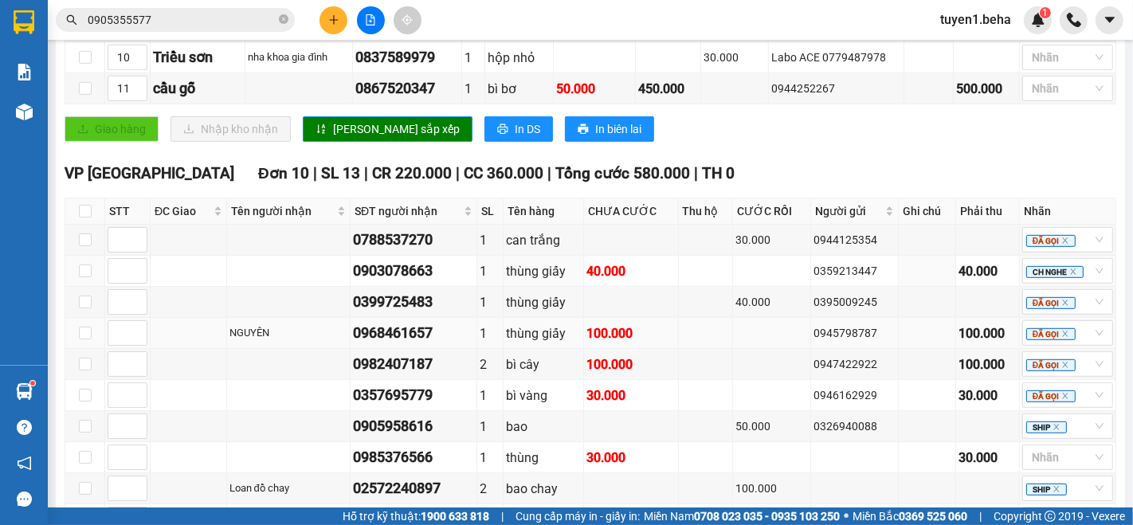
scroll to position [797, 0]
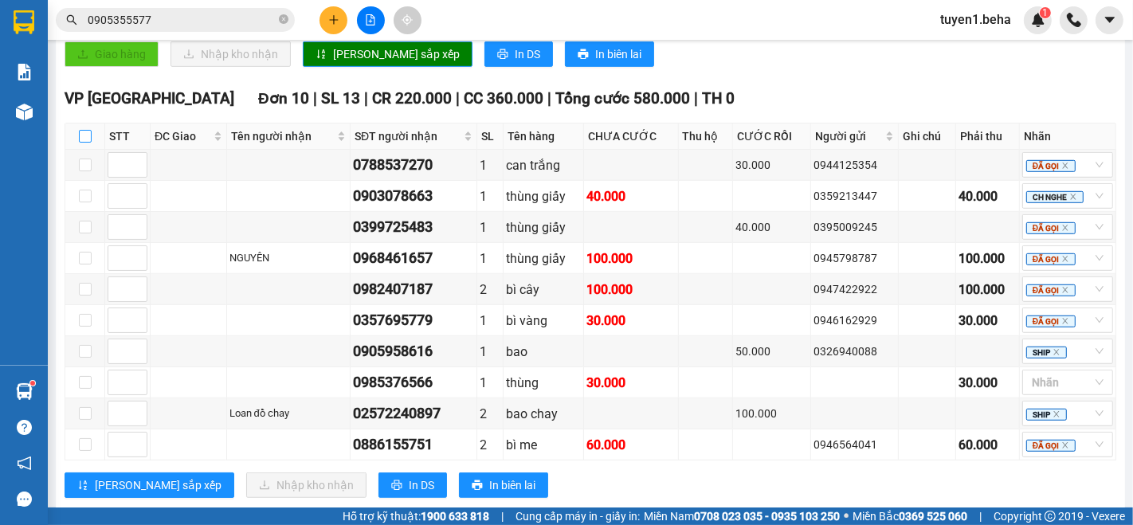
click at [86, 137] on input "checkbox" at bounding box center [85, 136] width 13 height 13
checkbox input "true"
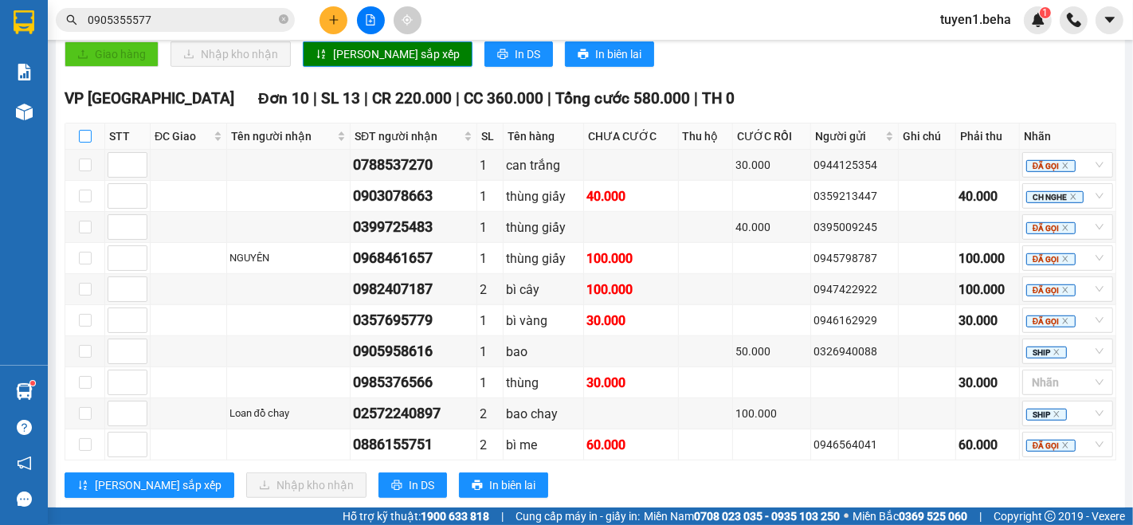
checkbox input "true"
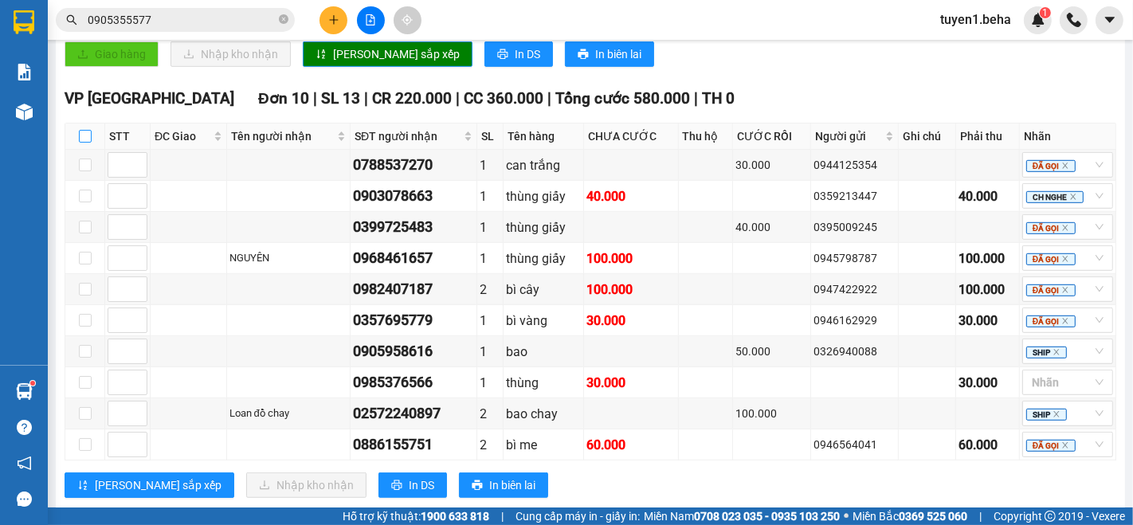
checkbox input "true"
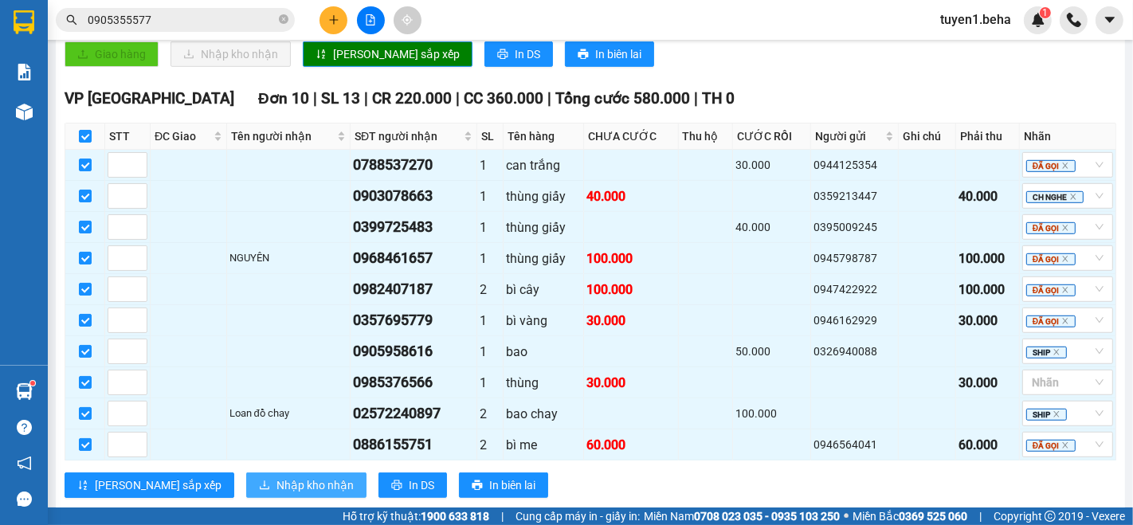
click at [276, 485] on span "Nhập kho nhận" at bounding box center [314, 485] width 77 height 18
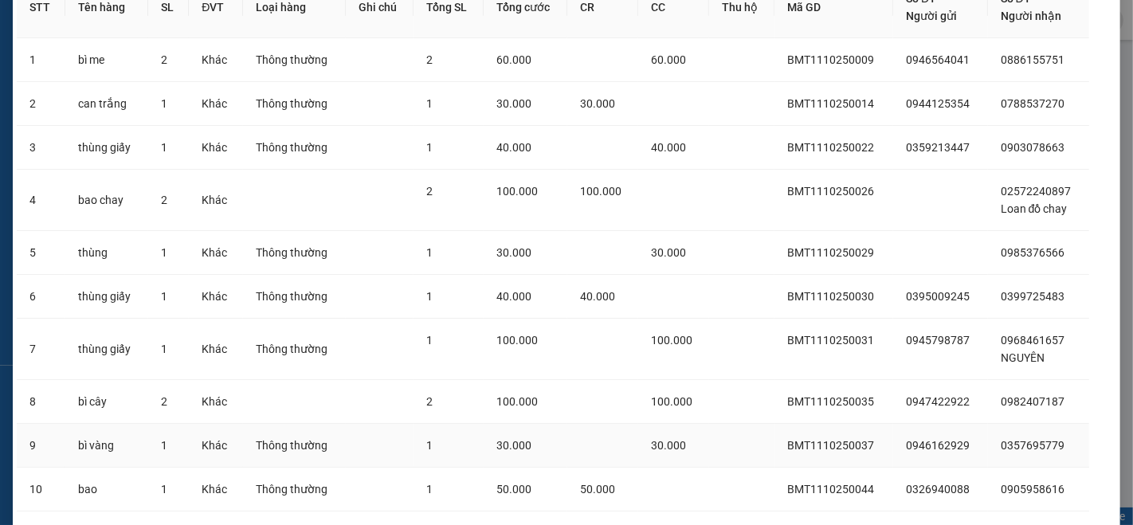
scroll to position [195, 0]
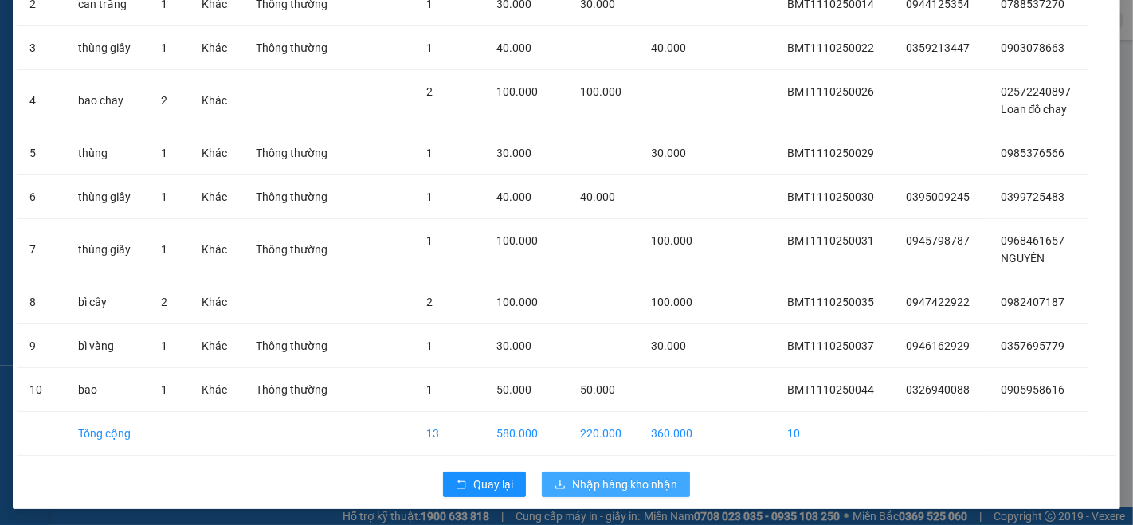
click at [580, 478] on span "Nhập hàng kho nhận" at bounding box center [624, 485] width 105 height 18
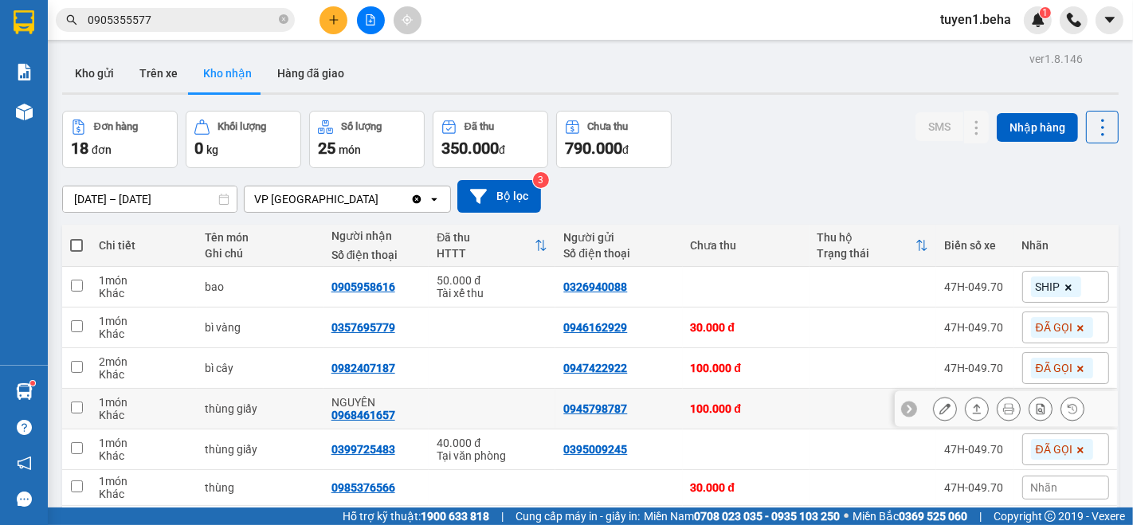
scroll to position [88, 0]
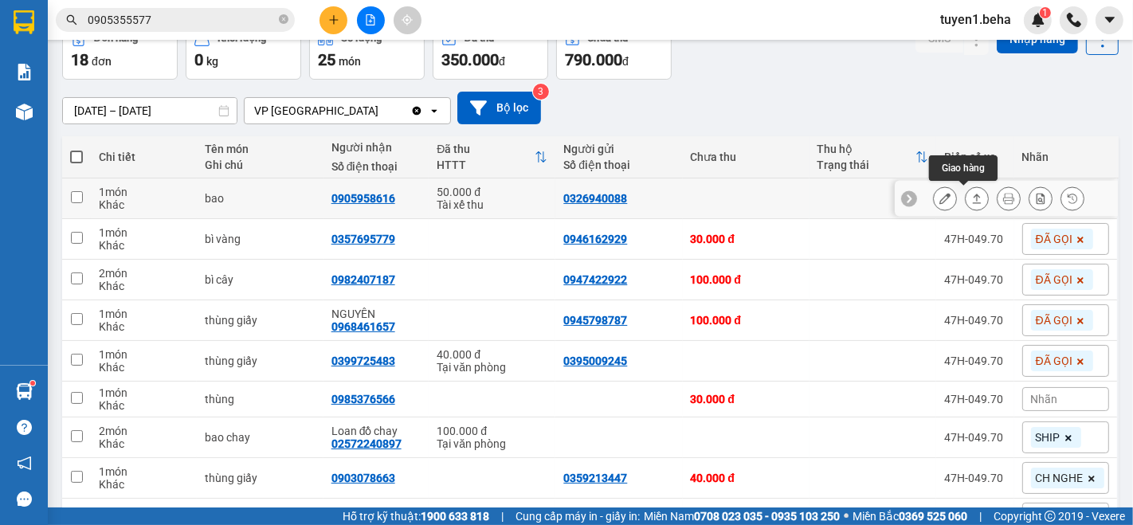
click at [971, 201] on icon at bounding box center [976, 198] width 11 height 11
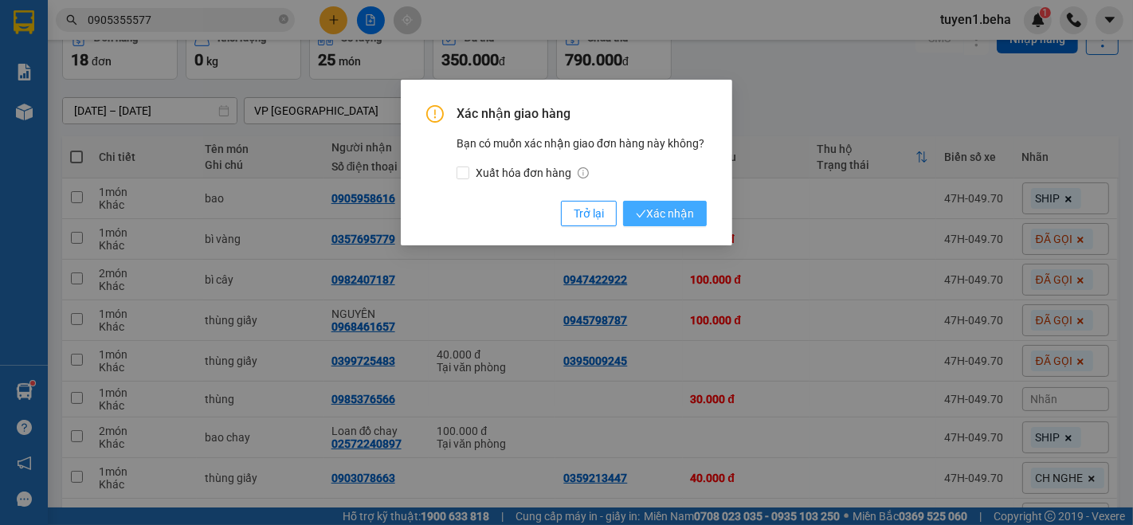
click at [657, 215] on span "Xác nhận" at bounding box center [665, 214] width 58 height 18
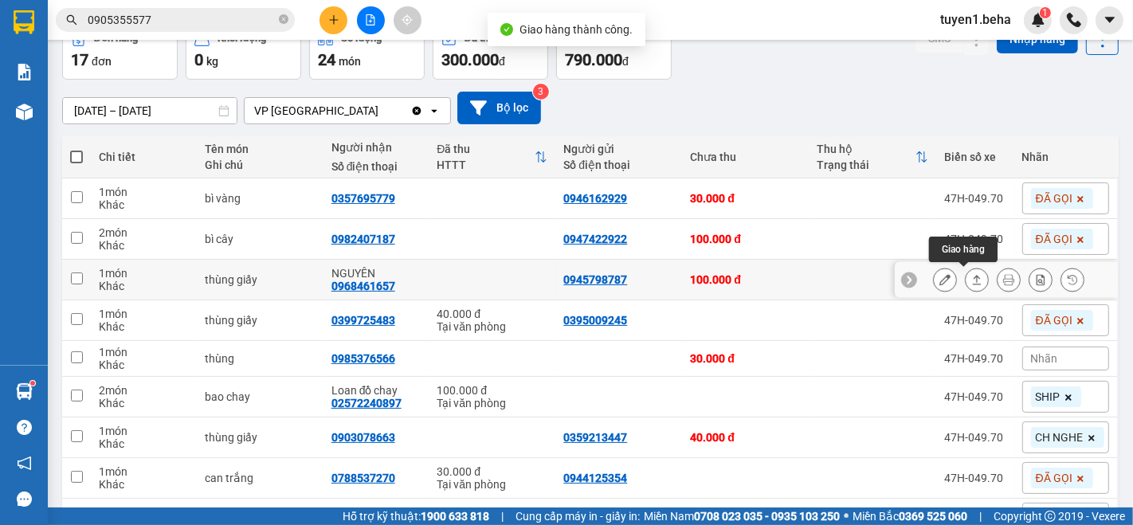
click at [971, 281] on icon at bounding box center [976, 279] width 11 height 11
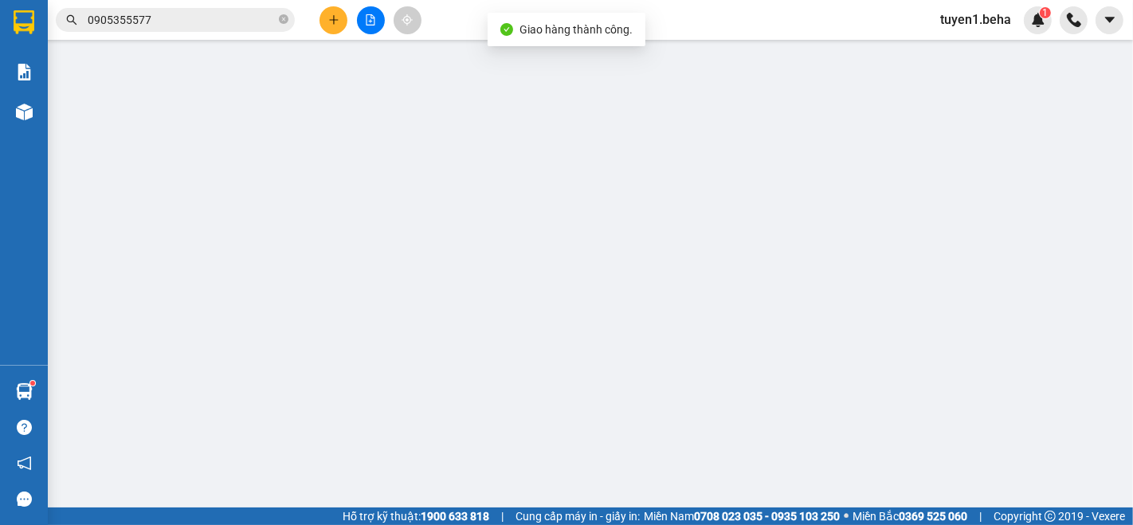
type input "0945798787"
type input "0968461657"
type input "NGUYÊN"
type input "100.000"
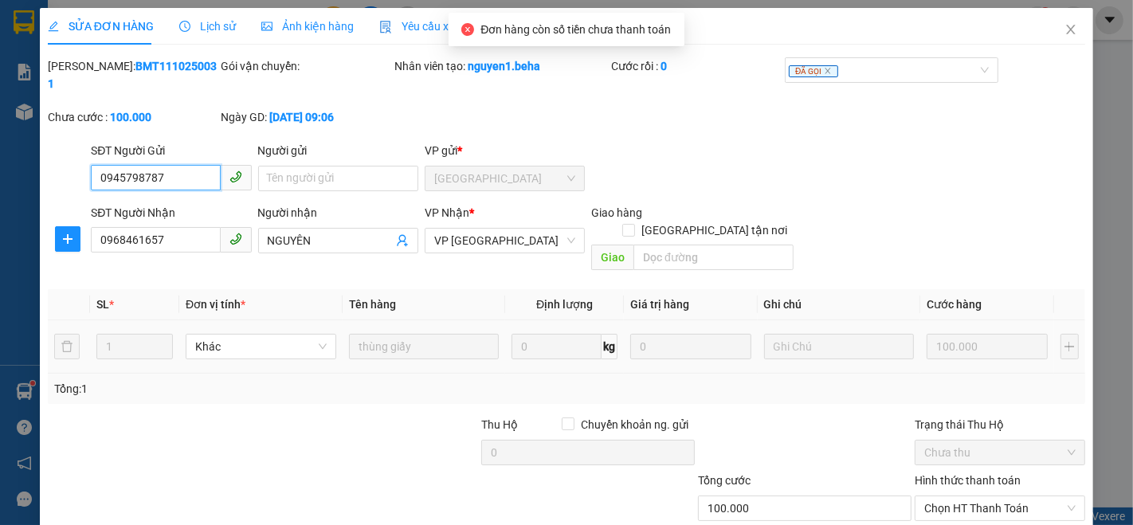
scroll to position [66, 0]
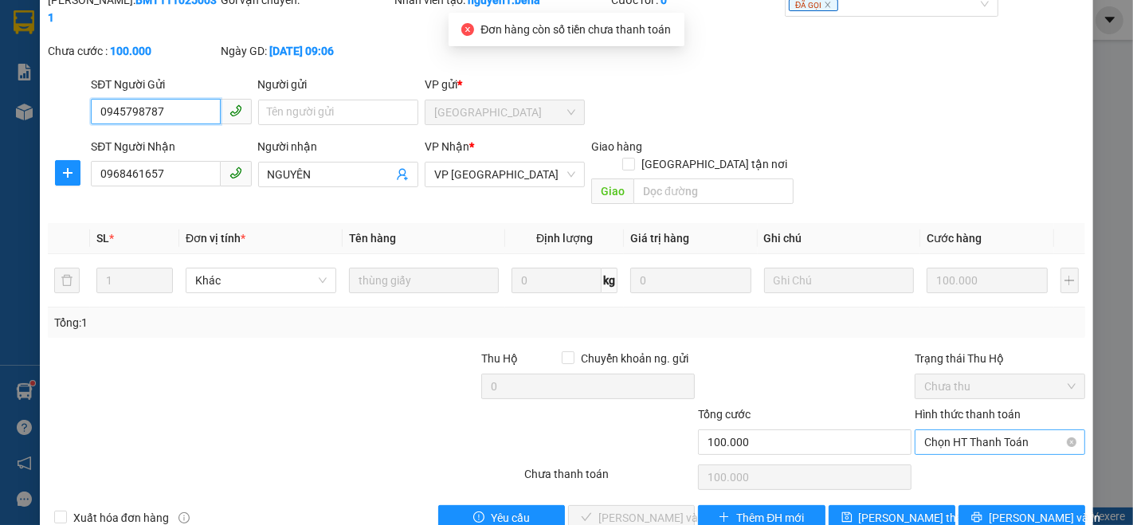
click at [983, 430] on span "Chọn HT Thanh Toán" at bounding box center [999, 442] width 151 height 24
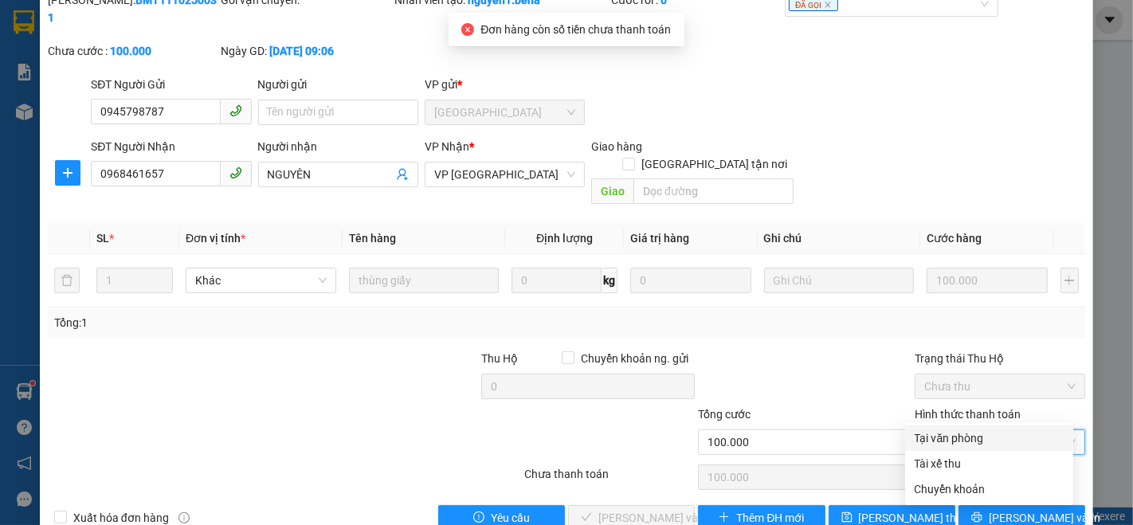
click at [938, 429] on div "Tại văn phòng" at bounding box center [988, 438] width 149 height 18
type input "0"
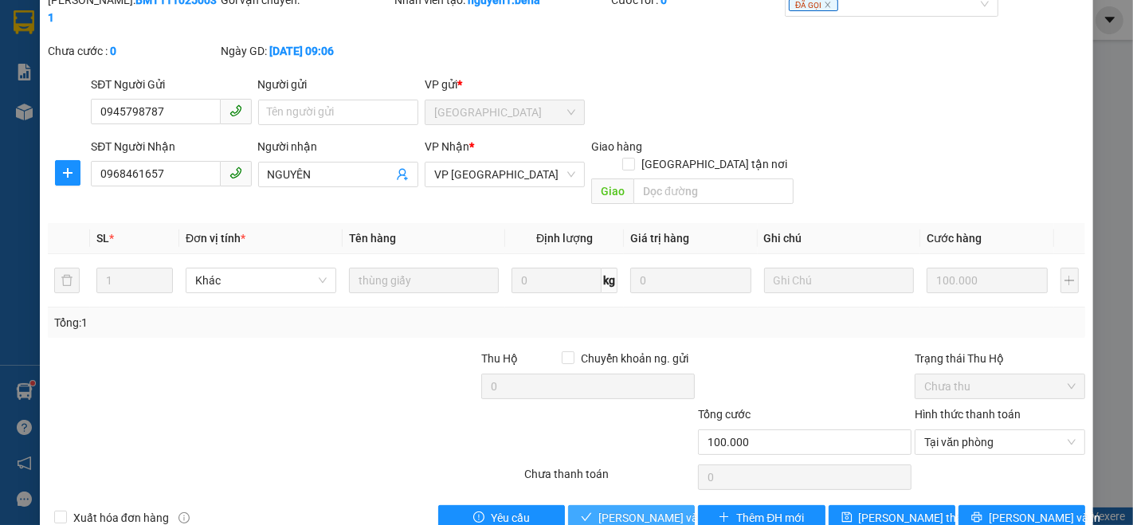
click at [641, 509] on span "[PERSON_NAME] và Giao hàng" at bounding box center [674, 518] width 153 height 18
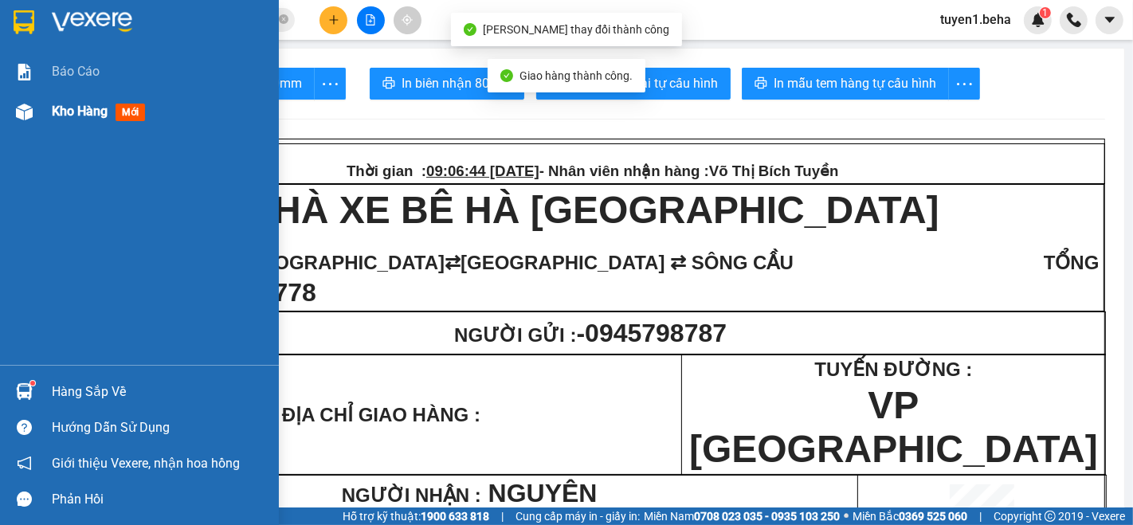
click at [69, 104] on span "Kho hàng" at bounding box center [80, 111] width 56 height 15
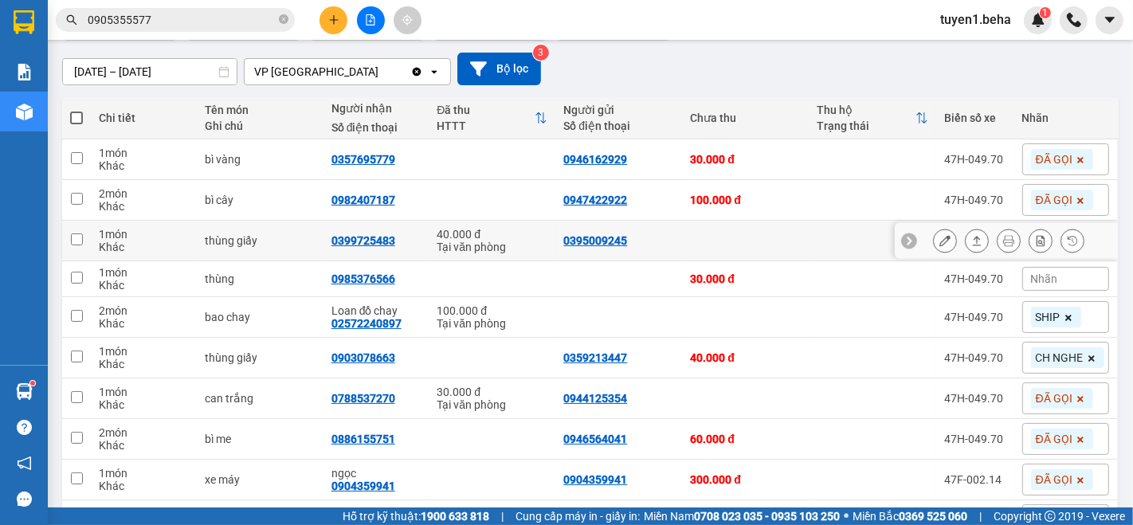
scroll to position [177, 0]
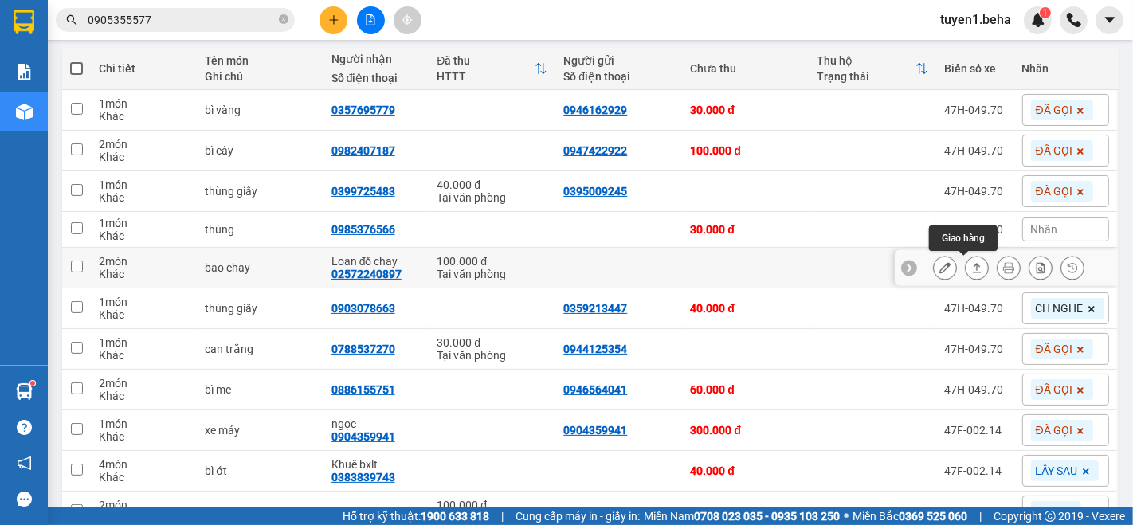
click at [971, 263] on icon at bounding box center [976, 267] width 11 height 11
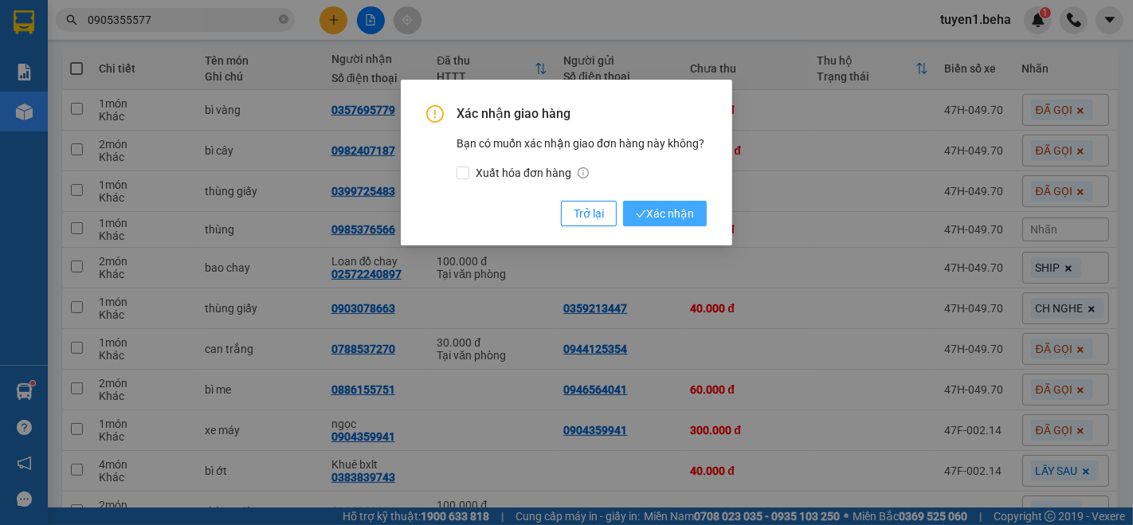
click at [672, 211] on span "Xác nhận" at bounding box center [665, 214] width 58 height 18
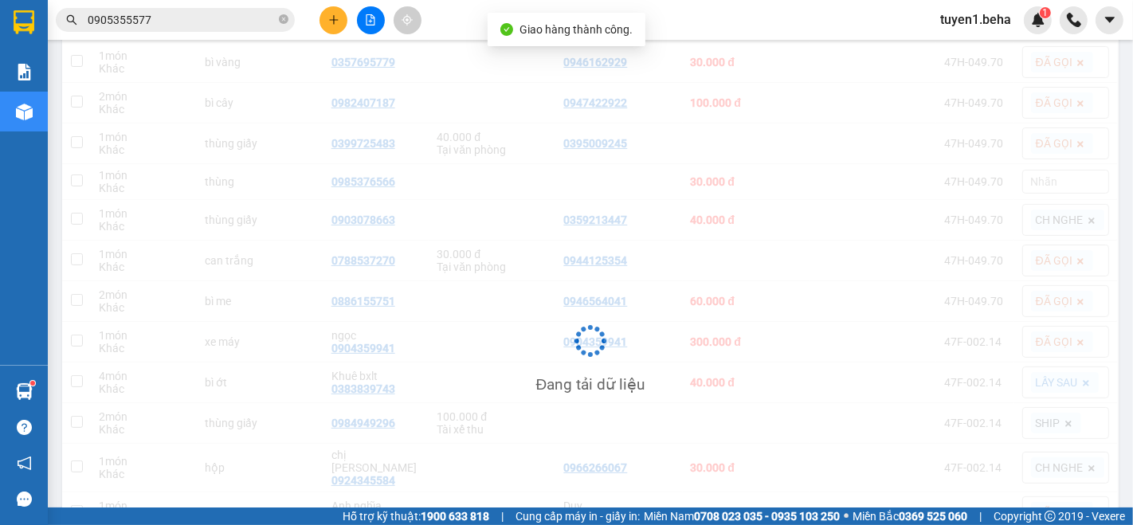
scroll to position [265, 0]
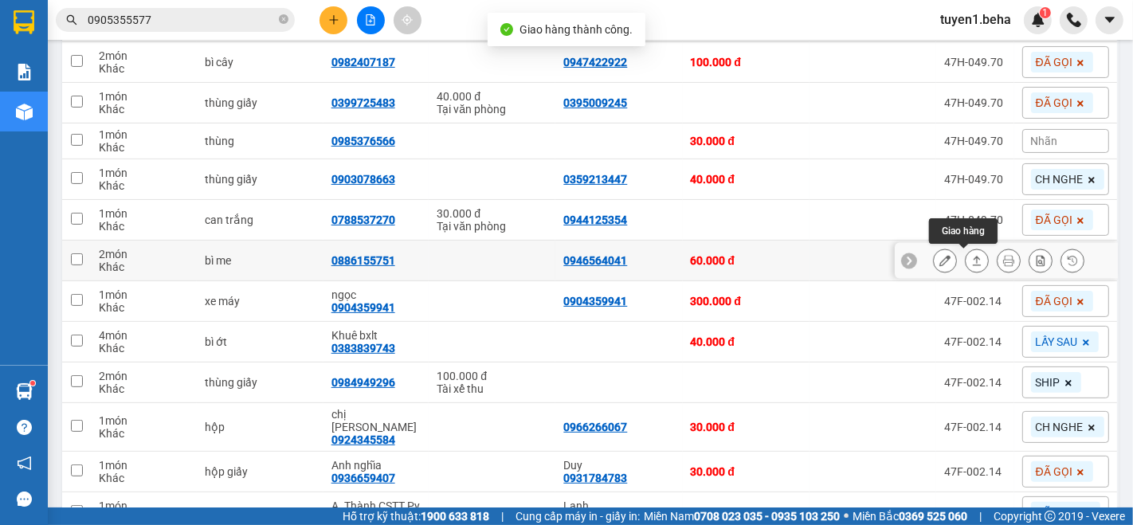
click at [971, 260] on icon at bounding box center [976, 260] width 11 height 11
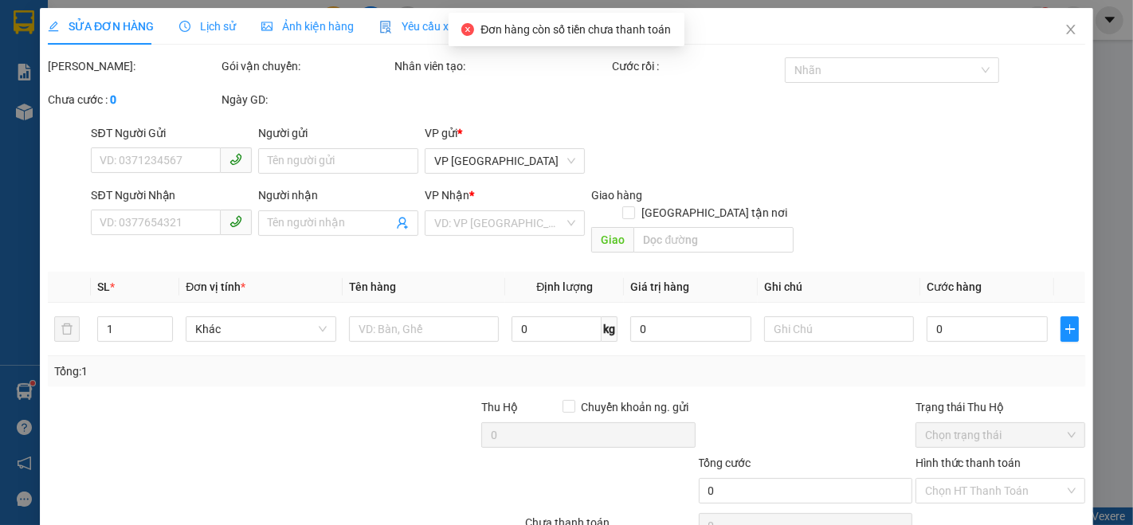
type input "0946564041"
type input "0886155751"
type input "60.000"
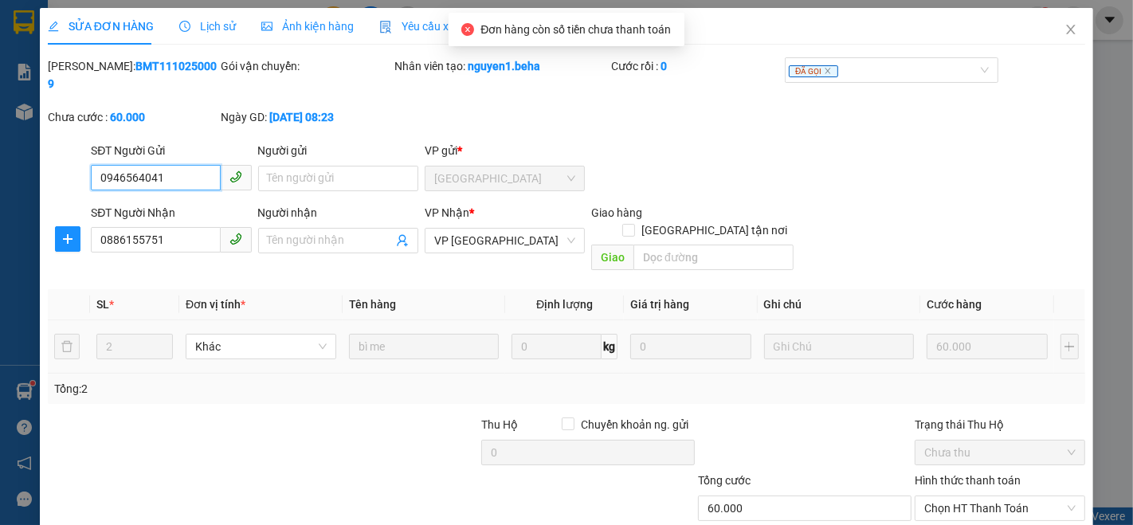
scroll to position [2, 0]
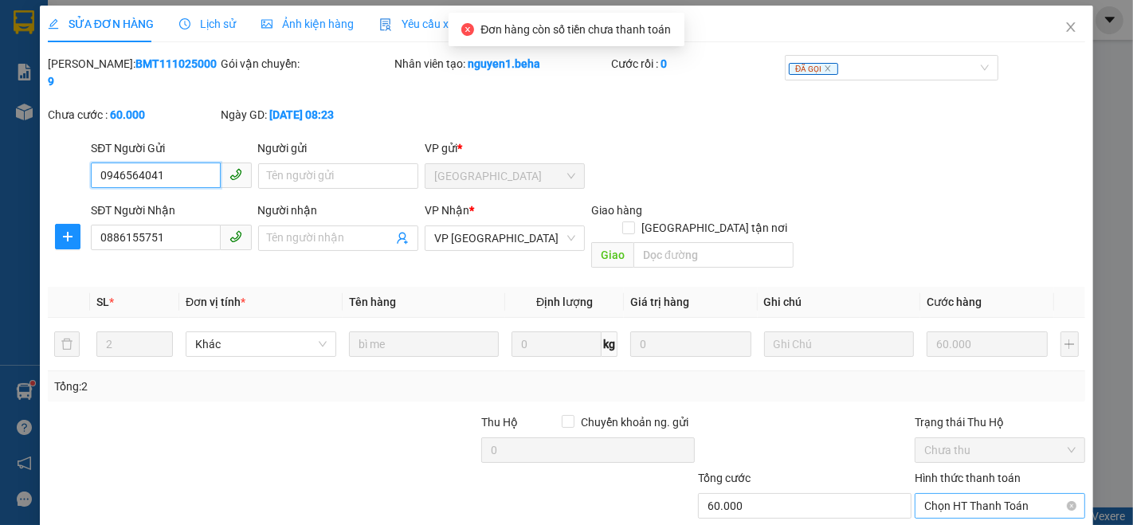
click at [952, 494] on span "Chọn HT Thanh Toán" at bounding box center [999, 506] width 151 height 24
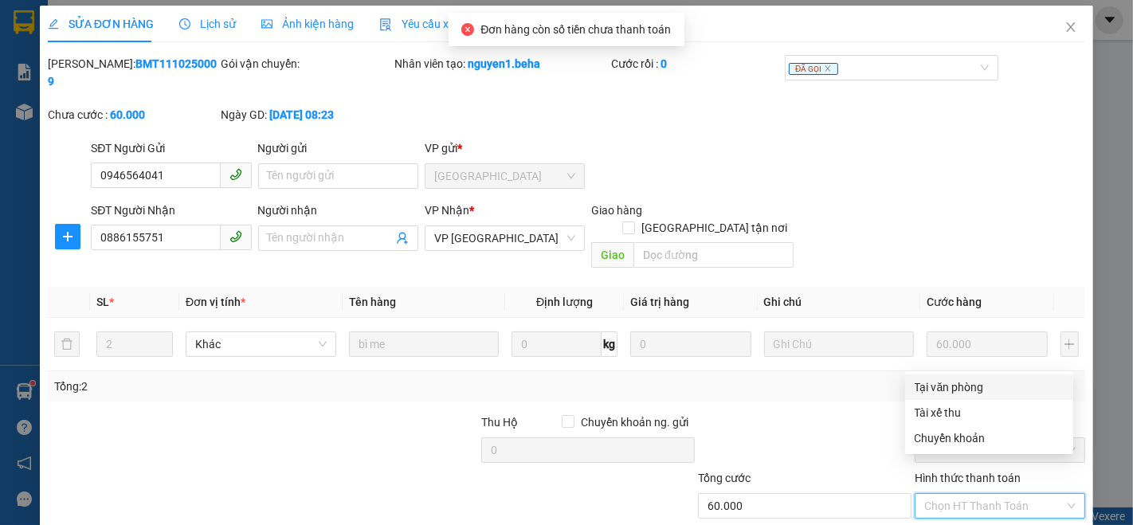
click at [949, 385] on div "Tại văn phòng" at bounding box center [988, 387] width 149 height 18
type input "0"
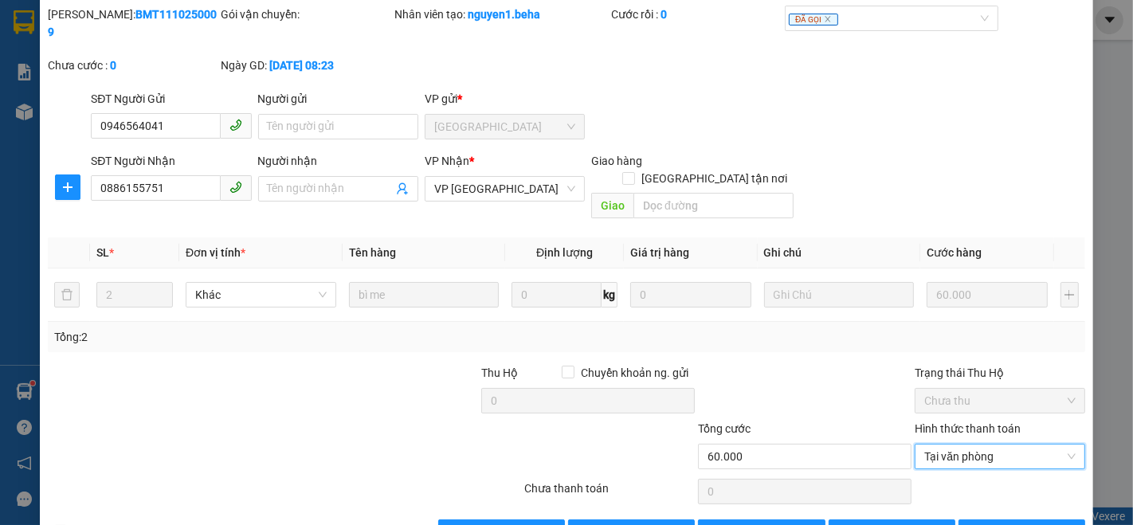
scroll to position [66, 0]
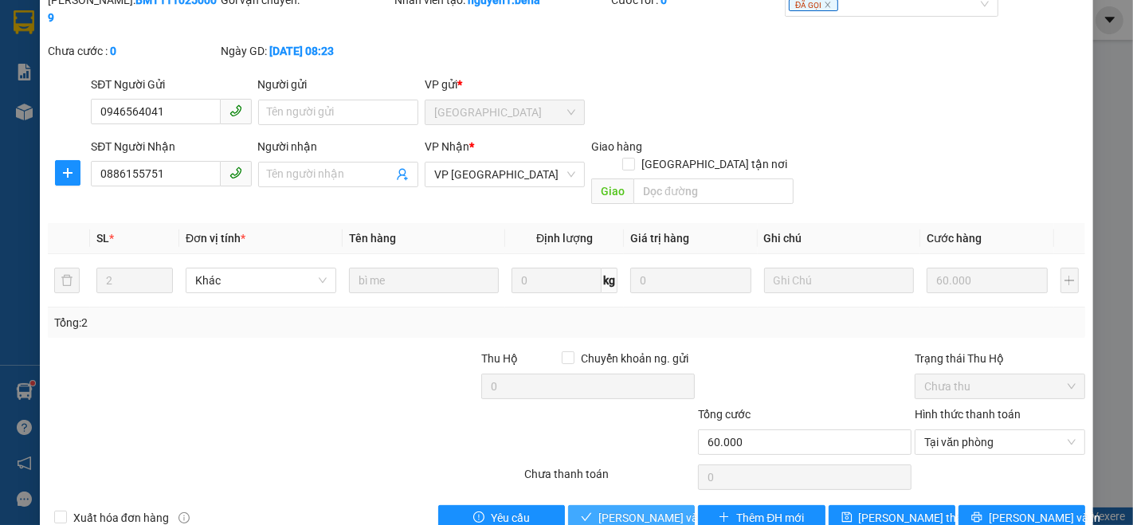
click at [639, 509] on span "[PERSON_NAME] và Giao hàng" at bounding box center [674, 518] width 153 height 18
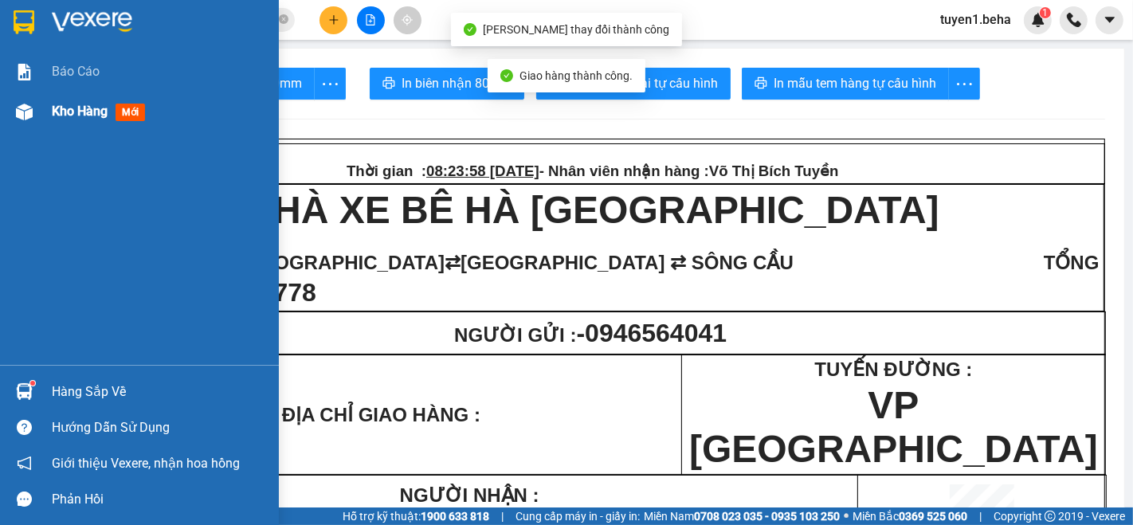
click at [82, 109] on span "Kho hàng" at bounding box center [80, 111] width 56 height 15
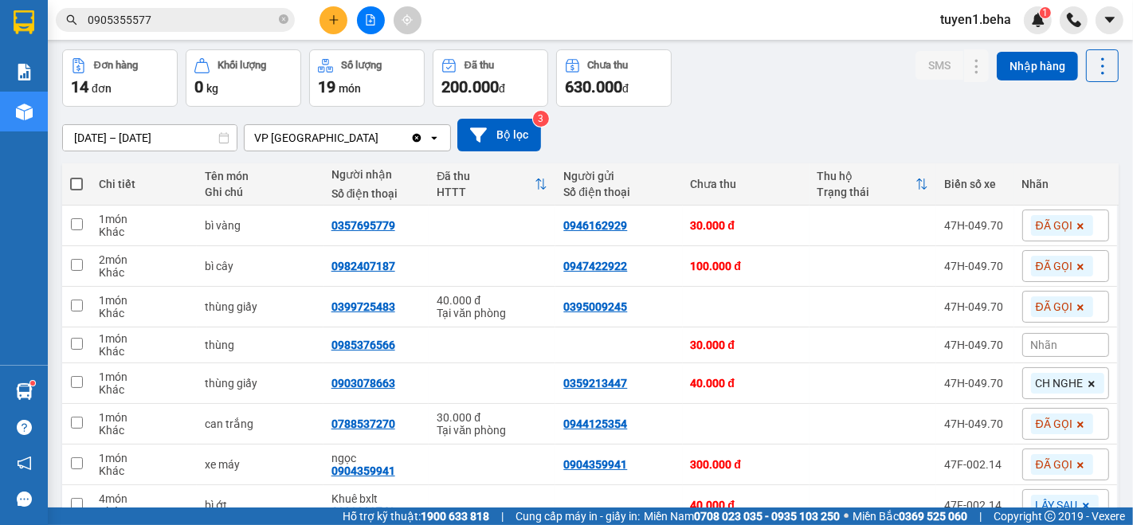
scroll to position [88, 0]
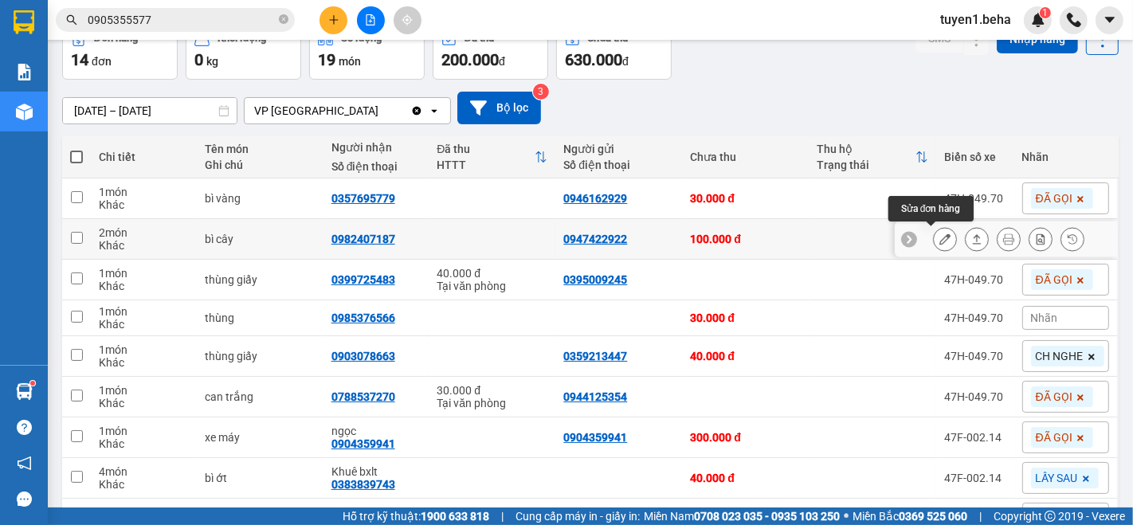
click at [939, 235] on icon at bounding box center [944, 238] width 11 height 11
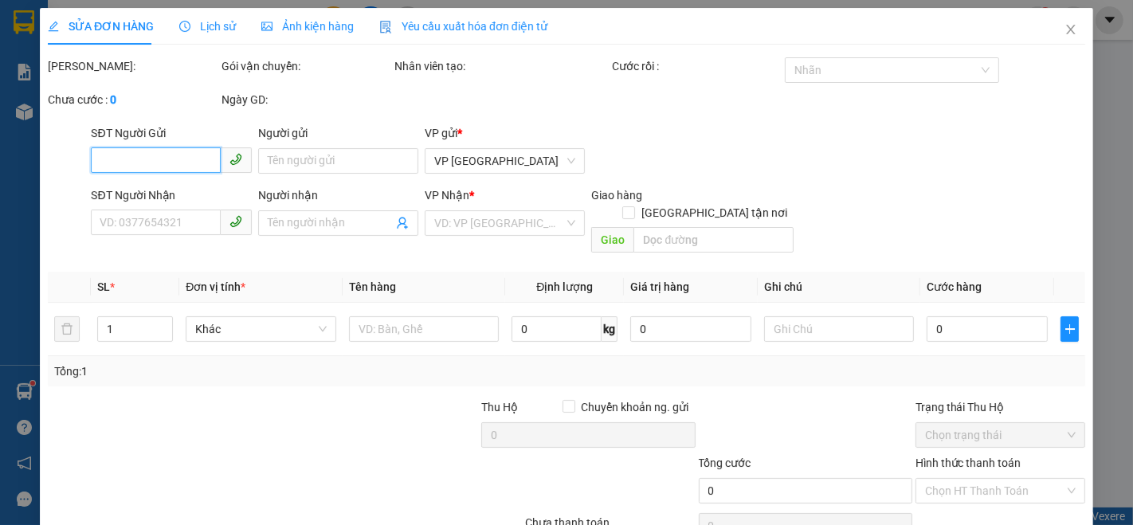
type input "0947422922"
type input "0982407187"
type input "100.000"
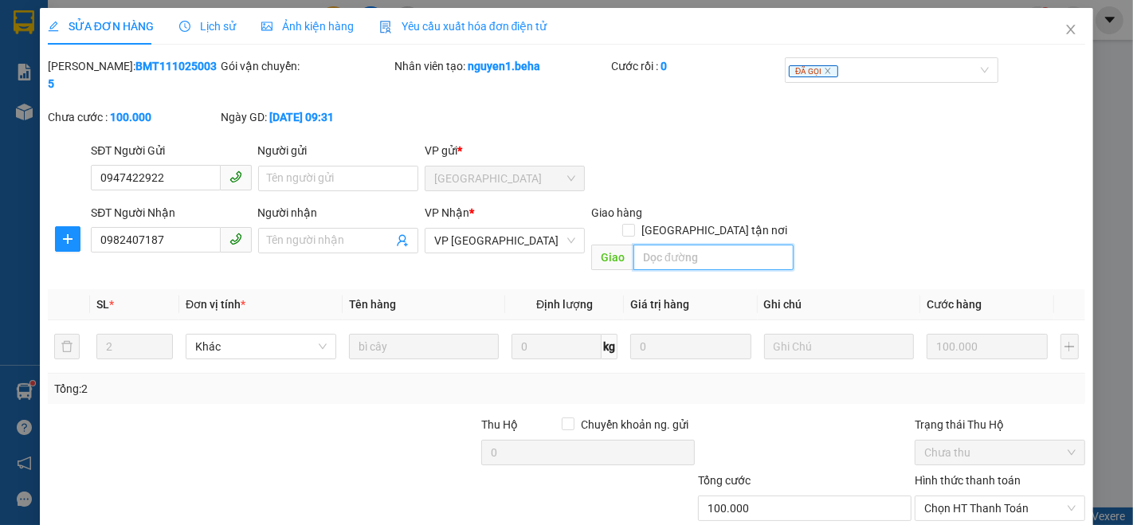
click at [689, 245] on input "search" at bounding box center [713, 257] width 160 height 25
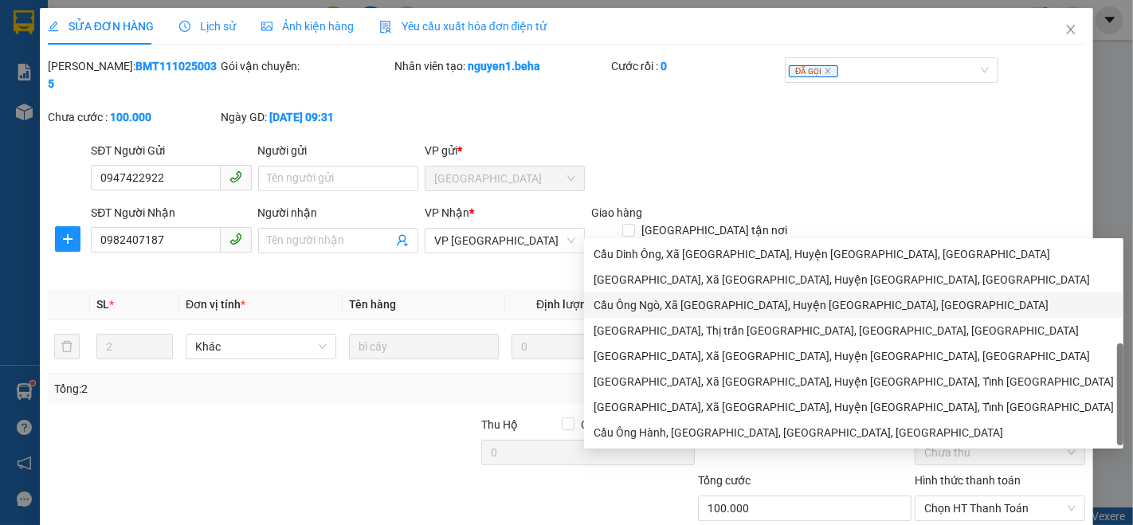
scroll to position [50, 0]
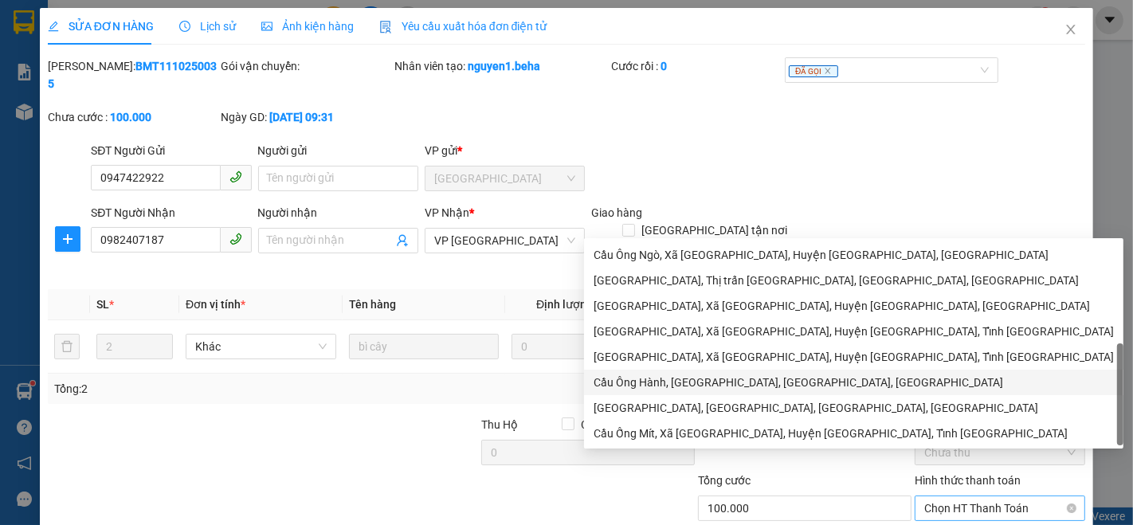
click at [946, 496] on span "Chọn HT Thanh Toán" at bounding box center [999, 508] width 151 height 24
type input "cầu dinh ông"
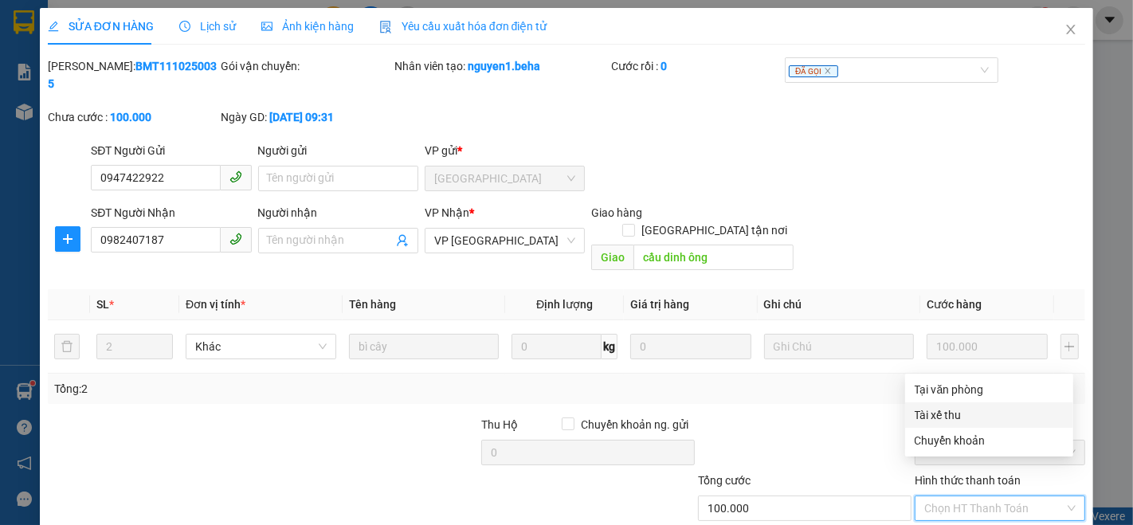
click at [979, 405] on div "Tài xế thu" at bounding box center [989, 414] width 168 height 25
type input "0"
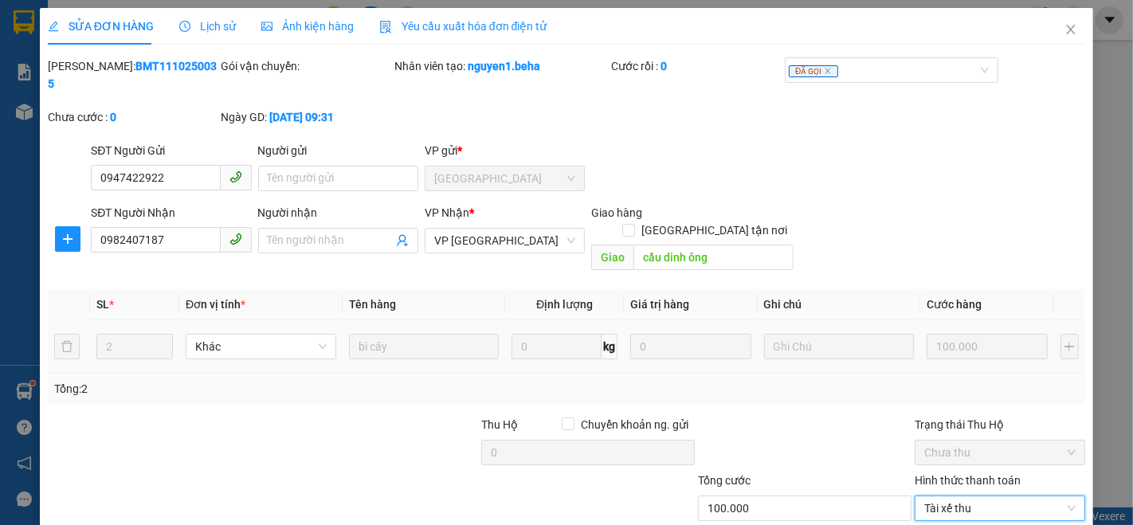
scroll to position [66, 0]
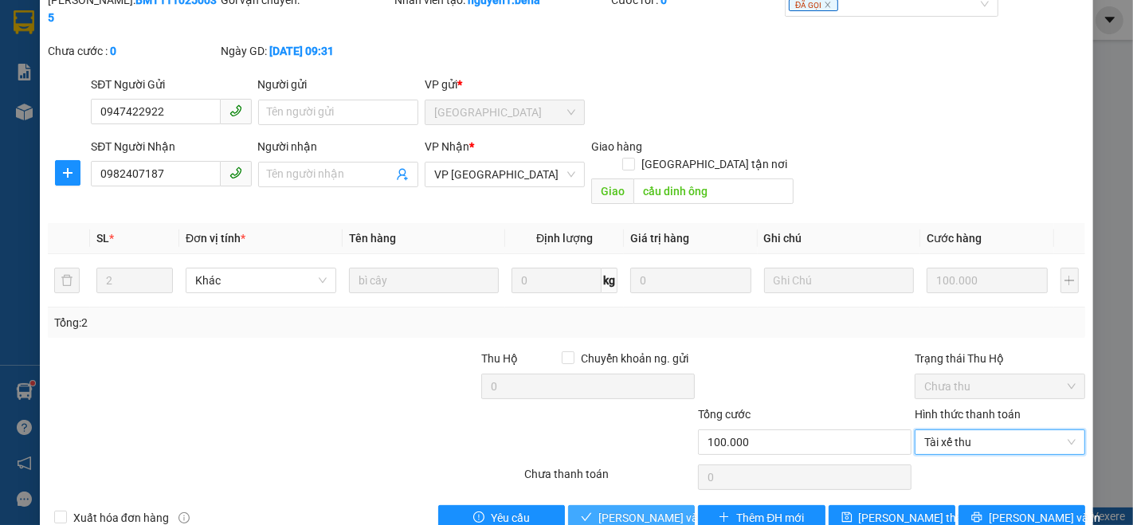
click at [649, 509] on span "[PERSON_NAME] và Giao hàng" at bounding box center [674, 518] width 153 height 18
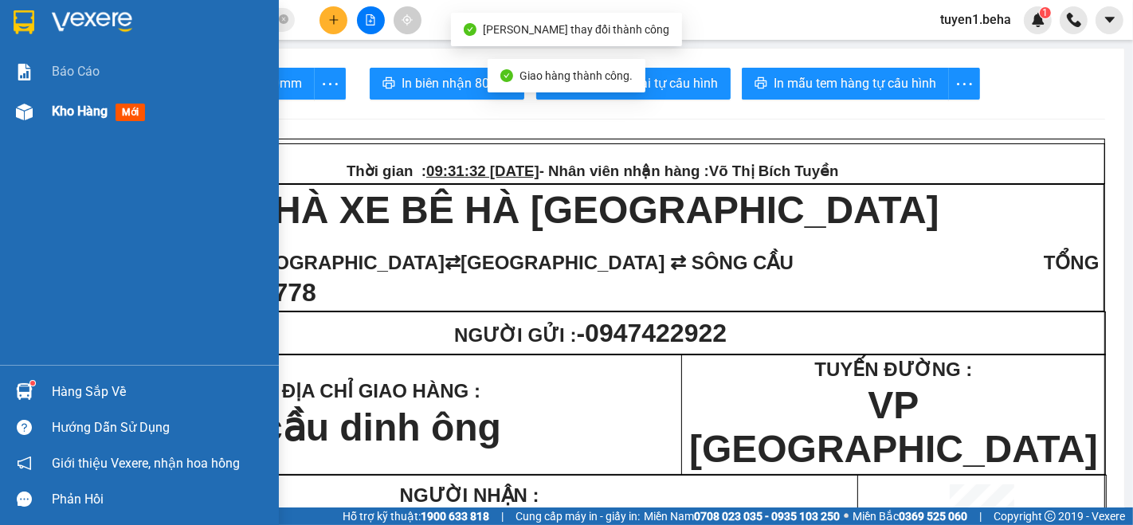
click at [72, 106] on span "Kho hàng" at bounding box center [80, 111] width 56 height 15
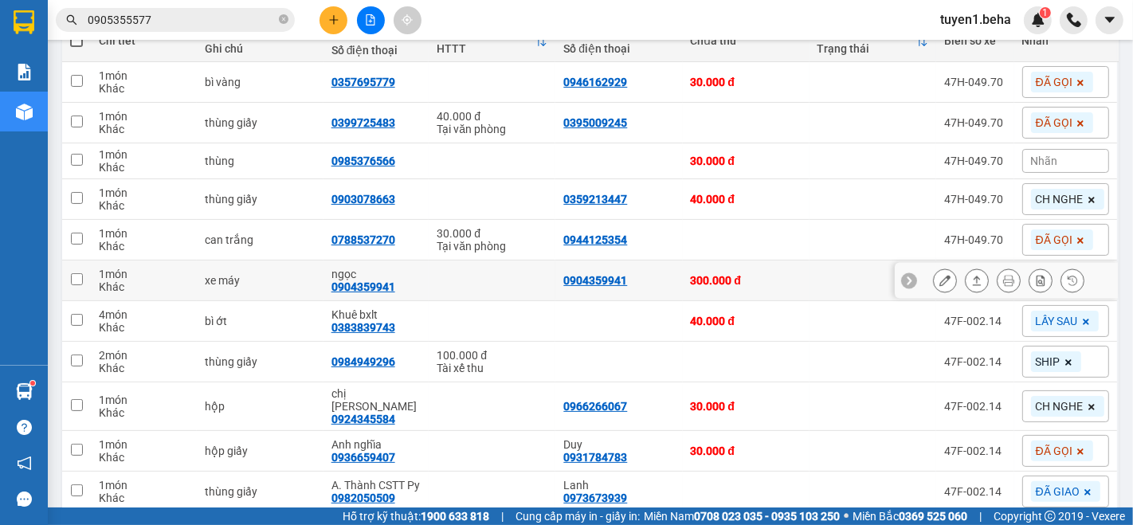
scroll to position [258, 0]
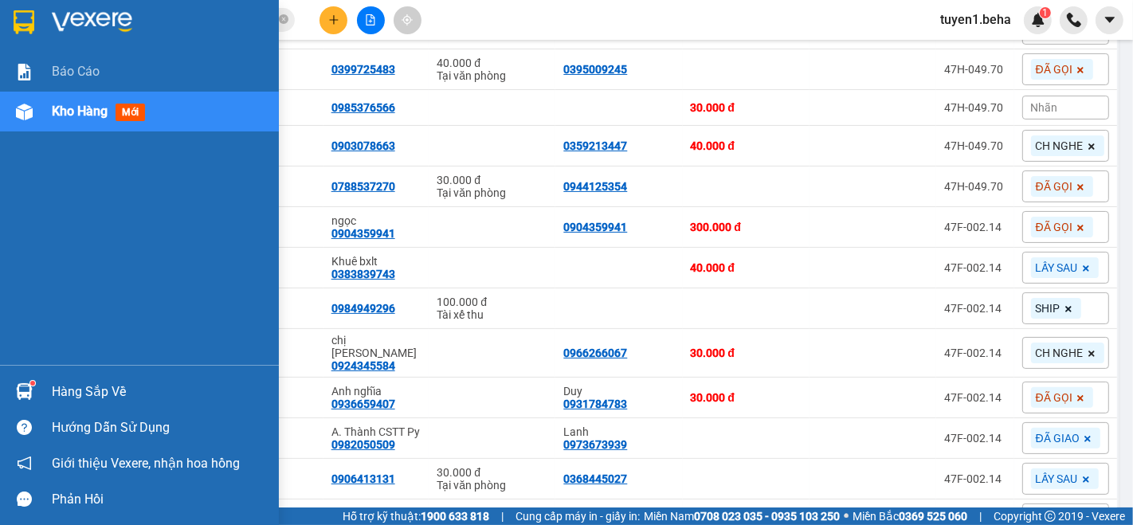
click at [88, 116] on span "Kho hàng" at bounding box center [80, 111] width 56 height 15
click at [107, 202] on div "Báo cáo Kho hàng mới" at bounding box center [139, 208] width 279 height 313
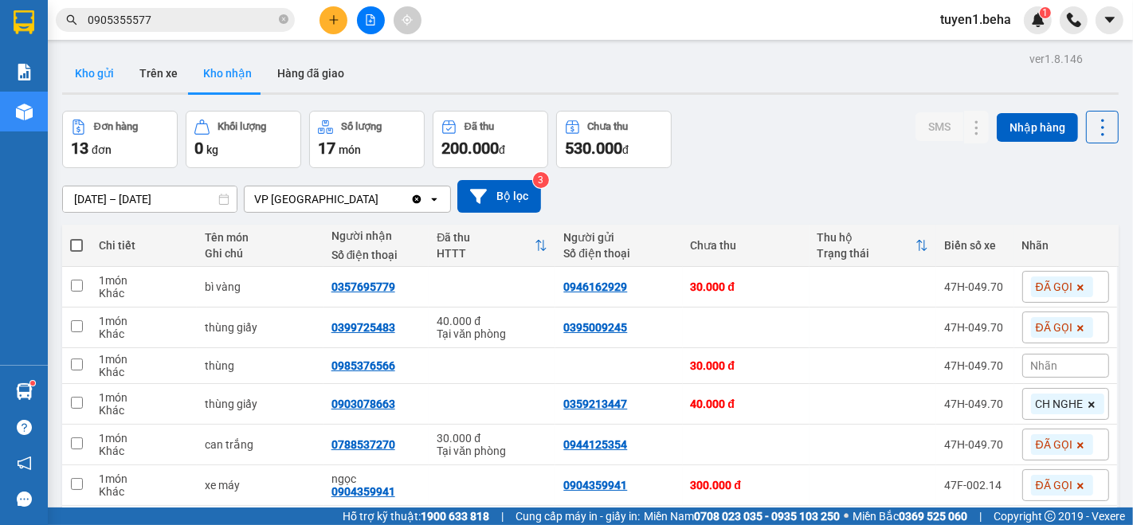
click at [100, 68] on button "Kho gửi" at bounding box center [94, 73] width 65 height 38
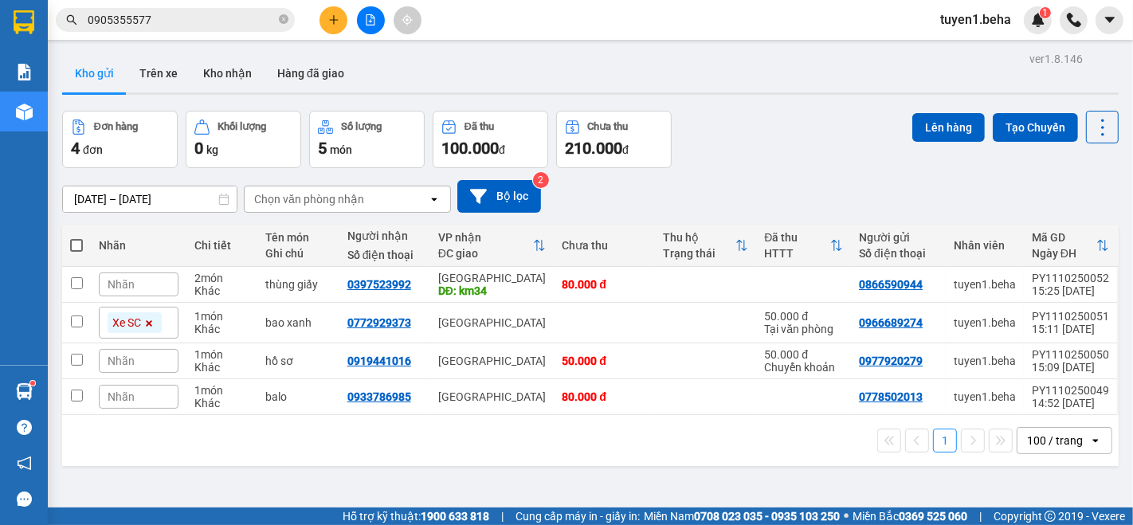
click at [127, 280] on span "Nhãn" at bounding box center [121, 284] width 27 height 13
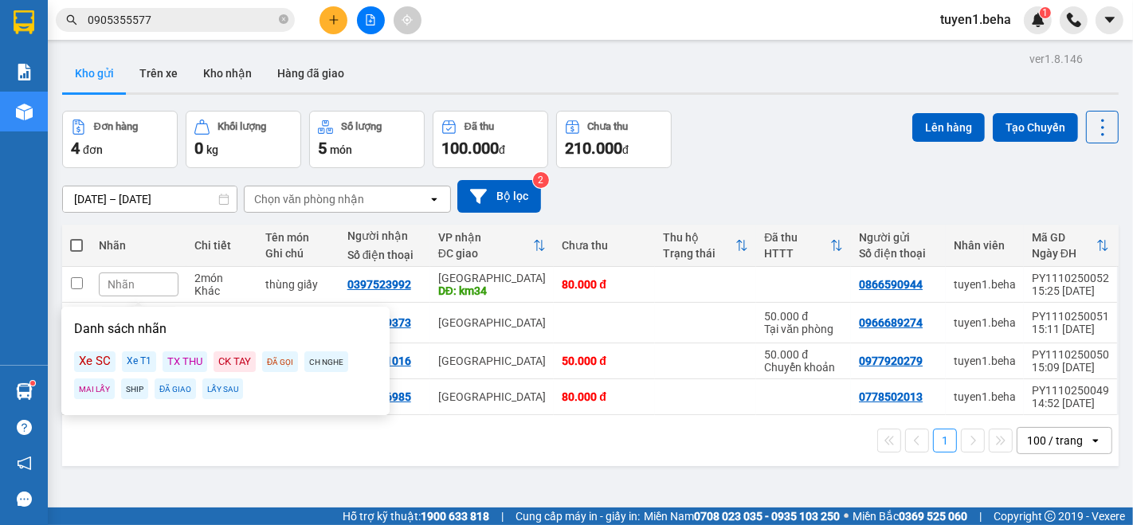
click at [100, 362] on div "Xe SC" at bounding box center [94, 361] width 41 height 21
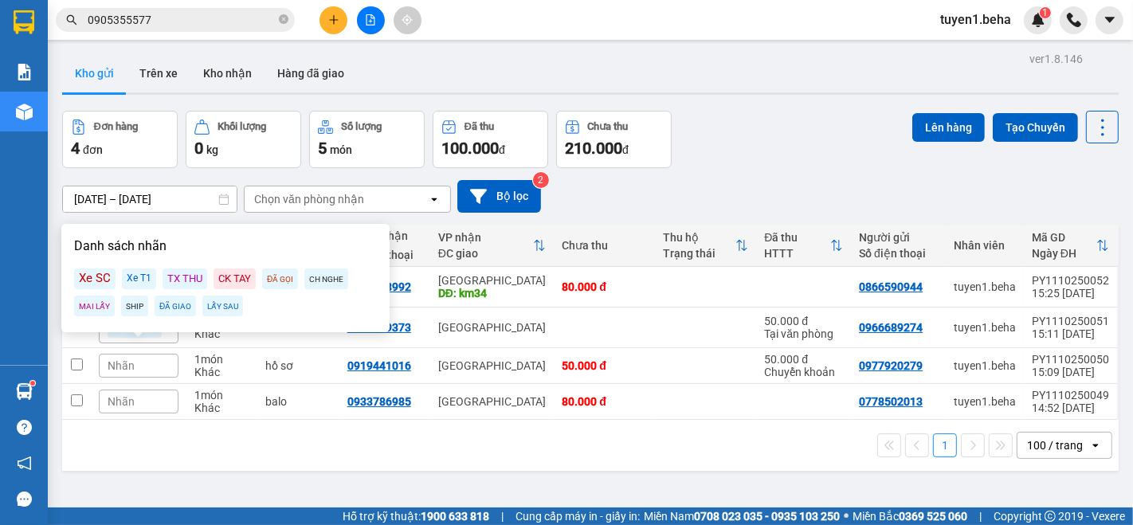
drag, startPoint x: 200, startPoint y: 464, endPoint x: 217, endPoint y: 456, distance: 19.2
click at [198, 463] on div "1 100 / trang open" at bounding box center [590, 445] width 1056 height 51
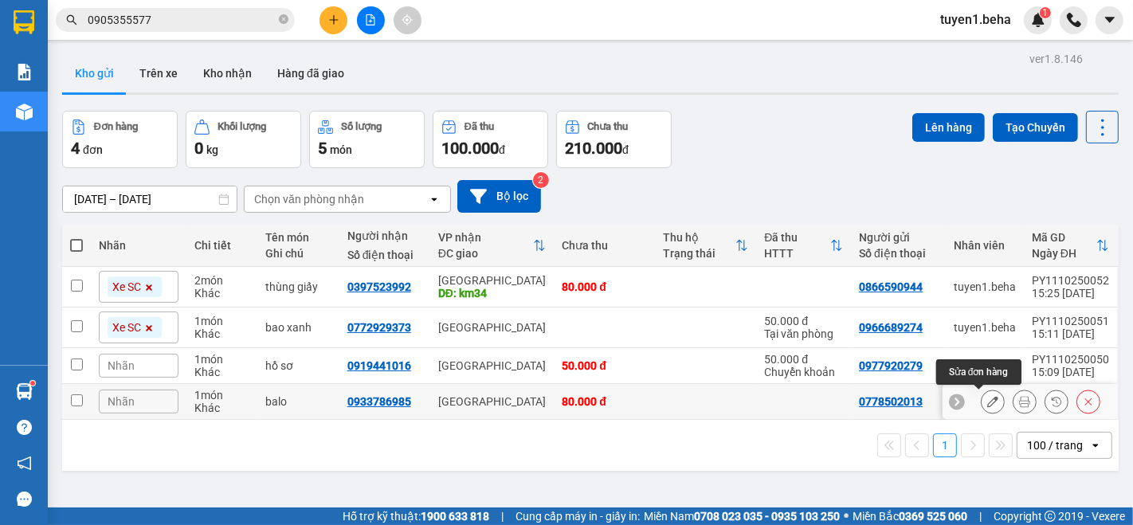
click at [981, 403] on button at bounding box center [992, 402] width 22 height 28
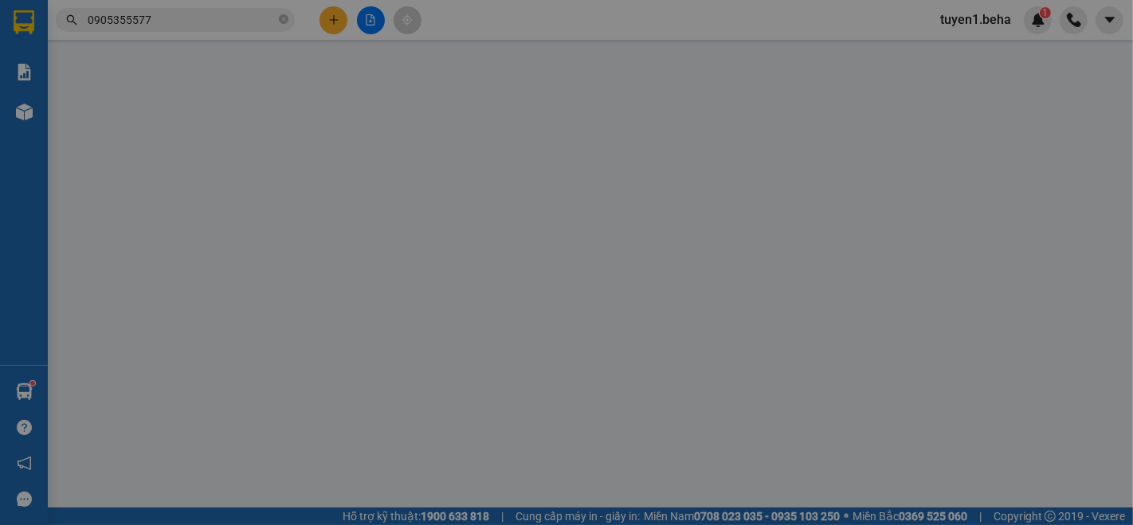
type input "0778502013"
type input "0933786985"
type input "80.000"
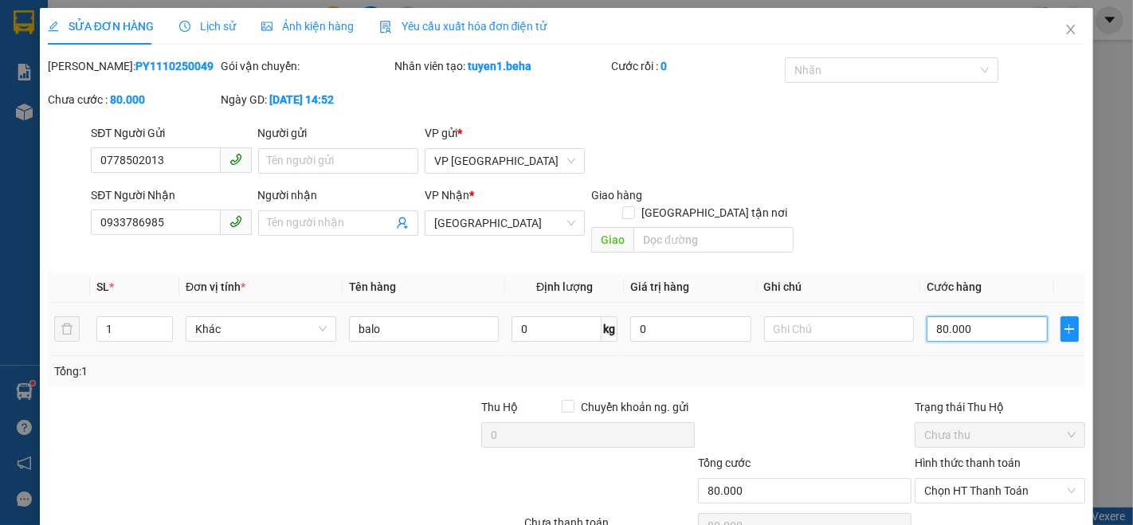
click at [967, 316] on input "80.000" at bounding box center [986, 328] width 120 height 25
type input "0"
type input "7"
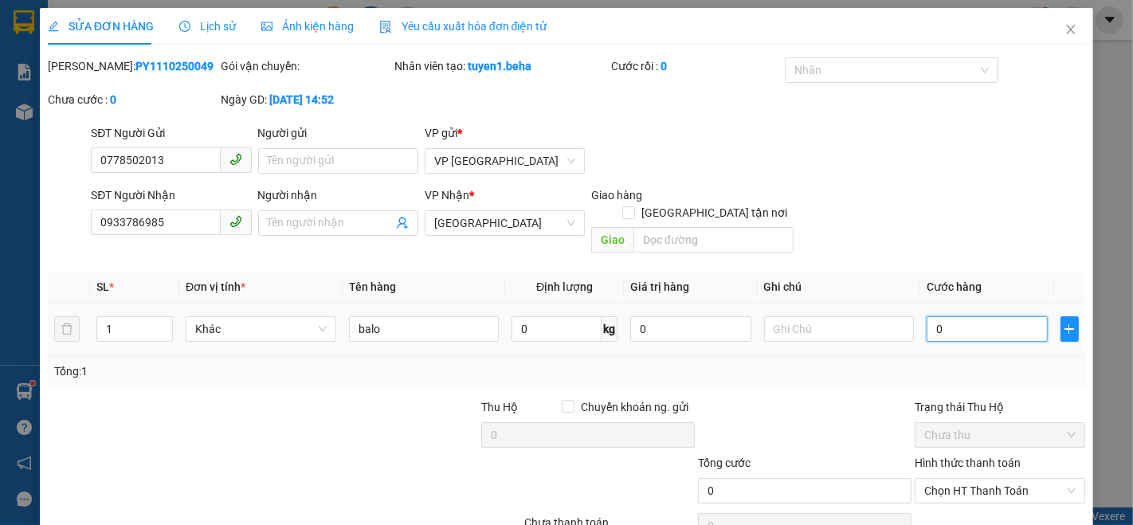
type input "7"
type input "07"
type input "70"
type input "070"
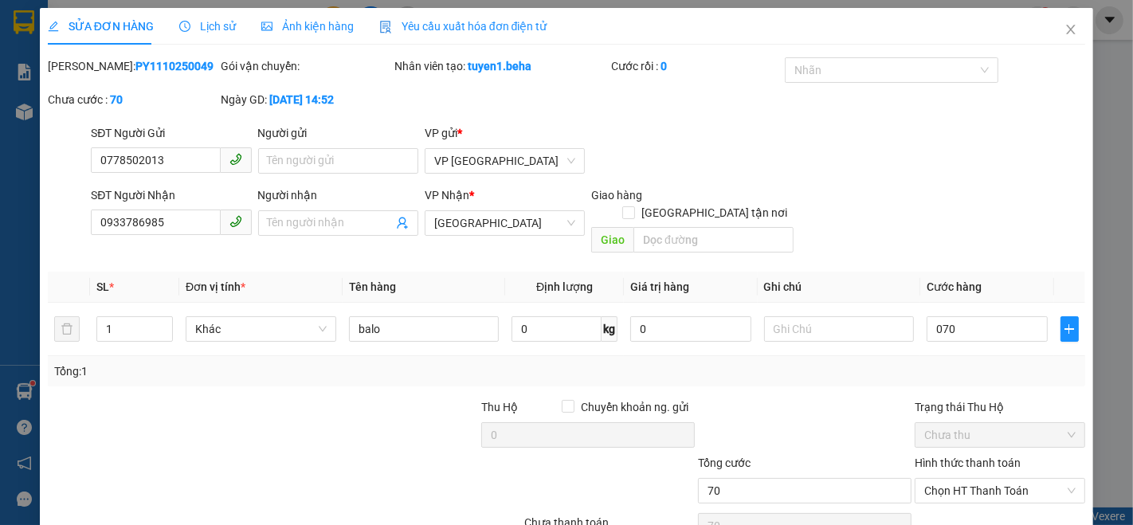
type input "70.000"
click at [846, 201] on div "SĐT Người Nhận 0933786985 Người nhận Tên người nhận VP Nhận * ĐẮK LẮK Giao hàng…" at bounding box center [588, 222] width 1000 height 73
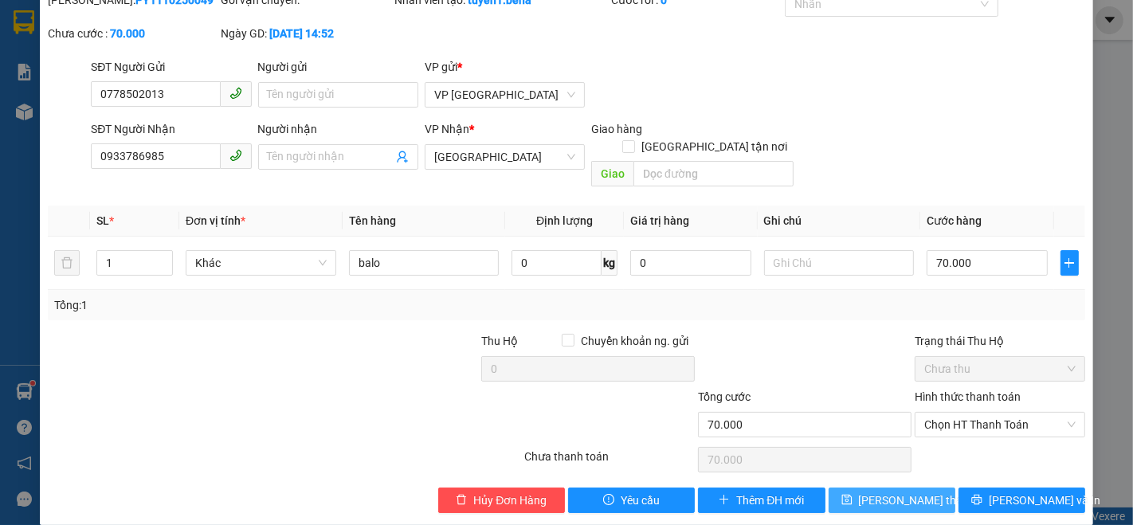
click at [887, 491] on span "[PERSON_NAME] thay đổi" at bounding box center [922, 500] width 127 height 18
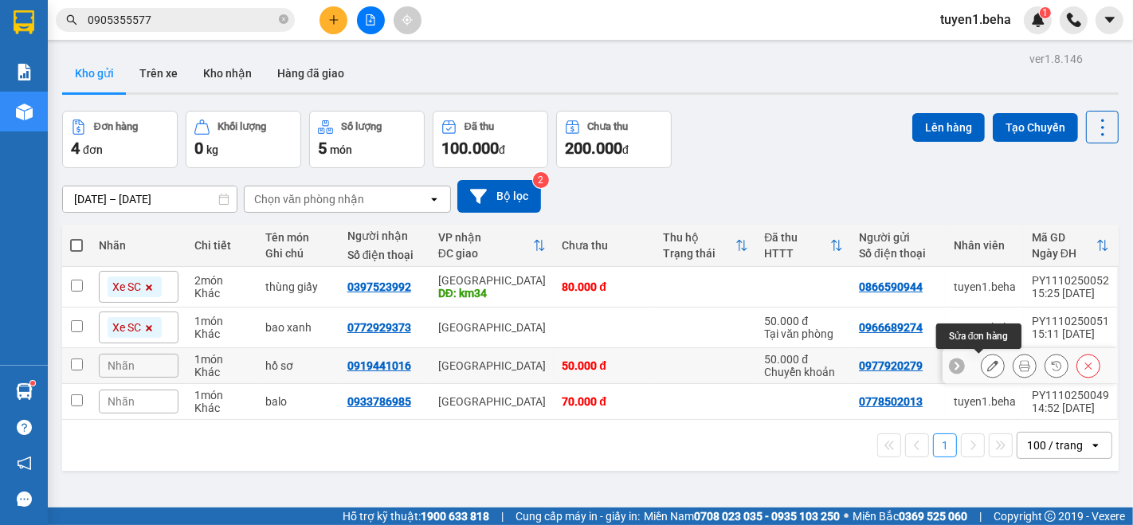
click at [987, 364] on icon at bounding box center [992, 365] width 11 height 11
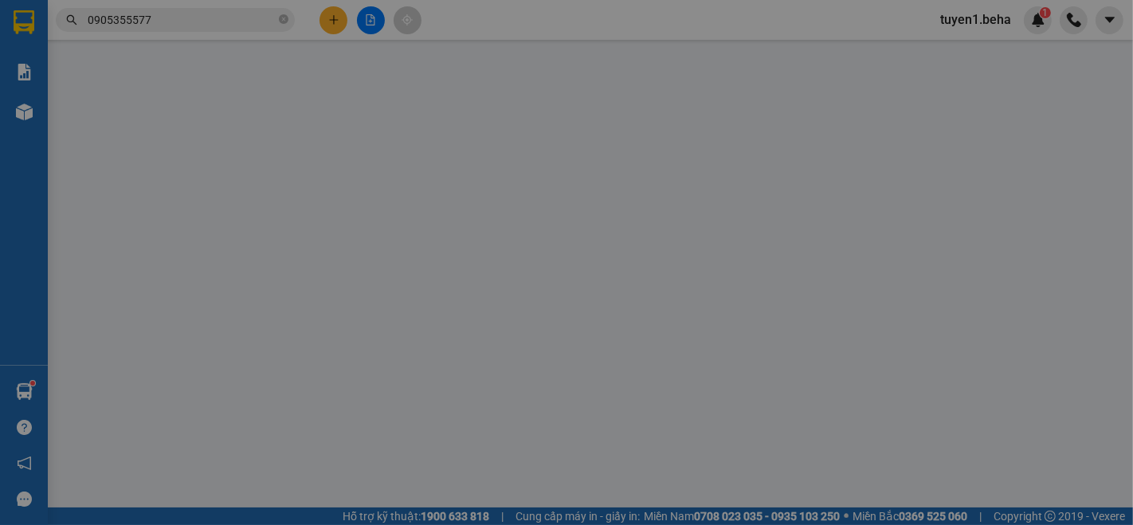
type input "0977920279"
type input "0919441016"
type input "50.000"
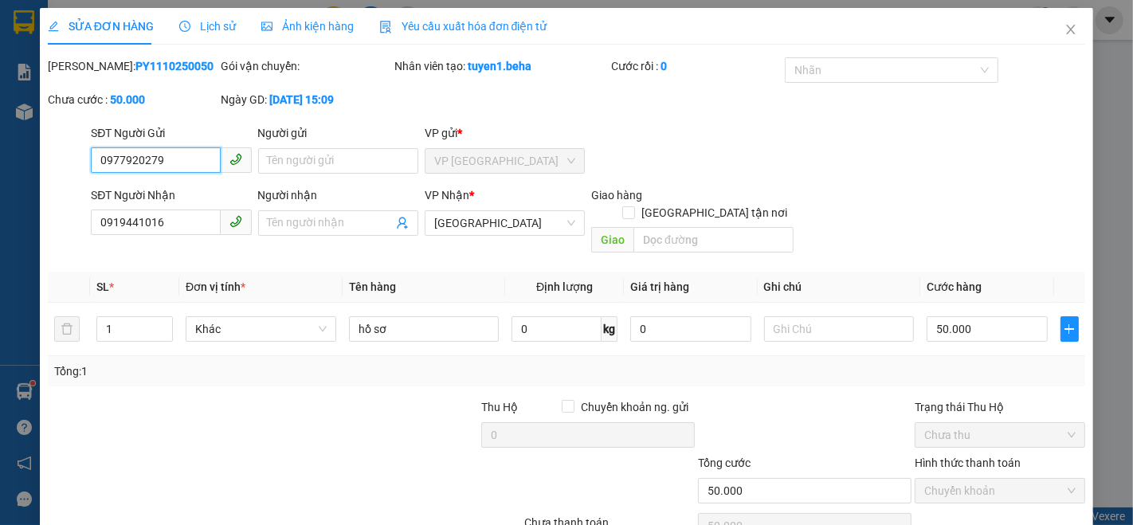
scroll to position [66, 0]
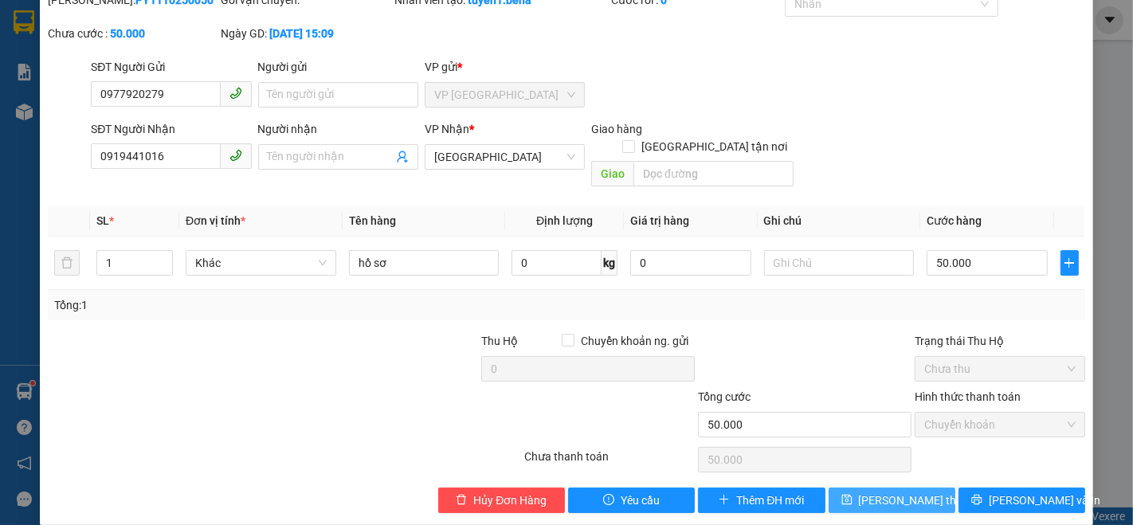
click at [908, 491] on span "[PERSON_NAME] thay đổi" at bounding box center [922, 500] width 127 height 18
type input "0"
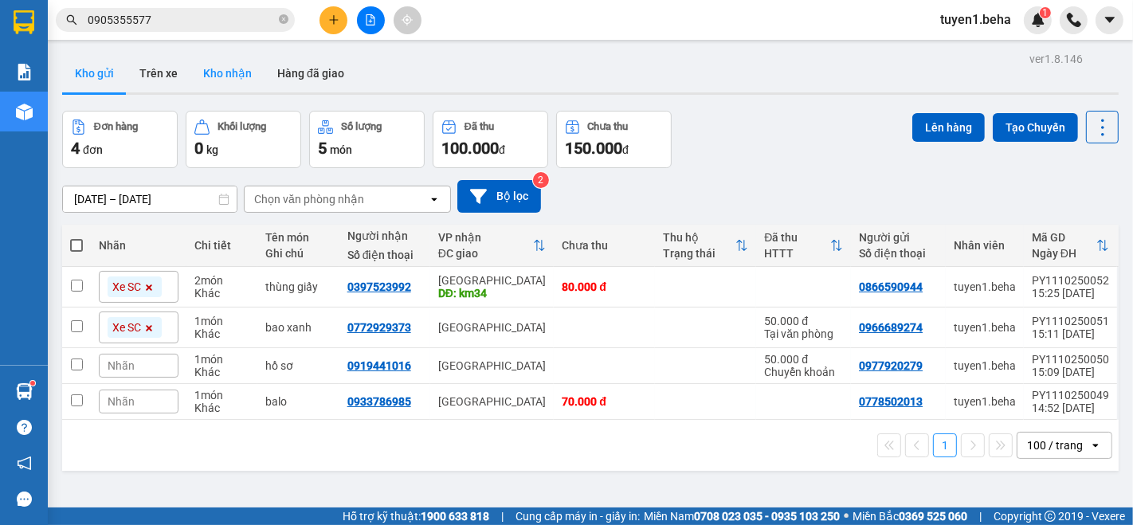
click at [225, 63] on button "Kho nhận" at bounding box center [227, 73] width 74 height 38
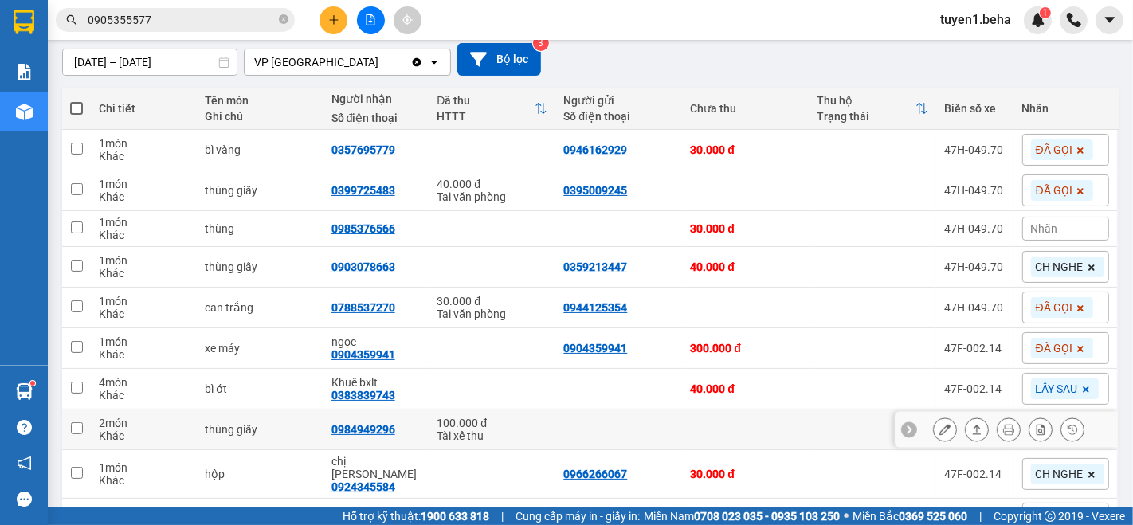
scroll to position [177, 0]
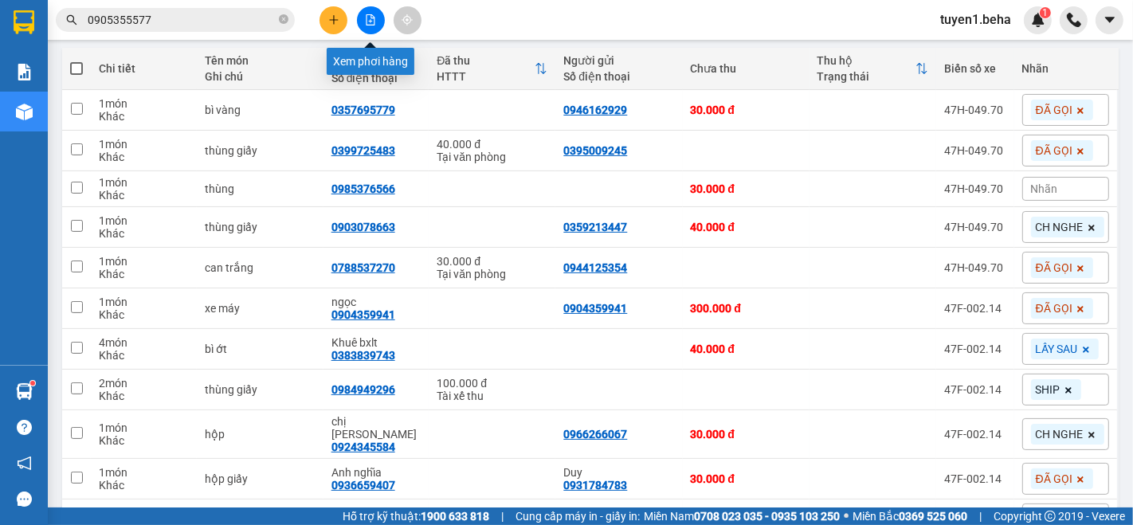
click at [367, 17] on icon "file-add" at bounding box center [370, 19] width 11 height 11
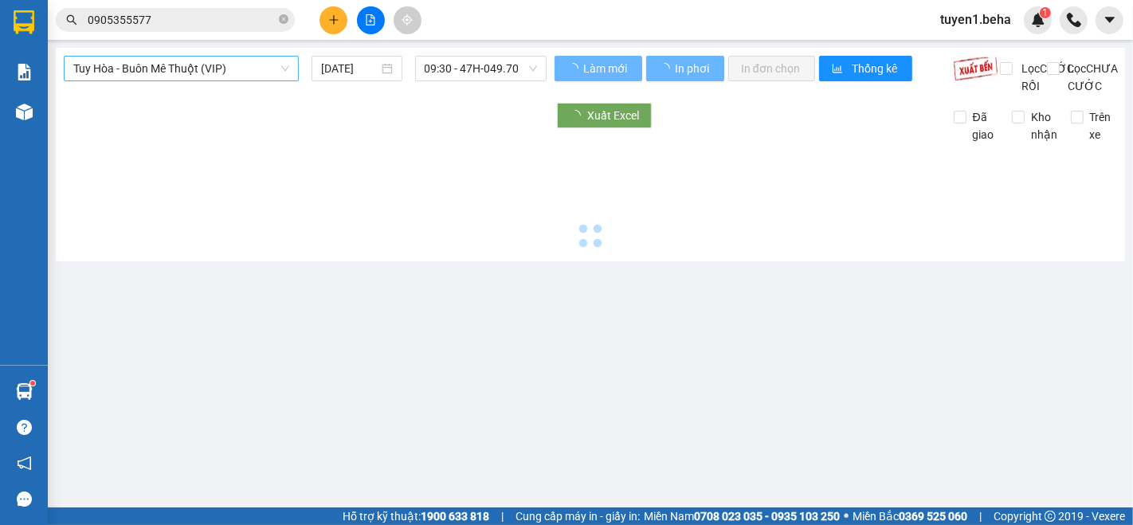
click at [209, 67] on span "Tuy Hòa - Buôn Mê Thuột (VIP)" at bounding box center [181, 69] width 216 height 24
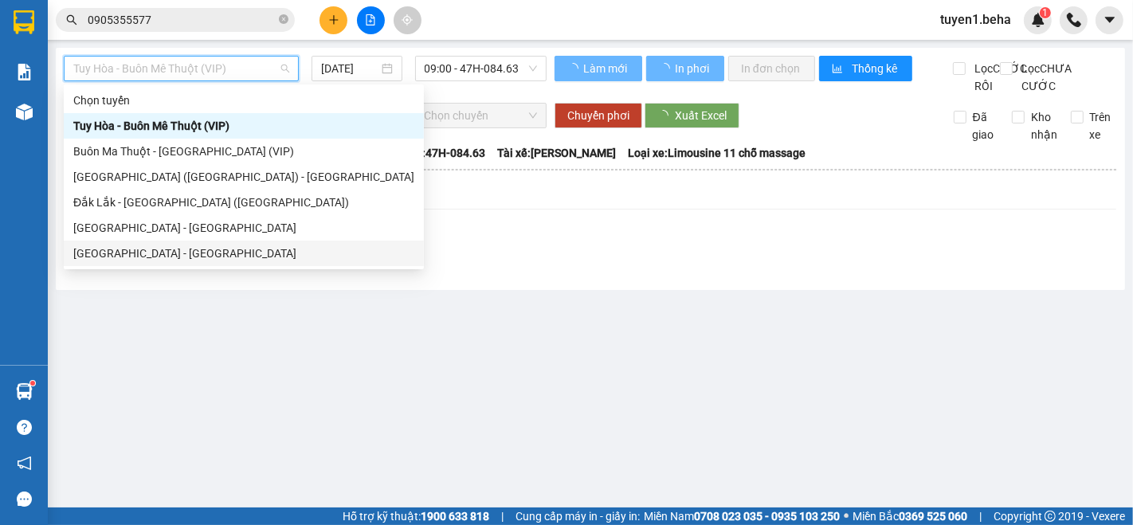
click at [170, 252] on div "[GEOGRAPHIC_DATA] - [GEOGRAPHIC_DATA]" at bounding box center [243, 254] width 341 height 18
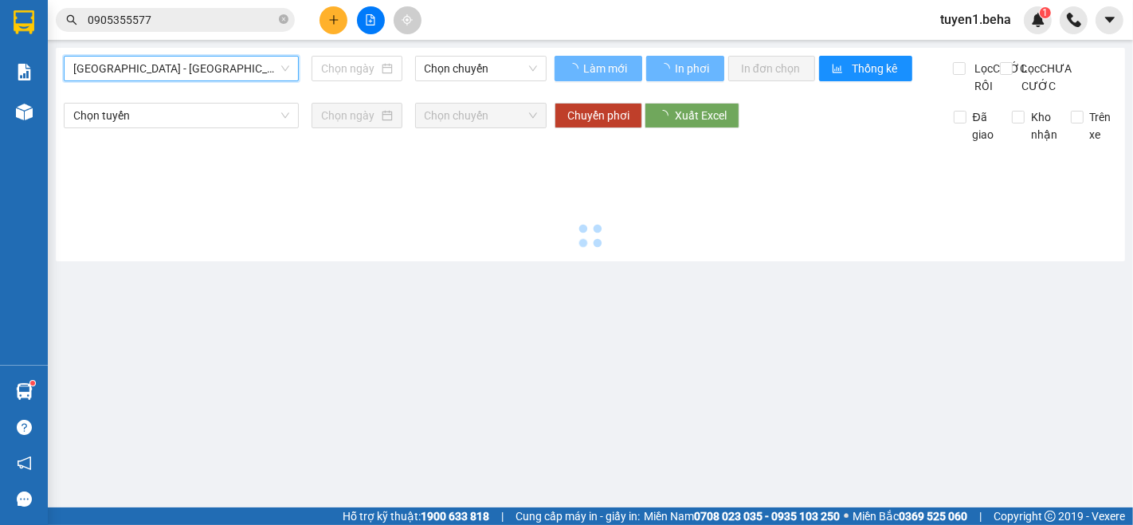
type input "[DATE]"
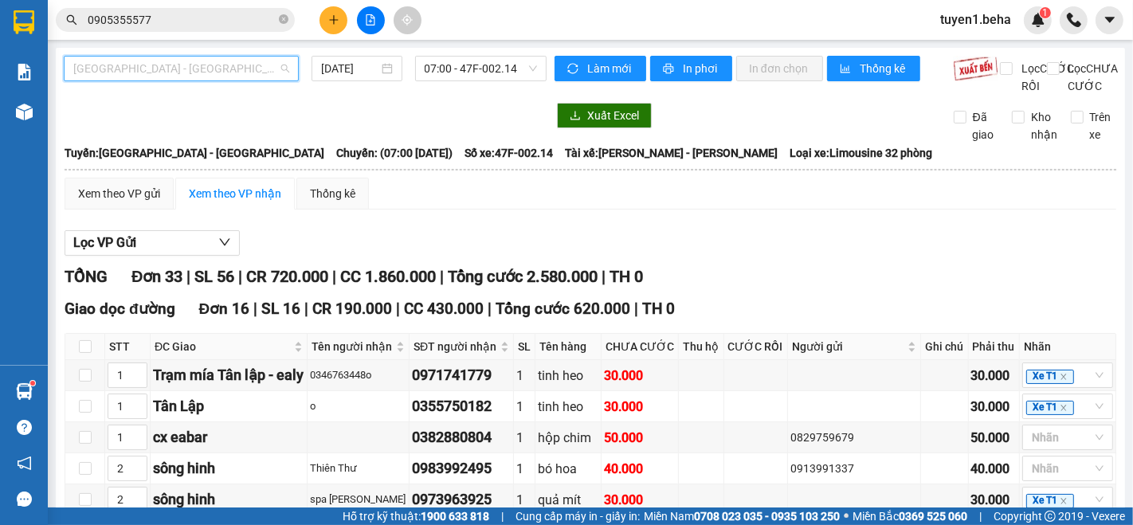
click at [163, 68] on span "[GEOGRAPHIC_DATA] - [GEOGRAPHIC_DATA]" at bounding box center [181, 69] width 216 height 24
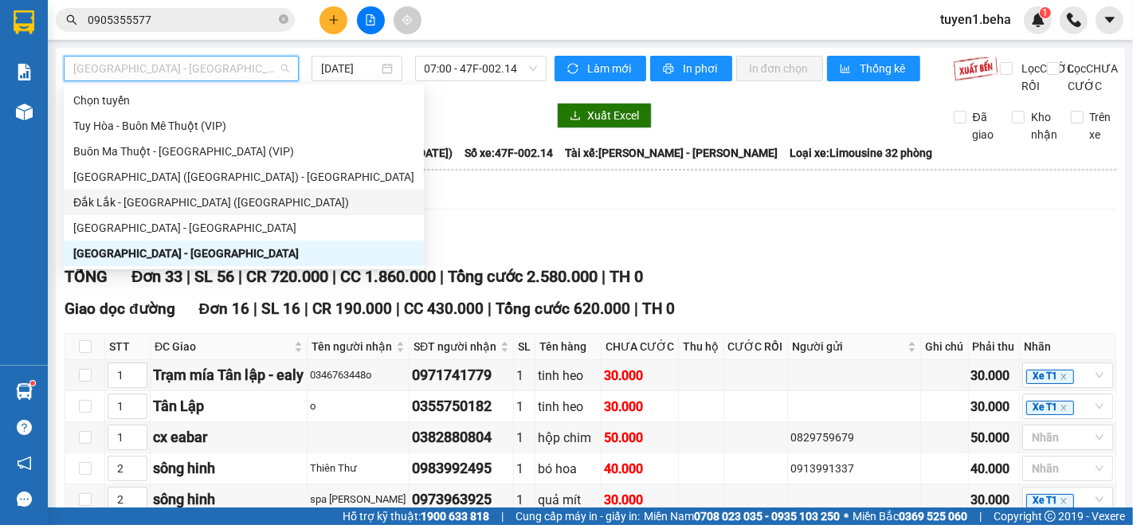
click at [176, 196] on div "Đắk Lắk - [GEOGRAPHIC_DATA] ([GEOGRAPHIC_DATA])" at bounding box center [243, 203] width 341 height 18
type input "[DATE]"
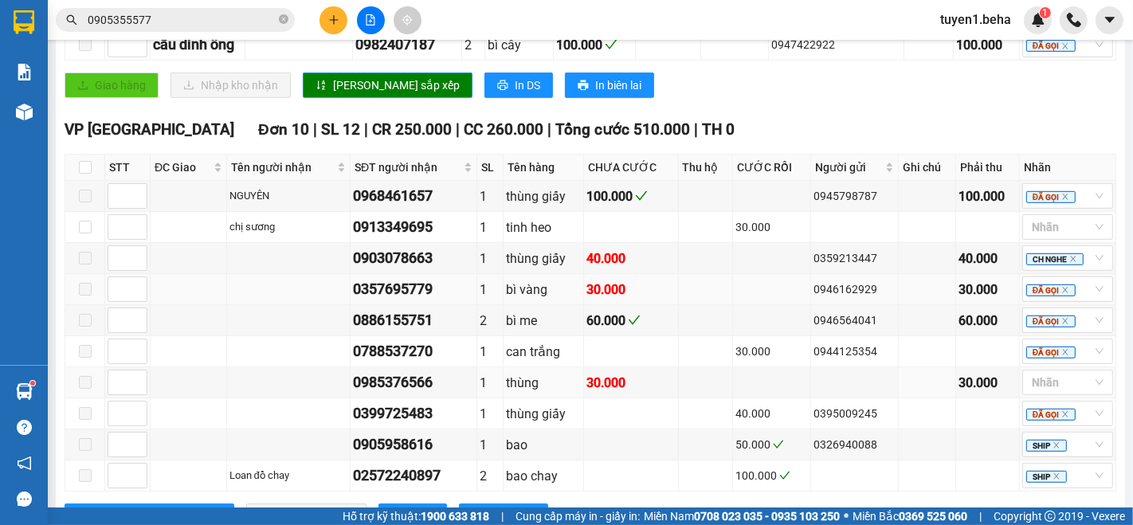
scroll to position [885, 0]
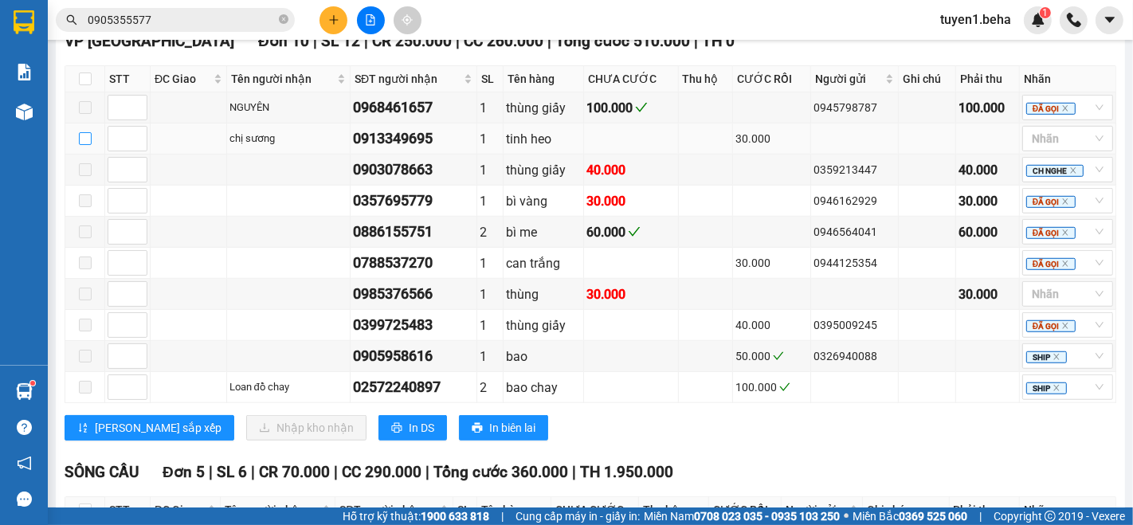
click at [80, 144] on input "checkbox" at bounding box center [85, 138] width 13 height 13
checkbox input "true"
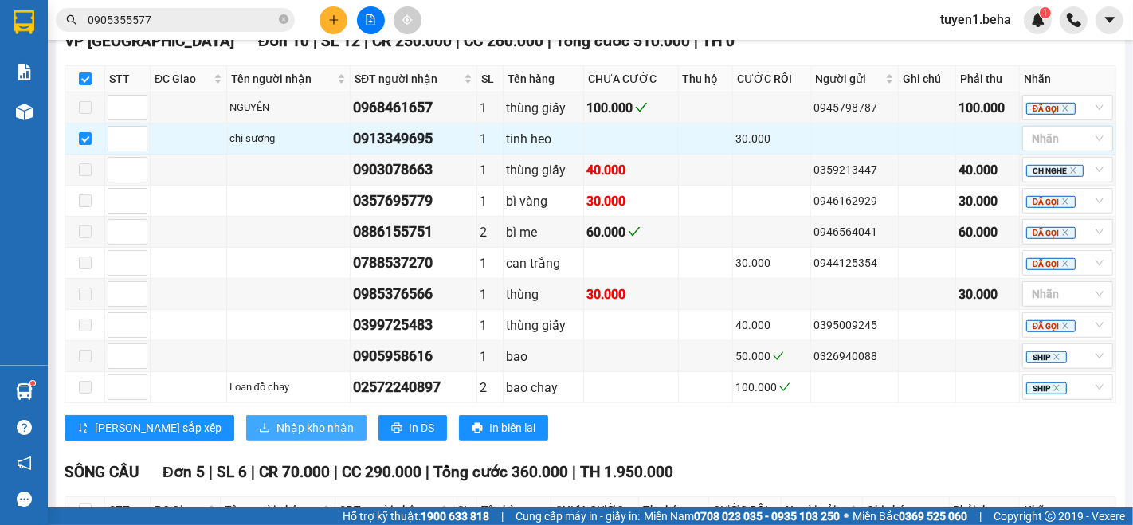
click at [276, 433] on span "Nhập kho nhận" at bounding box center [314, 428] width 77 height 18
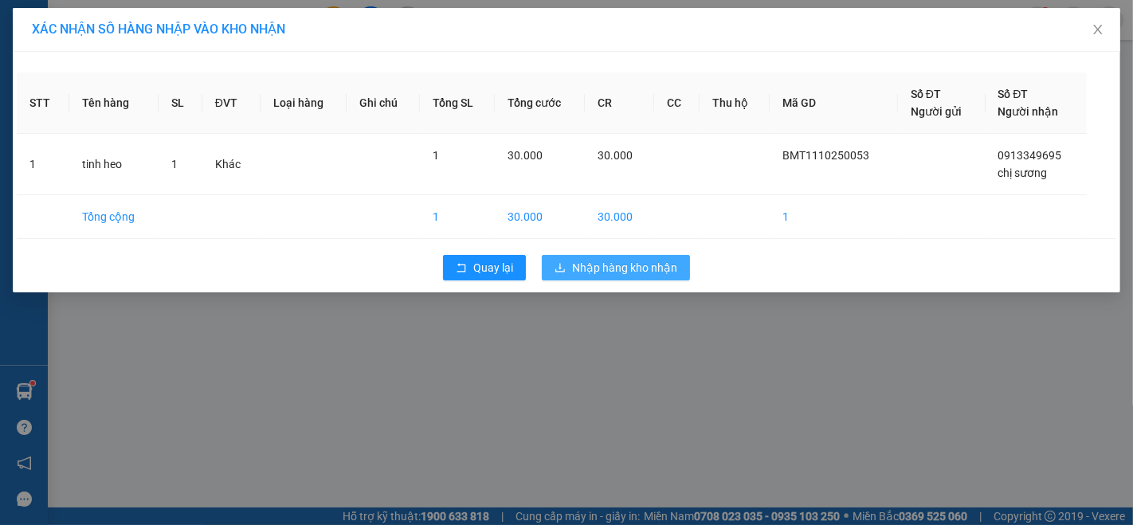
click at [602, 274] on span "Nhập hàng kho nhận" at bounding box center [624, 268] width 105 height 18
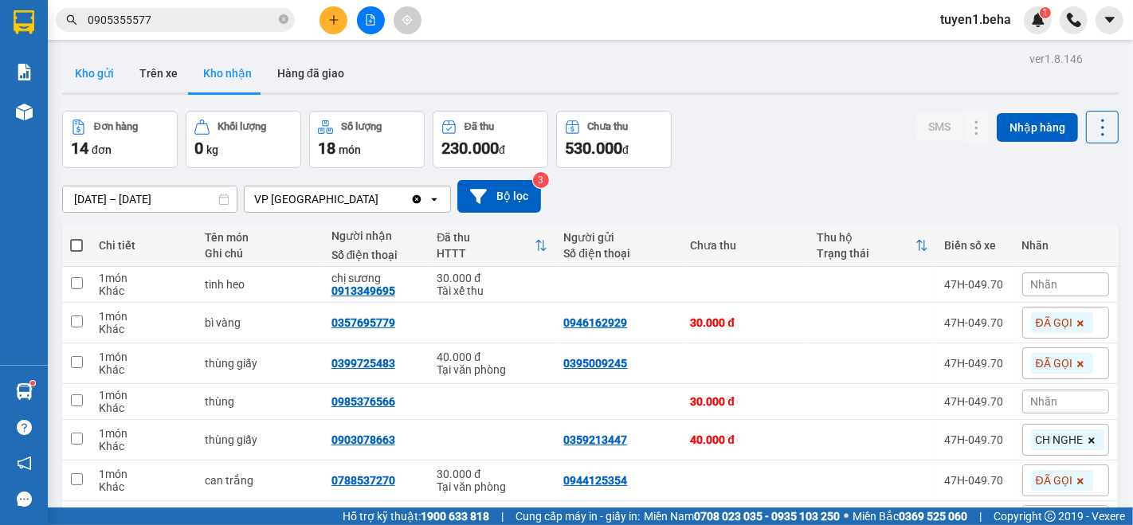
click at [94, 68] on button "Kho gửi" at bounding box center [94, 73] width 65 height 38
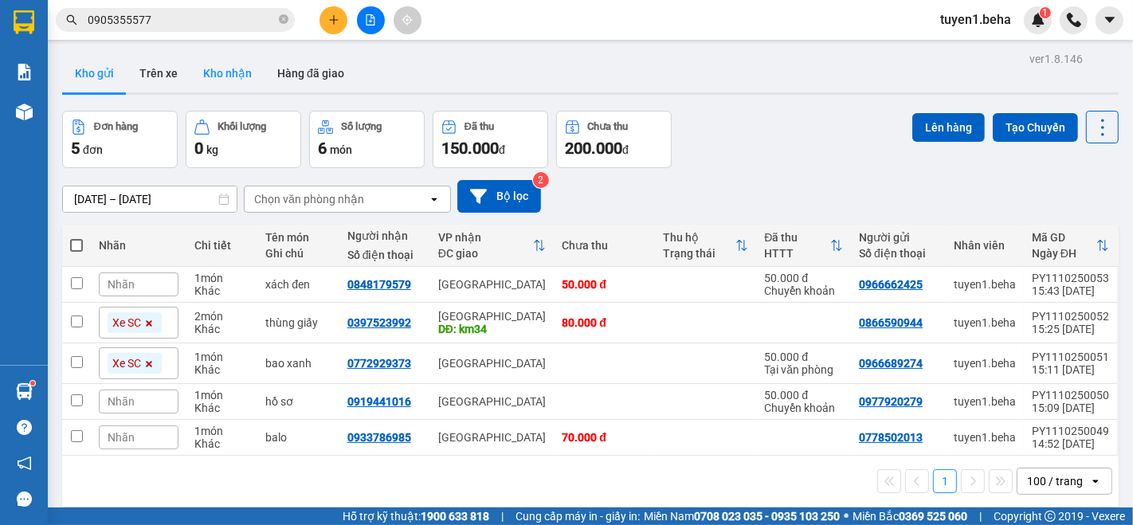
click at [229, 78] on button "Kho nhận" at bounding box center [227, 73] width 74 height 38
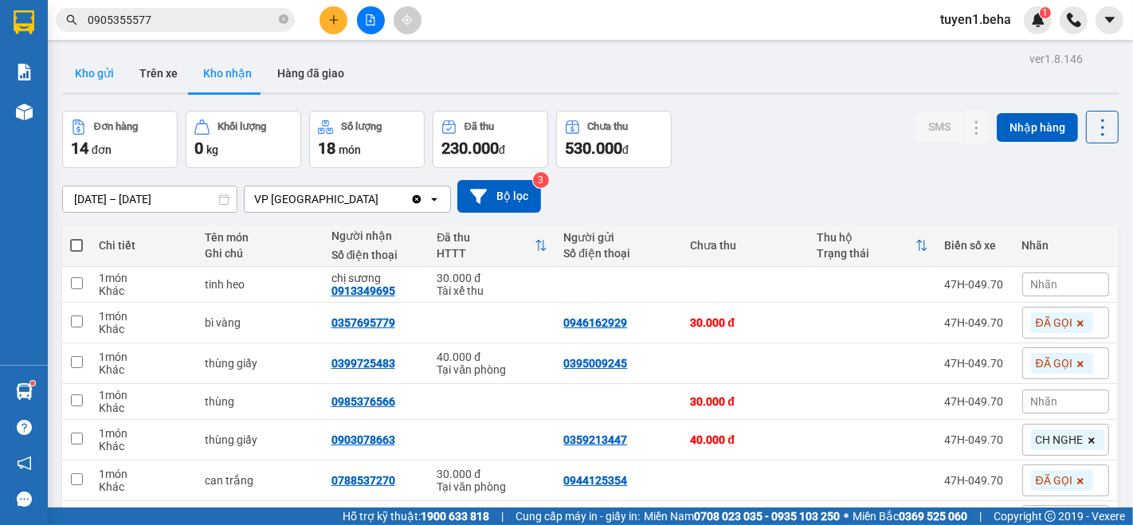
click at [95, 72] on button "Kho gửi" at bounding box center [94, 73] width 65 height 38
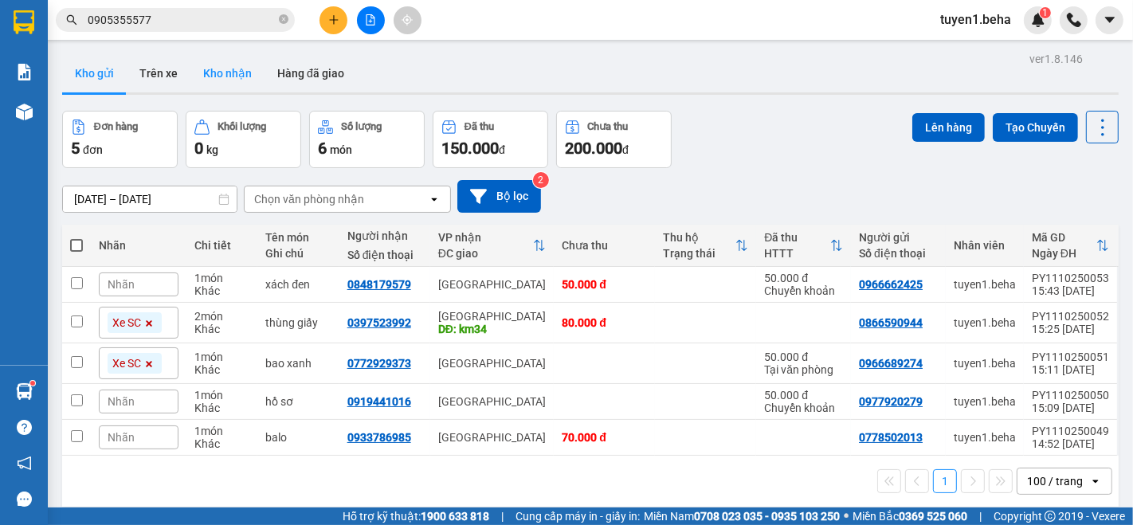
click at [224, 64] on button "Kho nhận" at bounding box center [227, 73] width 74 height 38
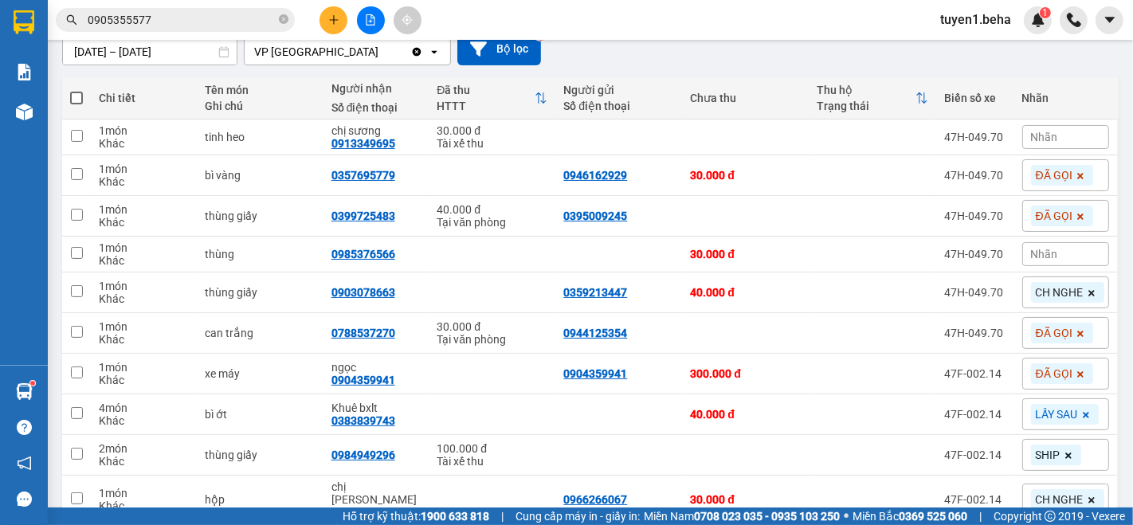
scroll to position [177, 0]
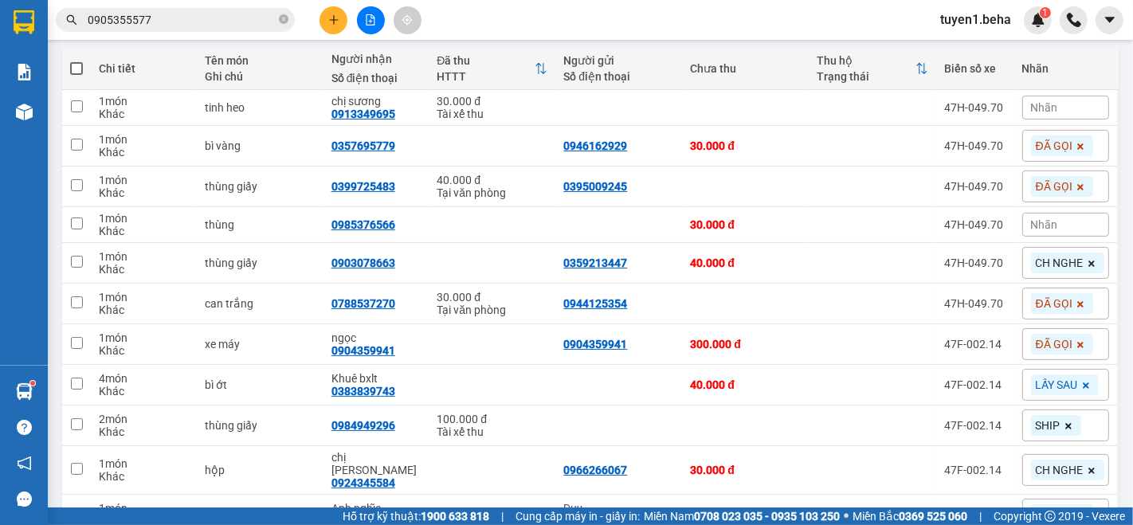
click at [1041, 108] on span "Nhãn" at bounding box center [1044, 107] width 27 height 13
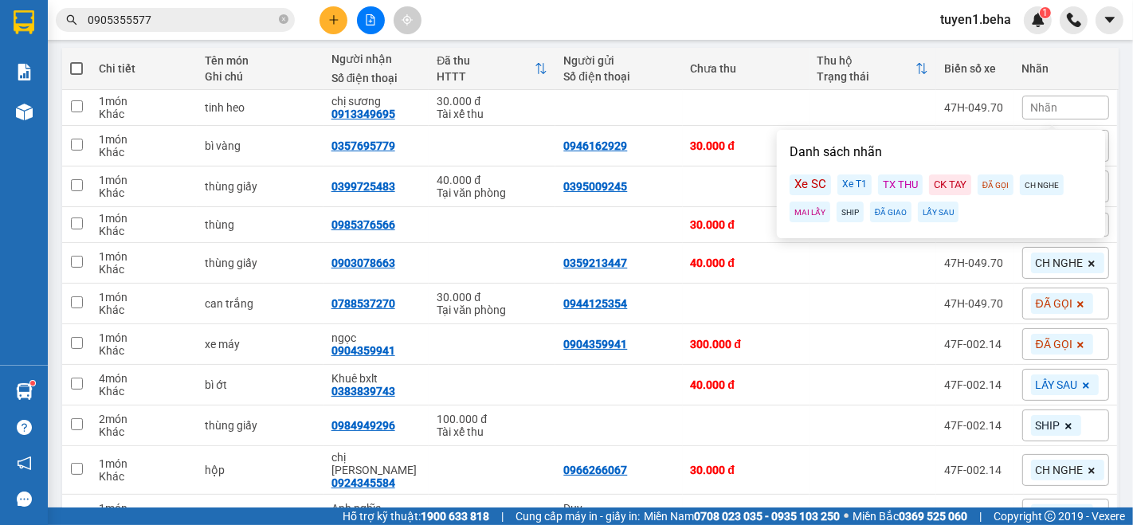
click at [981, 186] on div "ĐÃ GỌI" at bounding box center [995, 184] width 36 height 21
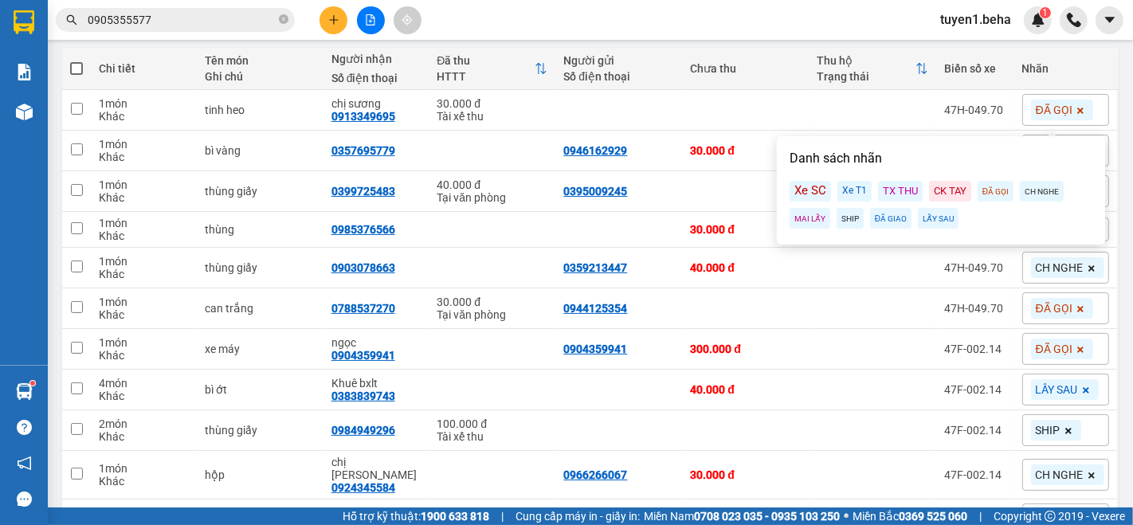
click at [771, 10] on div "Kết quả tìm kiếm ( 0 ) Bộ lọc No Data 0905355577 tuyen1.beha 1" at bounding box center [566, 20] width 1133 height 40
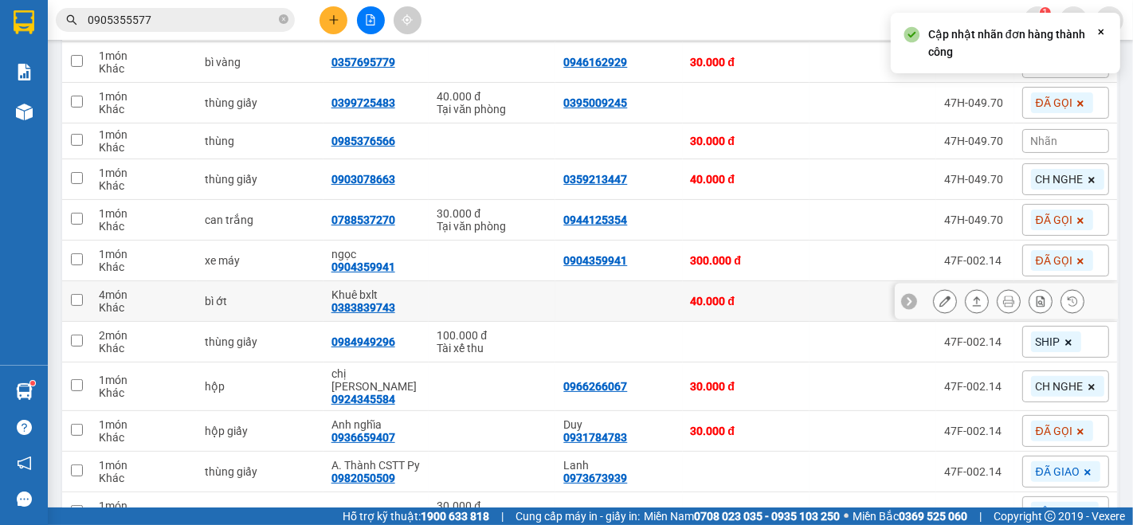
scroll to position [354, 0]
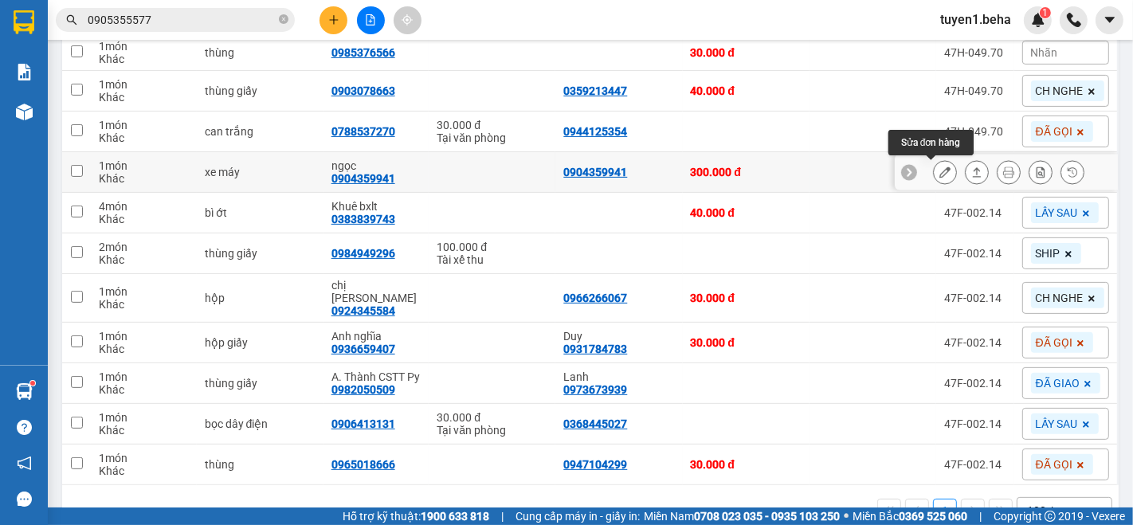
click at [938, 174] on button at bounding box center [945, 173] width 22 height 28
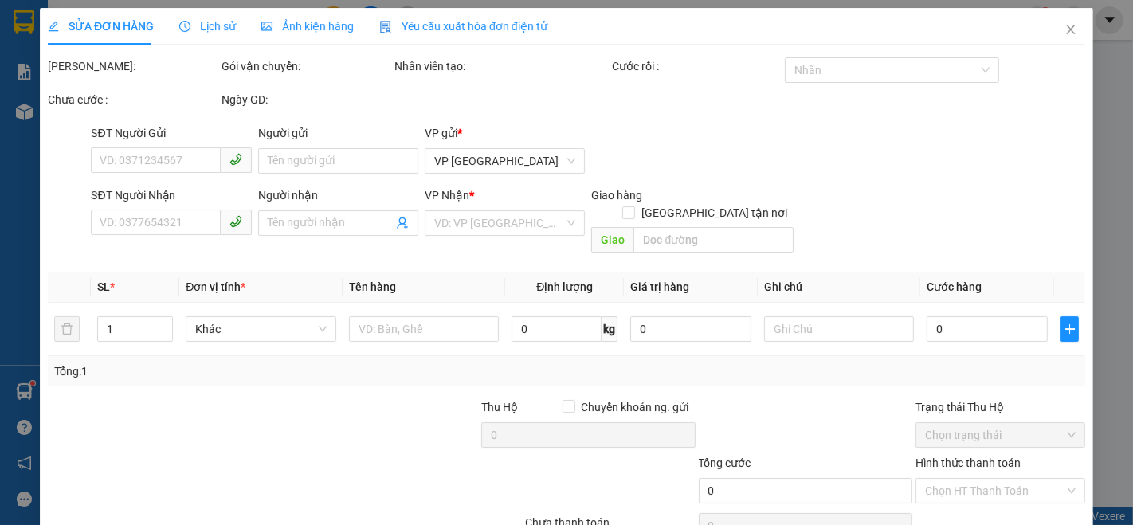
type input "0904359941"
type input "ngọc"
type input "300.000"
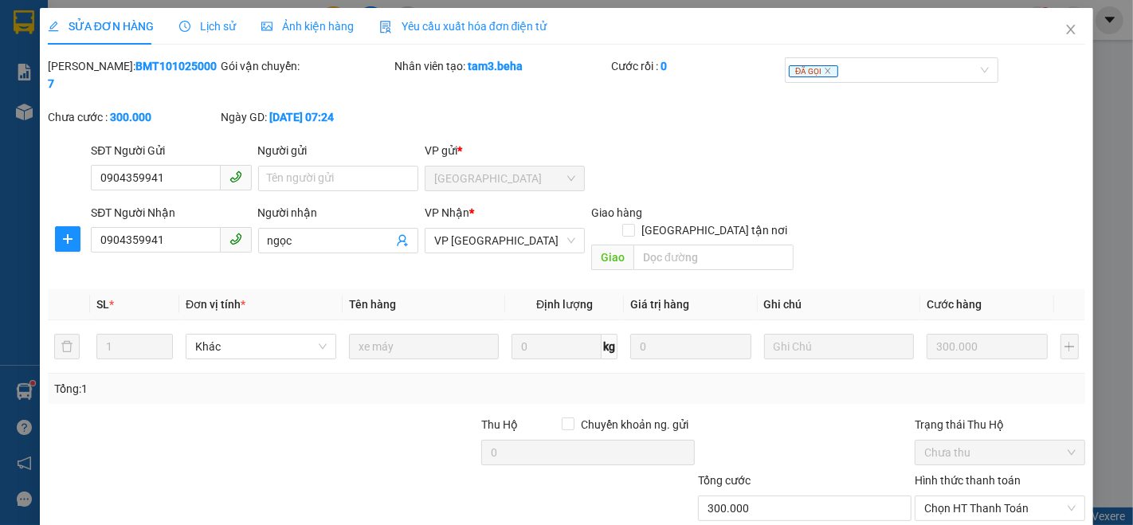
click at [320, 25] on span "Ảnh kiện hàng" at bounding box center [307, 26] width 92 height 13
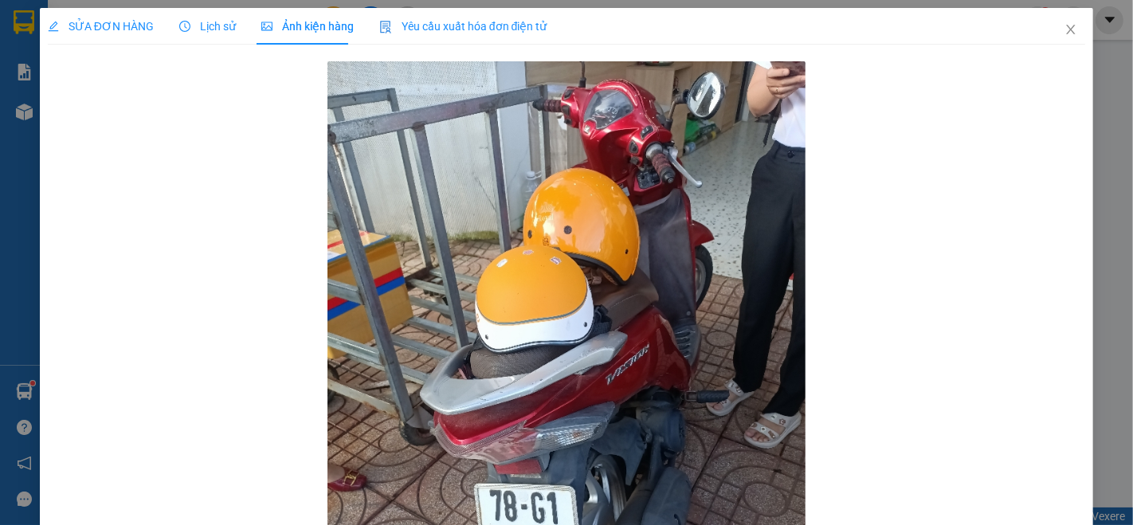
click at [80, 27] on span "SỬA ĐƠN HÀNG" at bounding box center [101, 26] width 106 height 13
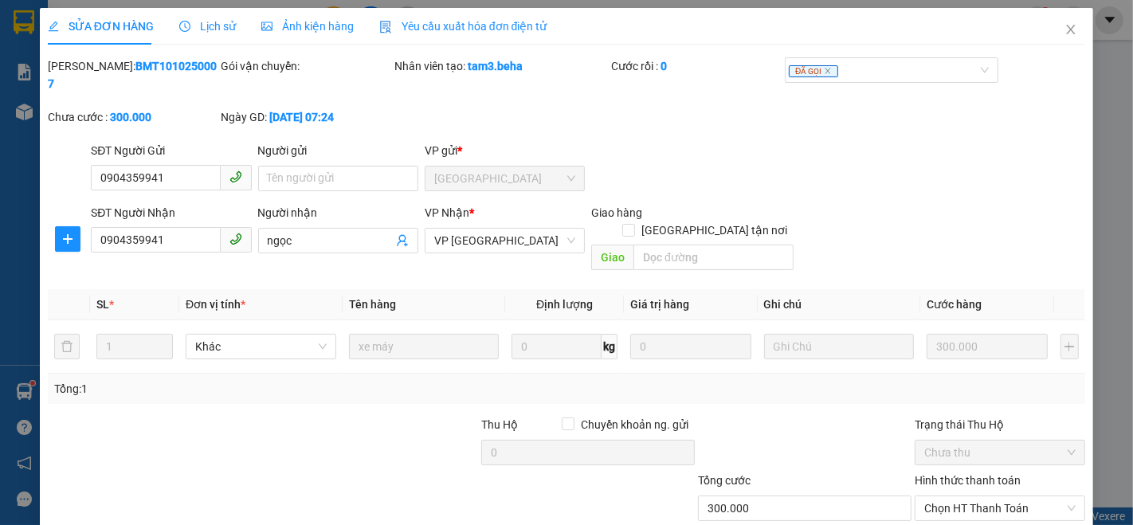
scroll to position [66, 0]
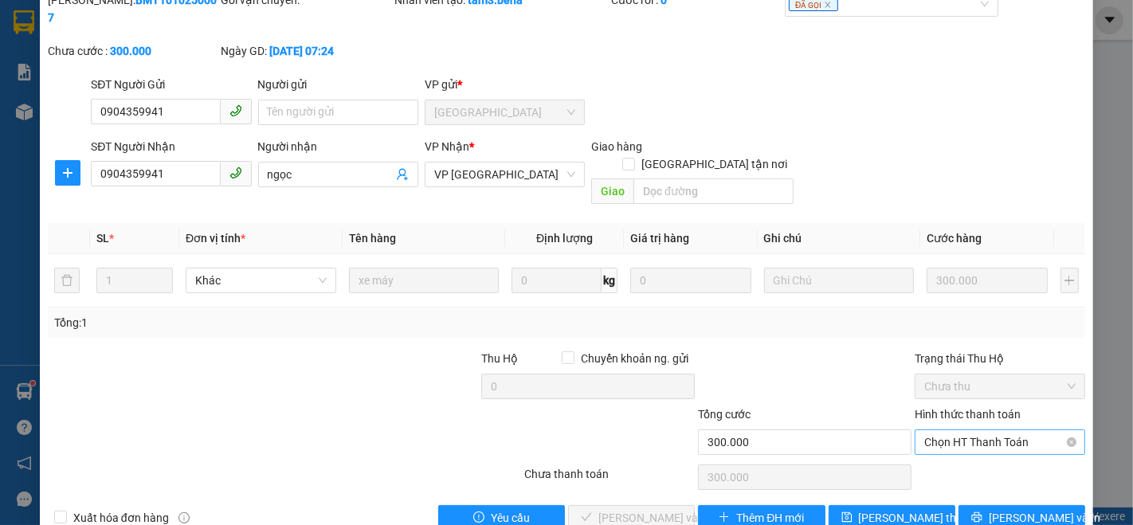
click at [989, 430] on span "Chọn HT Thanh Toán" at bounding box center [999, 442] width 151 height 24
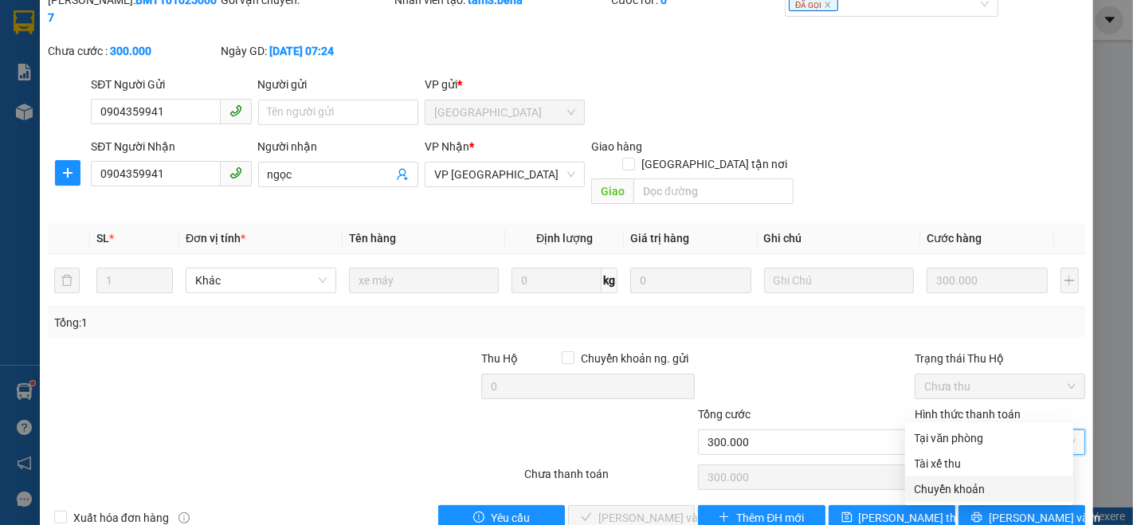
click at [957, 483] on div "Chuyển khoản" at bounding box center [988, 489] width 149 height 18
type input "0"
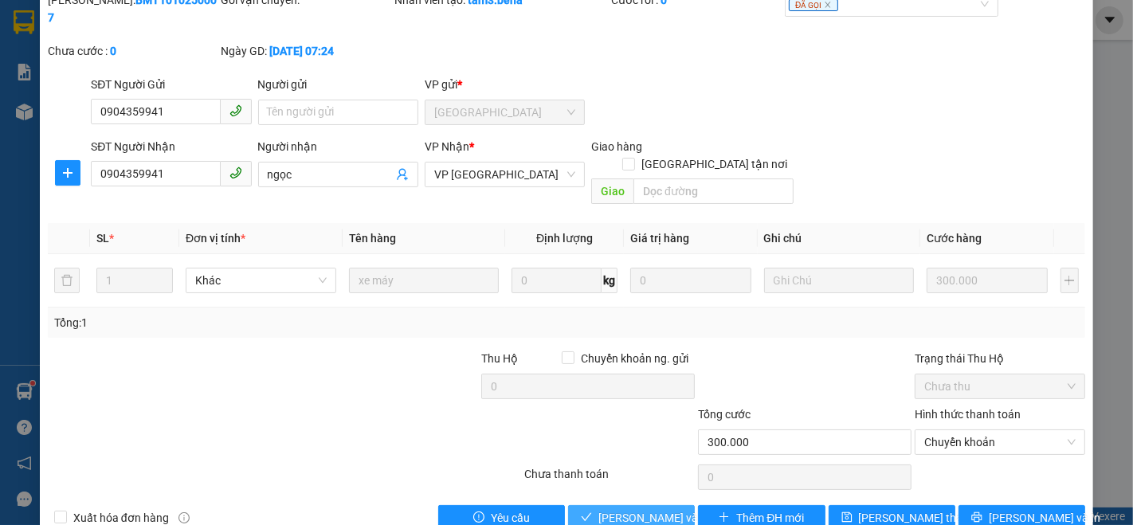
click at [644, 509] on span "[PERSON_NAME] và Giao hàng" at bounding box center [674, 518] width 153 height 18
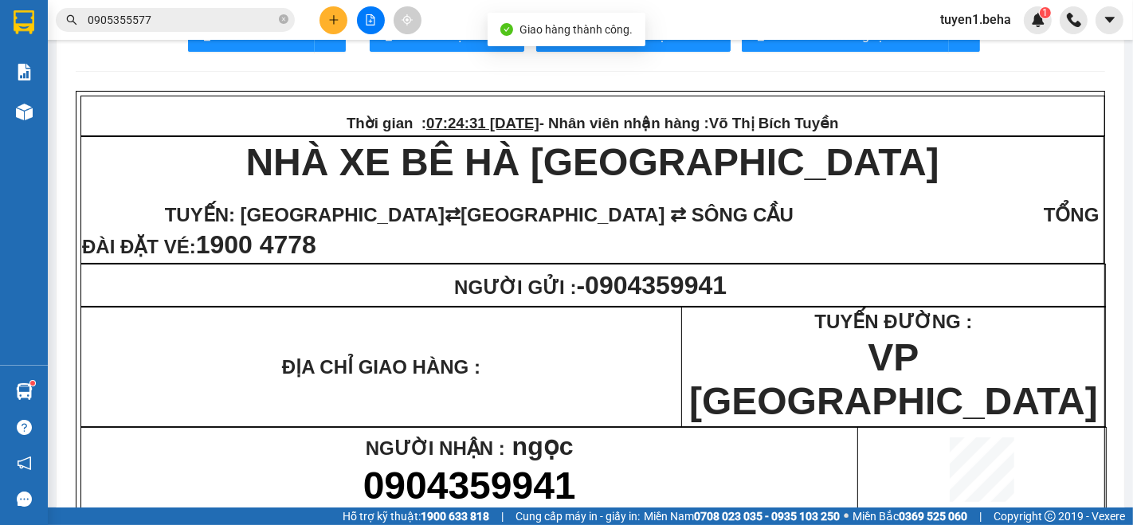
scroll to position [177, 0]
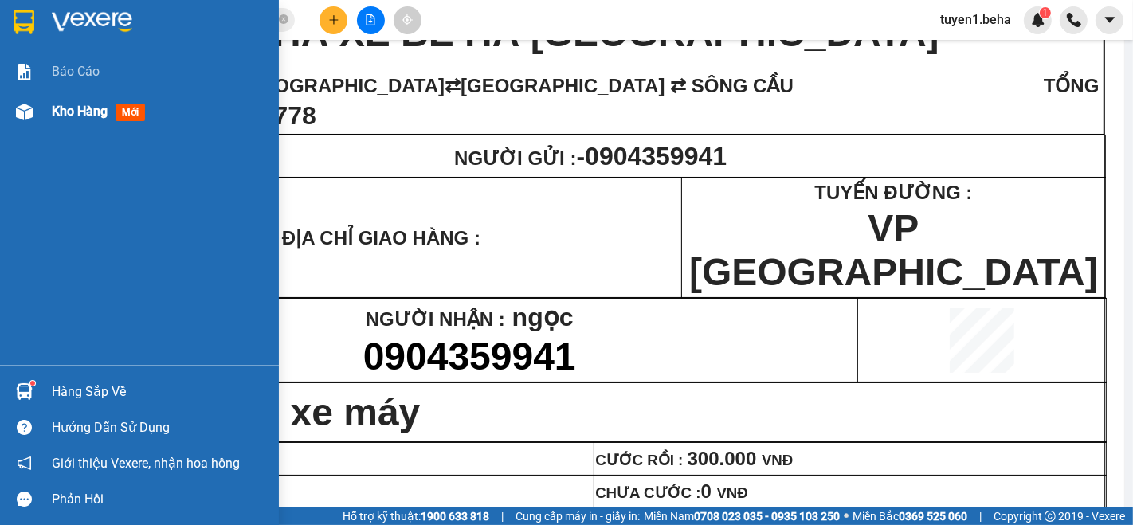
click at [76, 108] on span "Kho hàng" at bounding box center [80, 111] width 56 height 15
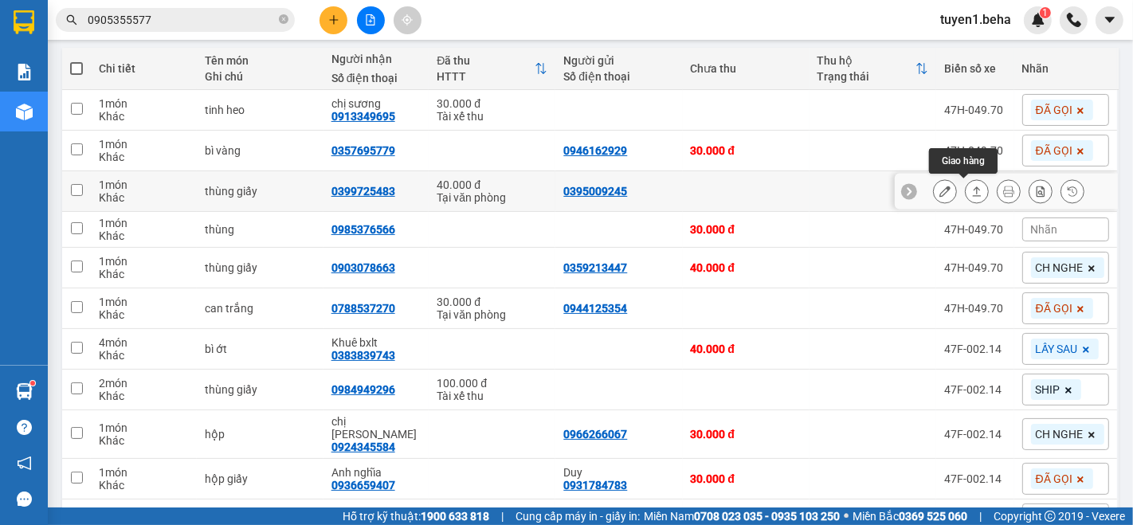
click at [971, 187] on icon at bounding box center [976, 191] width 11 height 11
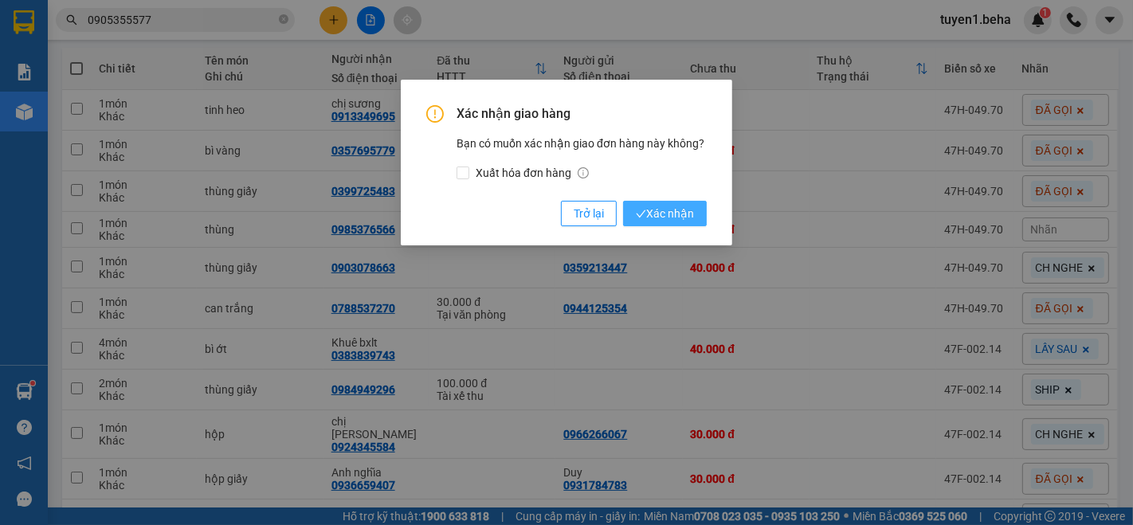
click at [682, 205] on span "Xác nhận" at bounding box center [665, 214] width 58 height 18
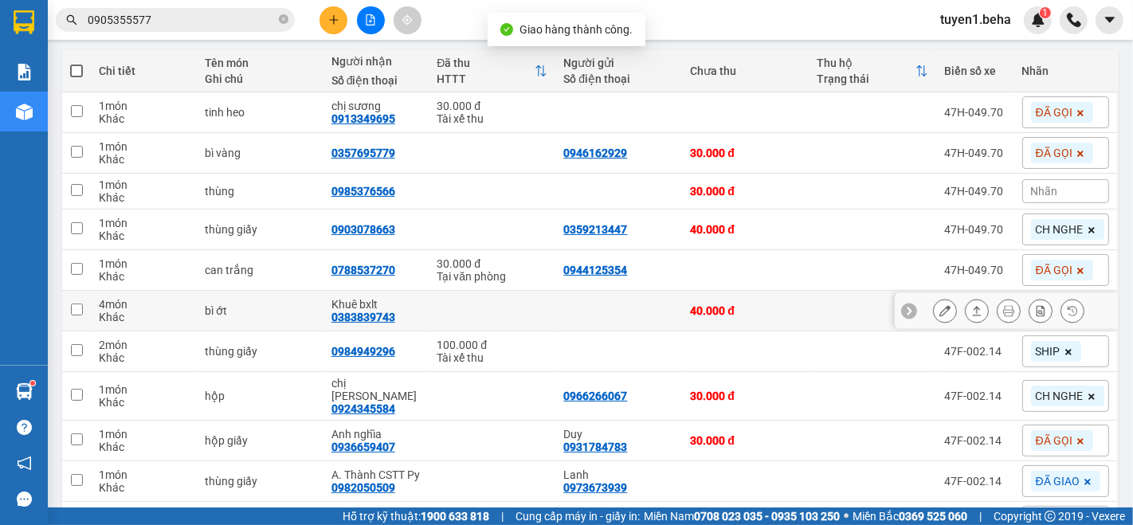
scroll to position [177, 0]
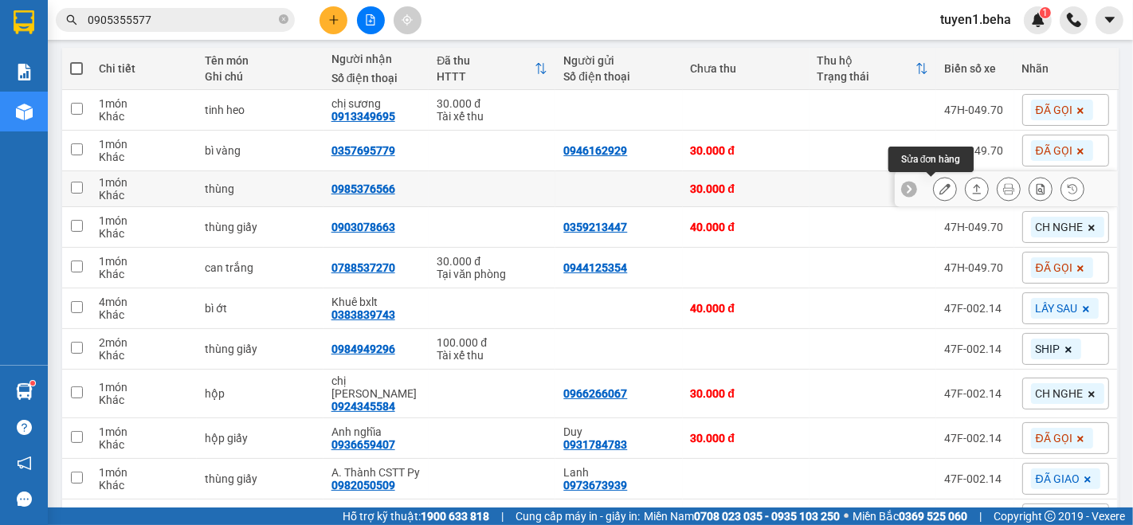
click at [939, 190] on icon at bounding box center [944, 188] width 11 height 11
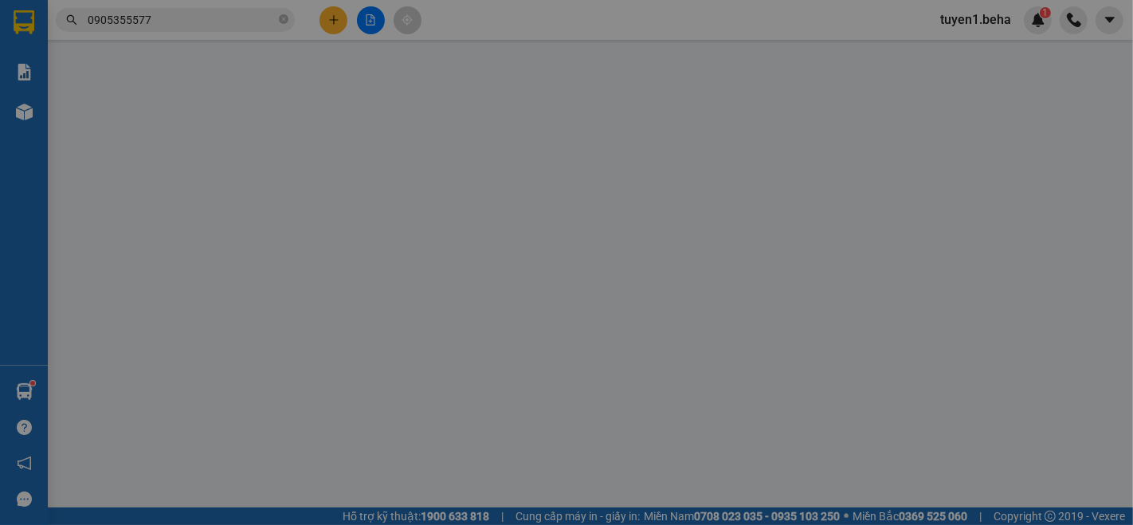
type input "0985376566"
type input "30.000"
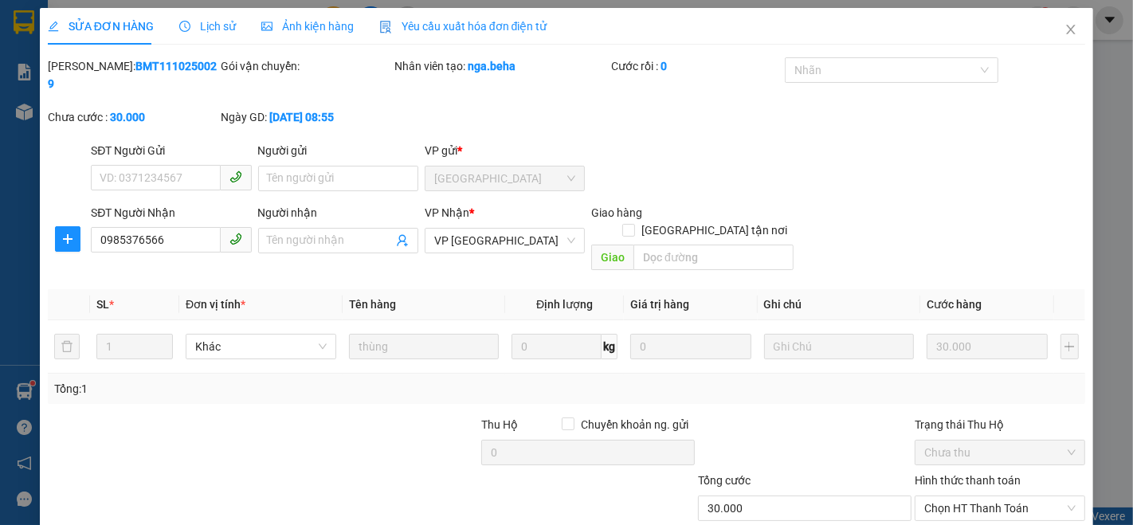
click at [296, 16] on div "Ảnh kiện hàng" at bounding box center [307, 26] width 92 height 37
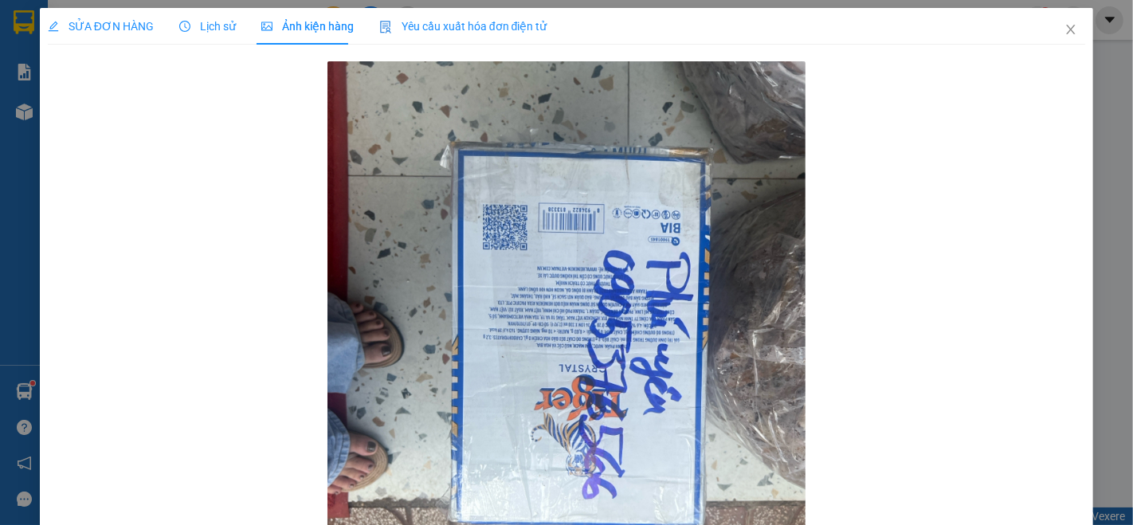
click at [96, 18] on div "SỬA ĐƠN HÀNG" at bounding box center [101, 27] width 106 height 18
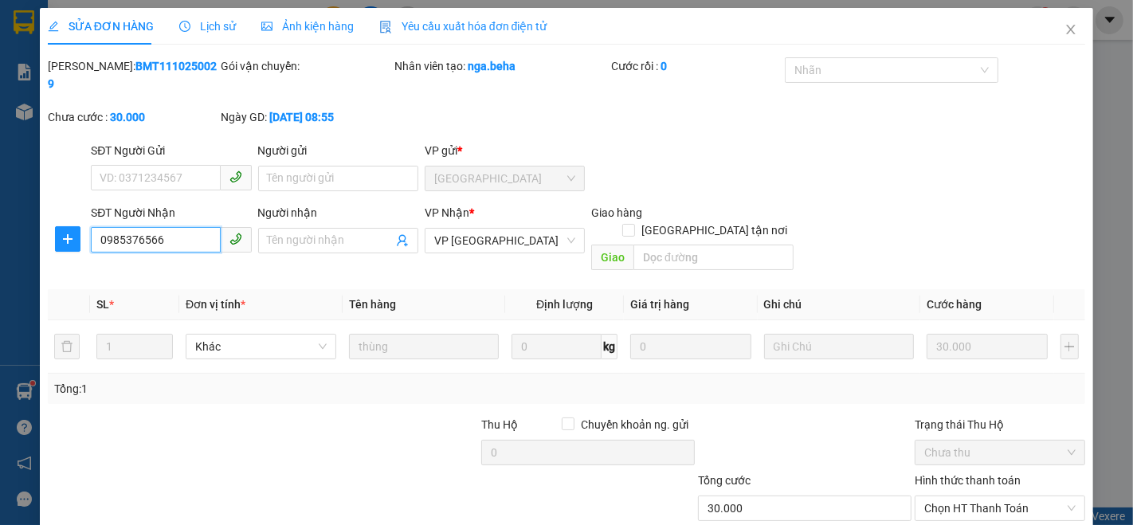
click at [117, 227] on input "0985376566" at bounding box center [155, 239] width 129 height 25
type input "0905376566"
click at [902, 157] on div "SĐT Người Gửi VD: 0371234567 Người gửi Tên người gửi VP gửi * ĐẮK LẮK" at bounding box center [588, 170] width 1000 height 56
click at [654, 245] on input "search" at bounding box center [713, 257] width 160 height 25
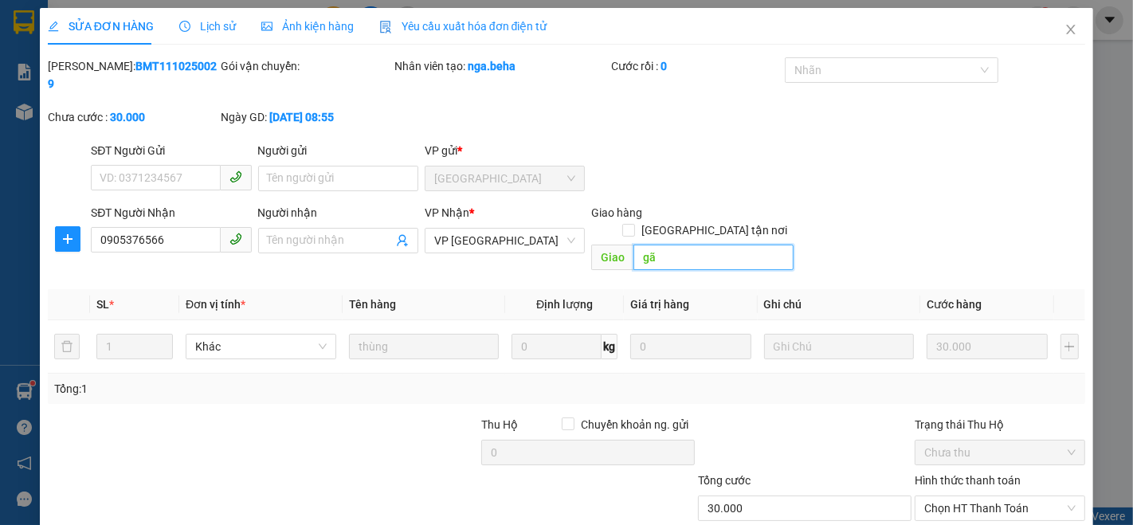
type input "g"
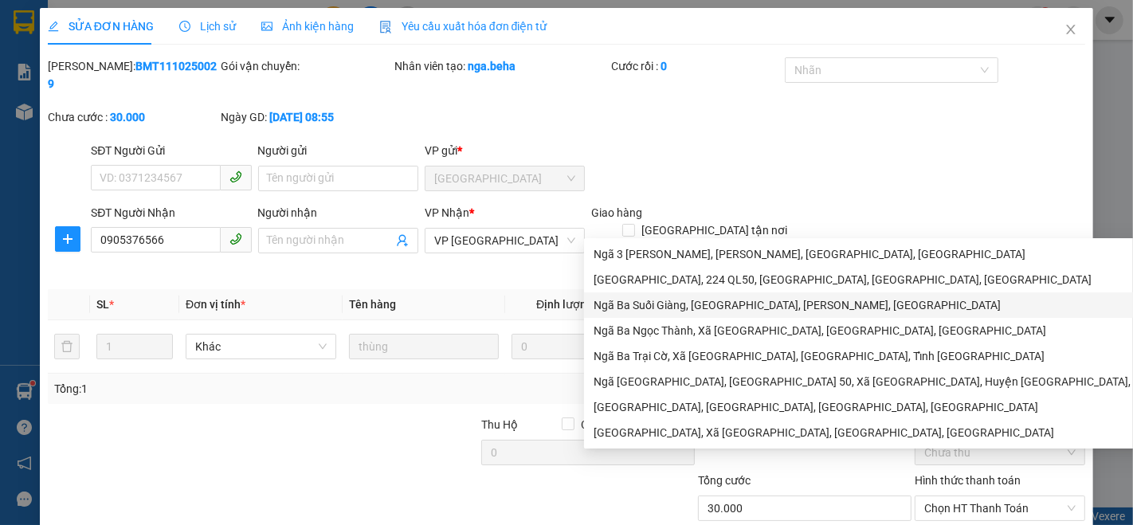
type input "ngã 3 sơn giang"
click at [916, 150] on div "SĐT Người Gửi VD: 0371234567 Người gửi Tên người gửi VP gửi * ĐẮK LẮK" at bounding box center [588, 170] width 1000 height 56
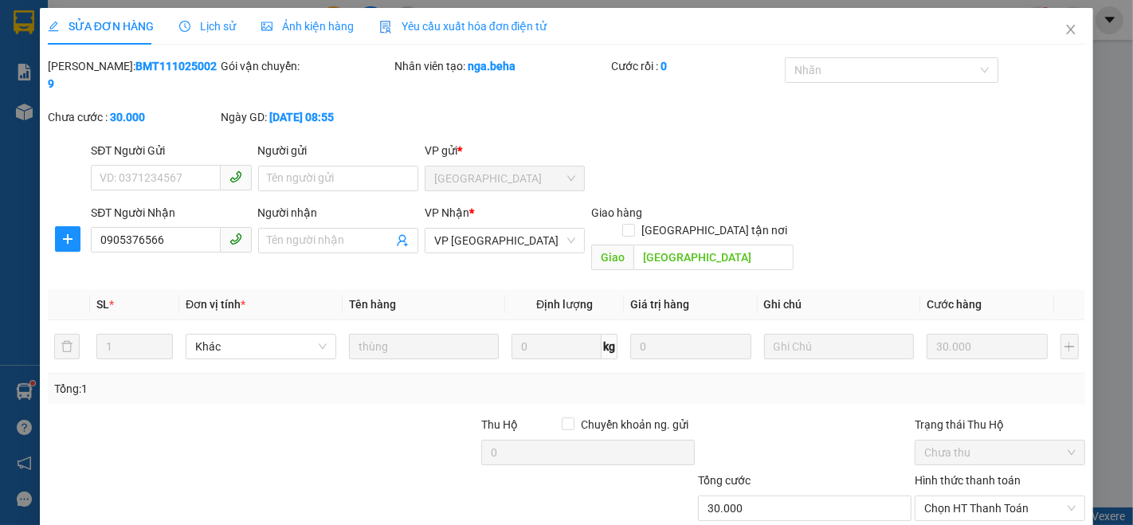
click at [315, 25] on span "Ảnh kiện hàng" at bounding box center [307, 26] width 92 height 13
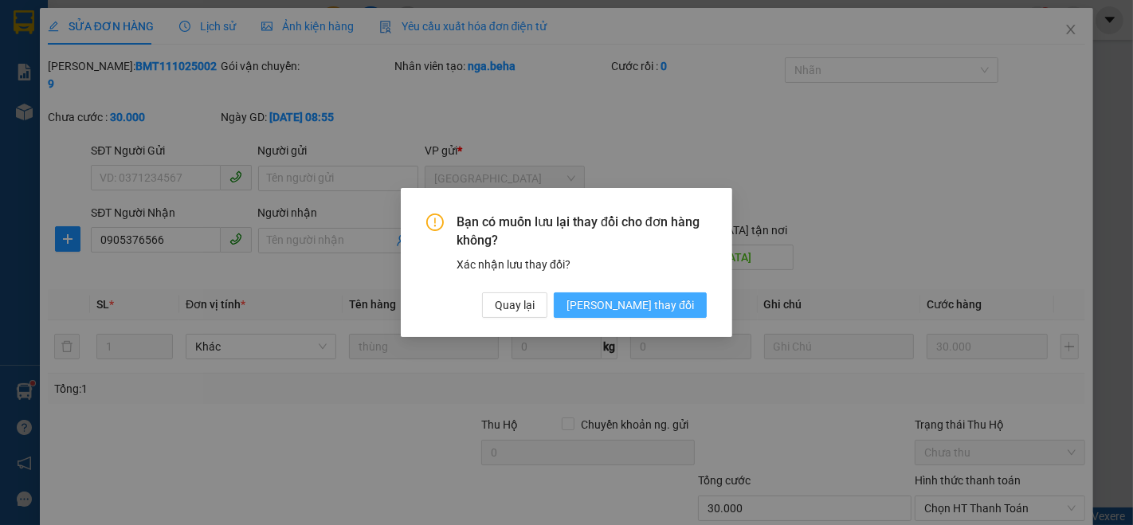
click at [666, 308] on span "[PERSON_NAME] thay đổi" at bounding box center [629, 305] width 127 height 18
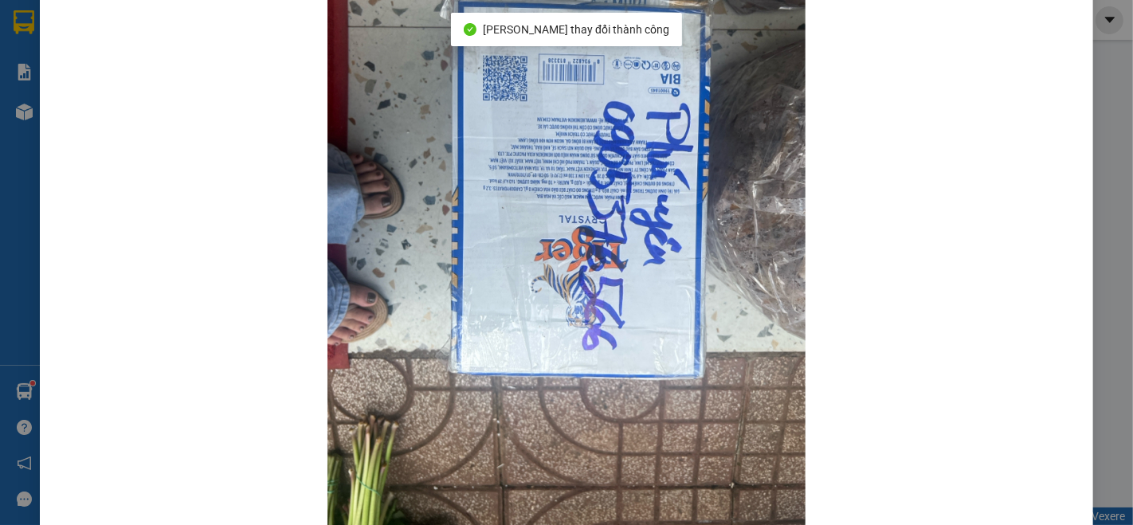
scroll to position [177, 0]
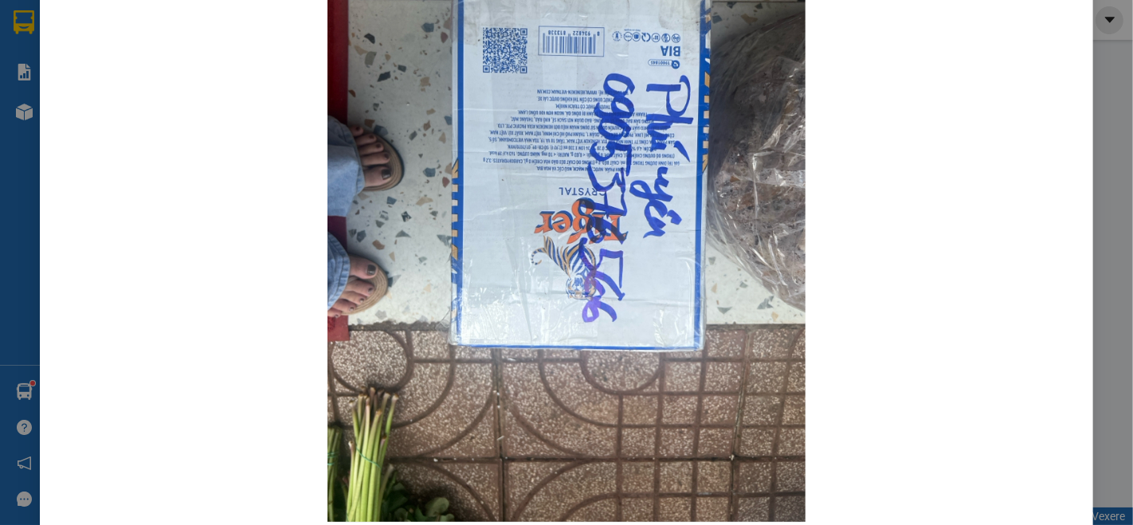
click at [87, 288] on div at bounding box center [566, 204] width 1037 height 646
click at [153, 242] on div at bounding box center [566, 204] width 1037 height 646
click at [191, 224] on div at bounding box center [566, 204] width 1037 height 646
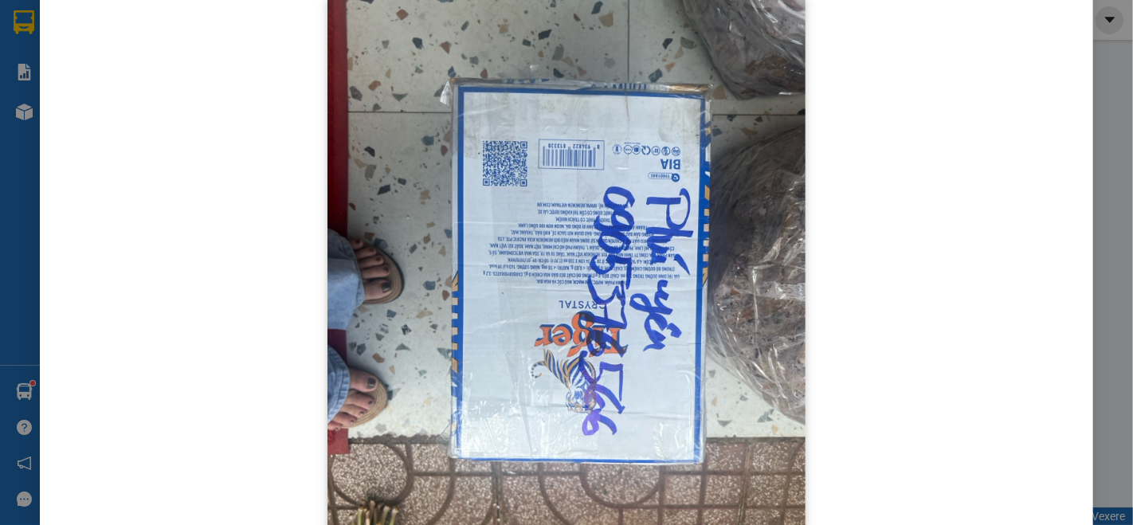
scroll to position [0, 0]
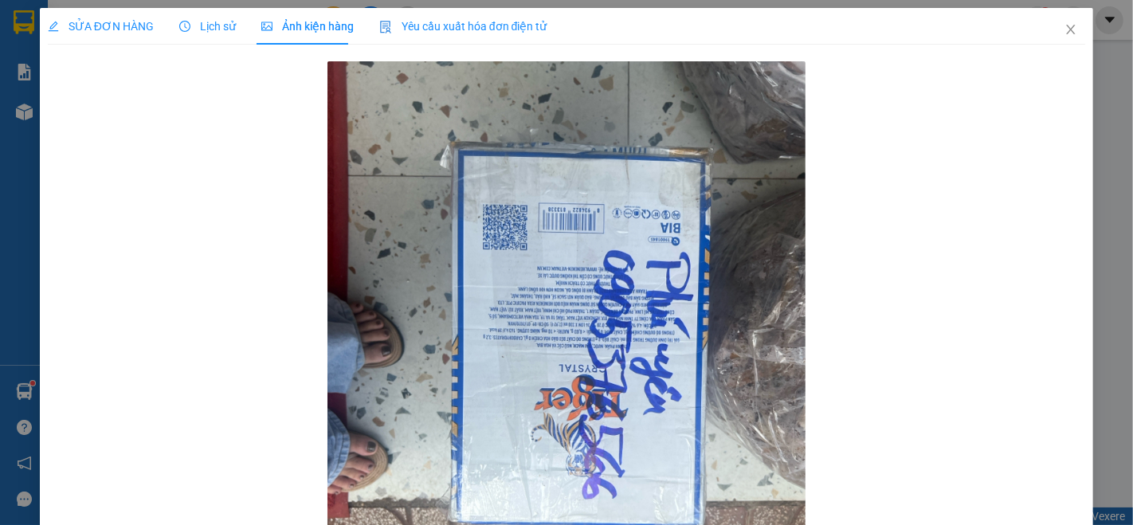
click at [113, 25] on span "SỬA ĐƠN HÀNG" at bounding box center [101, 26] width 106 height 13
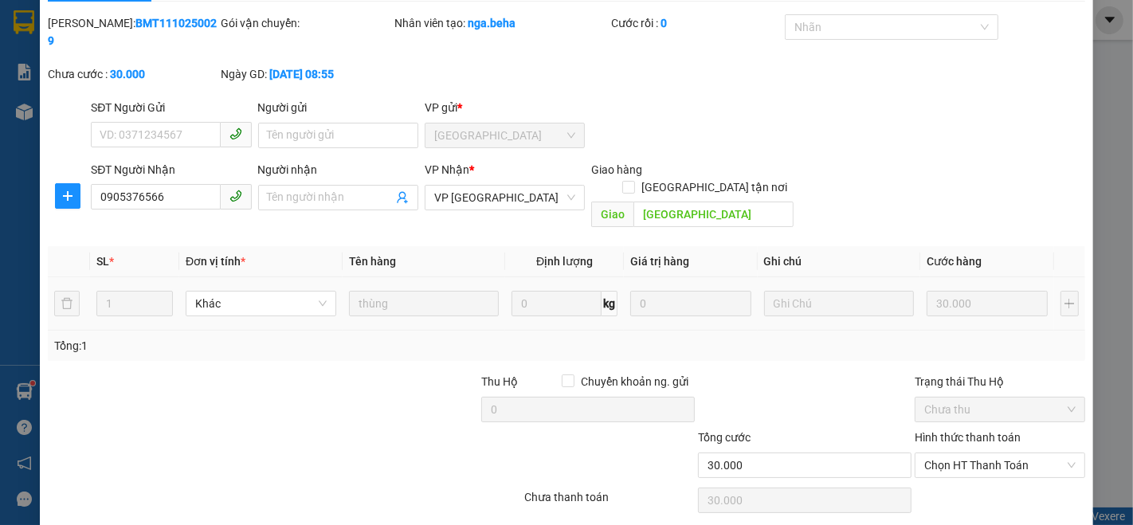
scroll to position [66, 0]
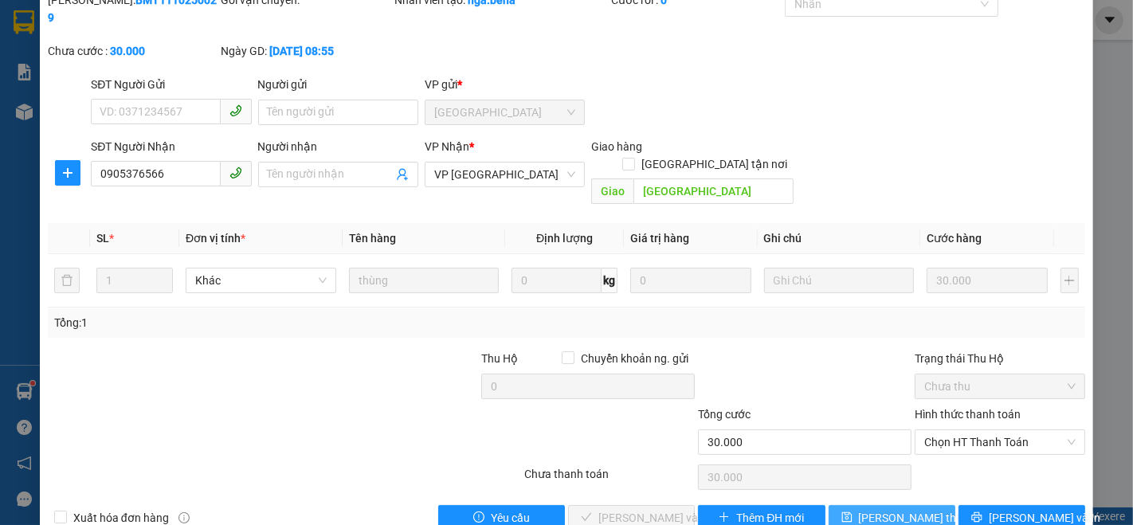
click at [906, 509] on span "[PERSON_NAME] thay đổi" at bounding box center [922, 518] width 127 height 18
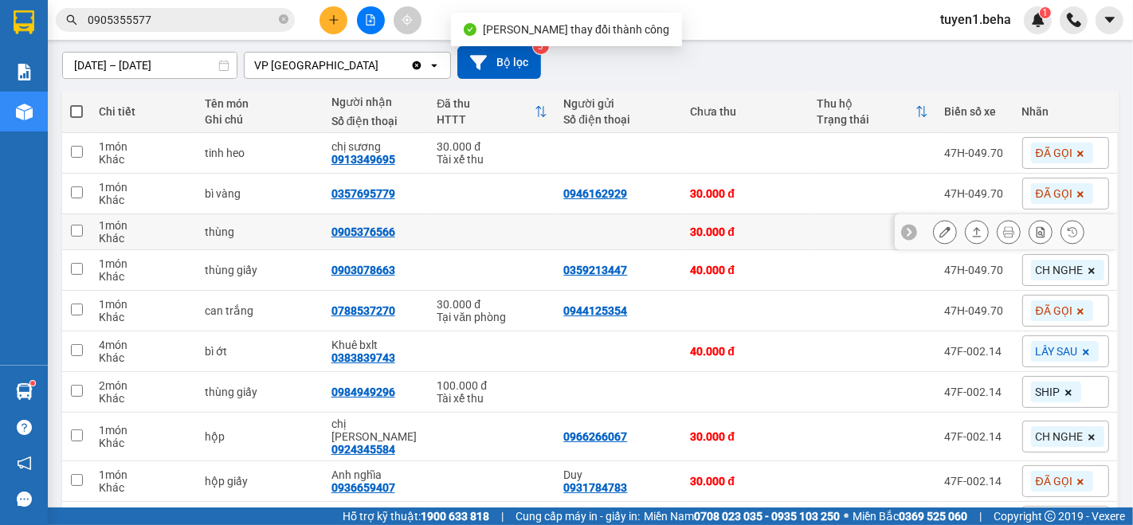
scroll to position [177, 0]
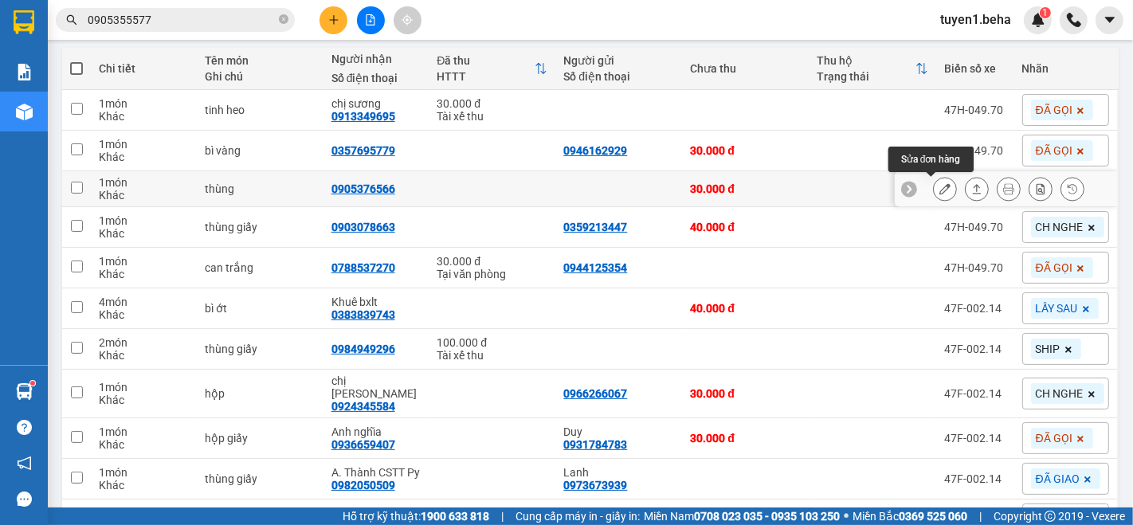
click at [939, 190] on icon at bounding box center [944, 188] width 11 height 11
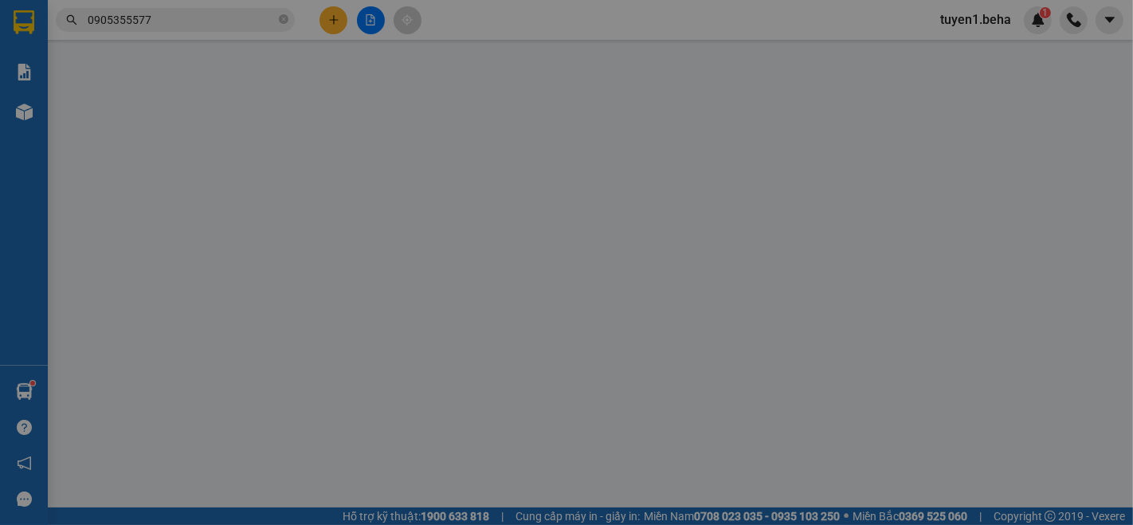
type input "0905376566"
type input "ngã 3 sơn giang"
type input "30.000"
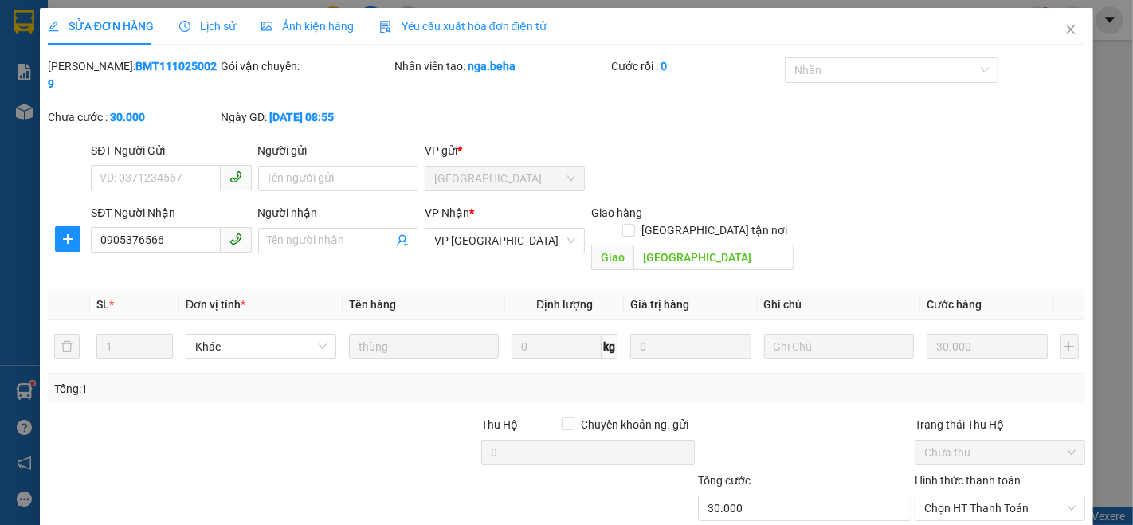
click at [308, 18] on div "Ảnh kiện hàng" at bounding box center [307, 27] width 92 height 18
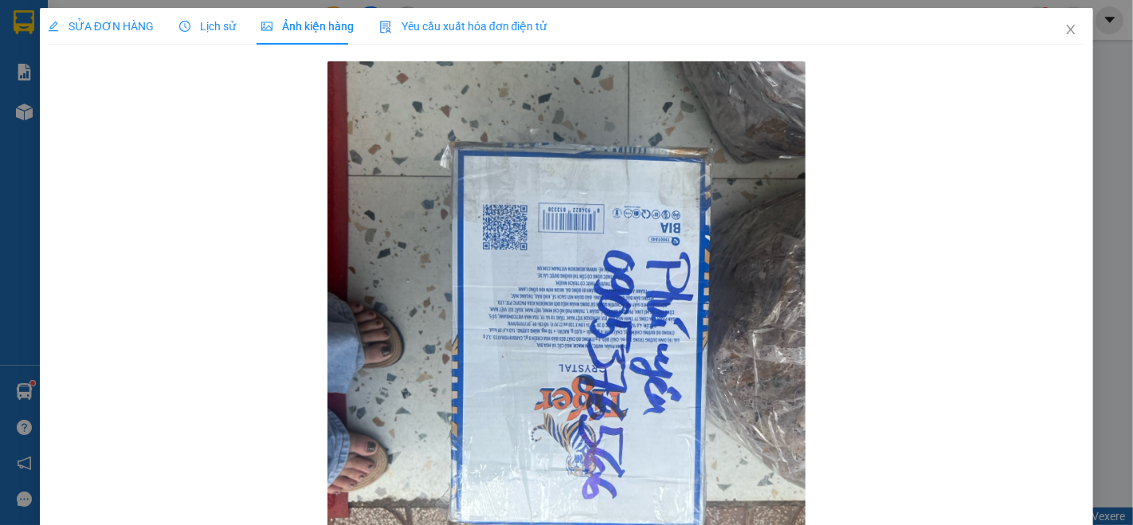
click at [97, 25] on span "SỬA ĐƠN HÀNG" at bounding box center [101, 26] width 106 height 13
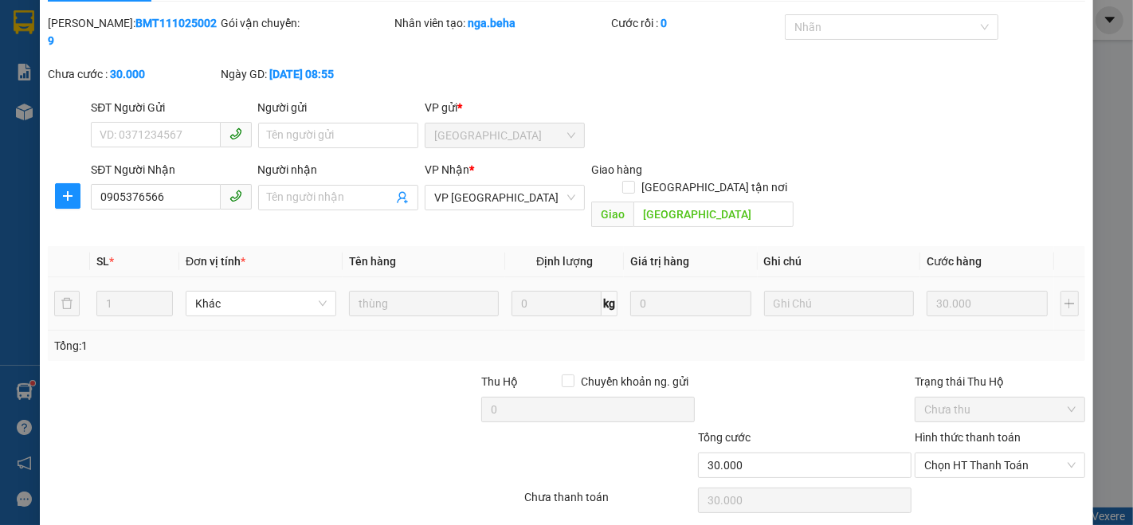
scroll to position [66, 0]
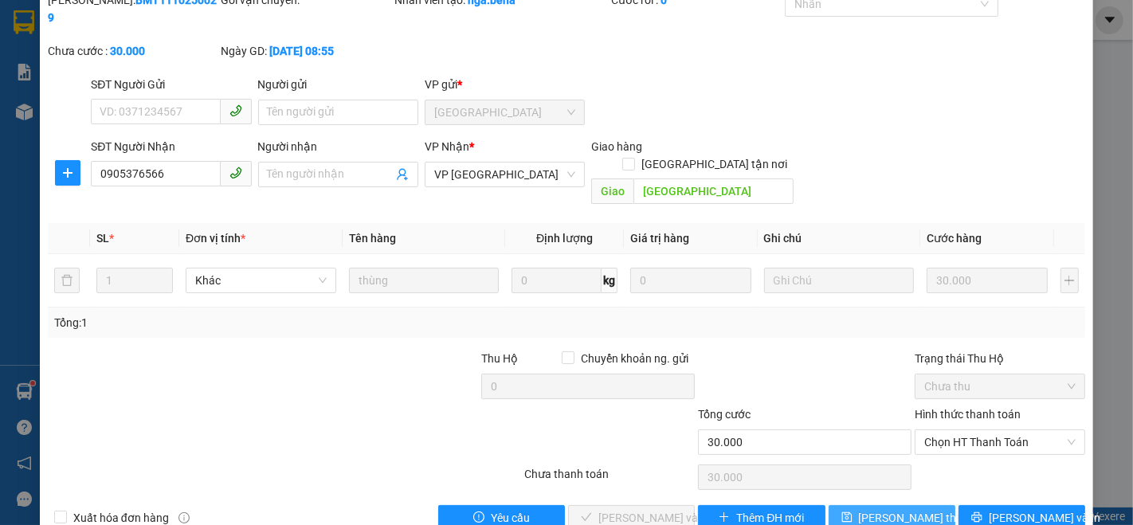
click at [873, 509] on span "[PERSON_NAME] thay đổi" at bounding box center [922, 518] width 127 height 18
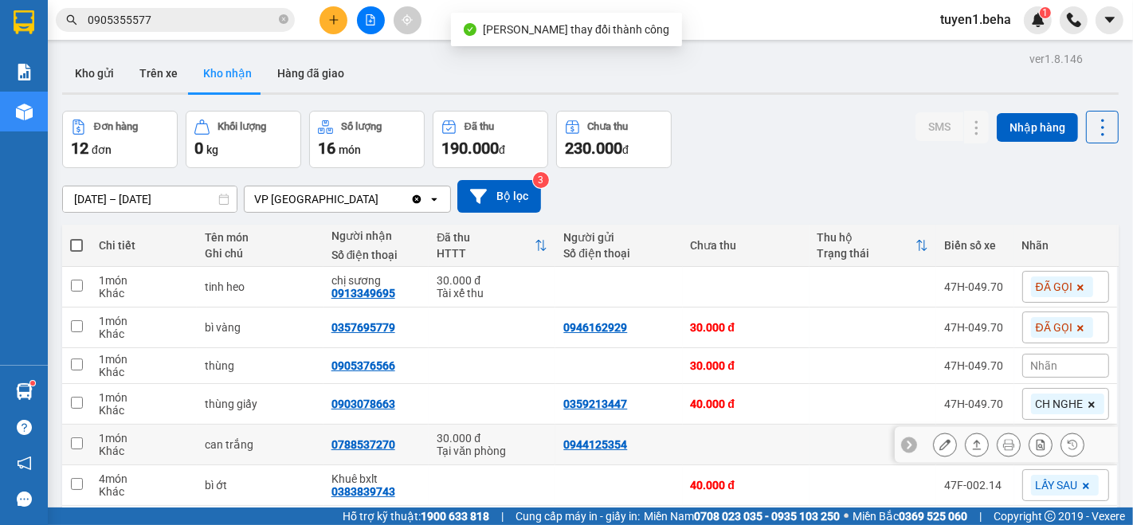
scroll to position [88, 0]
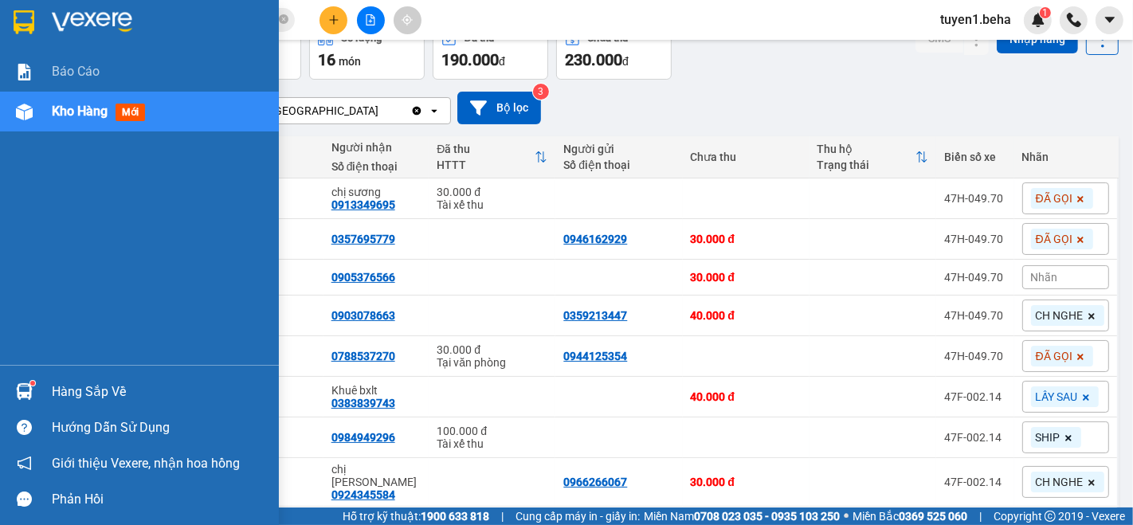
click at [36, 168] on div "Báo cáo Kho hàng mới" at bounding box center [139, 208] width 279 height 313
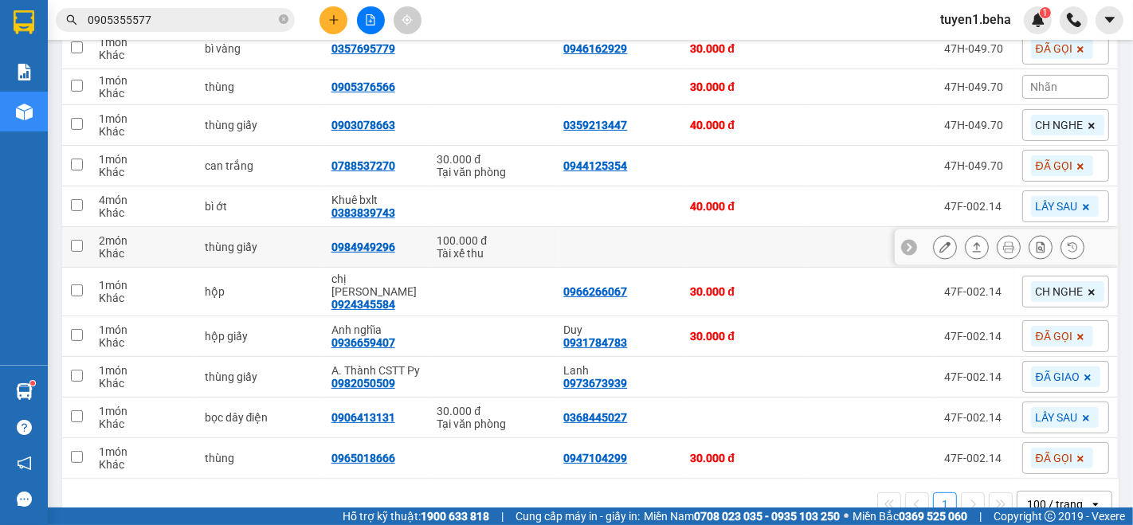
scroll to position [306, 0]
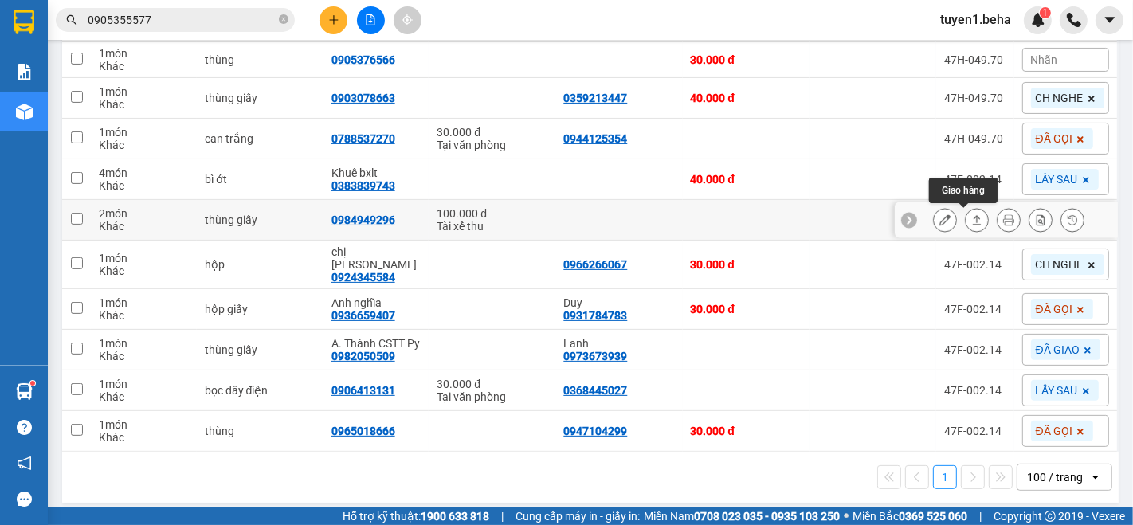
click at [973, 216] on icon at bounding box center [977, 220] width 9 height 10
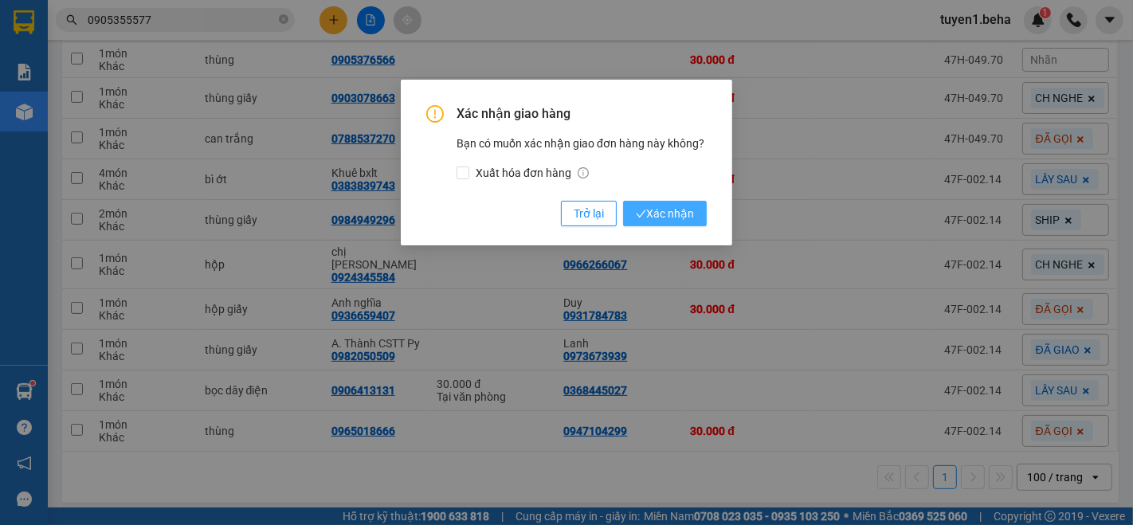
click at [682, 211] on span "Xác nhận" at bounding box center [665, 214] width 58 height 18
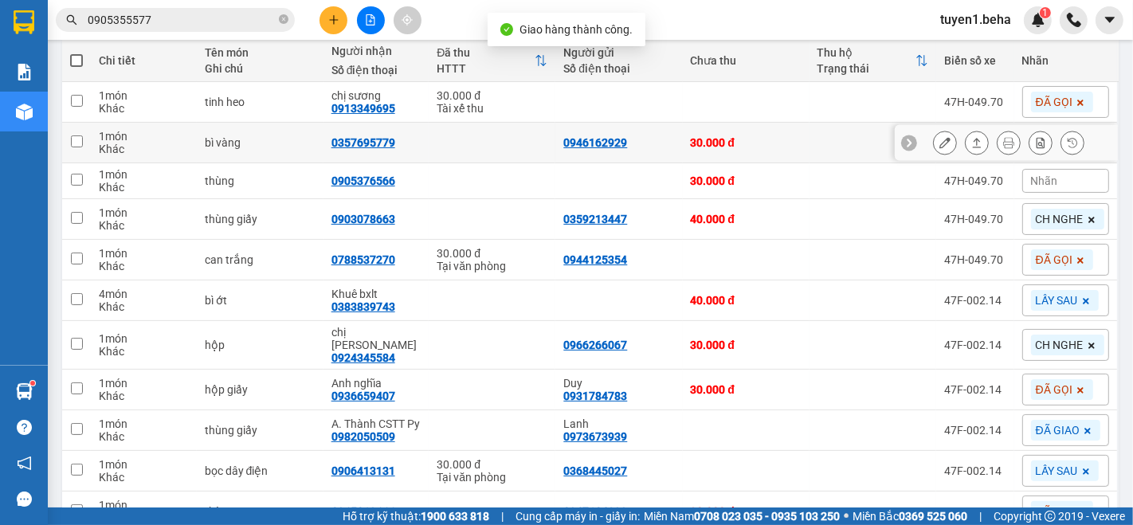
scroll to position [177, 0]
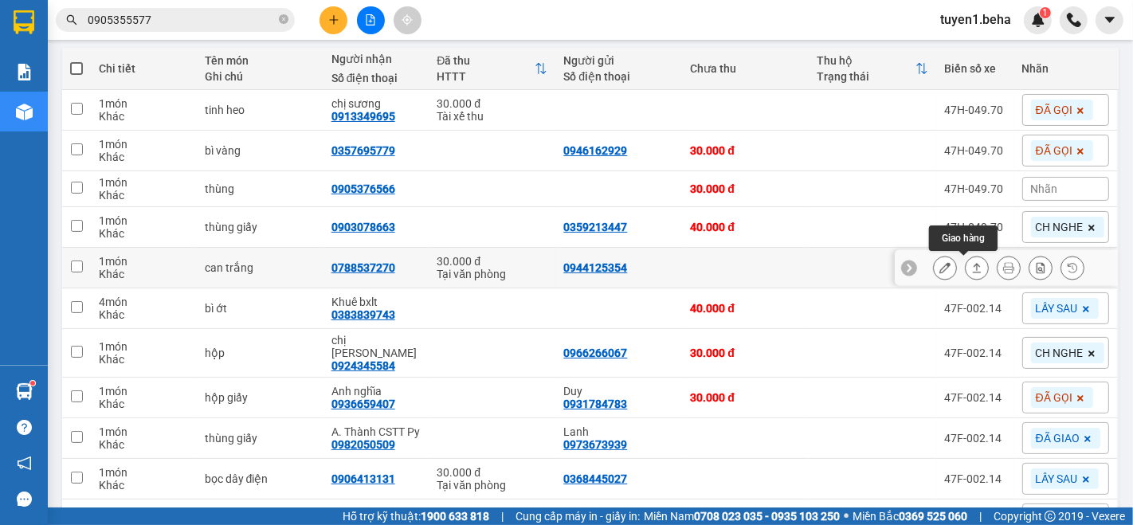
click at [971, 267] on icon at bounding box center [976, 267] width 11 height 11
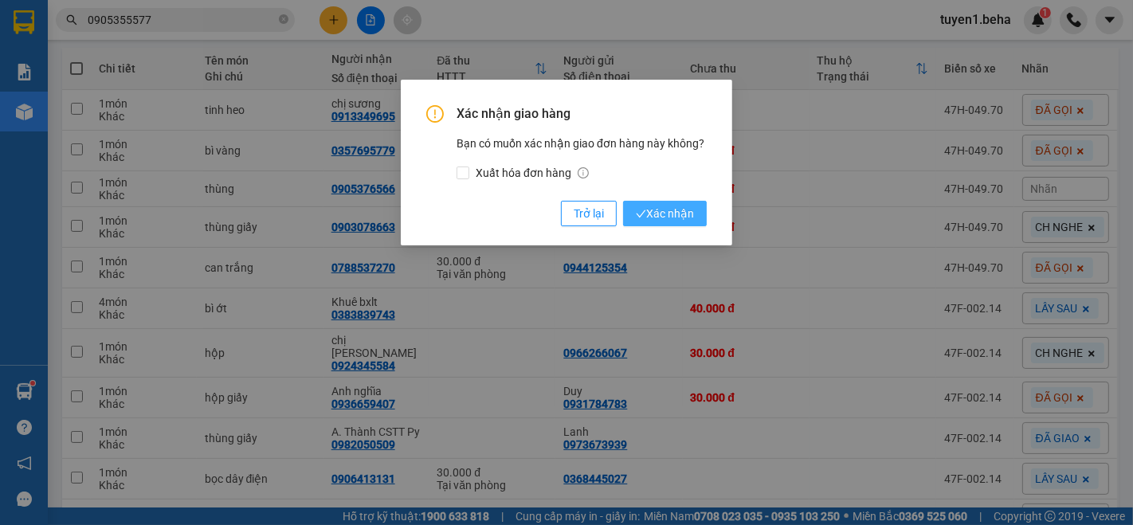
click at [661, 216] on span "Xác nhận" at bounding box center [665, 214] width 58 height 18
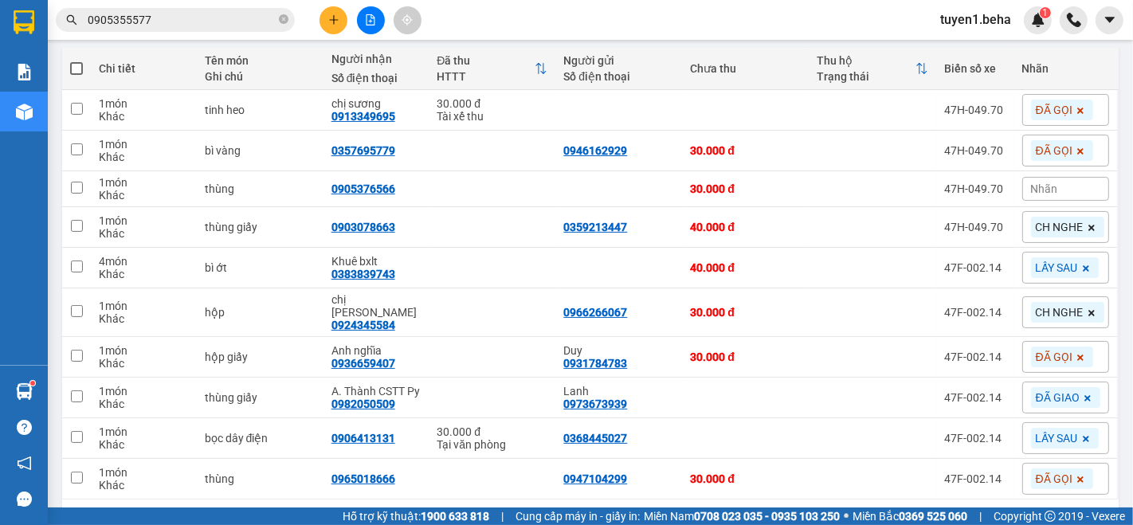
click at [1086, 224] on icon at bounding box center [1091, 228] width 10 height 10
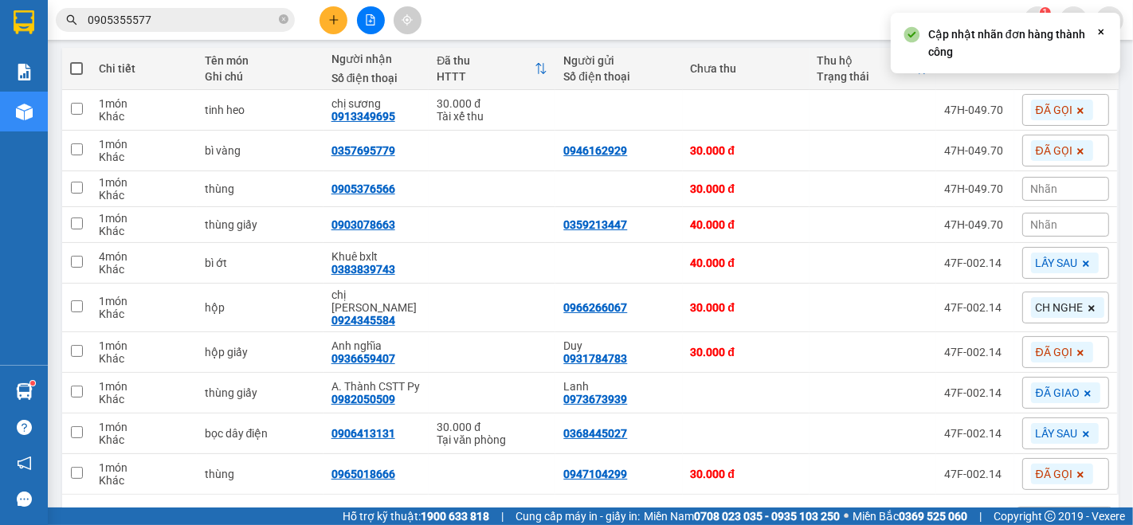
click at [1051, 217] on div "Nhãn" at bounding box center [1065, 225] width 87 height 24
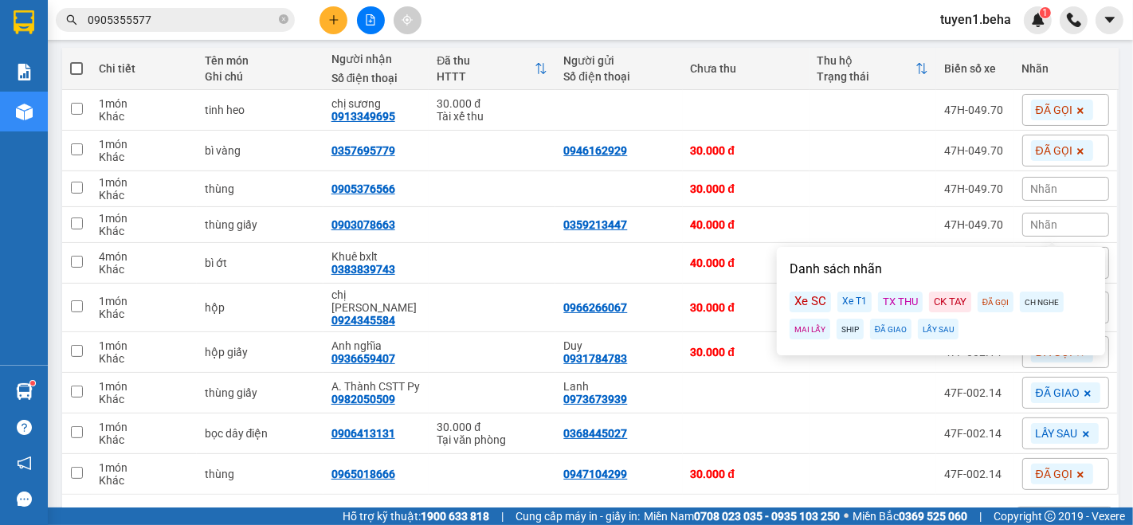
click at [933, 331] on div "LẤY SAU" at bounding box center [938, 329] width 41 height 21
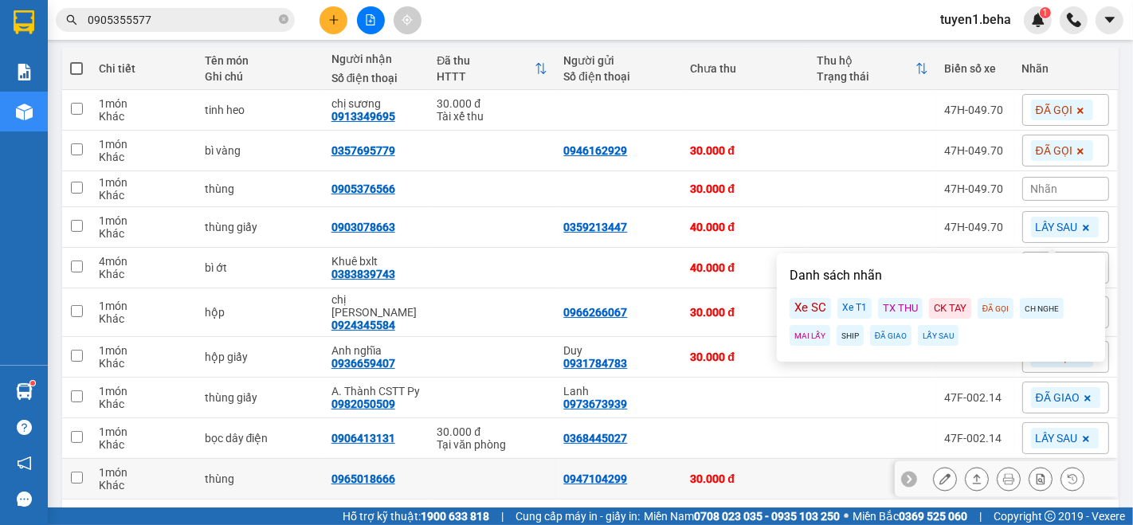
click at [783, 472] on div "30.000 đ" at bounding box center [746, 478] width 111 height 13
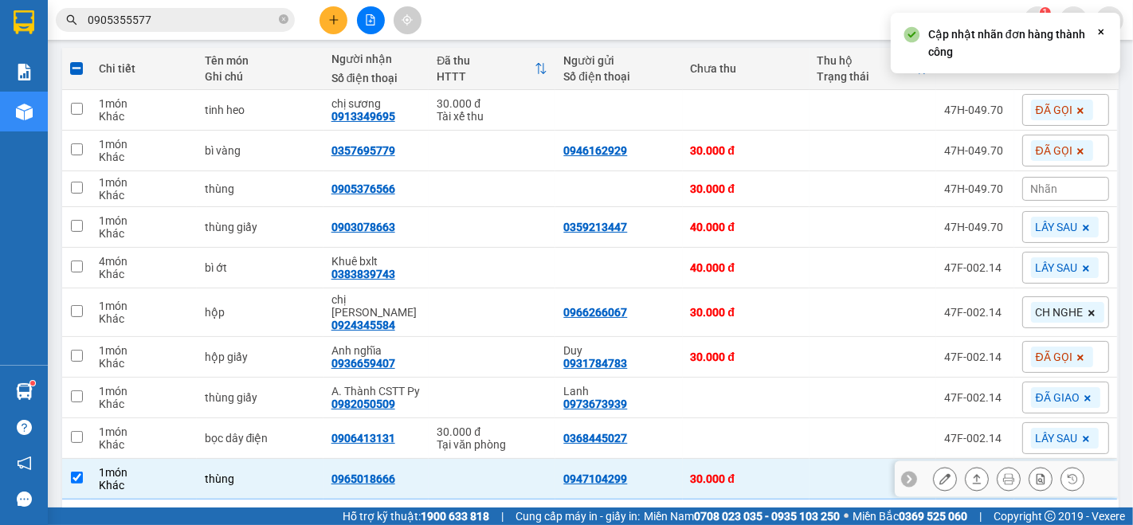
click at [783, 472] on div "30.000 đ" at bounding box center [746, 478] width 111 height 13
checkbox input "false"
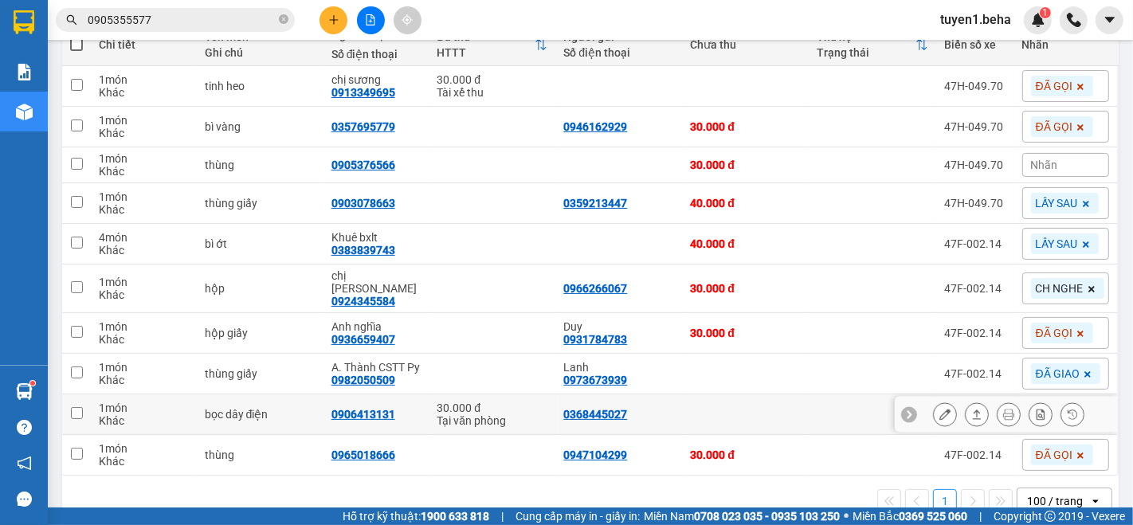
scroll to position [225, 0]
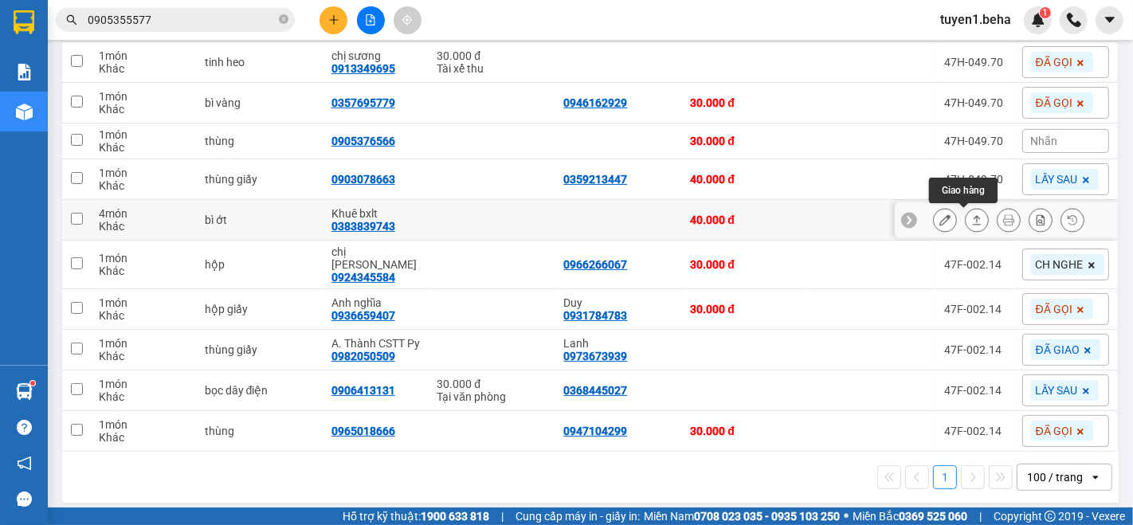
click at [971, 217] on icon at bounding box center [976, 219] width 11 height 11
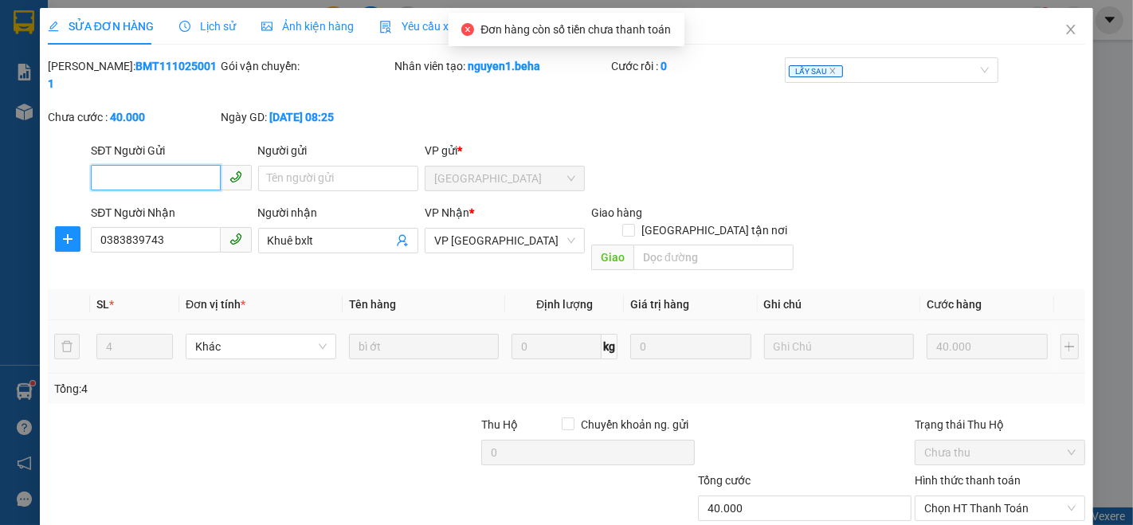
type input "0383839743"
type input "Khuê bxlt"
type input "40.000"
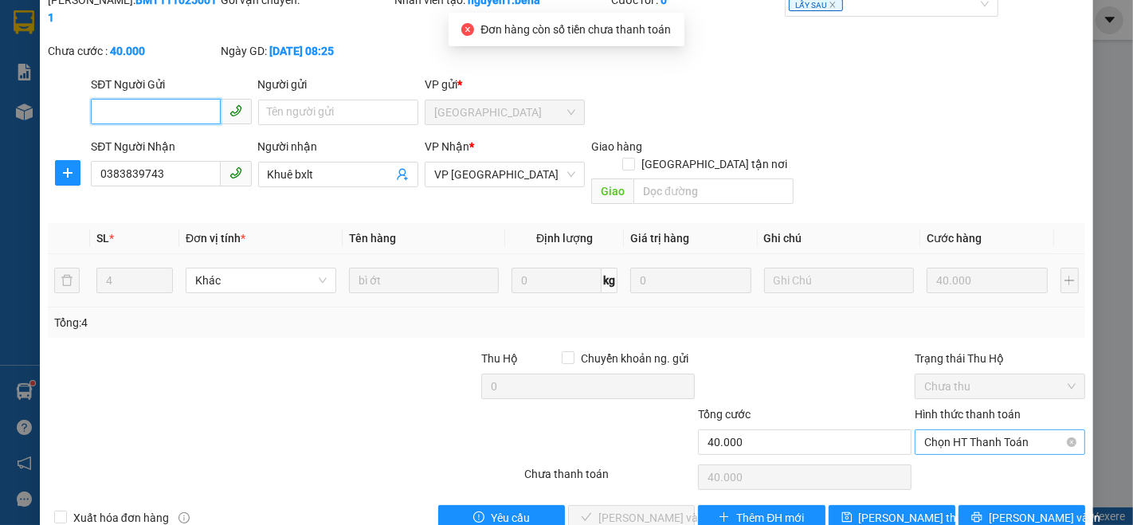
click at [950, 430] on span "Chọn HT Thanh Toán" at bounding box center [999, 442] width 151 height 24
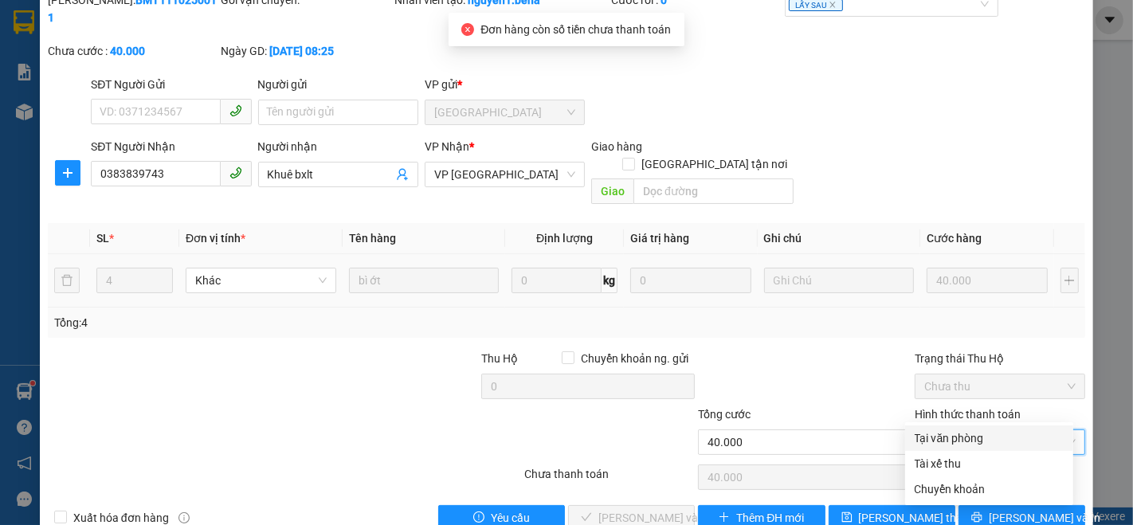
click at [949, 431] on div "Tại văn phòng" at bounding box center [988, 438] width 149 height 18
type input "0"
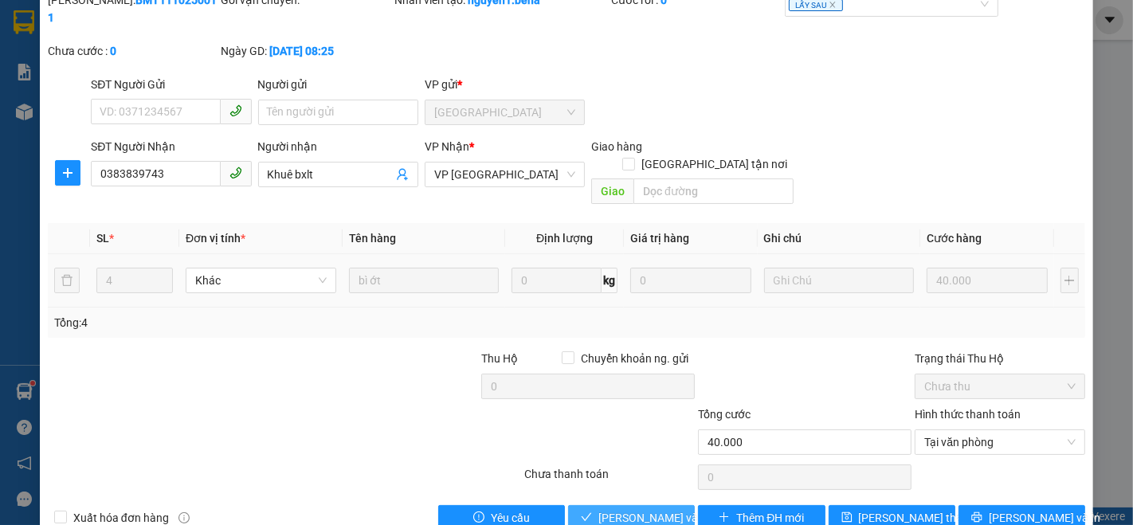
click at [629, 509] on span "[PERSON_NAME] và Giao hàng" at bounding box center [674, 518] width 153 height 18
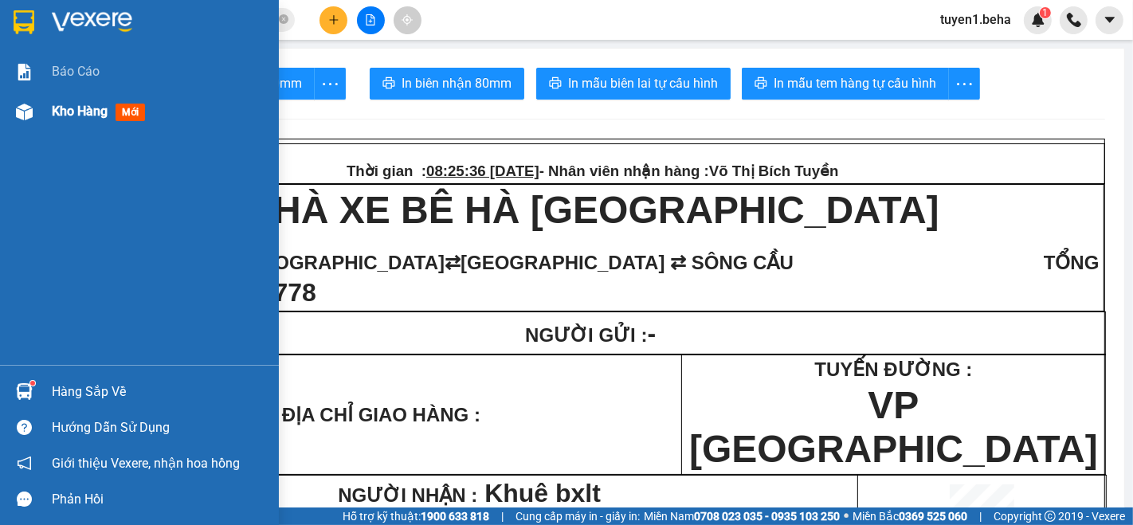
click at [63, 113] on span "Kho hàng" at bounding box center [80, 111] width 56 height 15
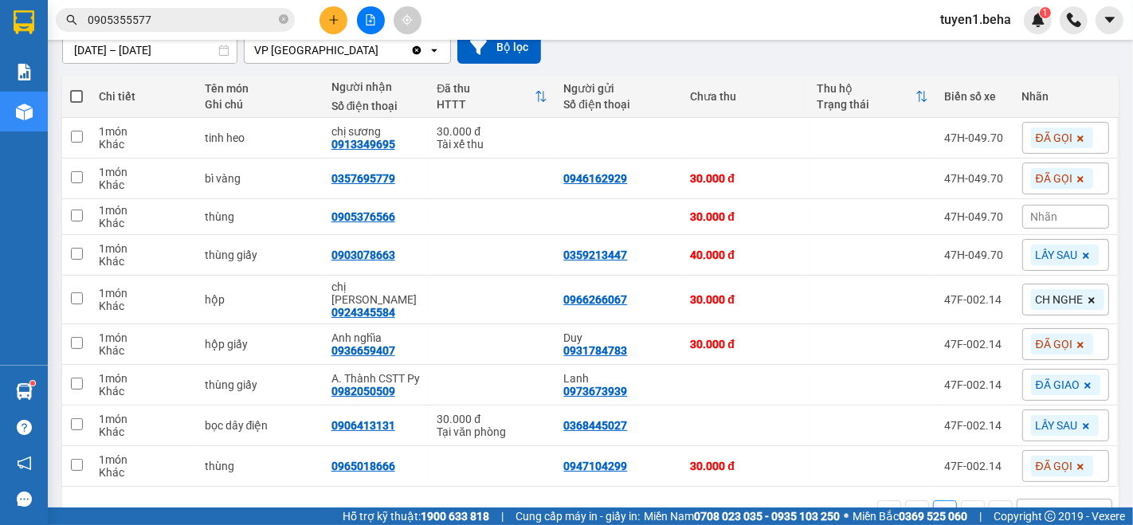
scroll to position [177, 0]
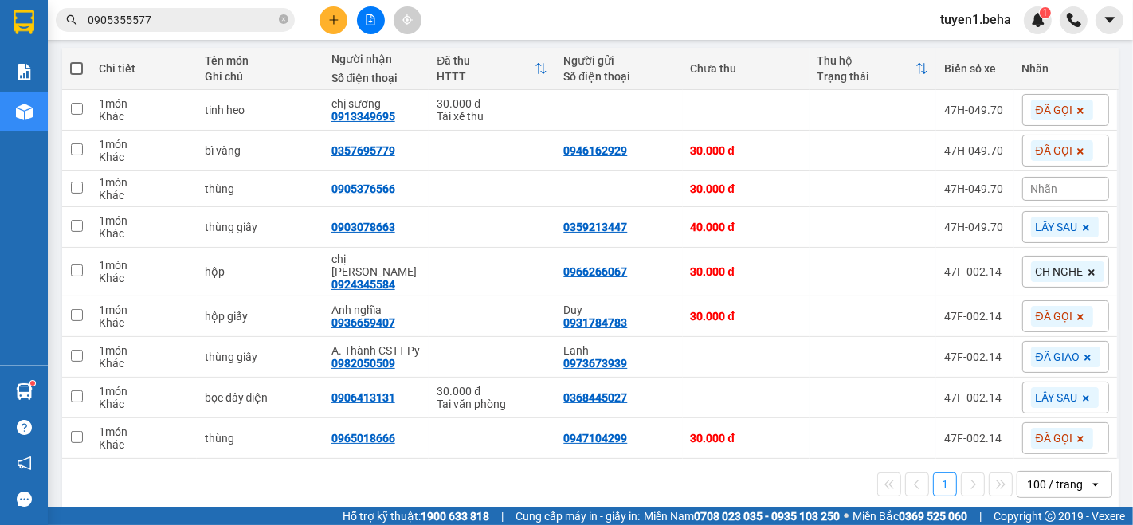
click at [418, 471] on div "1 100 / trang open" at bounding box center [590, 484] width 1043 height 27
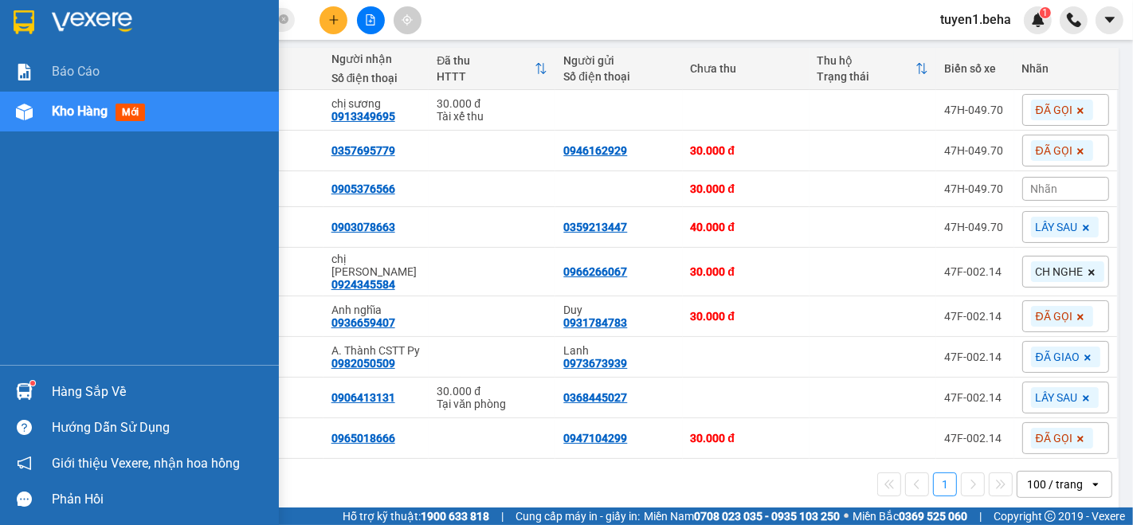
click at [70, 119] on div "Kho hàng mới" at bounding box center [102, 111] width 100 height 20
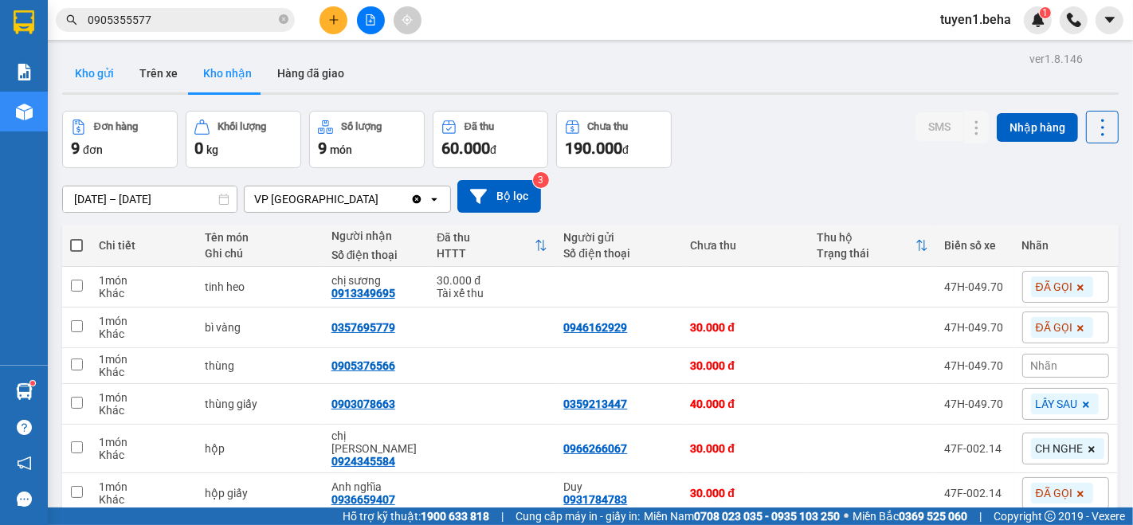
click at [115, 70] on button "Kho gửi" at bounding box center [94, 73] width 65 height 38
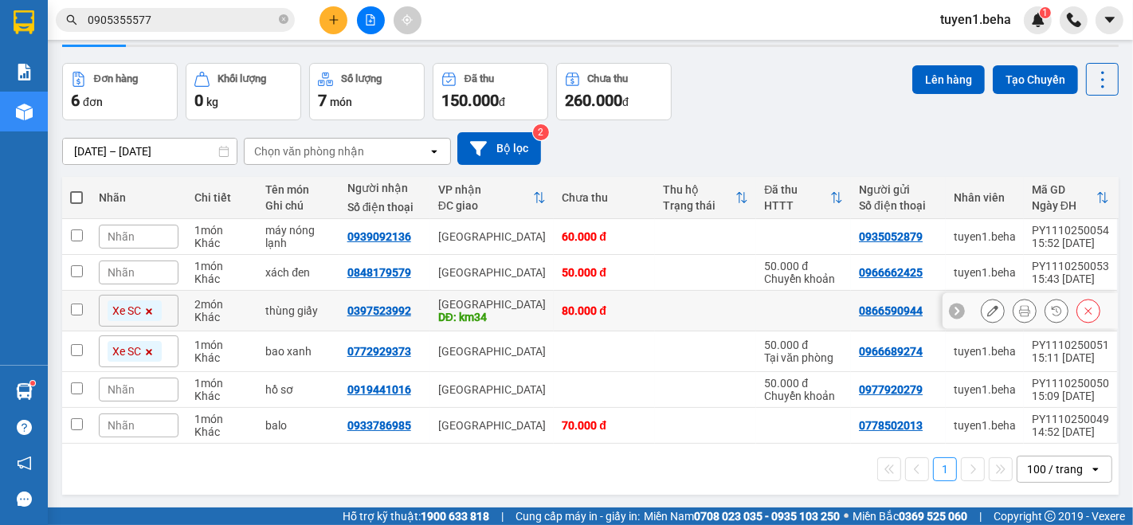
scroll to position [72, 0]
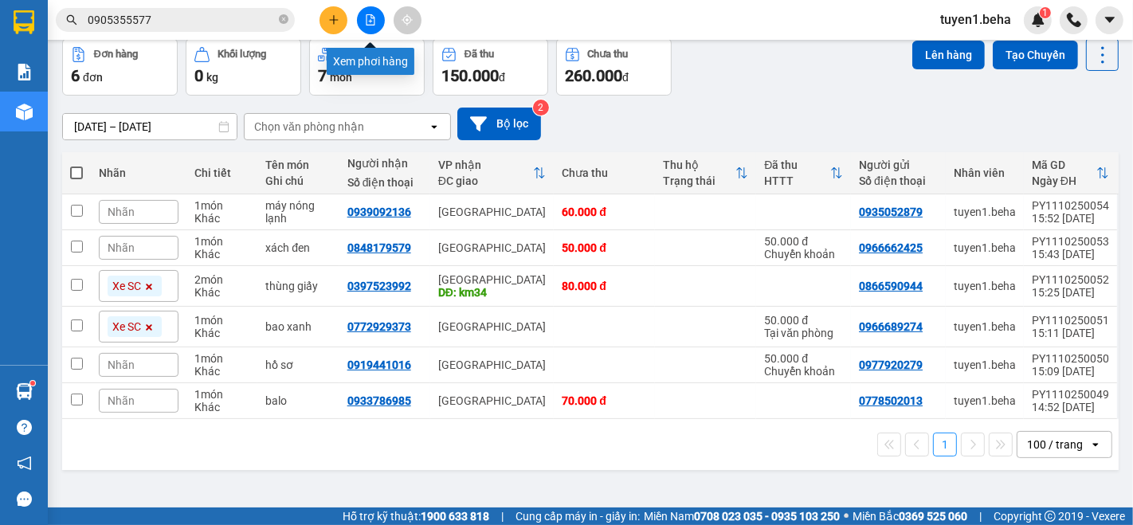
click at [365, 22] on icon "file-add" at bounding box center [370, 19] width 11 height 11
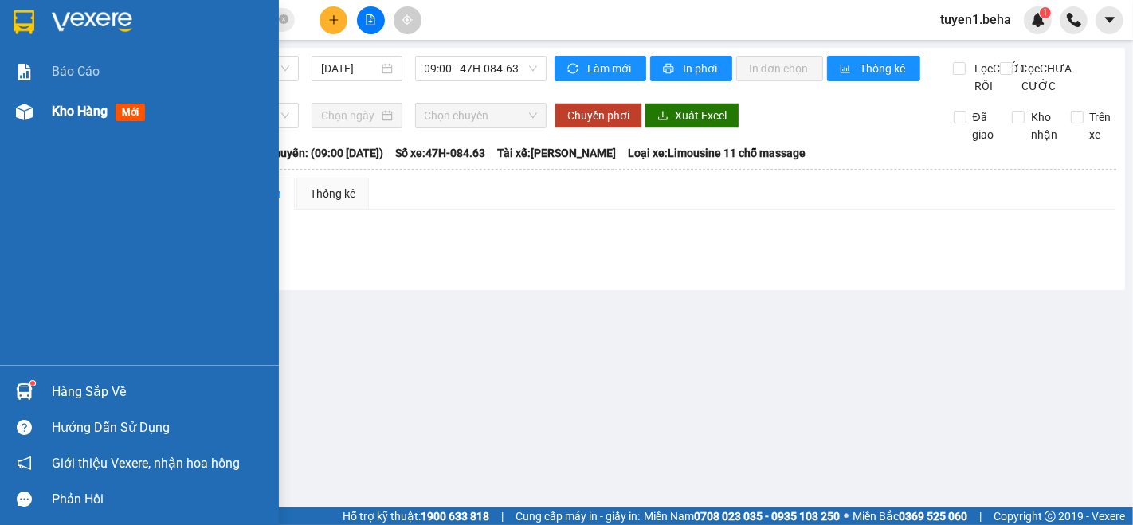
click at [94, 105] on span "Kho hàng" at bounding box center [80, 111] width 56 height 15
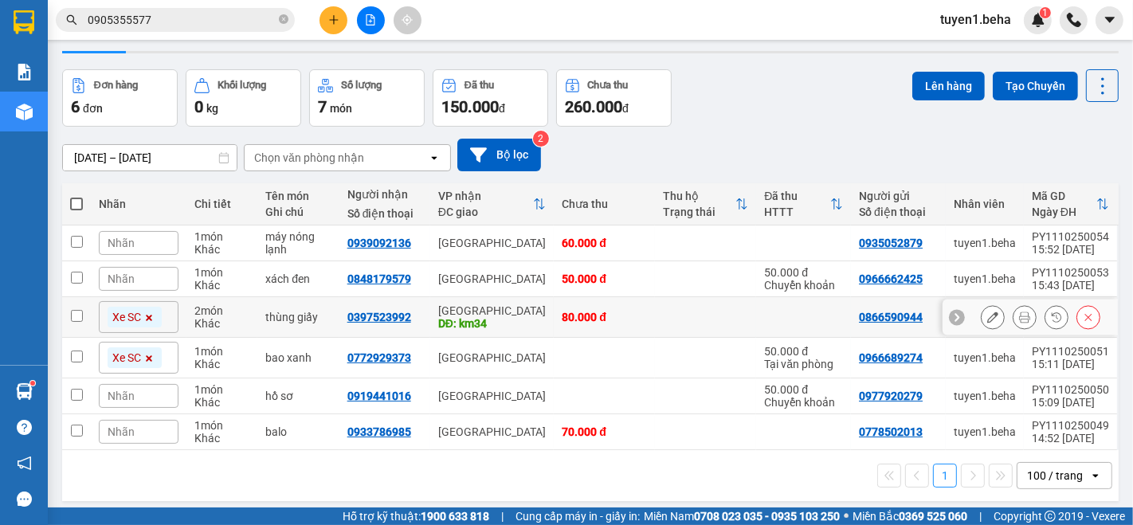
scroll to position [72, 0]
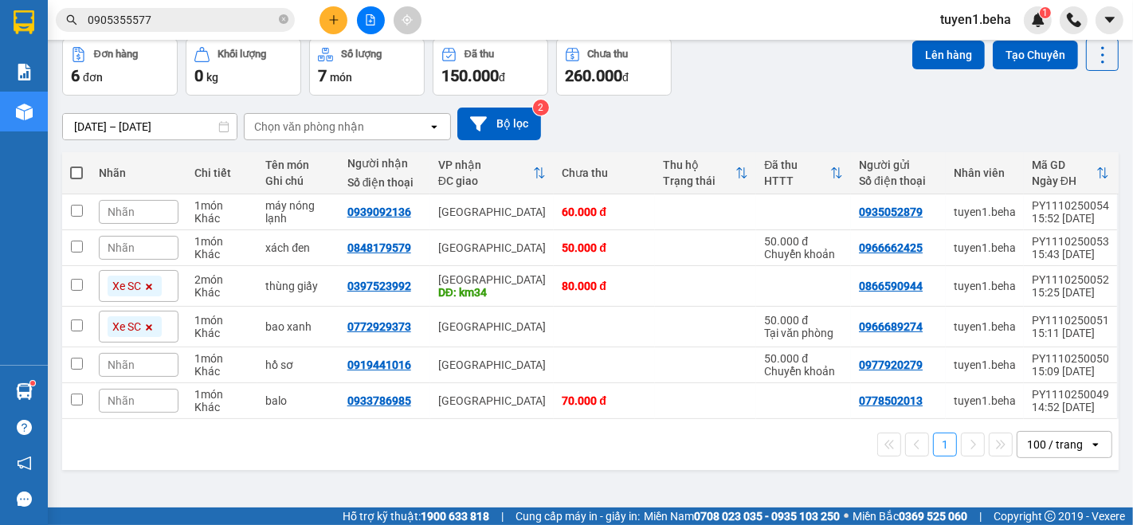
click at [139, 204] on div "Nhãn" at bounding box center [139, 212] width 80 height 24
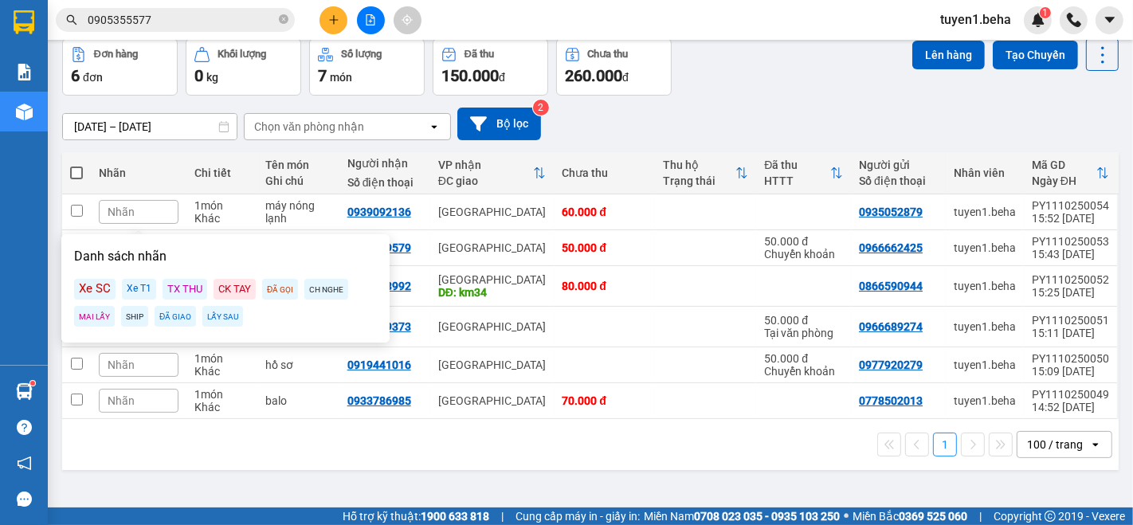
click at [101, 290] on div "Xe SC" at bounding box center [94, 289] width 41 height 21
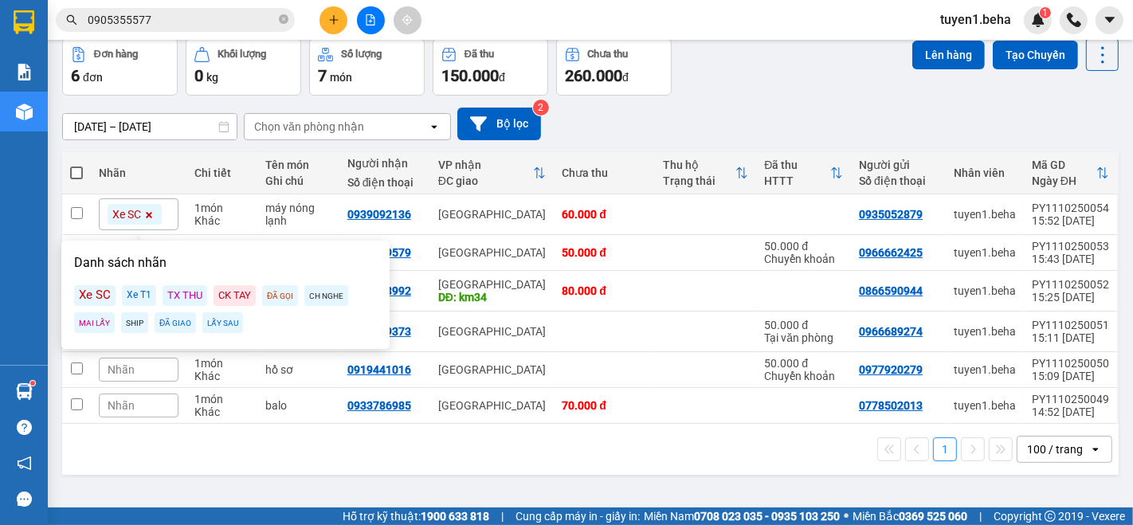
click at [390, 456] on div "1 100 / trang open" at bounding box center [590, 449] width 1043 height 27
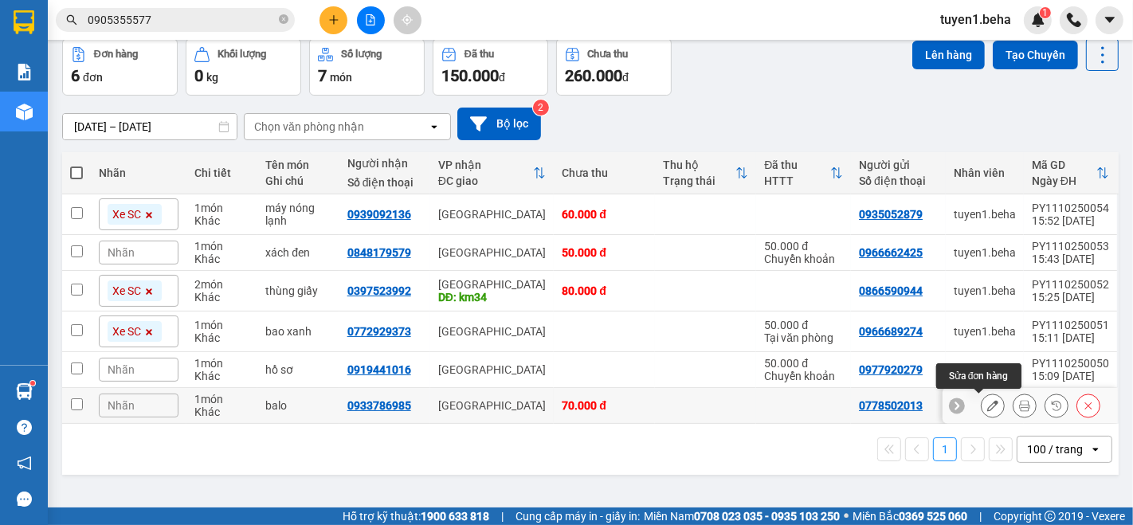
click at [987, 406] on icon at bounding box center [992, 405] width 11 height 11
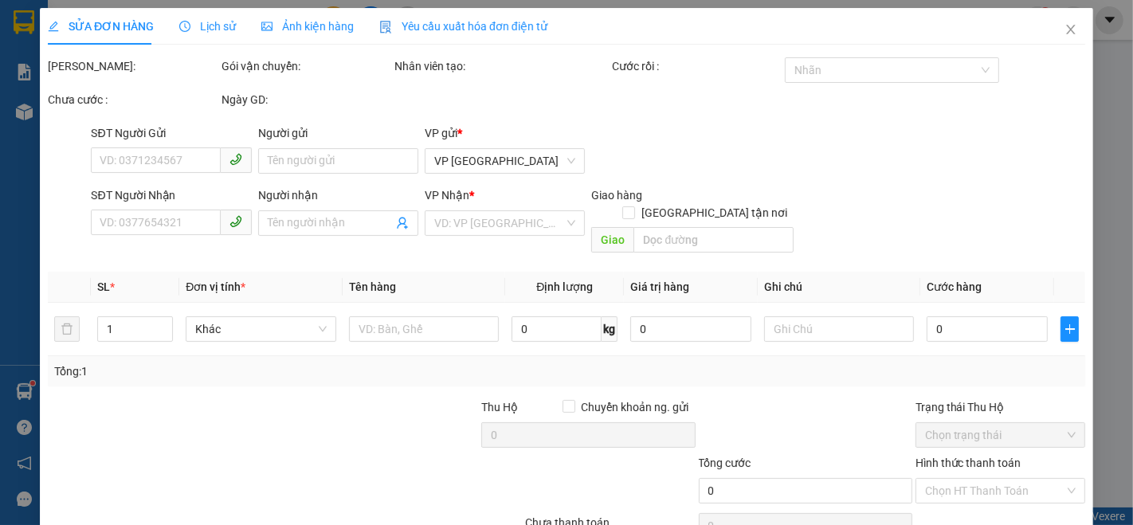
type input "0778502013"
type input "0933786985"
type input "70.000"
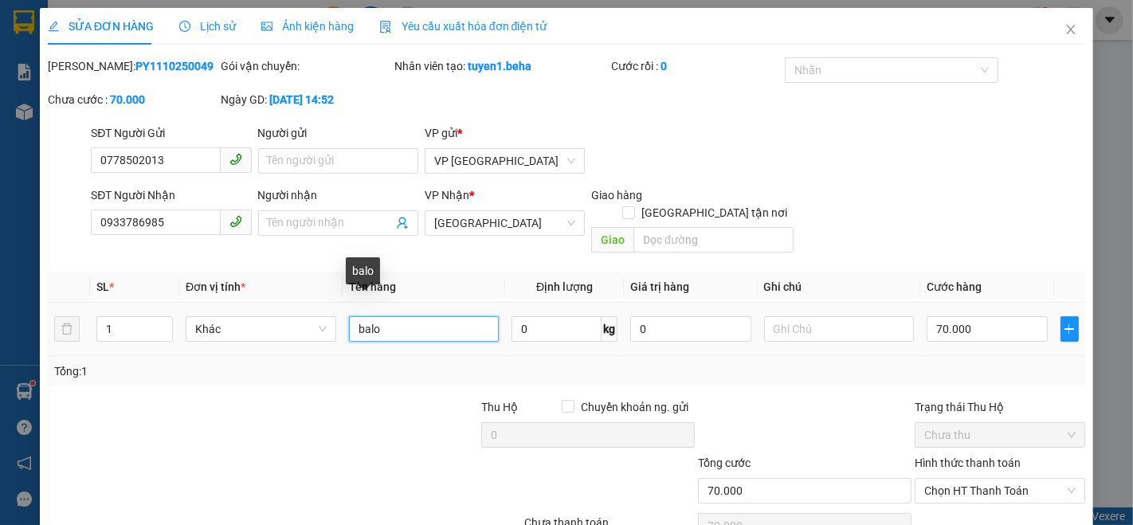
click at [417, 316] on input "balo" at bounding box center [424, 328] width 151 height 25
type input "b"
type input "vali"
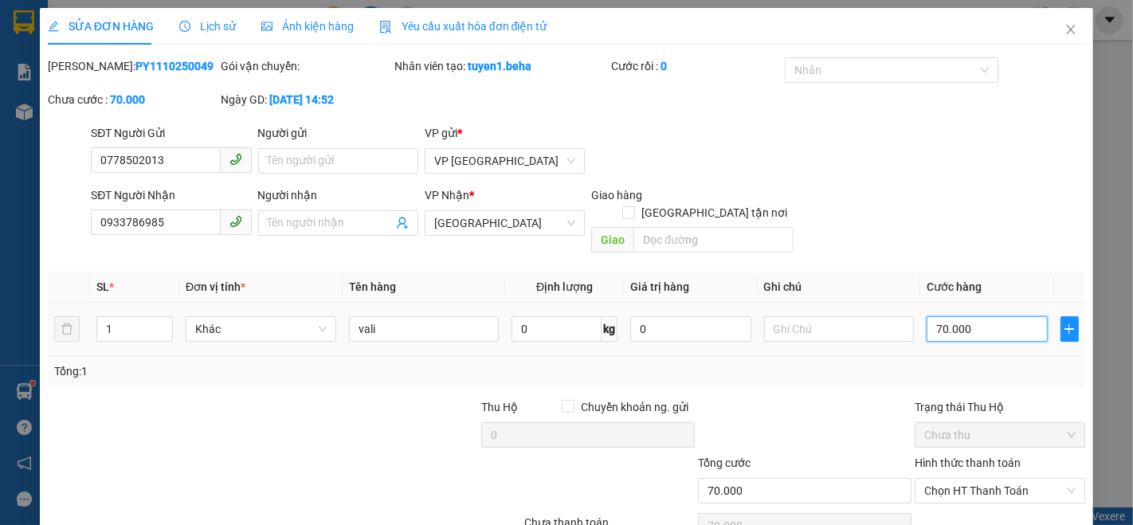
click at [989, 316] on input "70.000" at bounding box center [986, 328] width 120 height 25
type input "0"
type input "5"
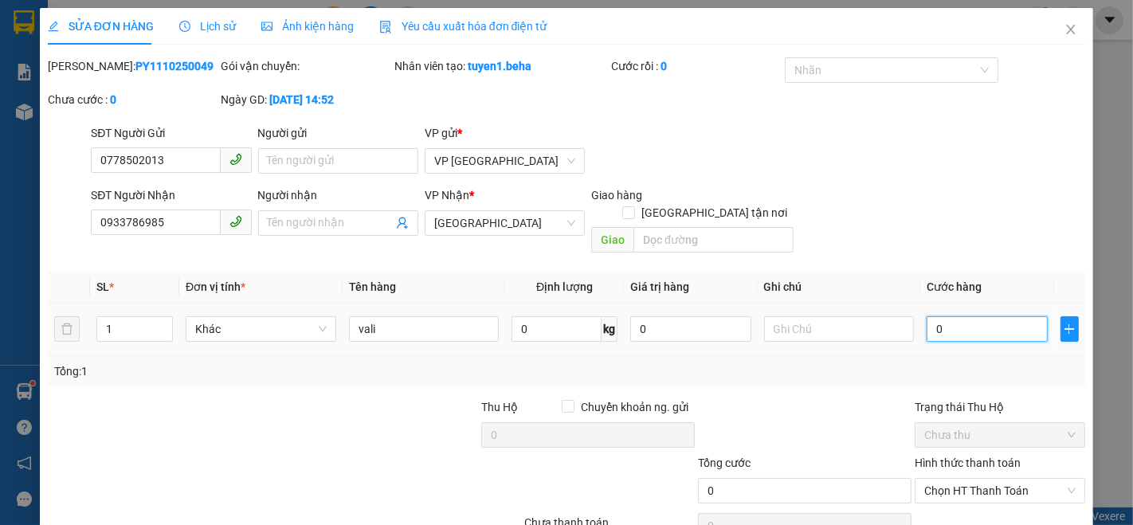
type input "5"
type input "05"
type input "50"
type input "050"
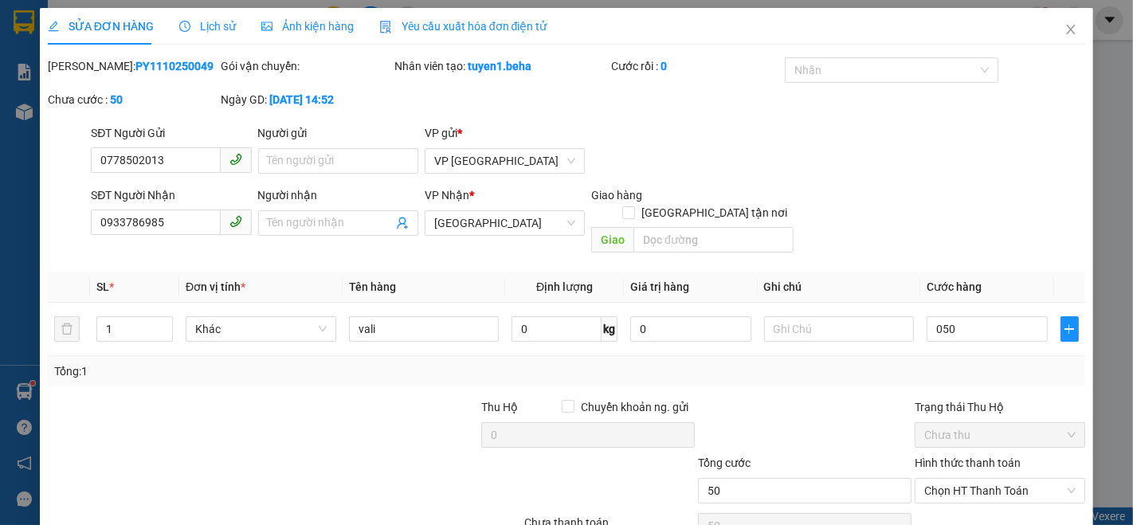
type input "50.000"
click at [899, 186] on div "SĐT Người Nhận 0933786985 Người nhận Tên người nhận VP Nhận * ĐẮK LẮK Giao hàng…" at bounding box center [588, 222] width 1000 height 73
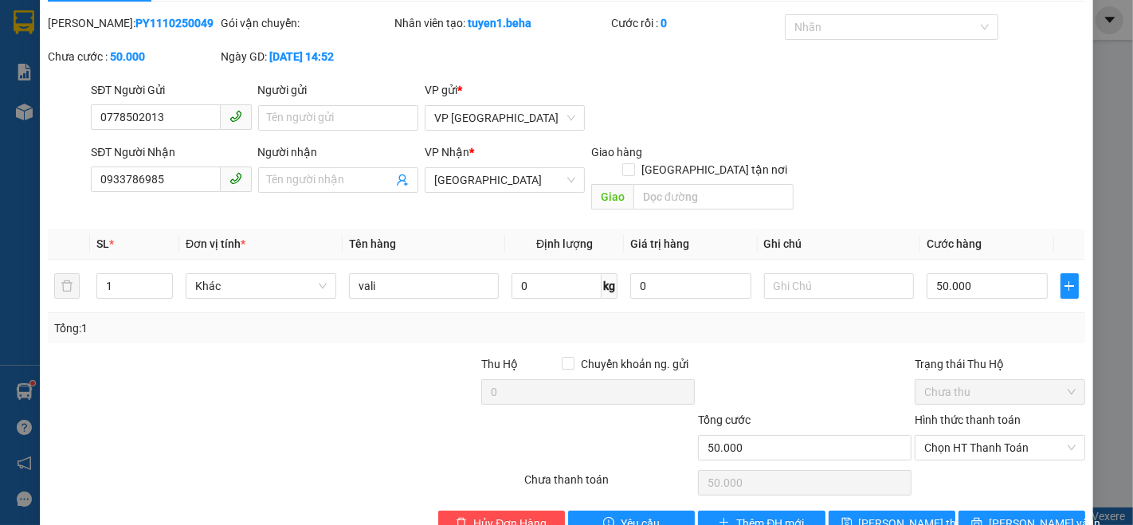
scroll to position [66, 0]
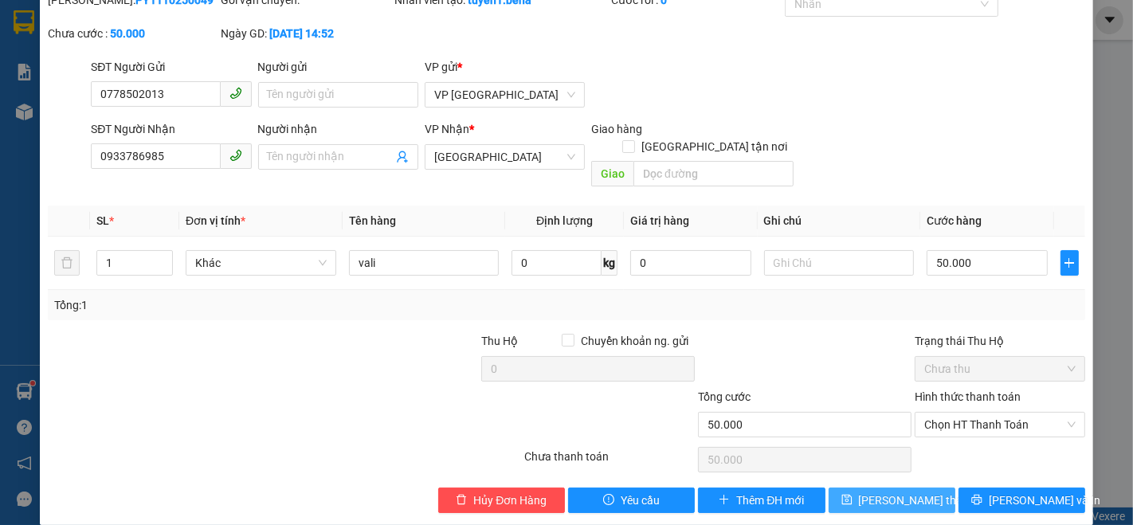
click at [868, 491] on span "[PERSON_NAME] thay đổi" at bounding box center [922, 500] width 127 height 18
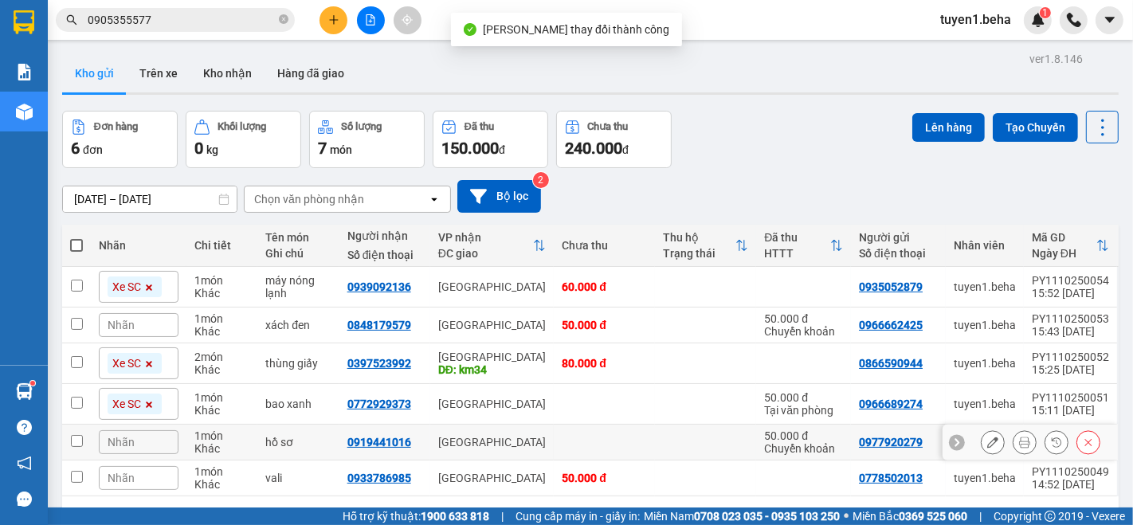
scroll to position [72, 0]
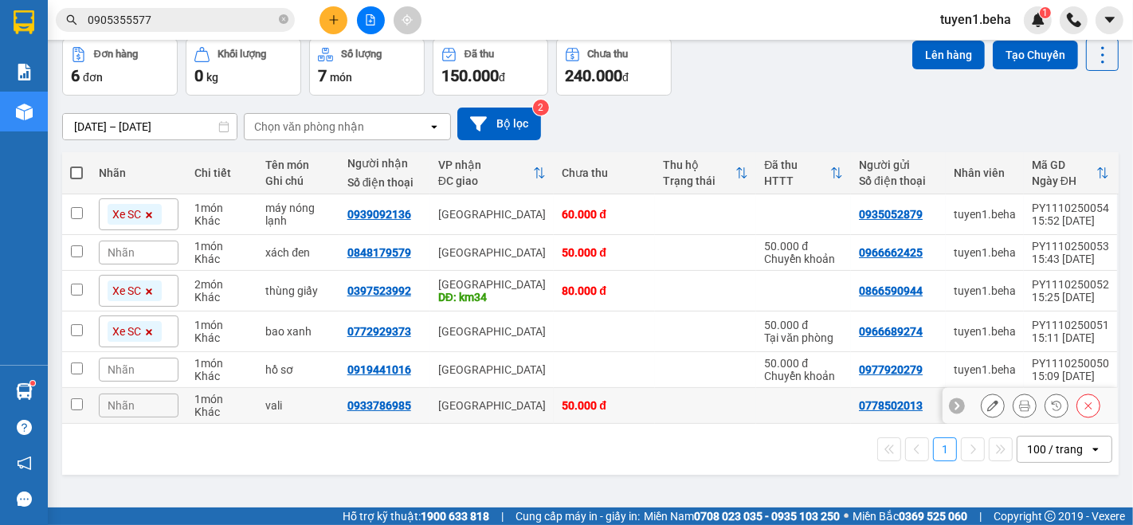
click at [73, 404] on input "checkbox" at bounding box center [77, 404] width 12 height 12
checkbox input "true"
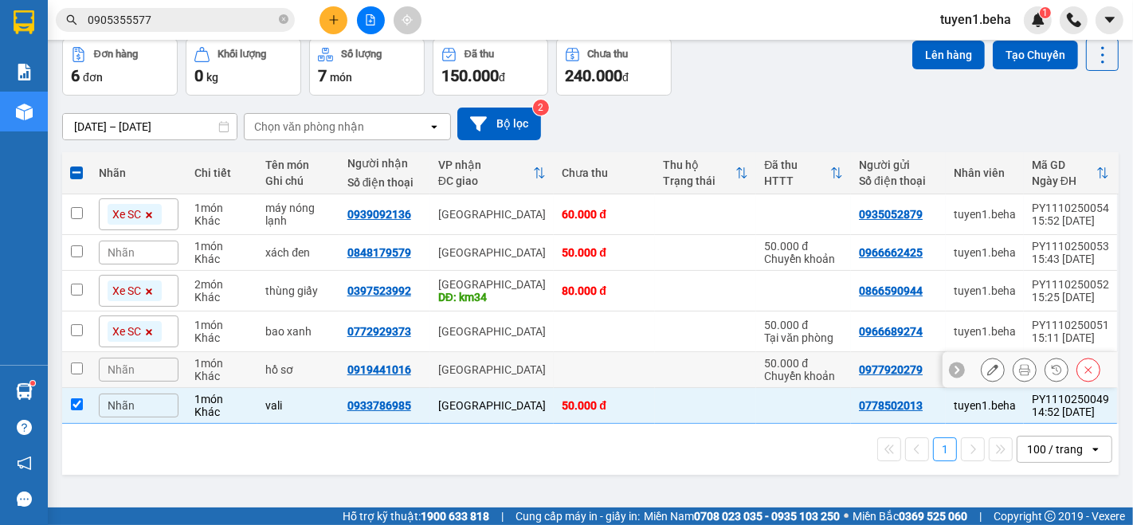
click at [74, 367] on input "checkbox" at bounding box center [77, 368] width 12 height 12
checkbox input "true"
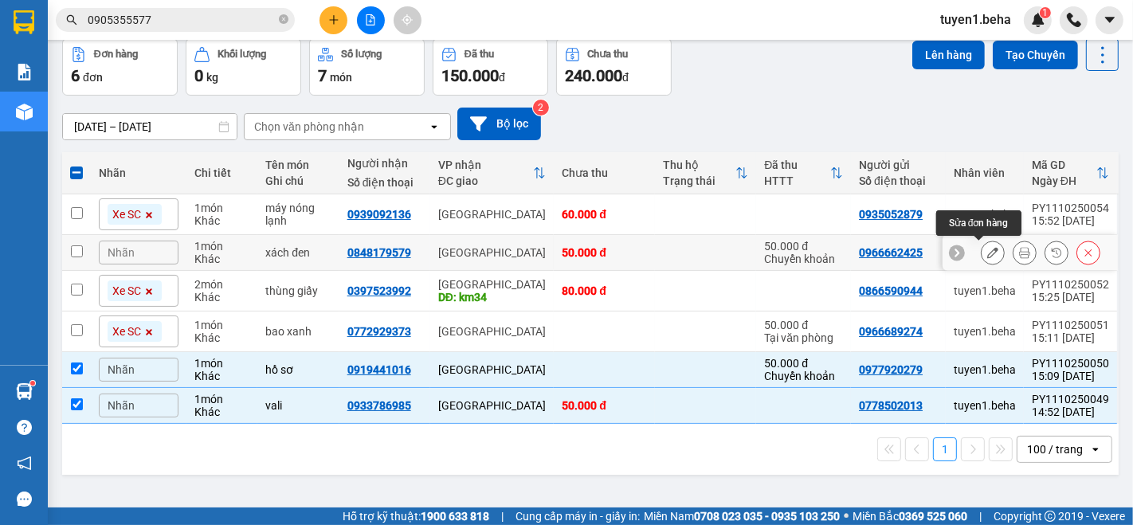
click at [987, 251] on icon at bounding box center [992, 252] width 11 height 11
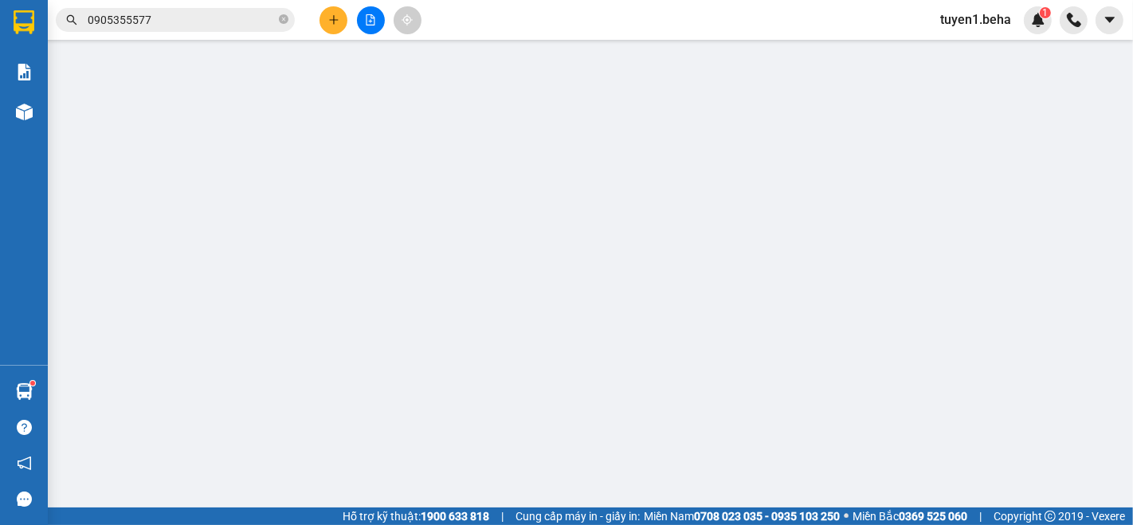
type input "0966662425"
type input "0848179579"
type input "50.000"
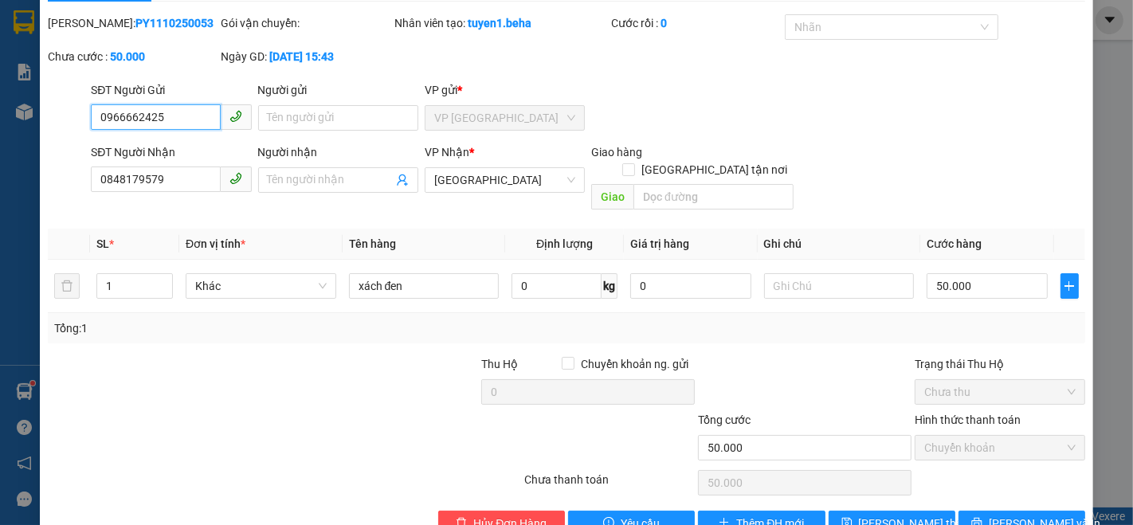
scroll to position [66, 0]
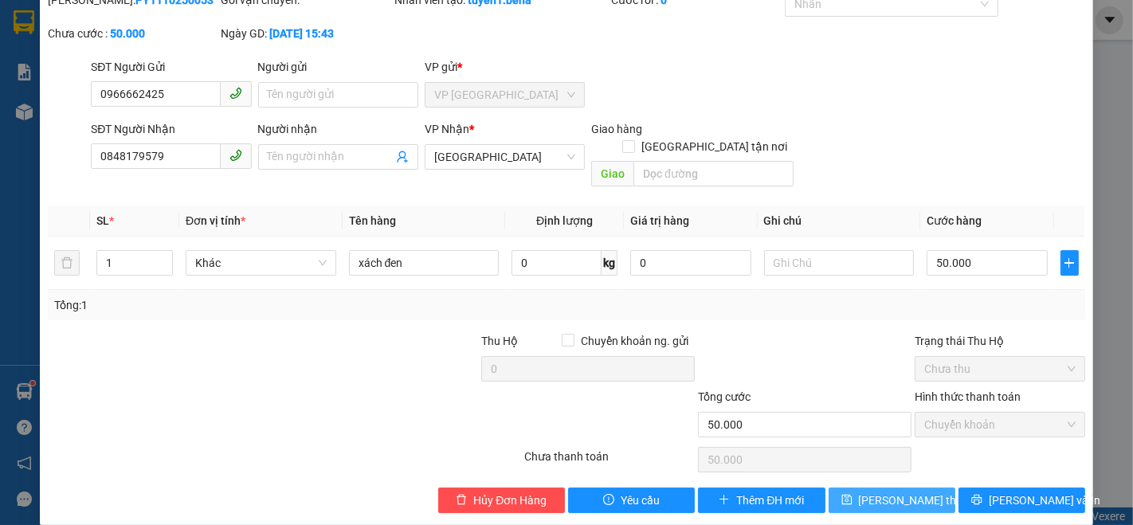
click at [867, 491] on span "[PERSON_NAME] thay đổi" at bounding box center [922, 500] width 127 height 18
type input "0"
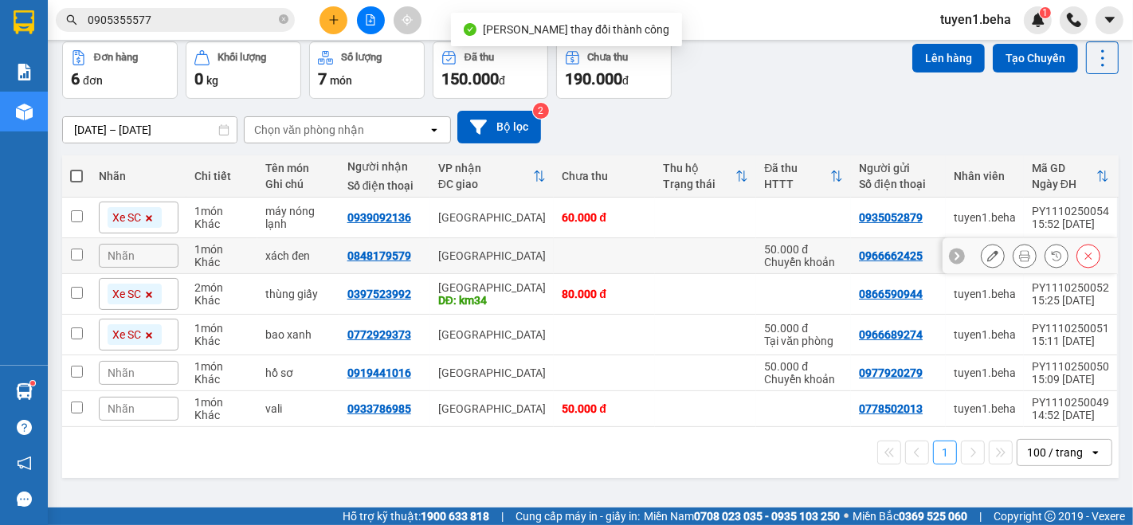
scroll to position [72, 0]
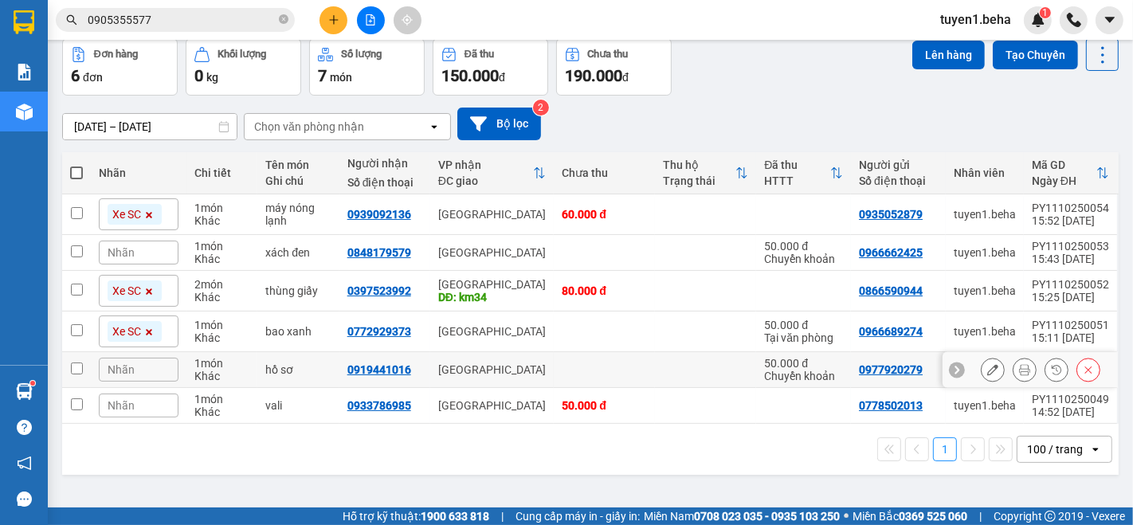
click at [75, 367] on input "checkbox" at bounding box center [77, 368] width 12 height 12
checkbox input "true"
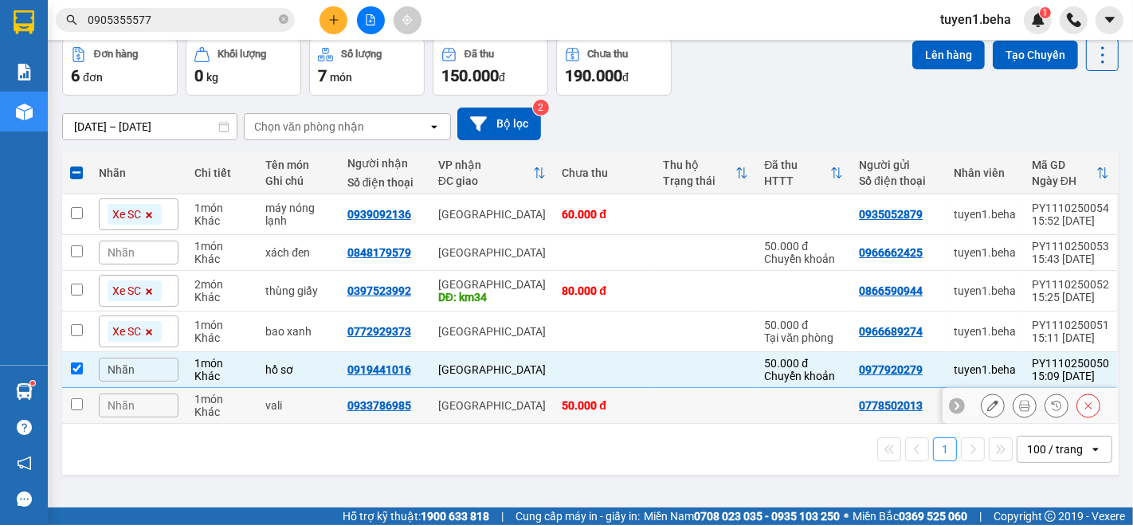
click at [72, 409] on input "checkbox" at bounding box center [77, 404] width 12 height 12
checkbox input "true"
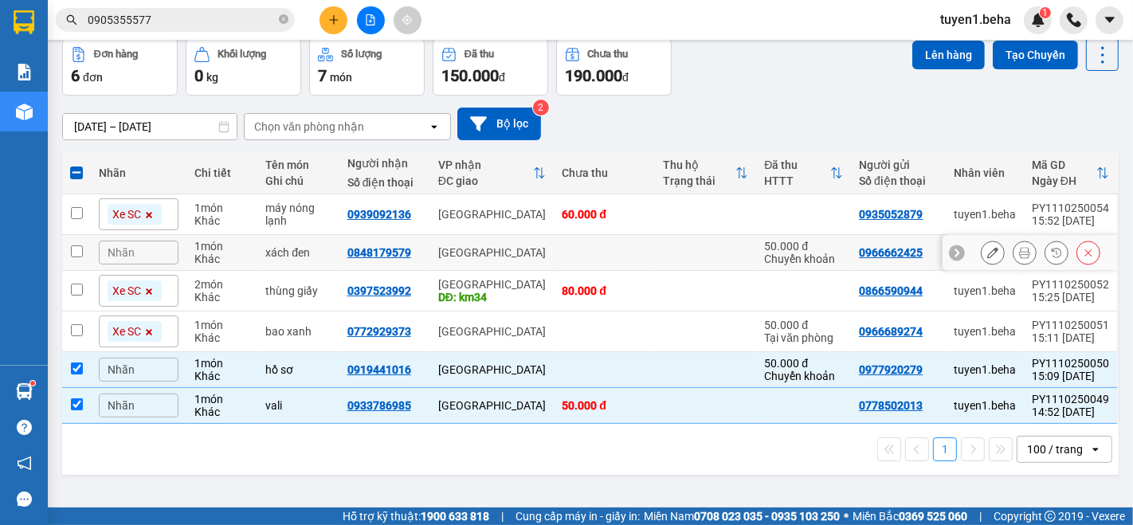
click at [72, 251] on input "checkbox" at bounding box center [77, 251] width 12 height 12
checkbox input "true"
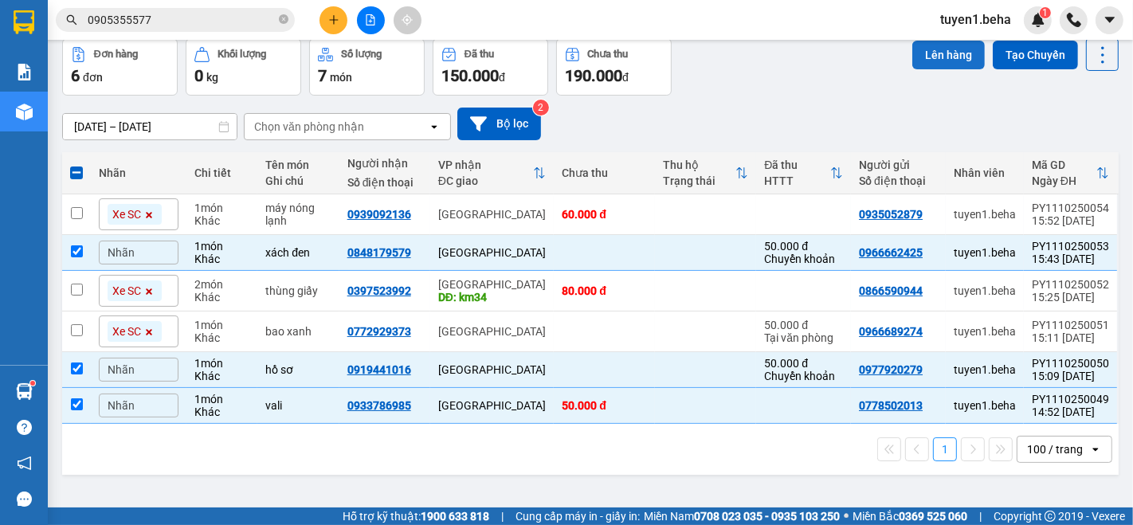
click at [934, 55] on button "Lên hàng" at bounding box center [948, 55] width 72 height 29
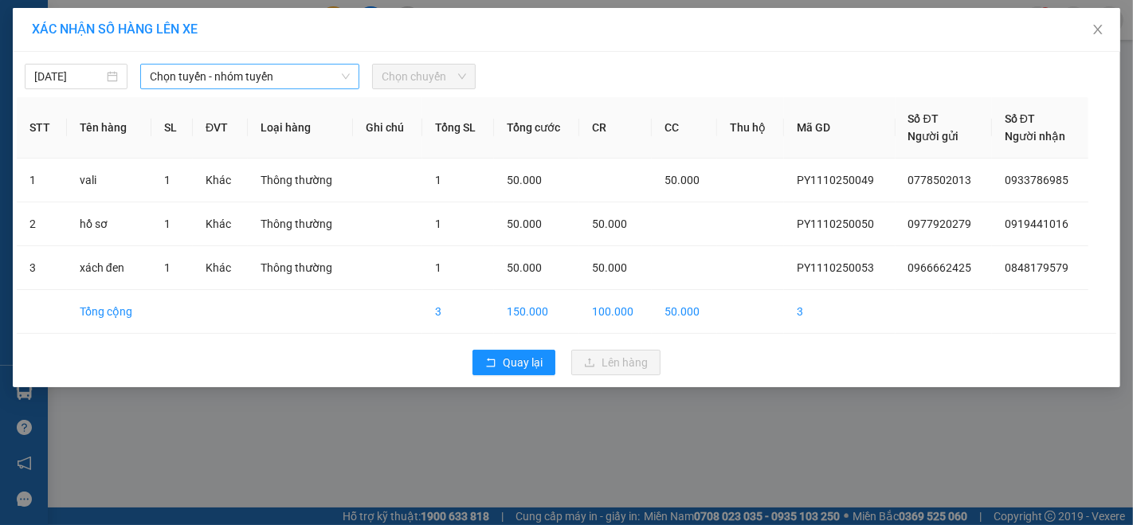
click at [280, 85] on span "Chọn tuyến - nhóm tuyến" at bounding box center [250, 77] width 200 height 24
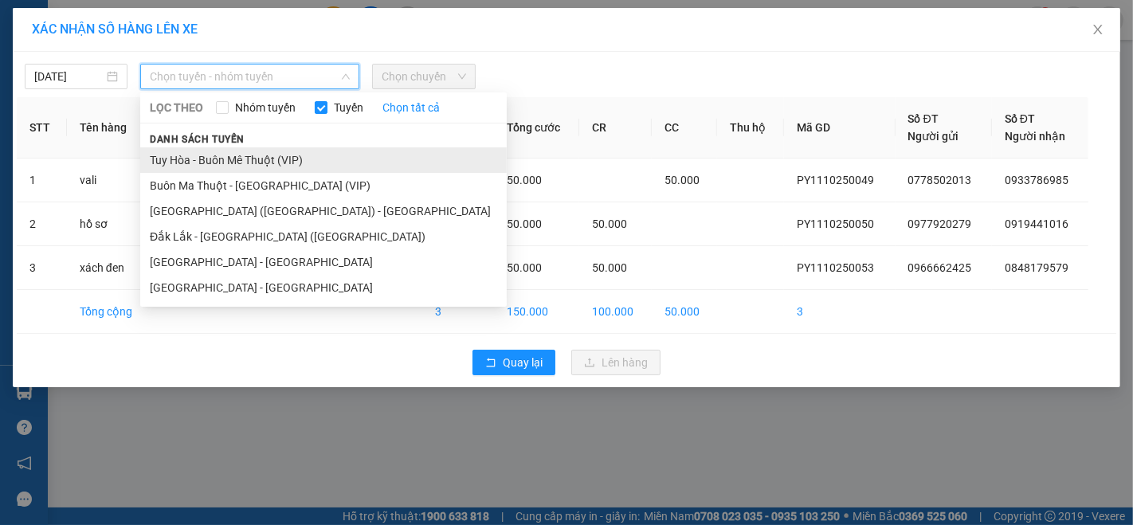
click at [243, 162] on li "Tuy Hòa - Buôn Mê Thuột (VIP)" at bounding box center [323, 159] width 366 height 25
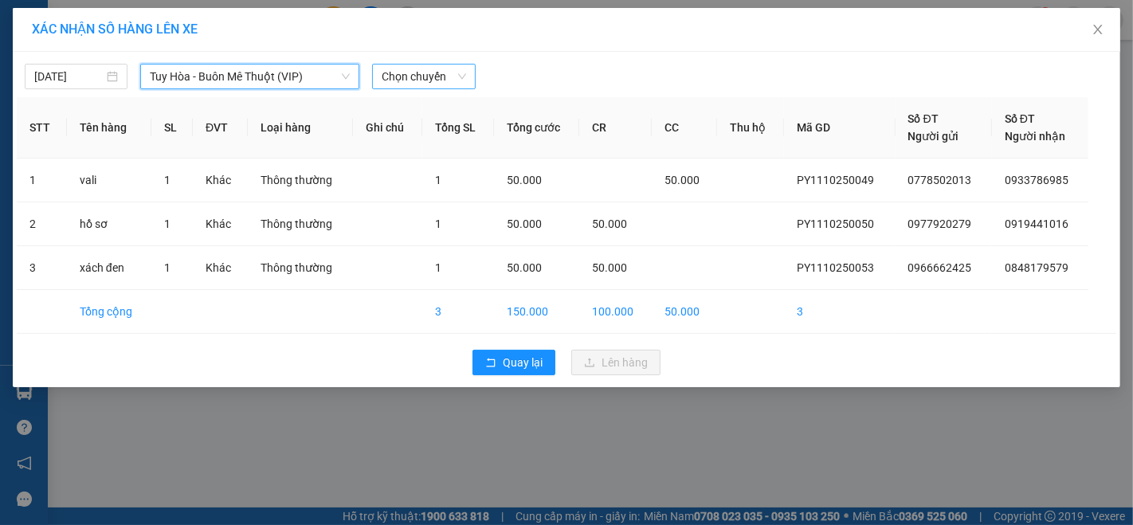
click at [406, 78] on span "Chọn chuyến" at bounding box center [424, 77] width 84 height 24
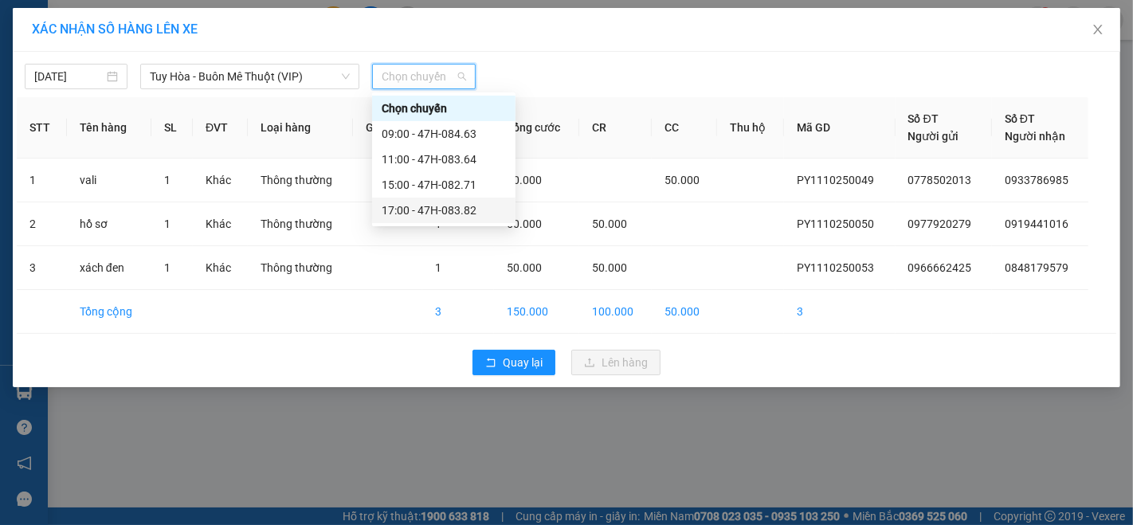
click at [442, 206] on div "17:00 - 47H-083.82" at bounding box center [444, 211] width 124 height 18
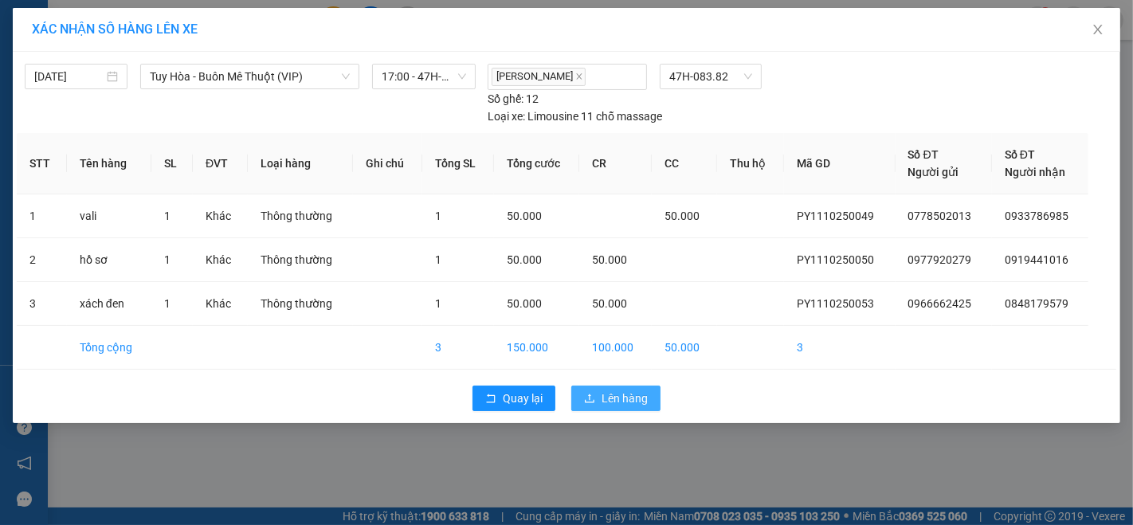
click at [631, 404] on span "Lên hàng" at bounding box center [624, 399] width 46 height 18
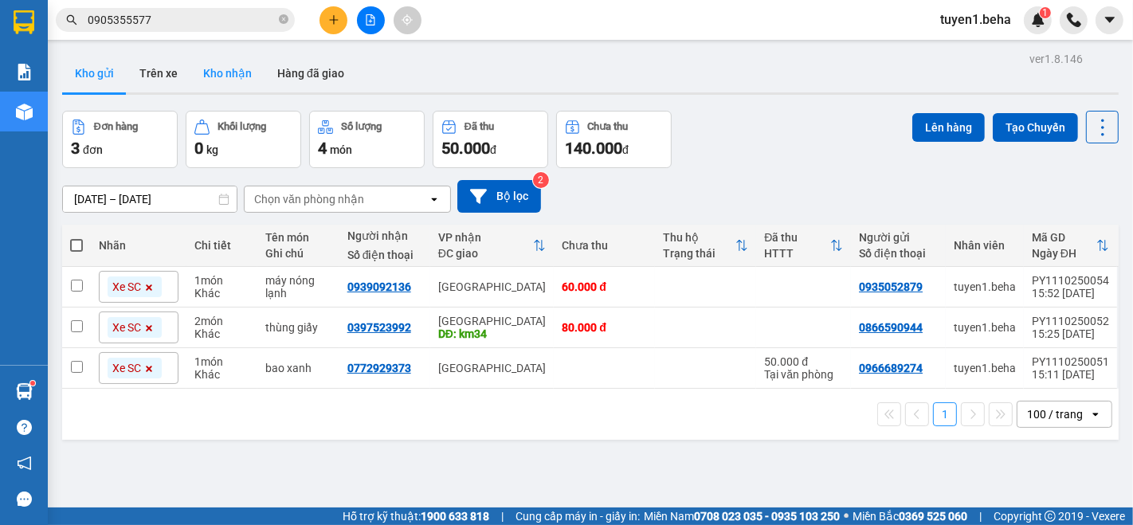
click at [223, 72] on button "Kho nhận" at bounding box center [227, 73] width 74 height 38
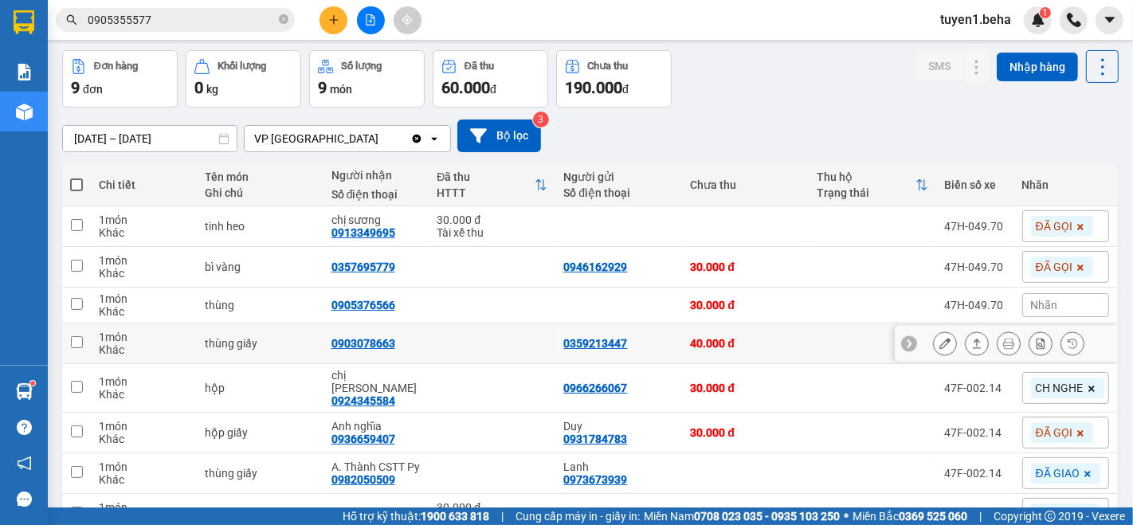
scroll to position [88, 0]
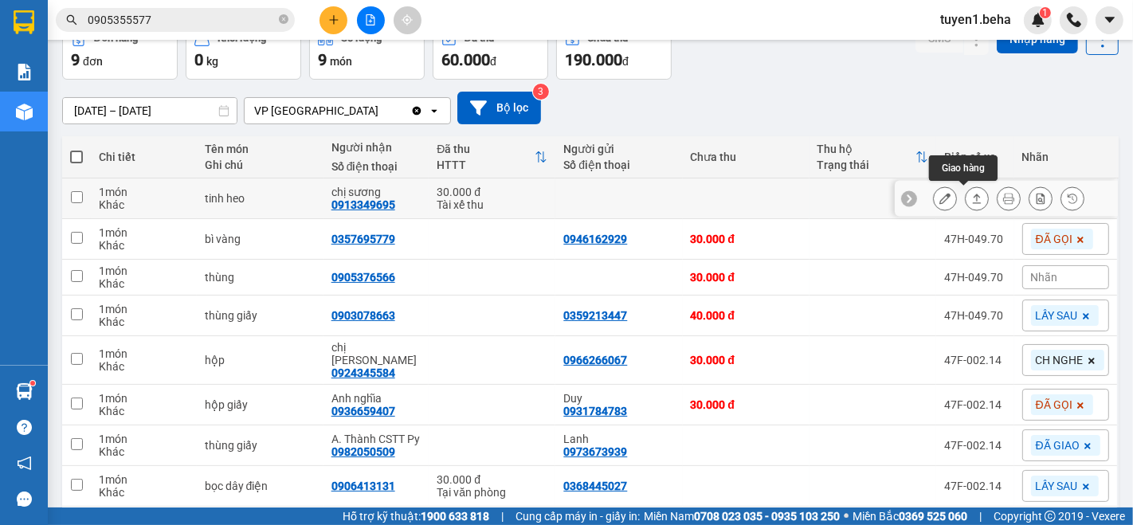
click at [971, 194] on icon at bounding box center [976, 198] width 11 height 11
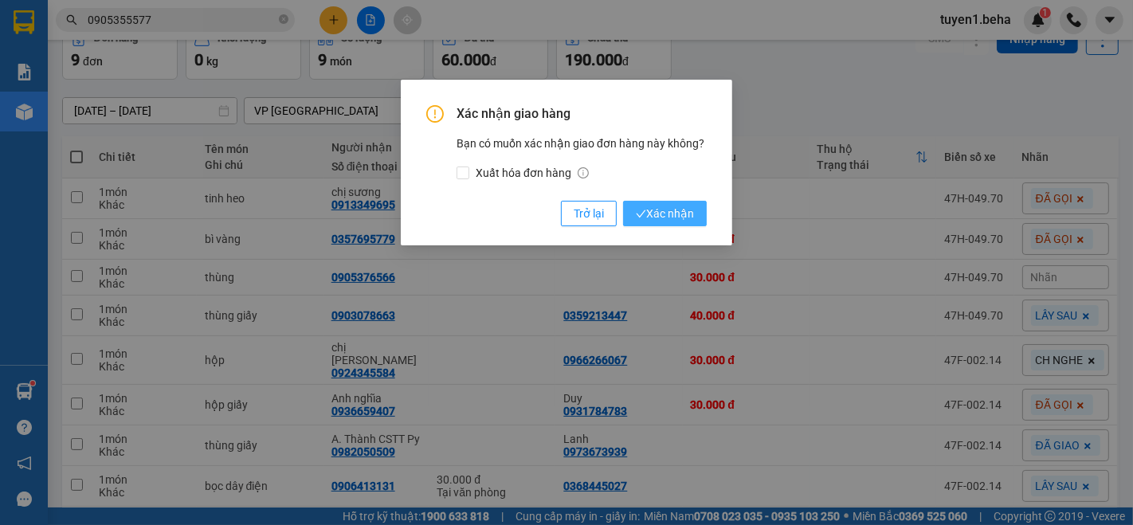
click at [651, 212] on span "Xác nhận" at bounding box center [665, 214] width 58 height 18
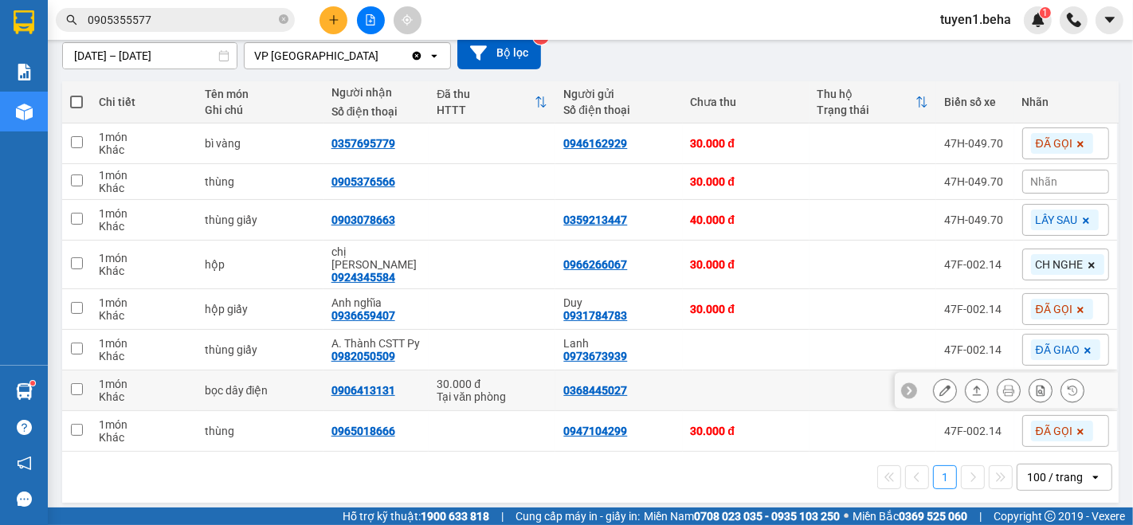
scroll to position [0, 0]
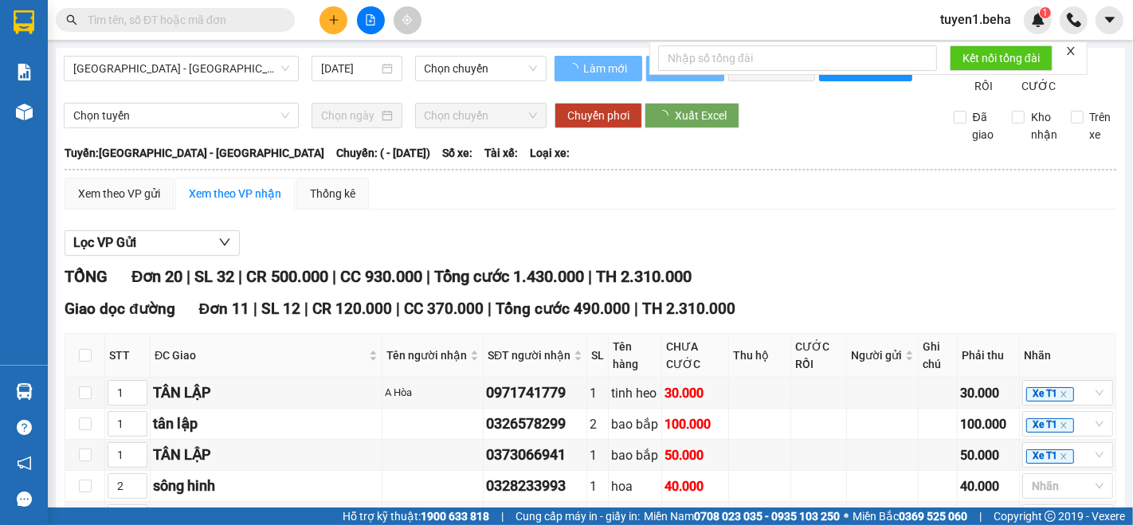
type input "25/03/2025"
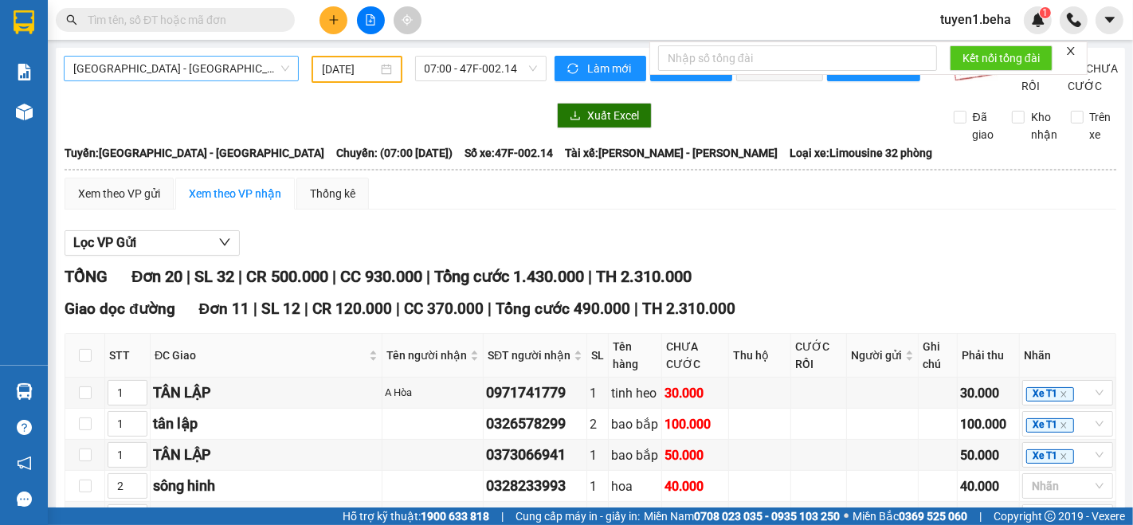
click at [204, 58] on span "[GEOGRAPHIC_DATA] - [GEOGRAPHIC_DATA]" at bounding box center [181, 69] width 216 height 24
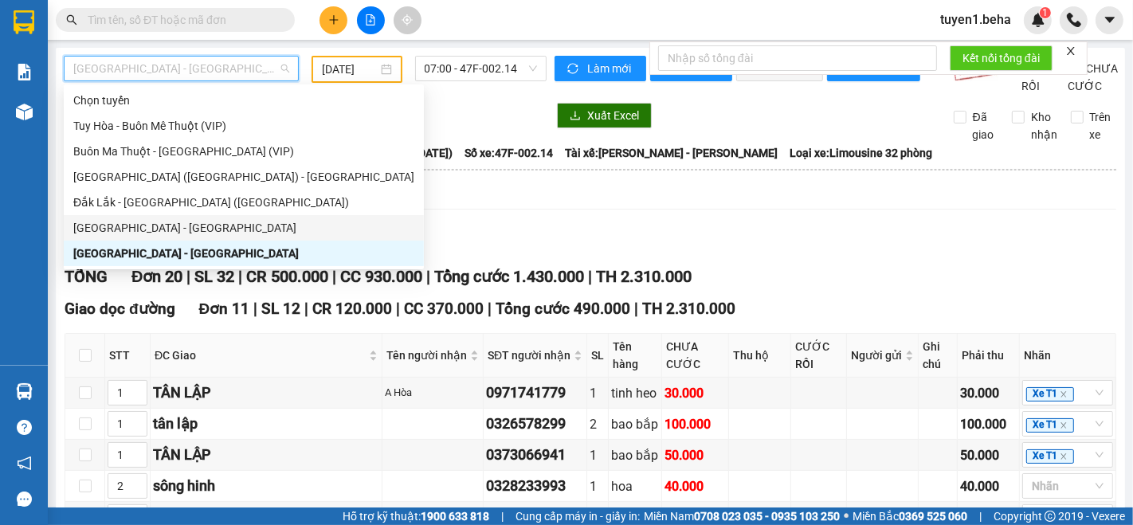
click at [142, 221] on div "[GEOGRAPHIC_DATA] - [GEOGRAPHIC_DATA]" at bounding box center [243, 228] width 341 height 18
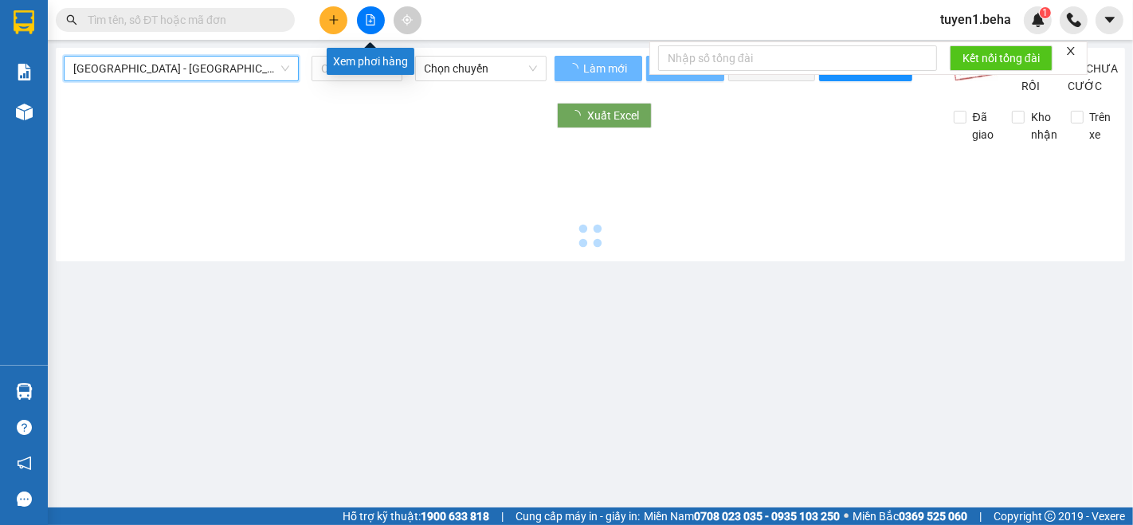
type input "[DATE]"
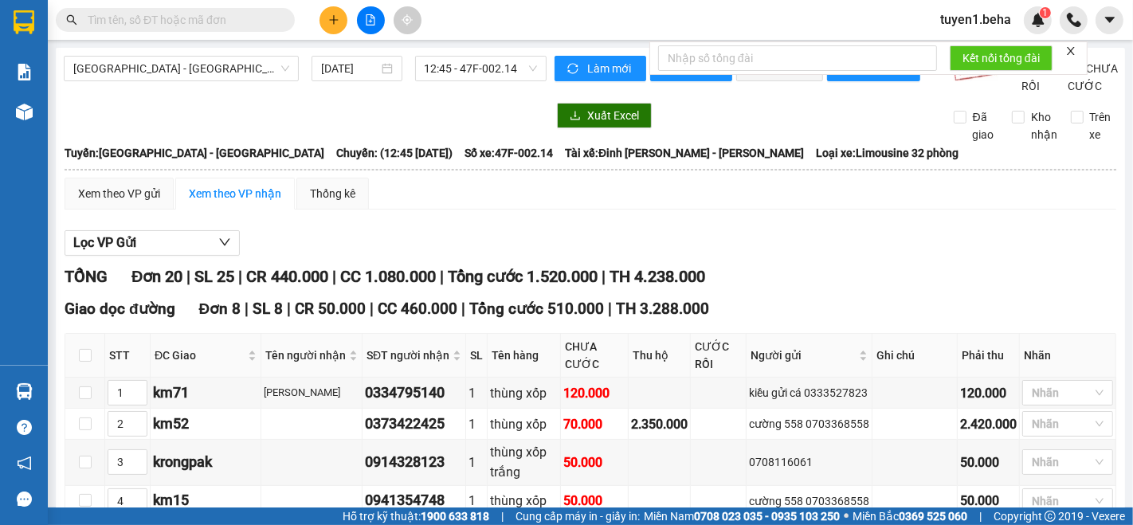
click at [1067, 50] on icon "close" at bounding box center [1070, 50] width 11 height 11
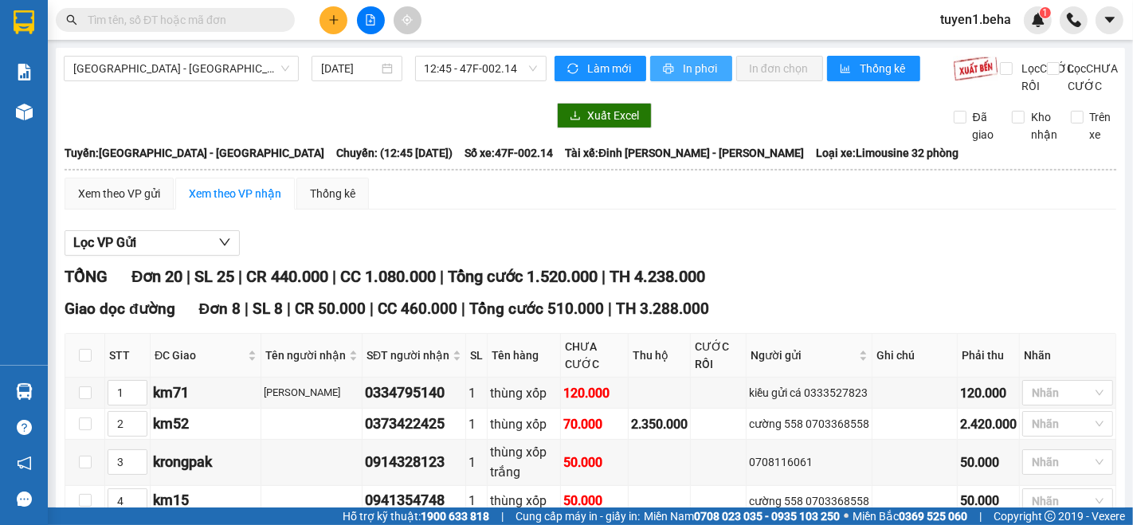
click at [694, 69] on span "In phơi" at bounding box center [701, 69] width 37 height 18
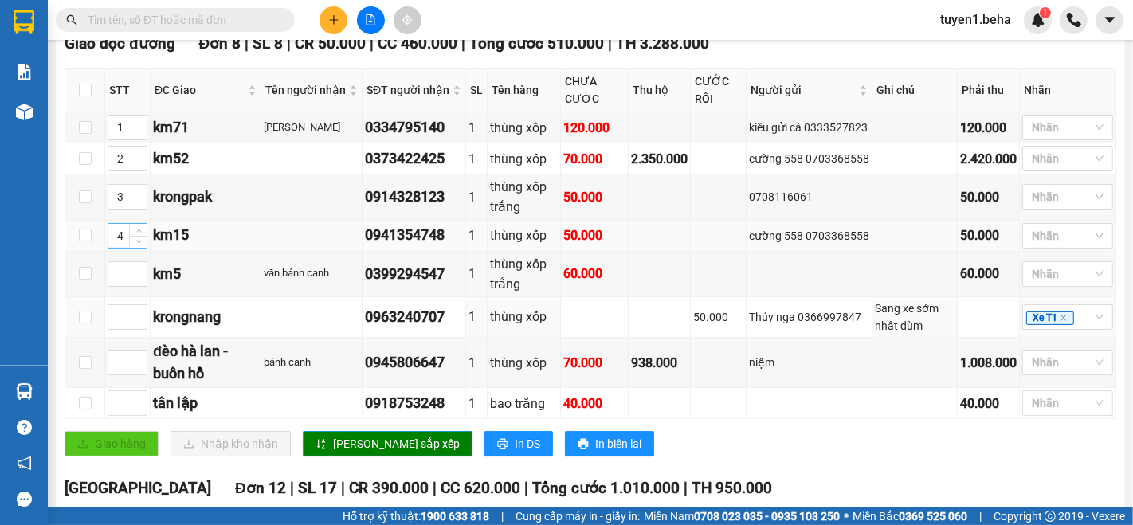
scroll to position [354, 0]
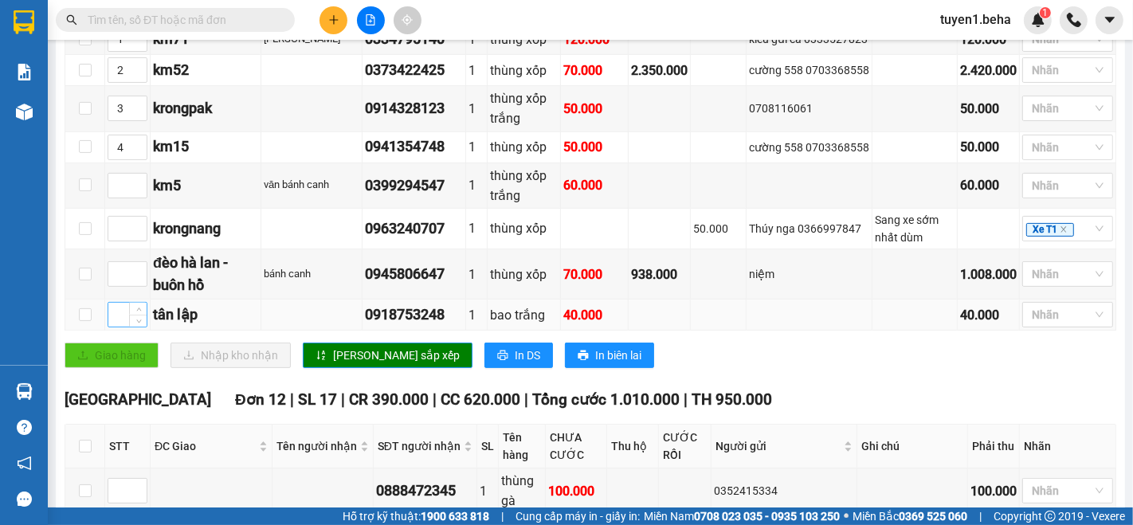
click at [113, 327] on input at bounding box center [127, 315] width 38 height 24
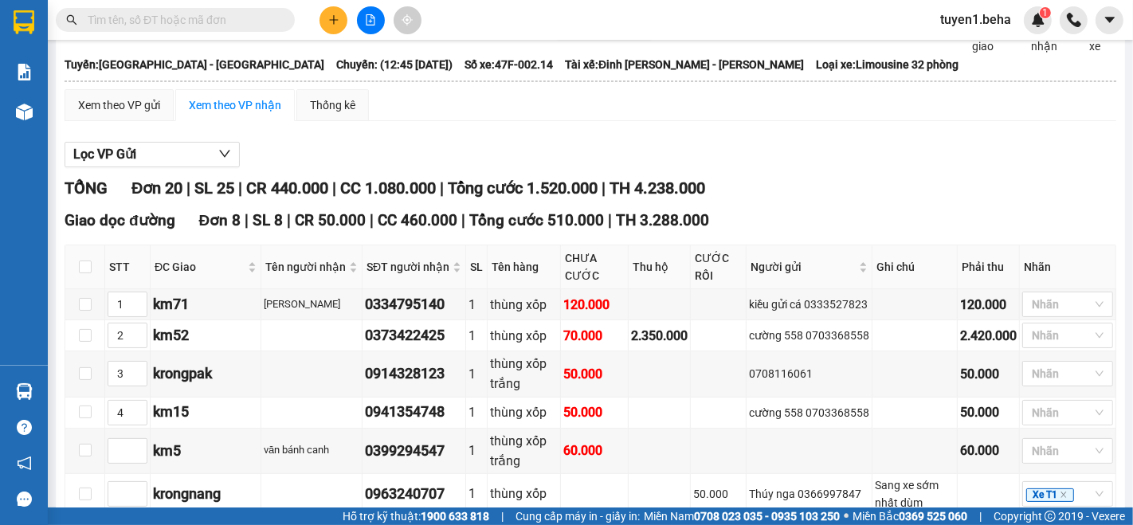
scroll to position [88, 0]
type input "1"
type input "2"
click at [136, 303] on icon "up" at bounding box center [139, 301] width 6 height 6
type input "3"
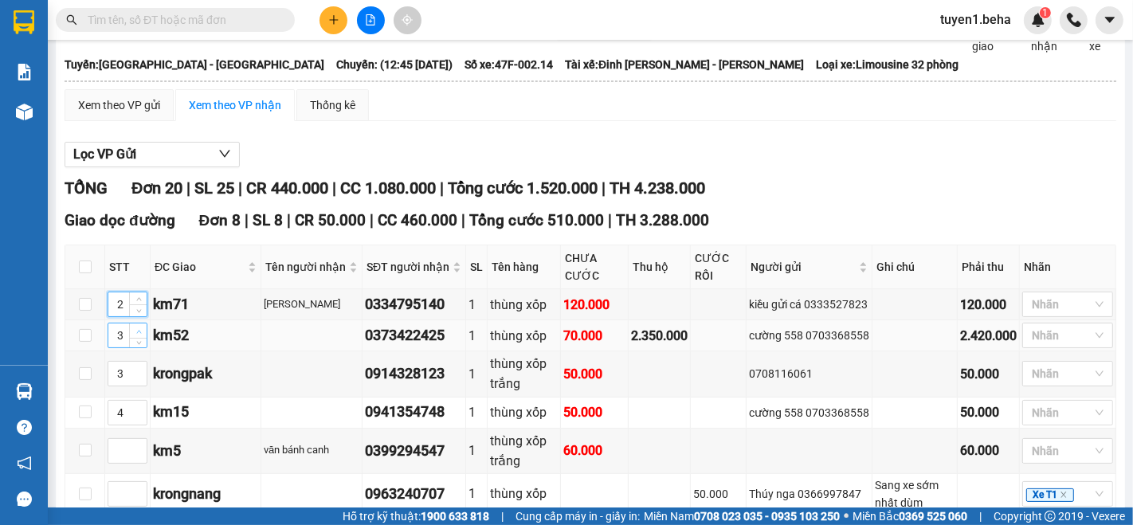
click at [134, 336] on span "up" at bounding box center [139, 332] width 10 height 10
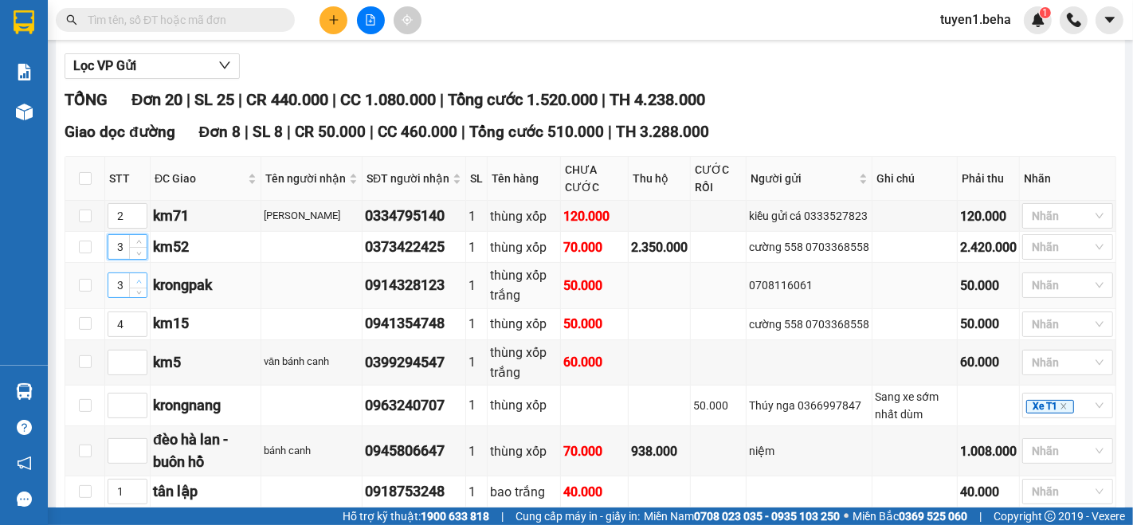
type input "4"
click at [135, 286] on span "up" at bounding box center [139, 281] width 10 height 10
type input "5"
click at [140, 327] on span "Increase Value" at bounding box center [138, 319] width 18 height 14
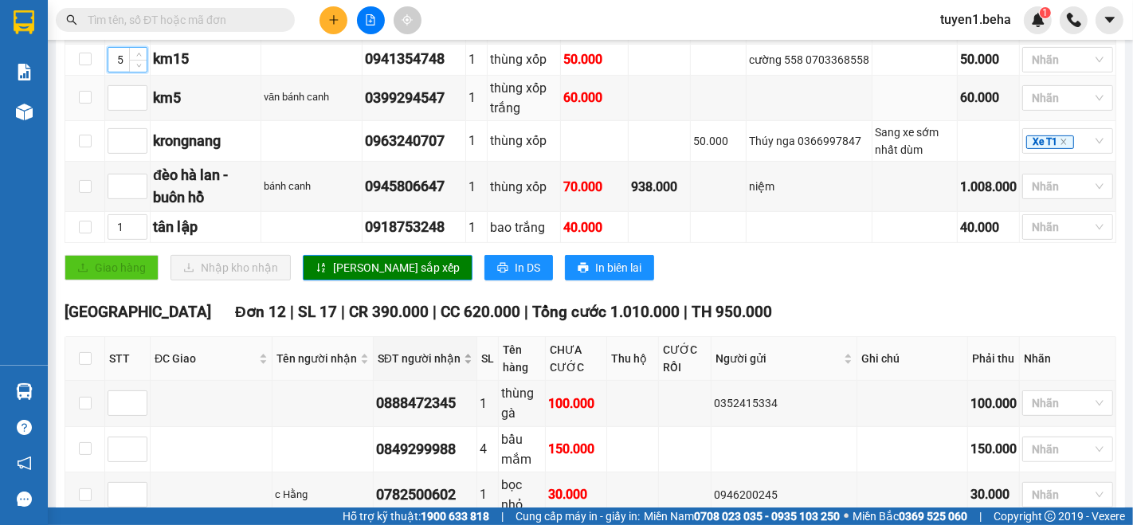
scroll to position [442, 0]
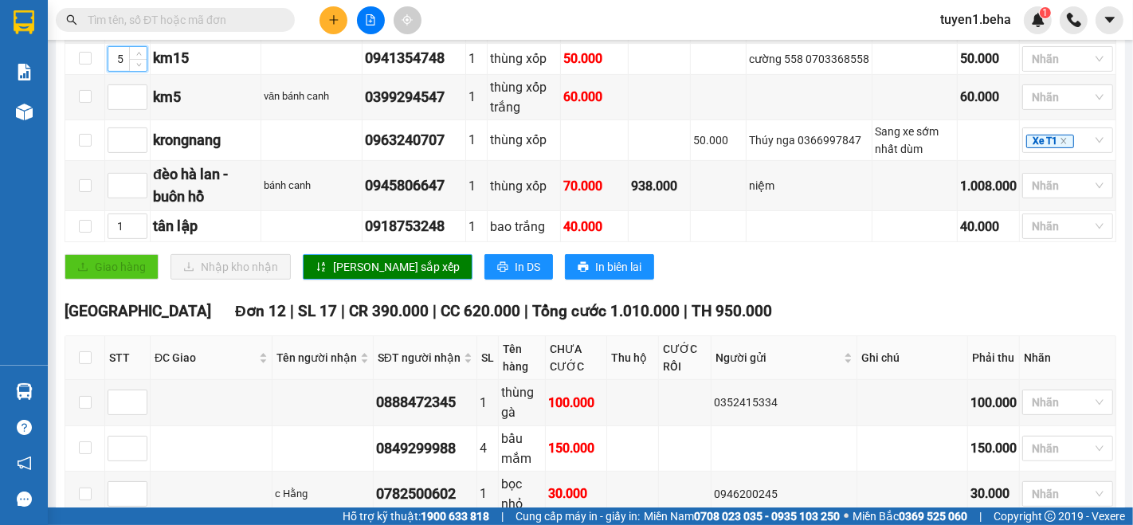
click at [364, 276] on span "[PERSON_NAME] sắp xếp" at bounding box center [396, 267] width 127 height 18
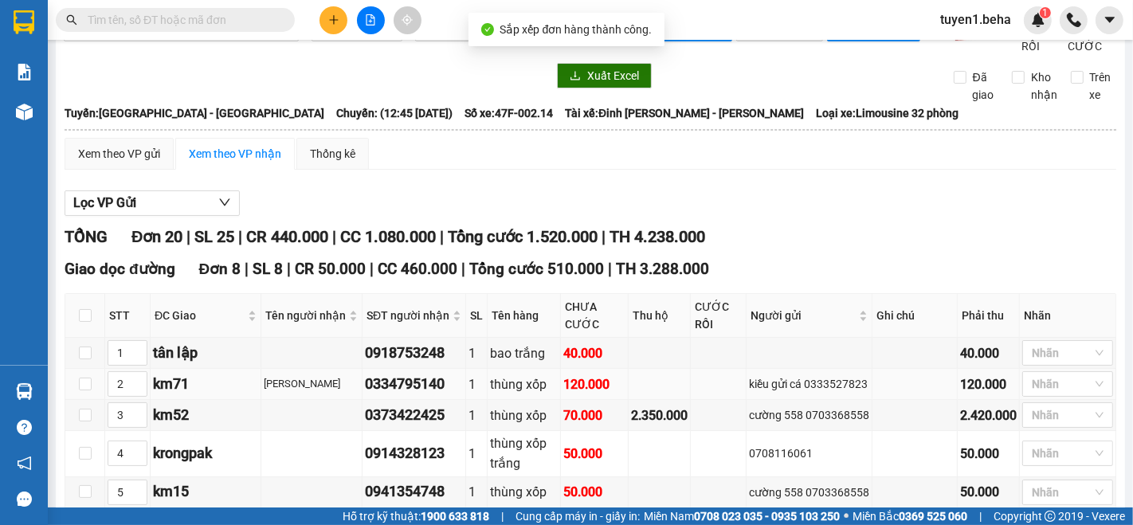
scroll to position [0, 0]
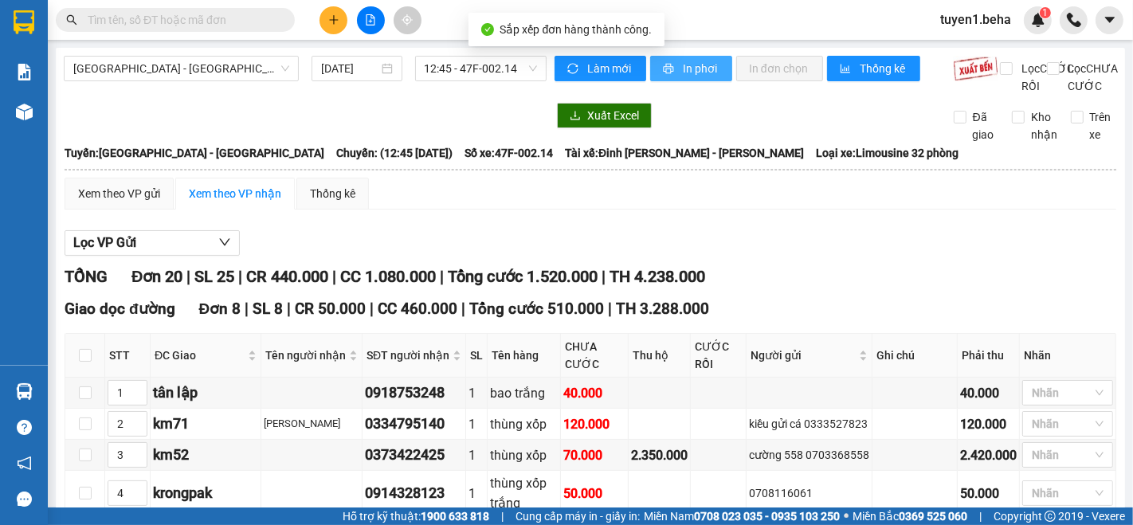
click at [683, 72] on span "In phơi" at bounding box center [701, 69] width 37 height 18
